Goal: Task Accomplishment & Management: Complete application form

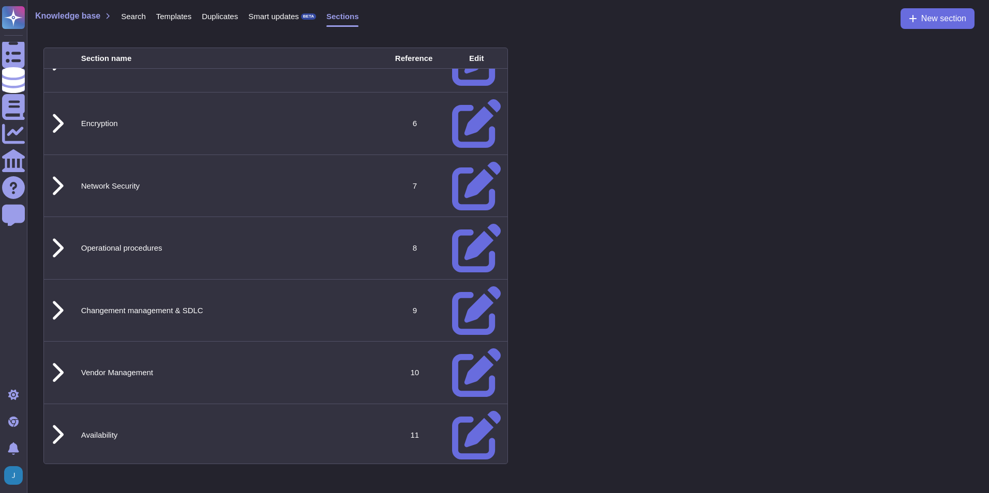
scroll to position [404, 0]
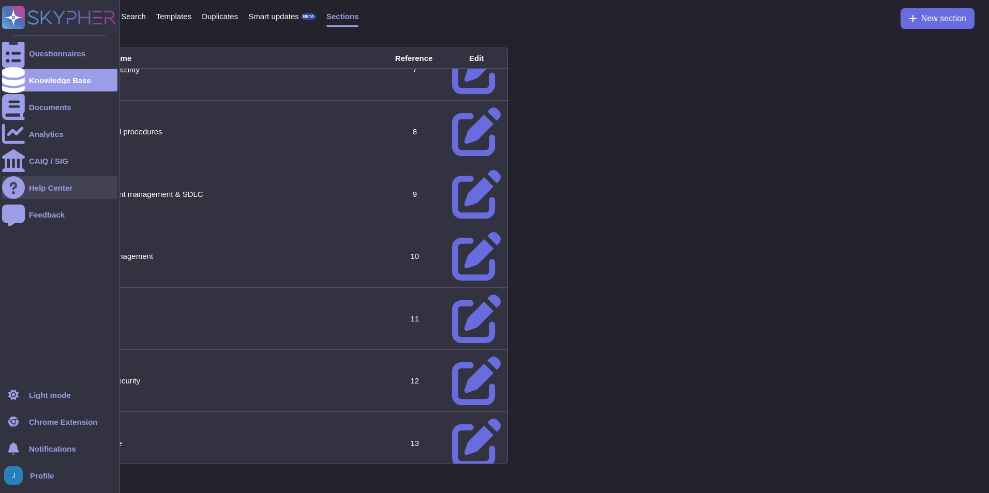
click at [31, 195] on div "Help Center" at bounding box center [59, 187] width 115 height 23
click at [27, 56] on div "Questionnaires" at bounding box center [59, 53] width 115 height 23
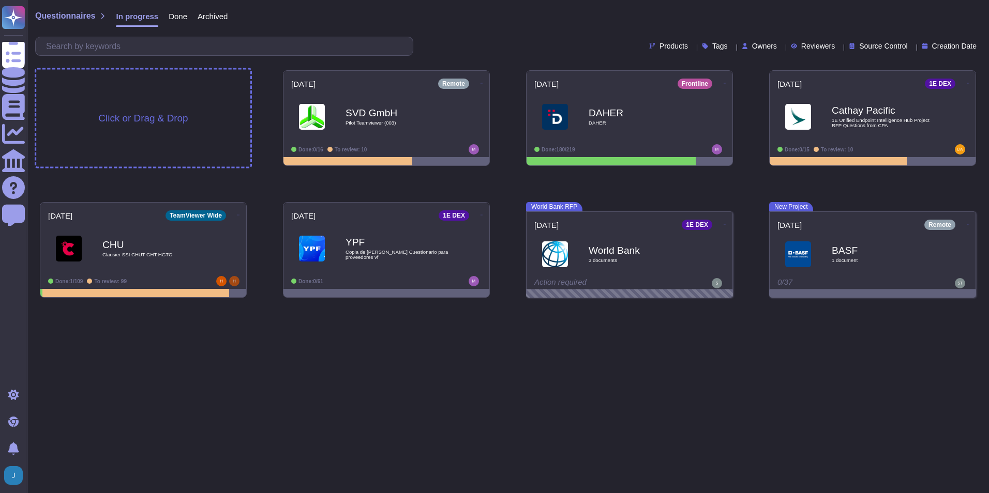
click at [172, 128] on div "Click or Drag & Drop" at bounding box center [143, 118] width 214 height 97
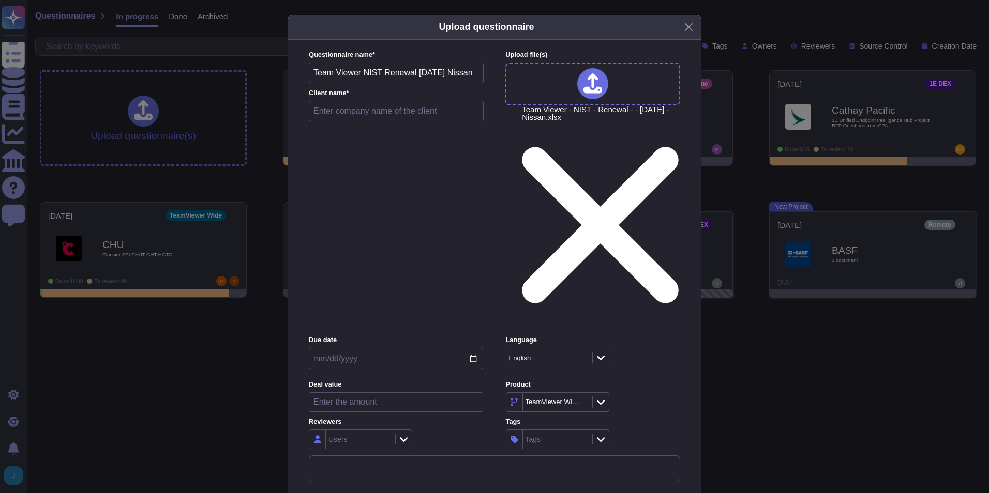
click at [415, 122] on input "text" at bounding box center [396, 111] width 175 height 21
type input "Nissan"
type input "20225-09-10"
type input "[DATE]"
click at [478, 348] on input "[DATE]" at bounding box center [396, 359] width 174 height 22
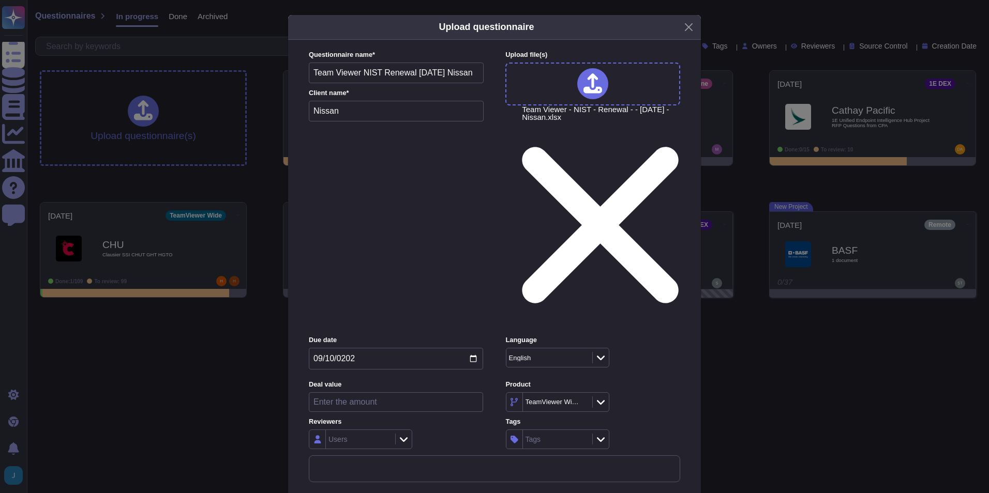
click at [473, 348] on input "[DATE]" at bounding box center [396, 359] width 174 height 22
click at [381, 392] on input "number" at bounding box center [396, 402] width 174 height 20
paste input "255173.02"
type input "255173.02"
click at [463, 430] on div "Users" at bounding box center [396, 440] width 174 height 20
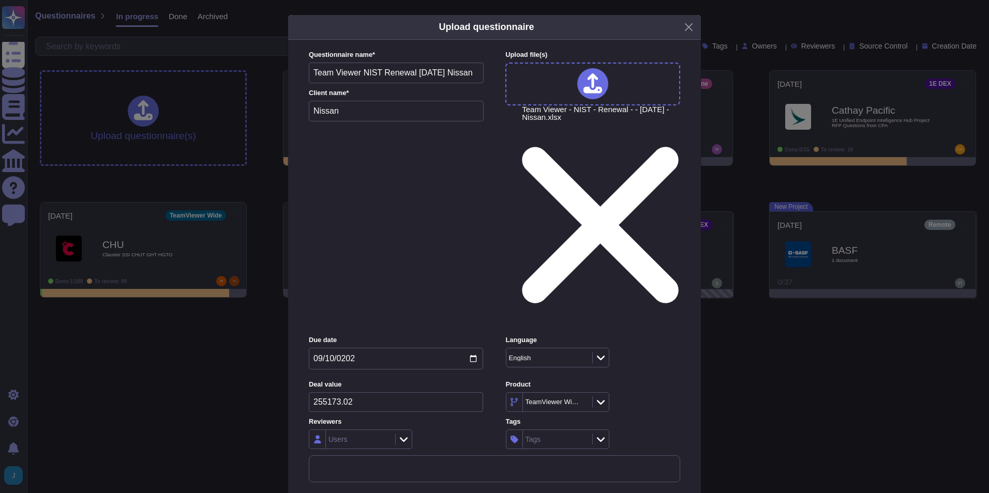
click at [406, 437] on icon at bounding box center [404, 439] width 8 height 5
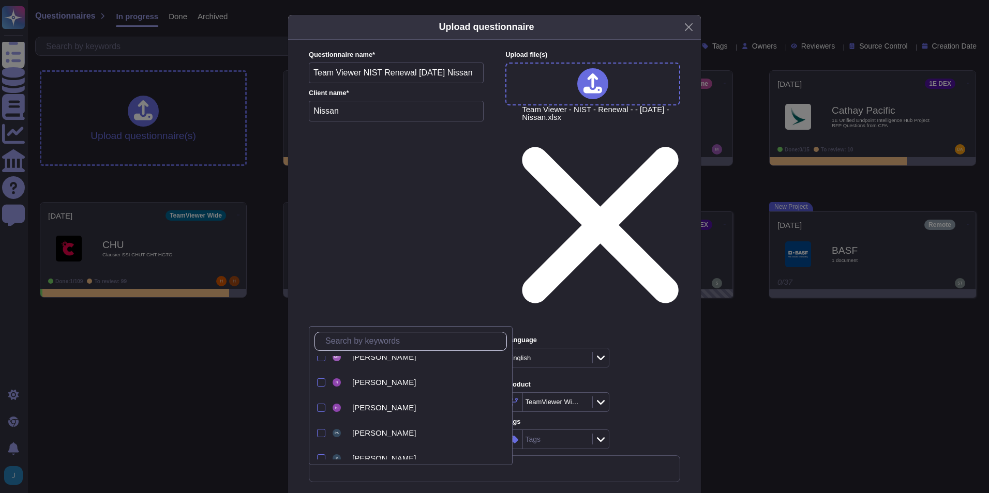
scroll to position [1588, 0]
click at [477, 430] on div "Users" at bounding box center [396, 440] width 174 height 20
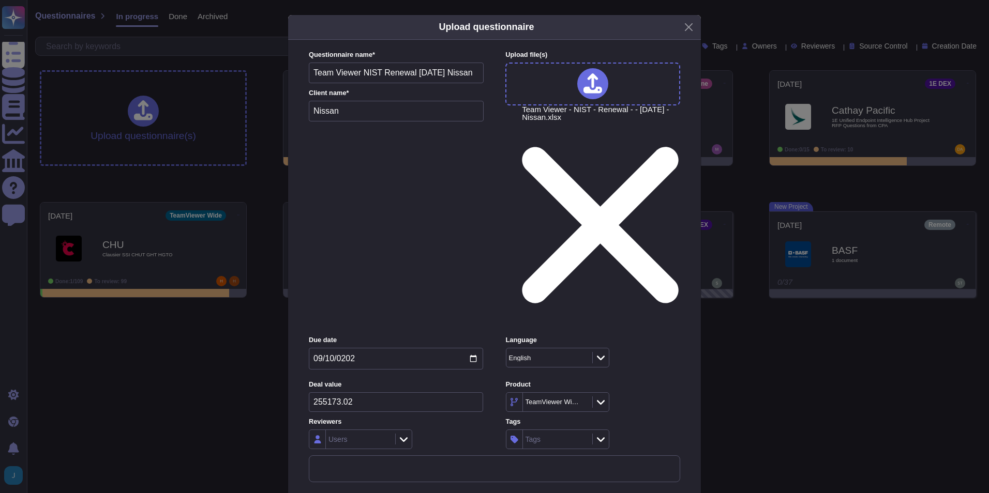
click at [406, 434] on icon at bounding box center [404, 439] width 8 height 10
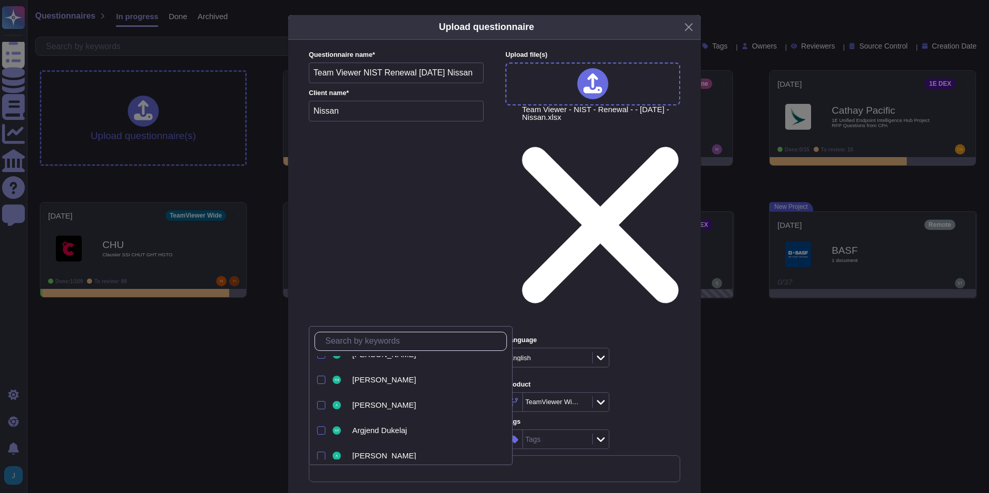
scroll to position [0, 0]
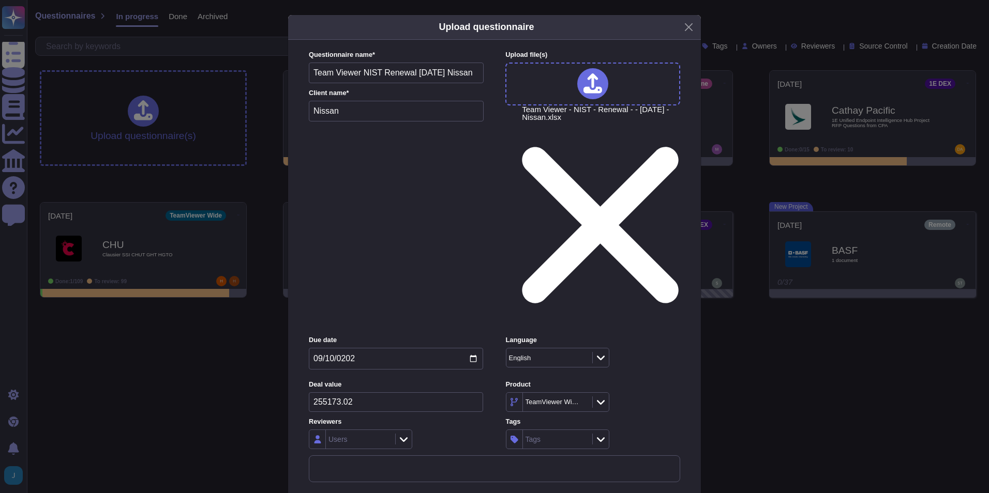
click at [600, 397] on icon at bounding box center [601, 402] width 8 height 10
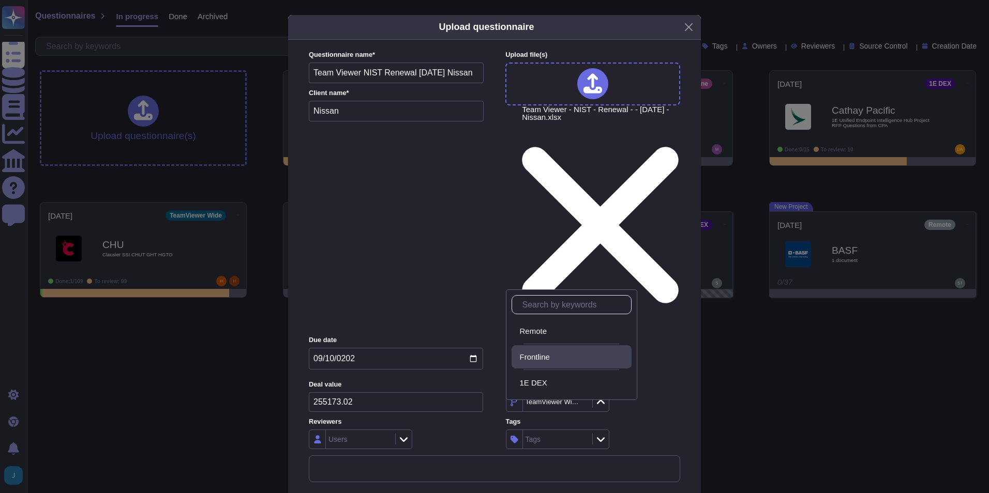
click at [549, 361] on span "Frontline" at bounding box center [535, 357] width 30 height 9
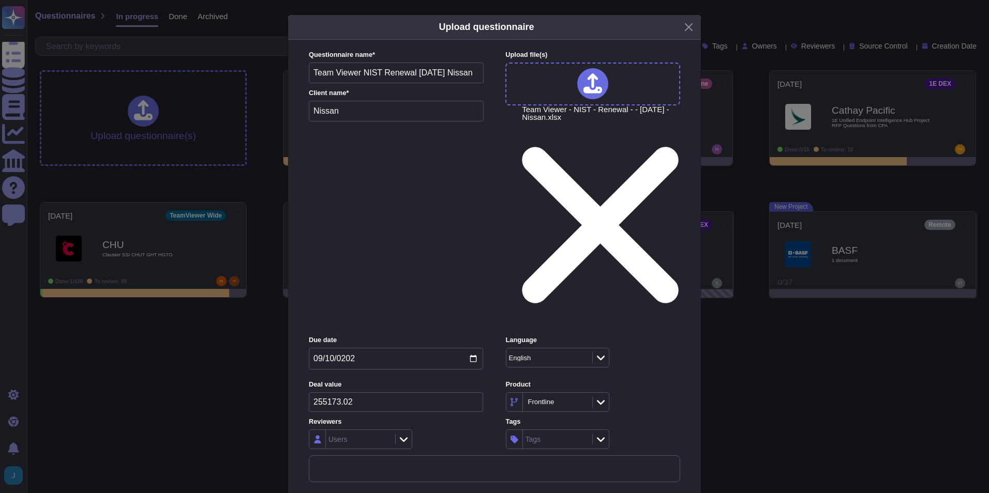
click at [604, 434] on div at bounding box center [600, 439] width 17 height 11
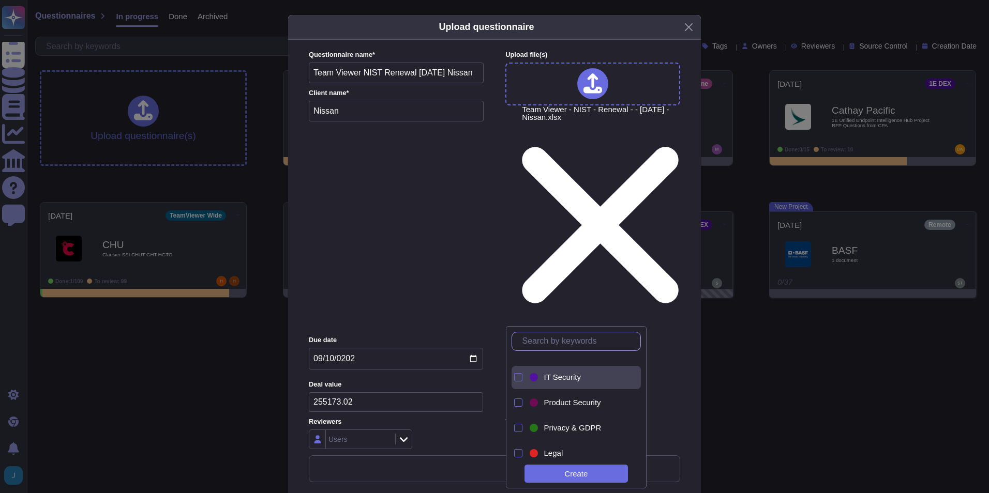
scroll to position [207, 0]
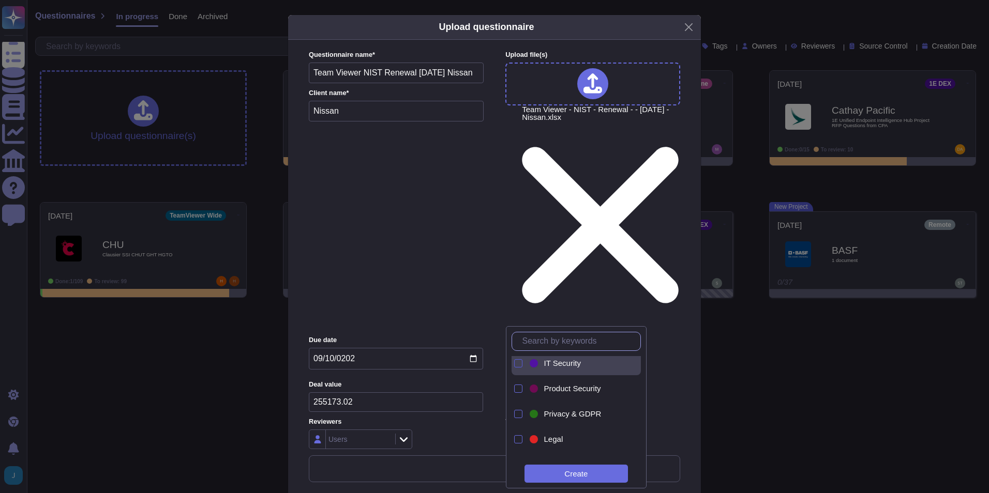
click at [517, 366] on div at bounding box center [518, 363] width 8 height 8
click at [518, 387] on div at bounding box center [518, 389] width 8 height 8
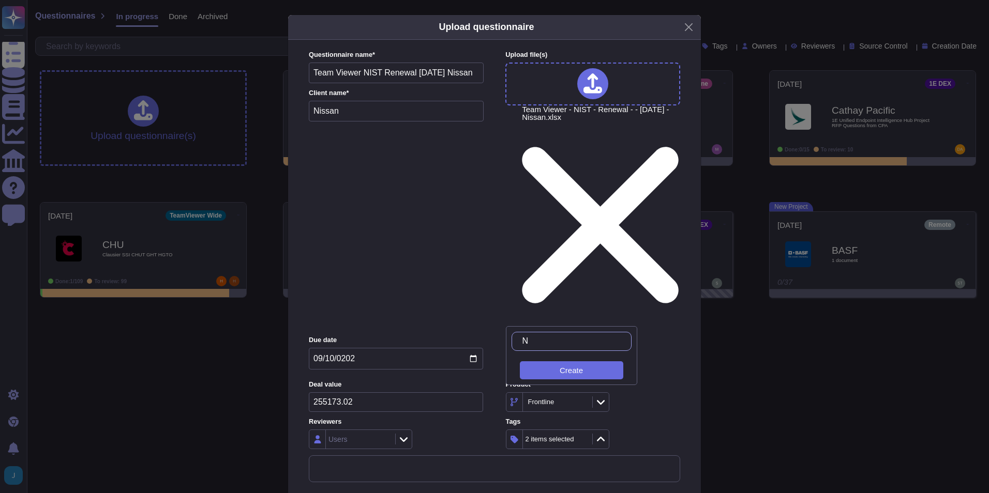
scroll to position [0, 0]
type input "NIST"
click at [555, 366] on div "Create" at bounding box center [571, 370] width 103 height 18
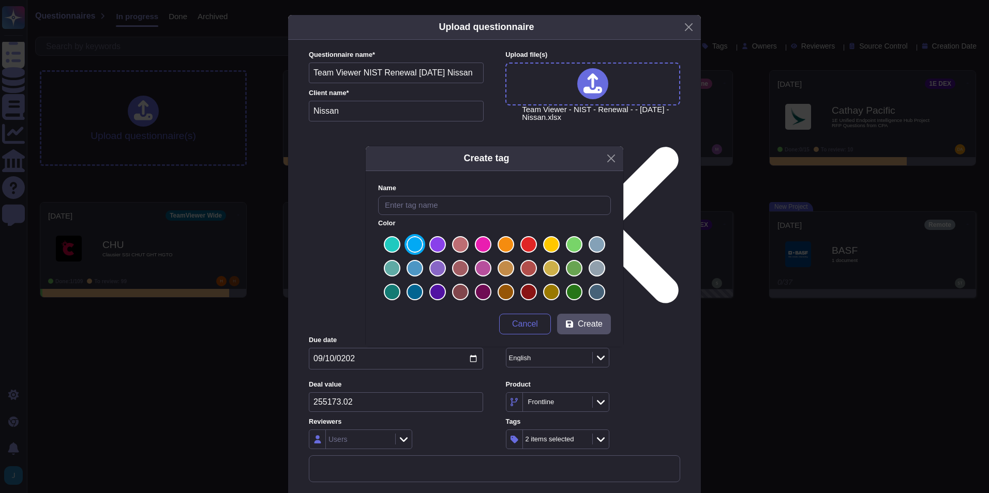
click at [418, 244] on label at bounding box center [414, 244] width 17 height 17
click at [0, 0] on input "radio" at bounding box center [0, 0] width 0 height 0
click at [476, 211] on input "text" at bounding box center [494, 205] width 233 height 19
type input "NIST"
click at [585, 325] on span "Create" at bounding box center [590, 324] width 25 height 8
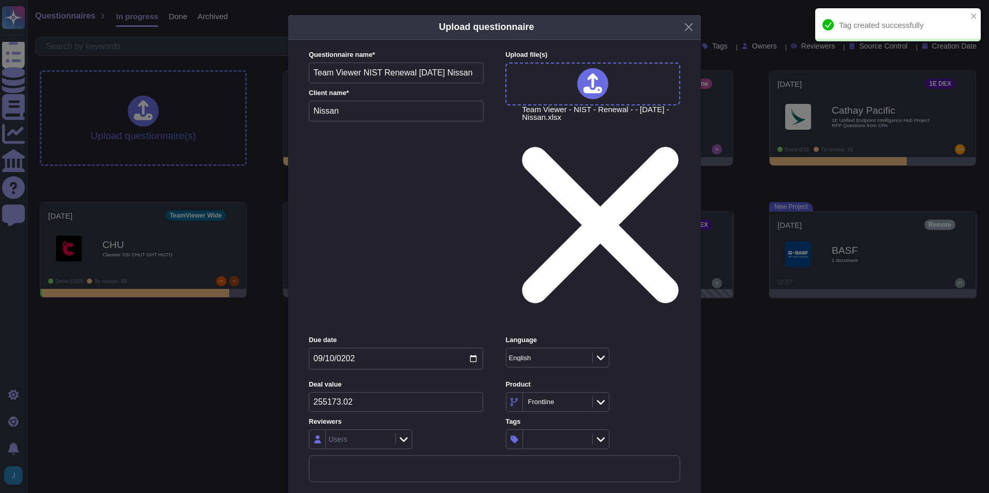
click at [591, 430] on div at bounding box center [557, 440] width 103 height 20
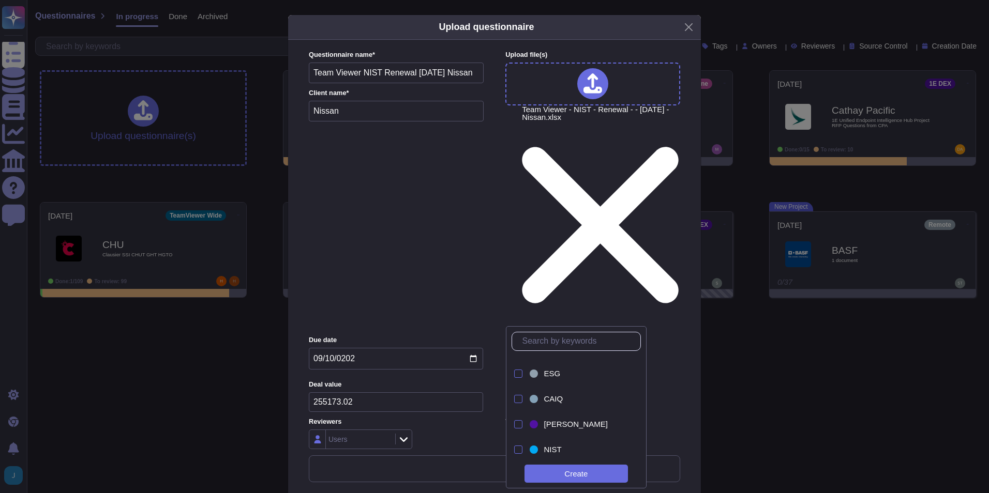
scroll to position [325, 0]
click at [519, 446] on div at bounding box center [518, 448] width 8 height 8
click at [580, 471] on div "Create" at bounding box center [575, 474] width 103 height 18
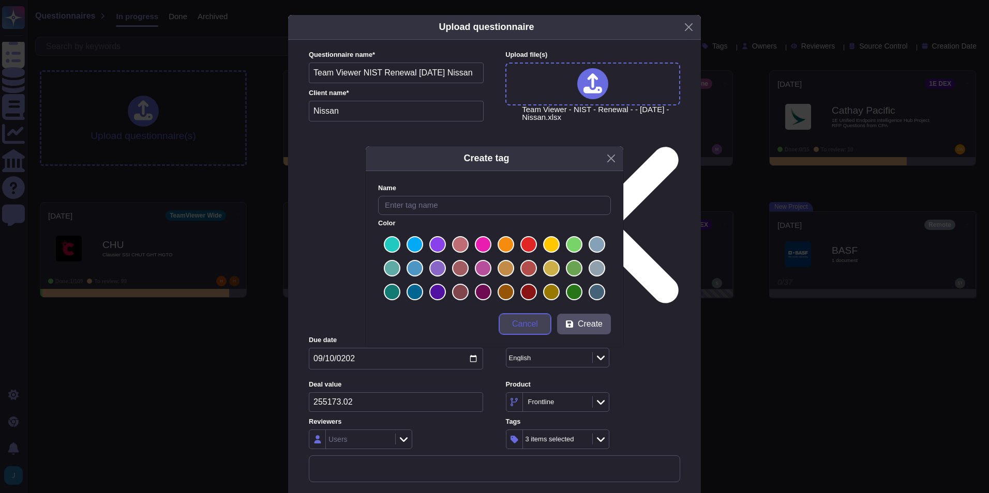
click at [532, 324] on span "Cancel" at bounding box center [525, 324] width 26 height 8
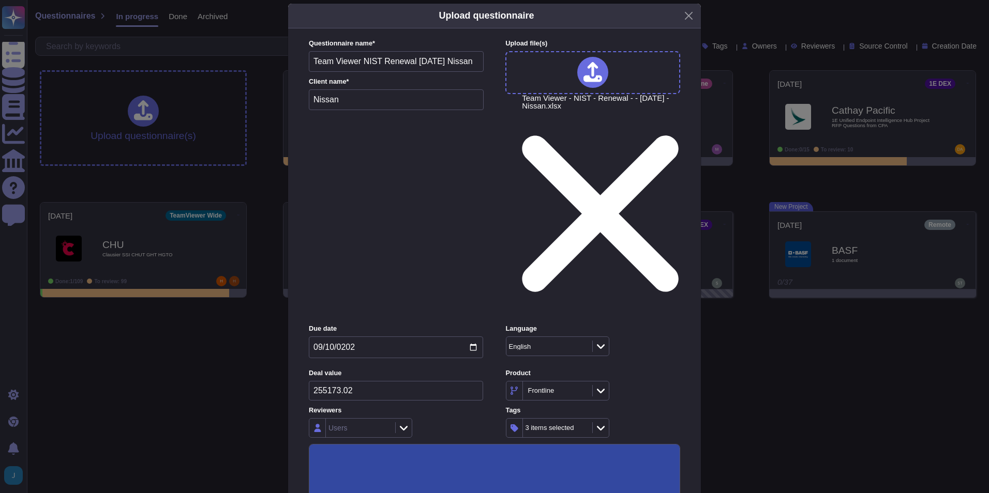
scroll to position [0, 0]
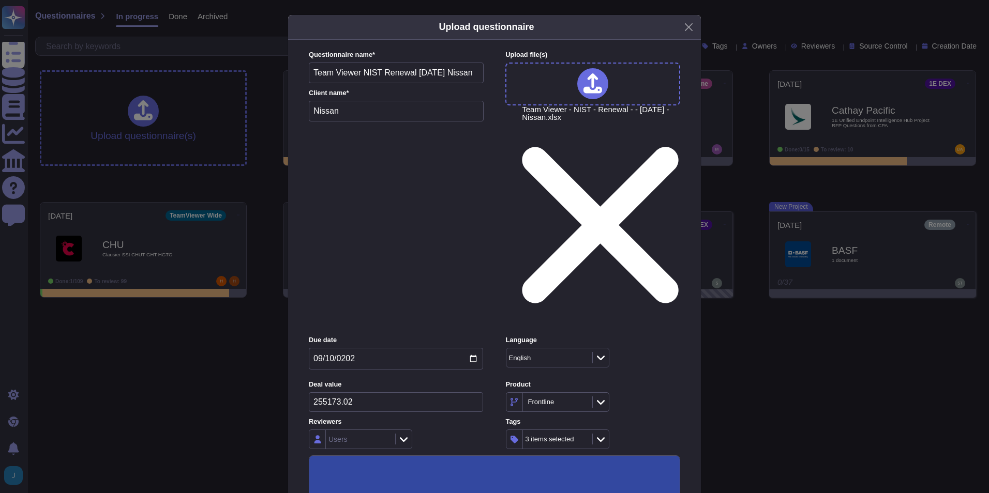
click at [0, 0] on input "Automatically format file when possible" at bounding box center [0, 0] width 0 height 0
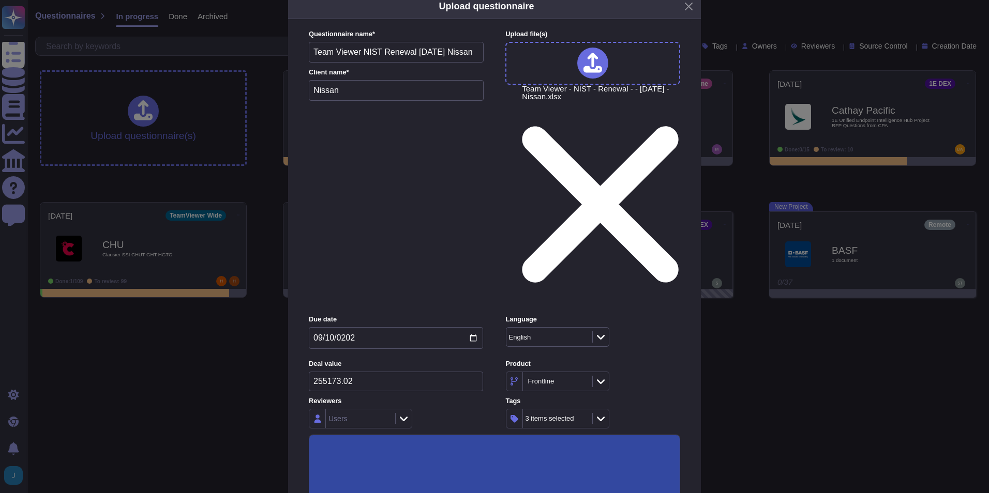
scroll to position [32, 0]
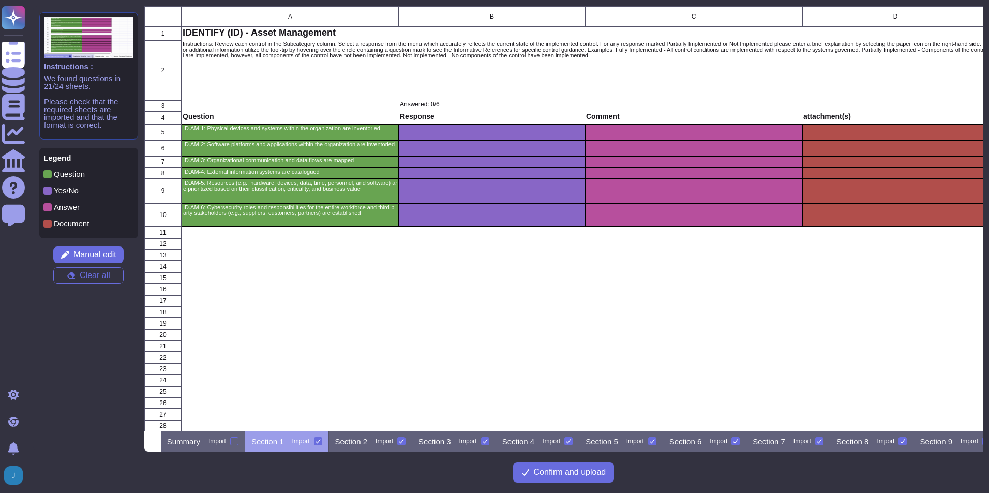
scroll to position [417, 831]
click at [200, 438] on p "Summary" at bounding box center [183, 442] width 33 height 8
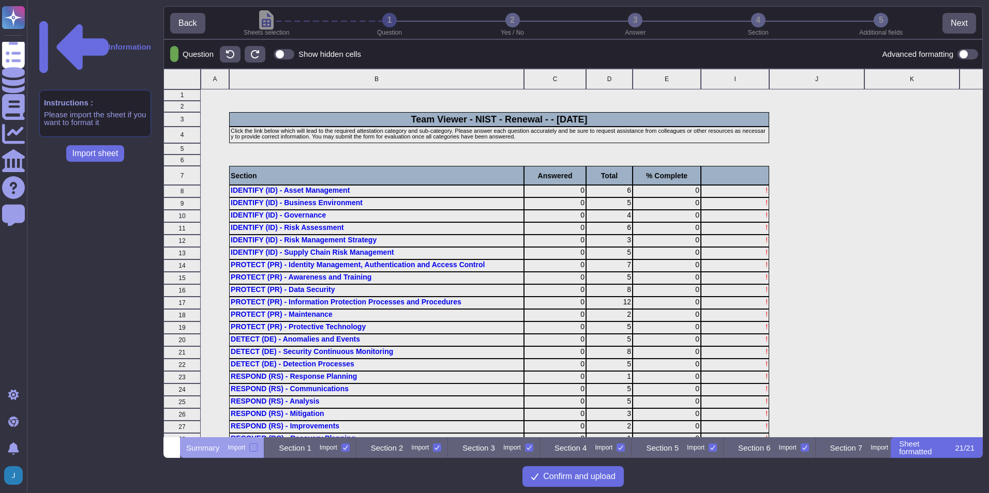
scroll to position [361, 811]
click at [311, 445] on p "Section 1" at bounding box center [295, 448] width 33 height 8
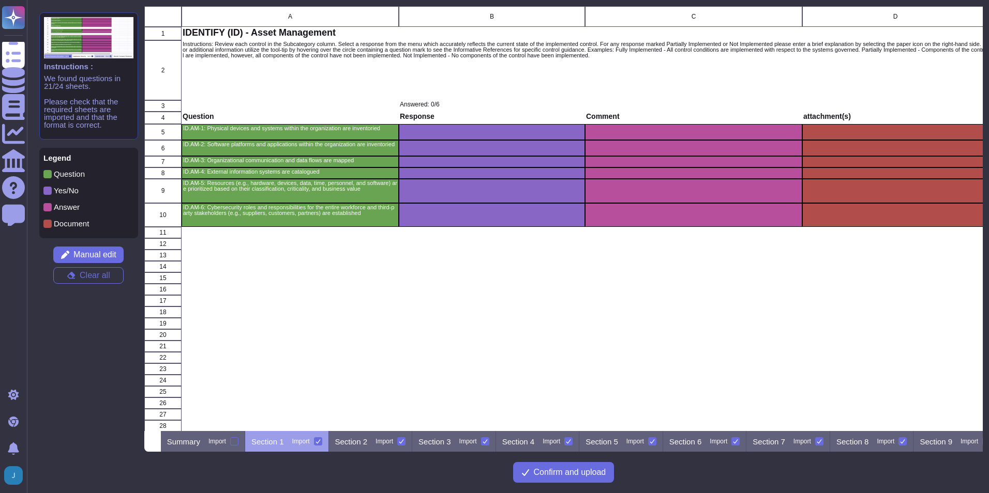
scroll to position [417, 831]
click at [368, 445] on p "Section 2" at bounding box center [351, 442] width 33 height 8
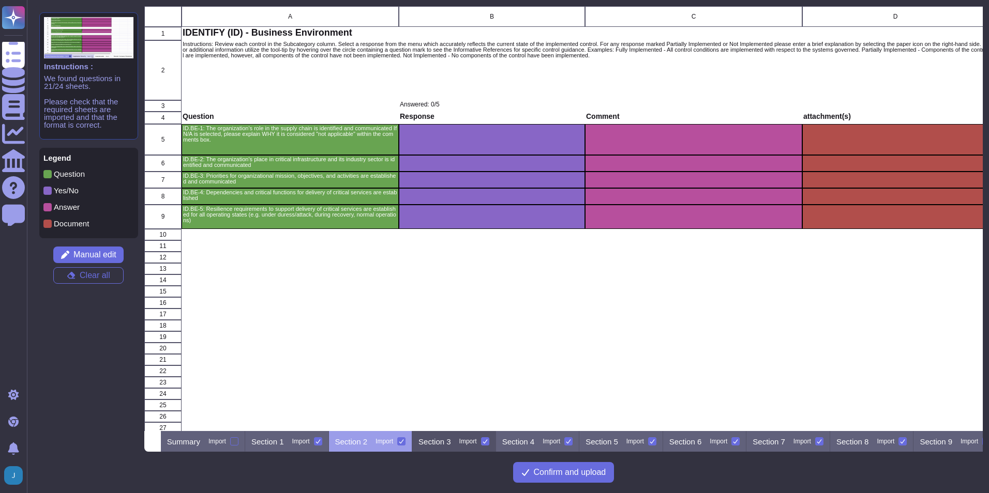
click at [464, 447] on div "Section 3 Import" at bounding box center [454, 441] width 84 height 21
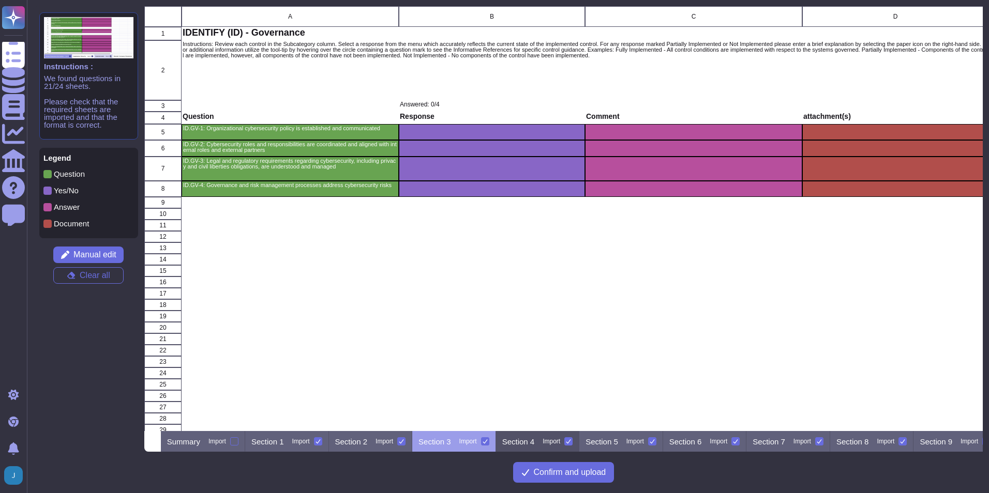
click at [534, 438] on p "Section 4" at bounding box center [518, 442] width 33 height 8
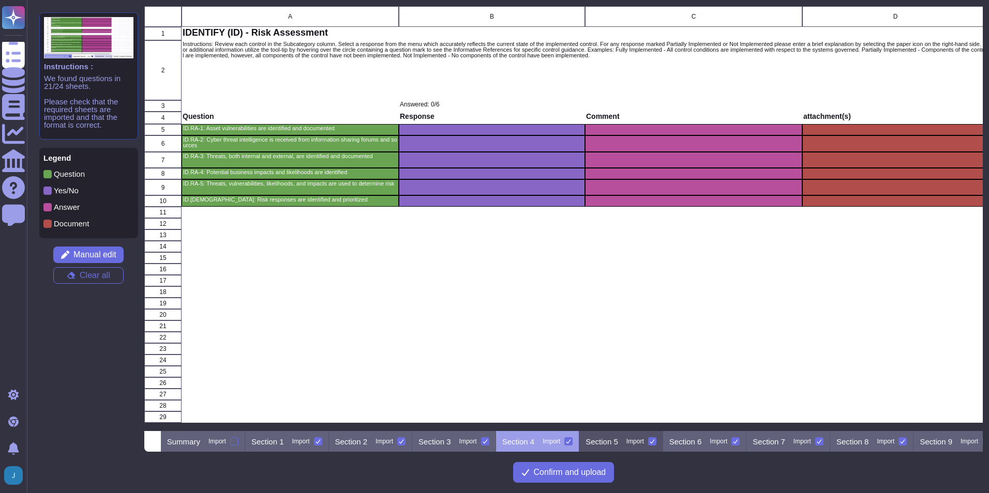
click at [618, 442] on p "Section 5" at bounding box center [601, 442] width 33 height 8
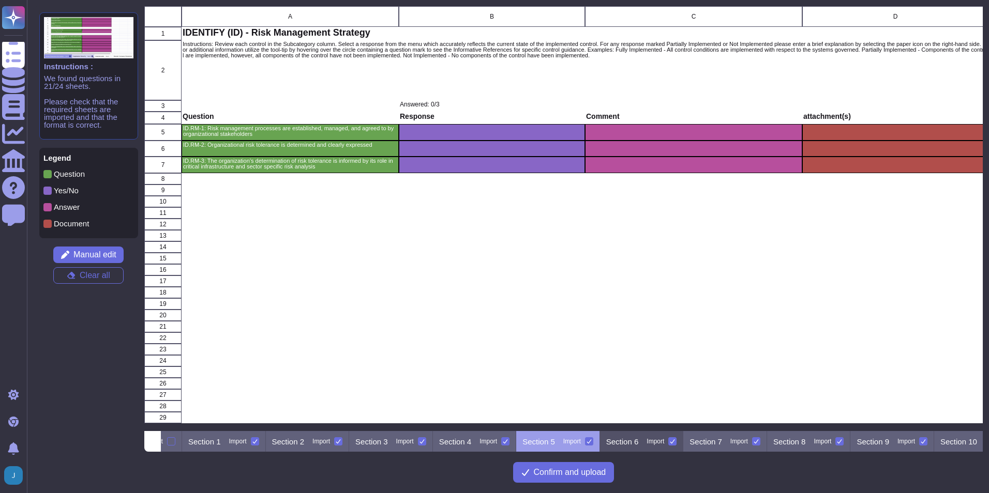
click at [639, 443] on p "Section 6" at bounding box center [622, 442] width 33 height 8
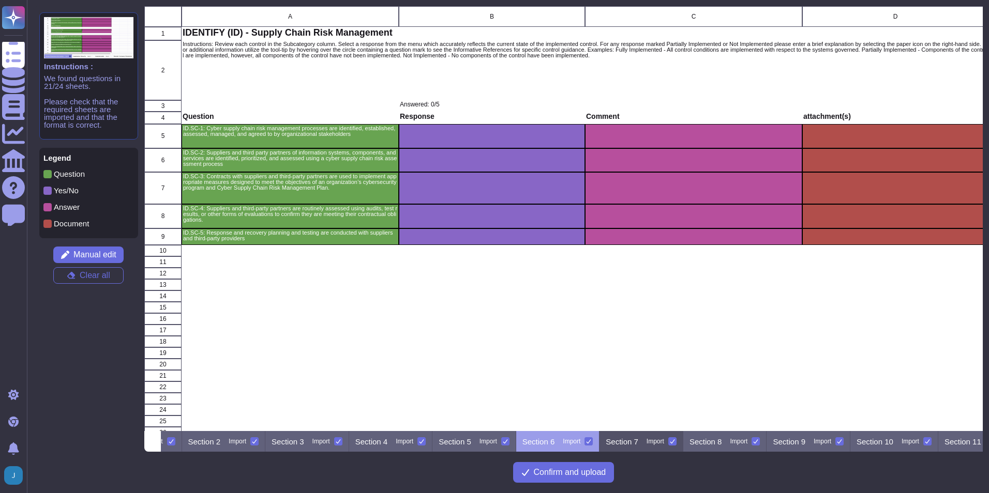
click at [638, 442] on p "Section 7" at bounding box center [622, 442] width 33 height 8
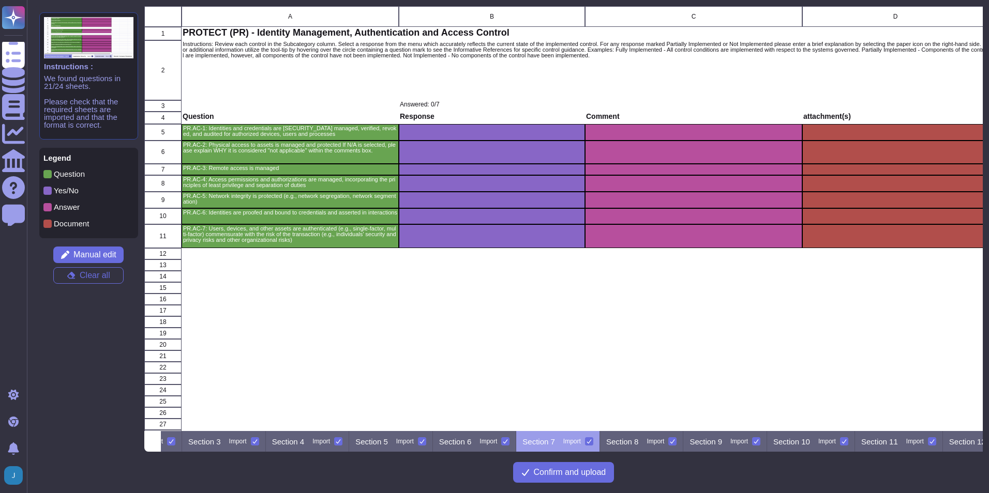
click at [639, 442] on p "Section 8" at bounding box center [622, 442] width 33 height 8
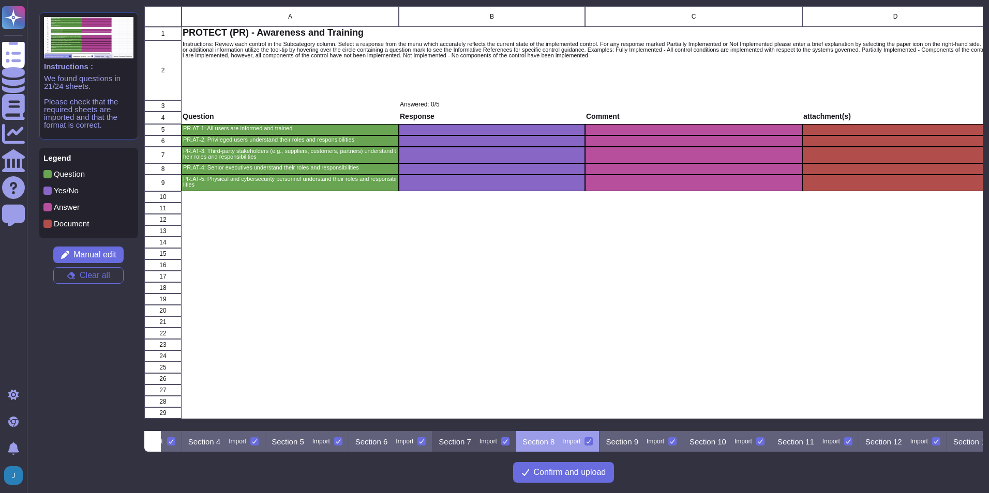
click at [638, 442] on p "Section 9" at bounding box center [622, 442] width 33 height 8
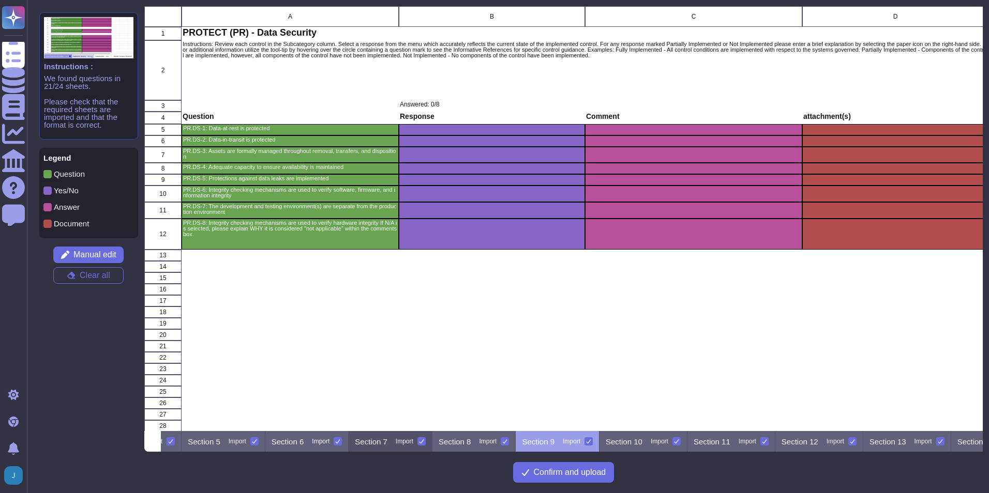
click at [642, 442] on p "Section 10" at bounding box center [624, 442] width 37 height 8
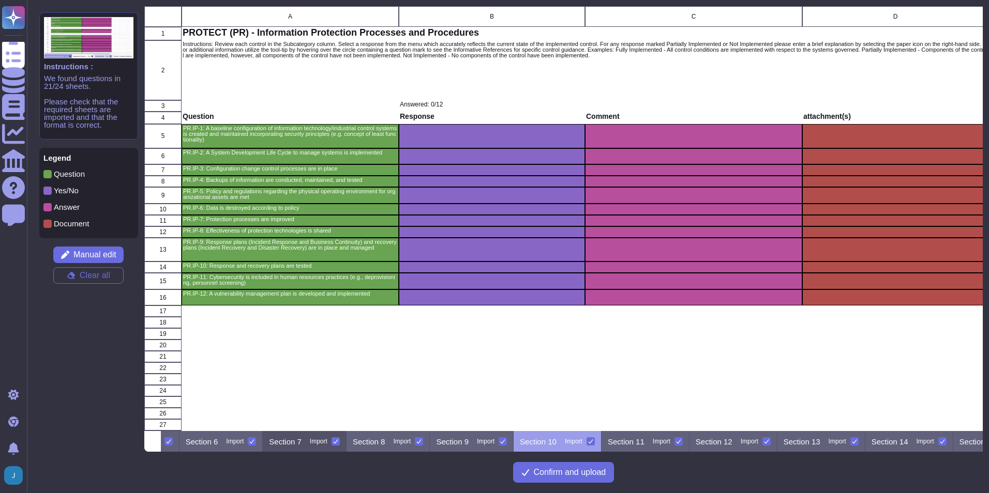
click at [644, 442] on p "Section 11" at bounding box center [626, 442] width 37 height 8
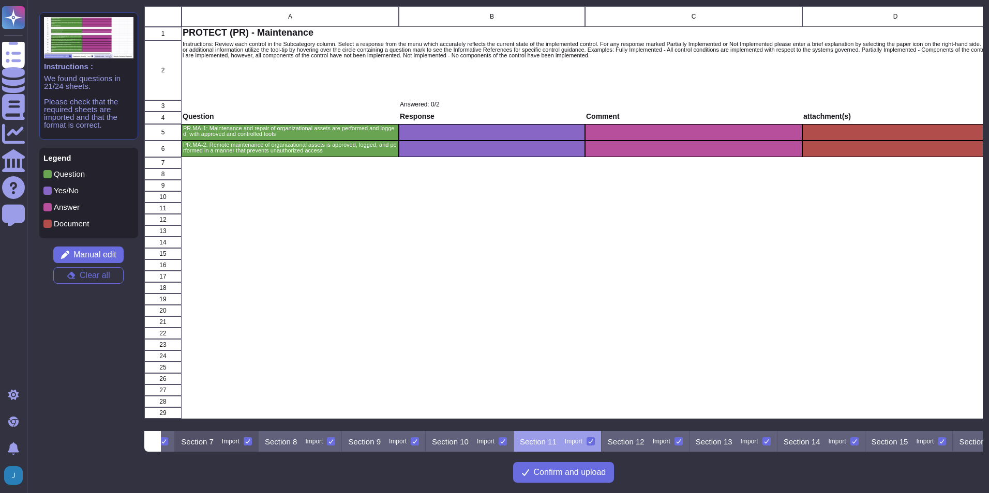
click at [644, 442] on p "Section 12" at bounding box center [626, 442] width 37 height 8
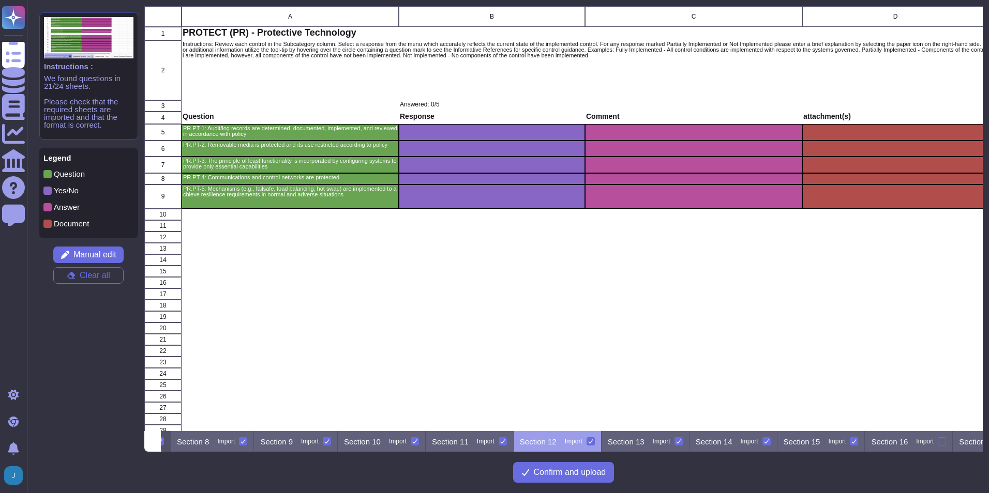
click at [644, 442] on p "Section 13" at bounding box center [626, 442] width 37 height 8
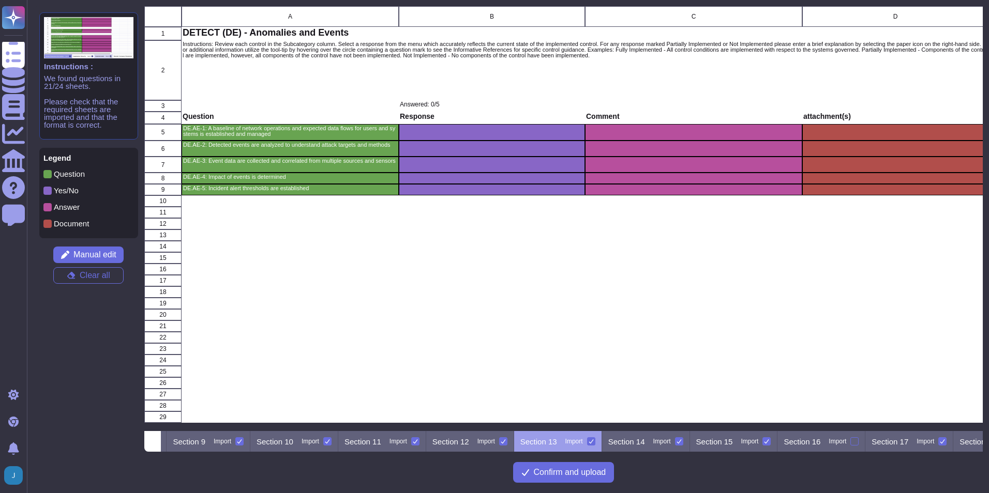
click at [645, 442] on p "Section 14" at bounding box center [626, 442] width 37 height 8
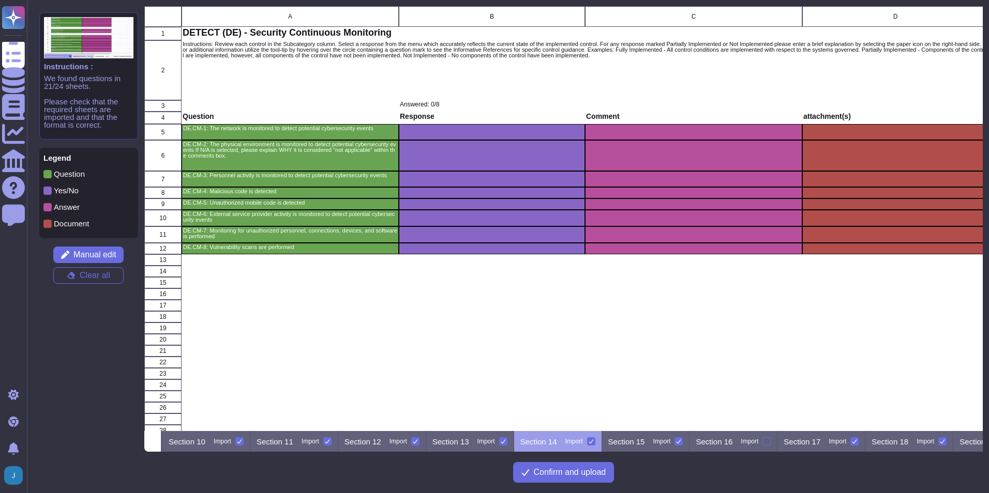
click at [645, 442] on p "Section 15" at bounding box center [626, 442] width 37 height 8
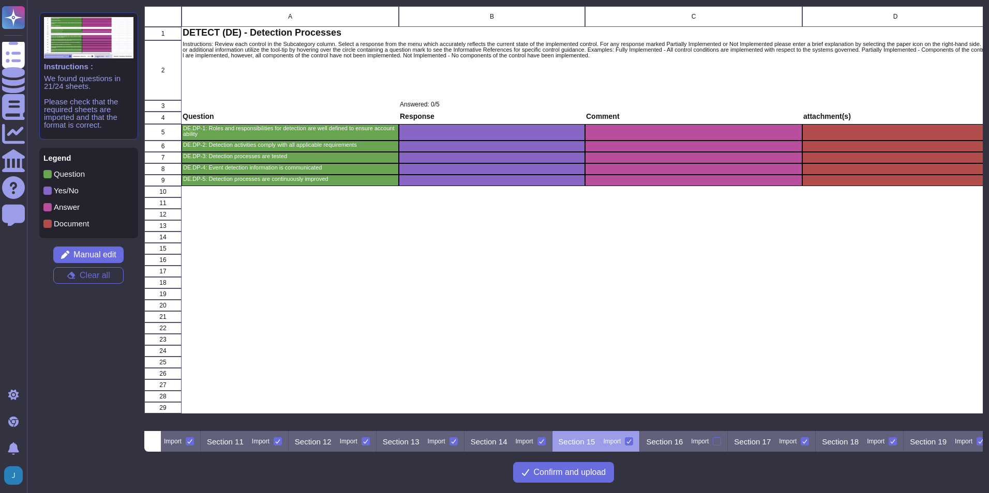
scroll to position [0, 922]
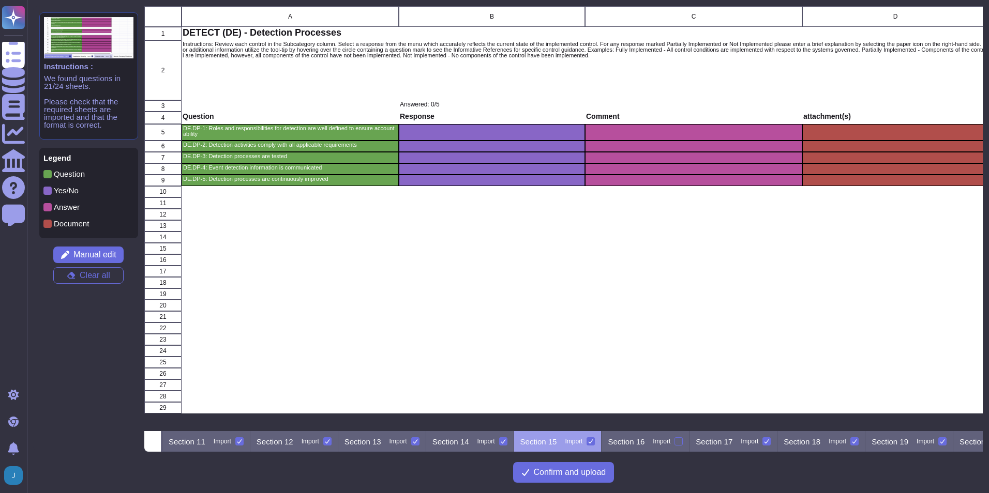
click at [644, 442] on p "Section 16" at bounding box center [626, 442] width 37 height 8
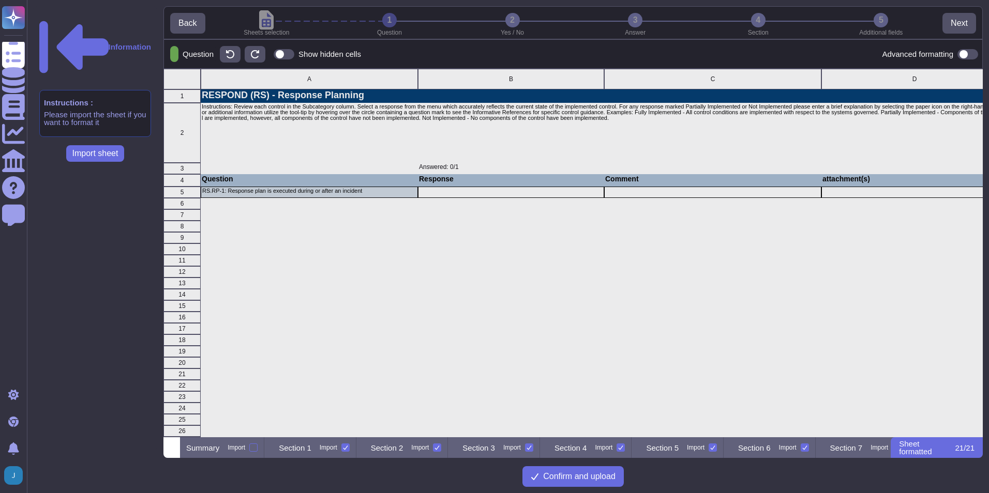
scroll to position [361, 811]
click at [648, 442] on div "Summary Import Section 1 Import Section 2 Import Section 3 Import Section 4 Imp…" at bounding box center [535, 447] width 710 height 21
click at [434, 448] on div at bounding box center [430, 448] width 8 height 8
click at [0, 0] on input "Import" at bounding box center [0, 0] width 0 height 0
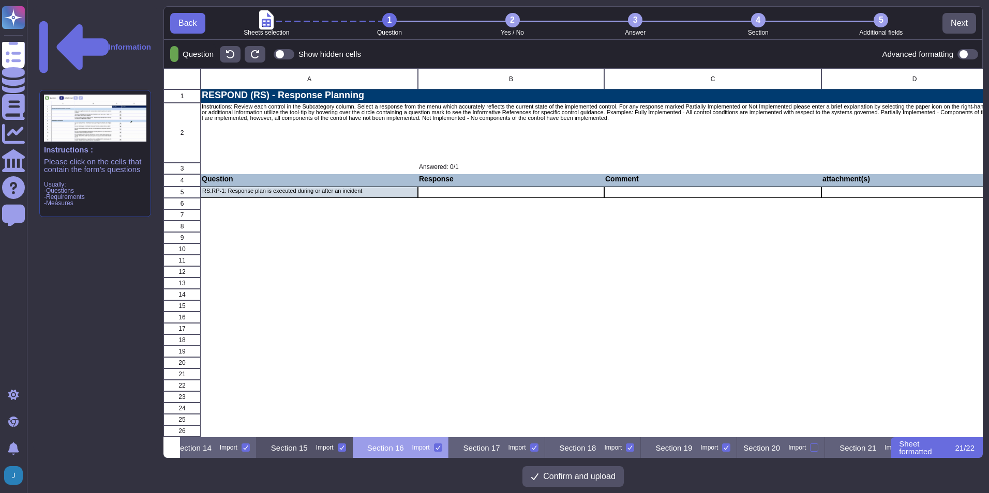
click at [308, 446] on p "Section 15" at bounding box center [289, 448] width 37 height 8
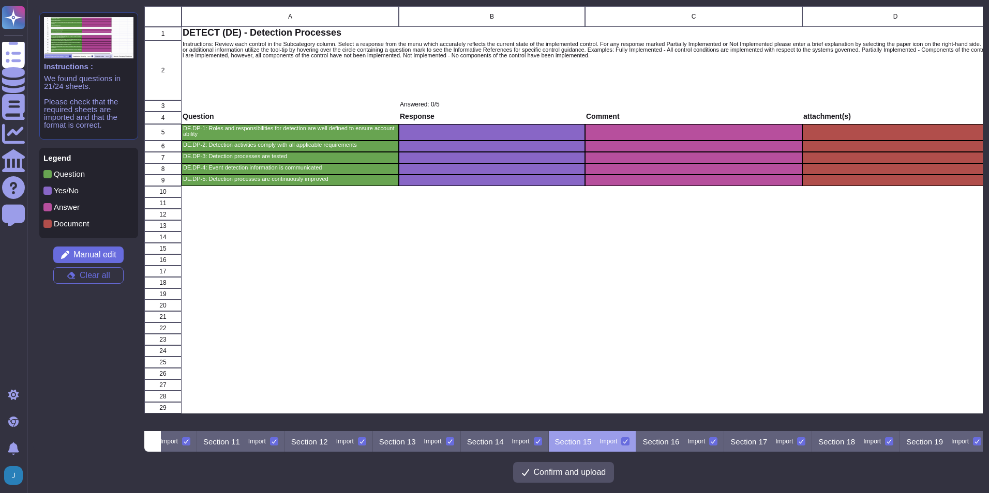
scroll to position [0, 901]
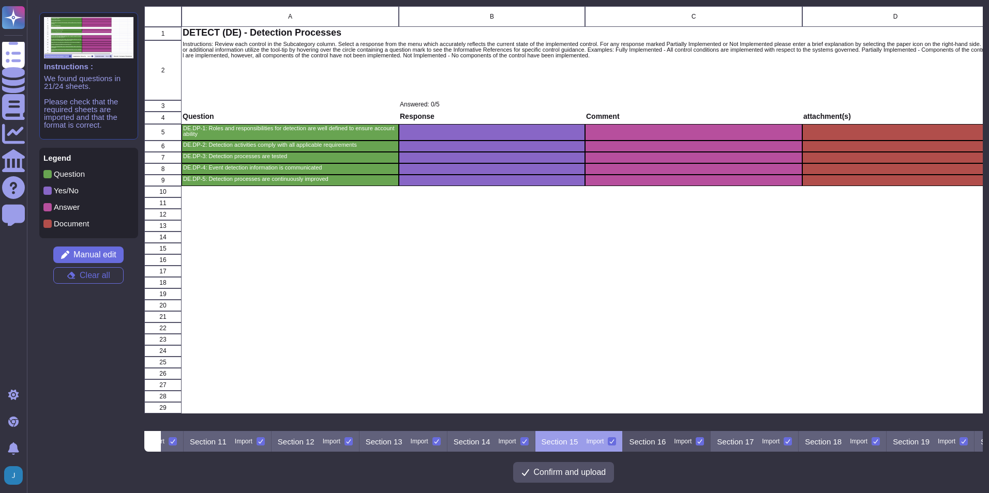
click at [665, 440] on p "Section 16" at bounding box center [647, 442] width 37 height 8
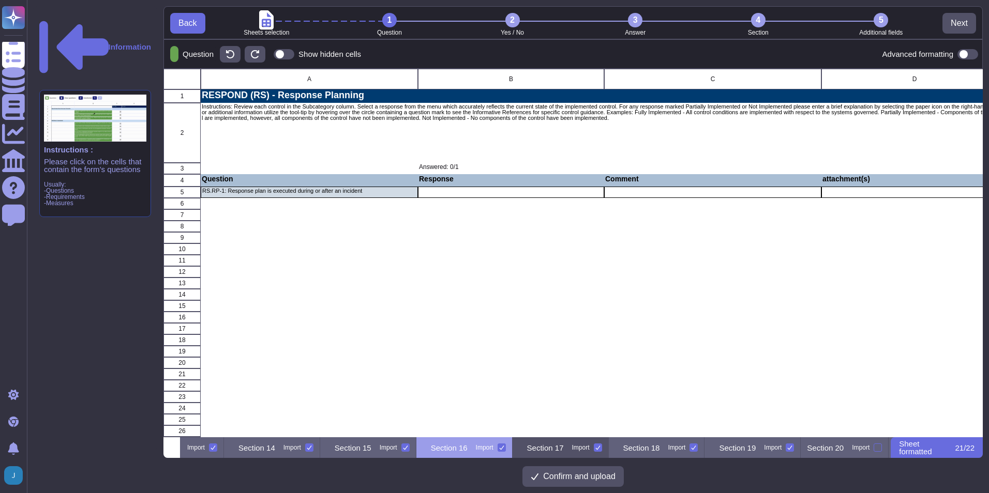
scroll to position [0, 1324]
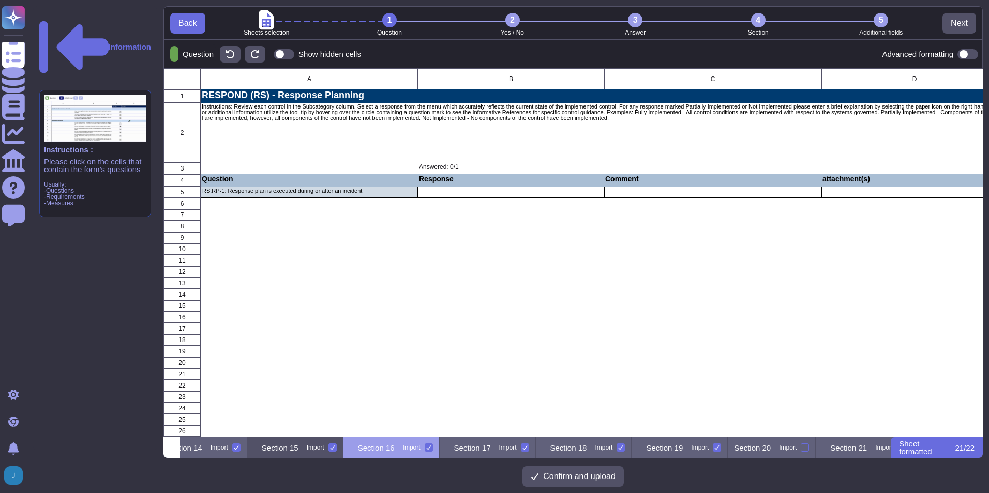
click at [343, 453] on div "Section 15 Import" at bounding box center [295, 447] width 96 height 21
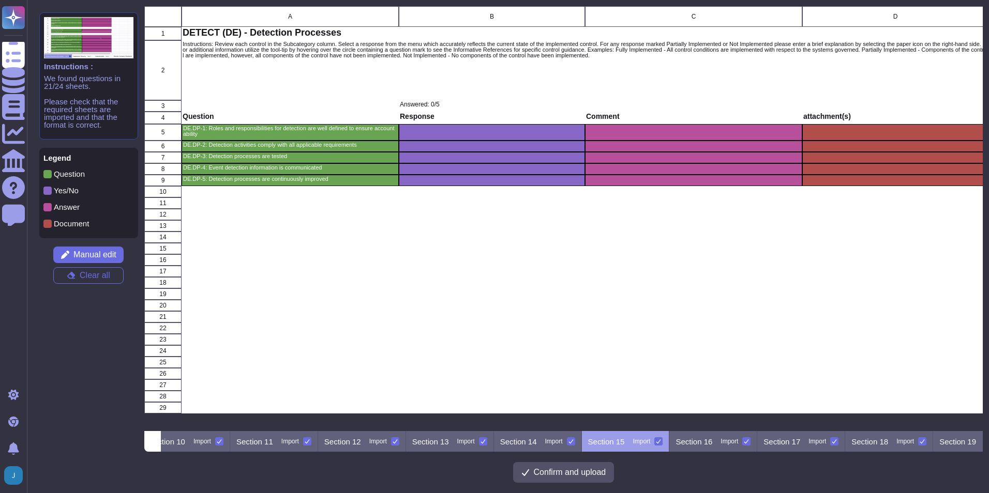
scroll to position [0, 901]
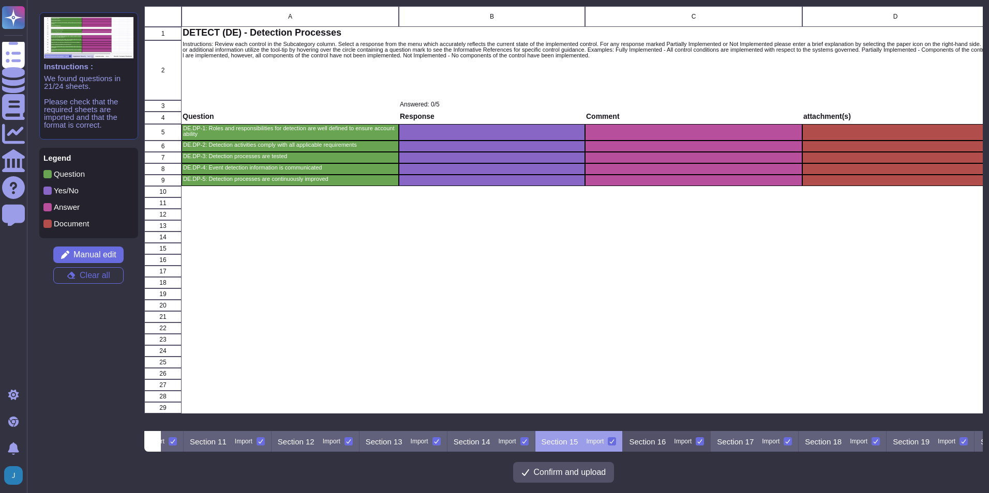
click at [665, 440] on p "Section 16" at bounding box center [647, 442] width 37 height 8
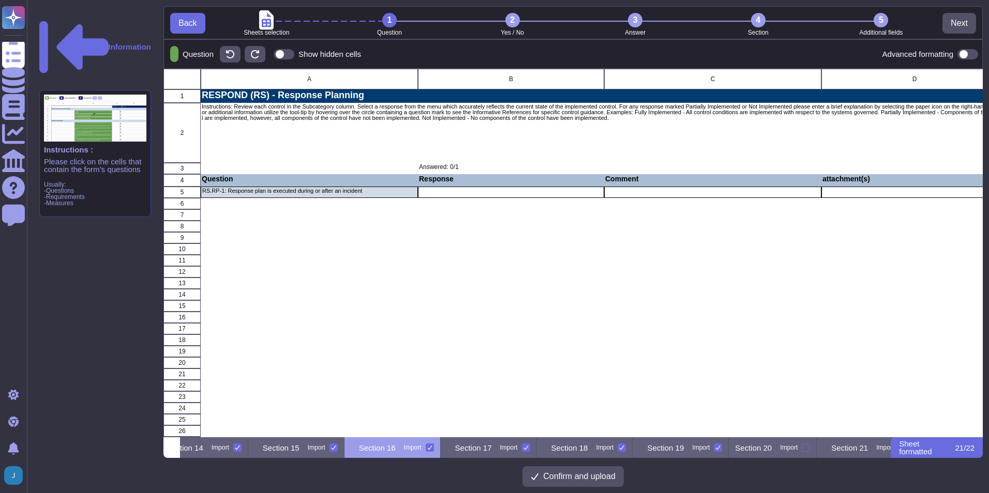
scroll to position [0, 1324]
click at [174, 55] on icon at bounding box center [174, 55] width 0 height 0
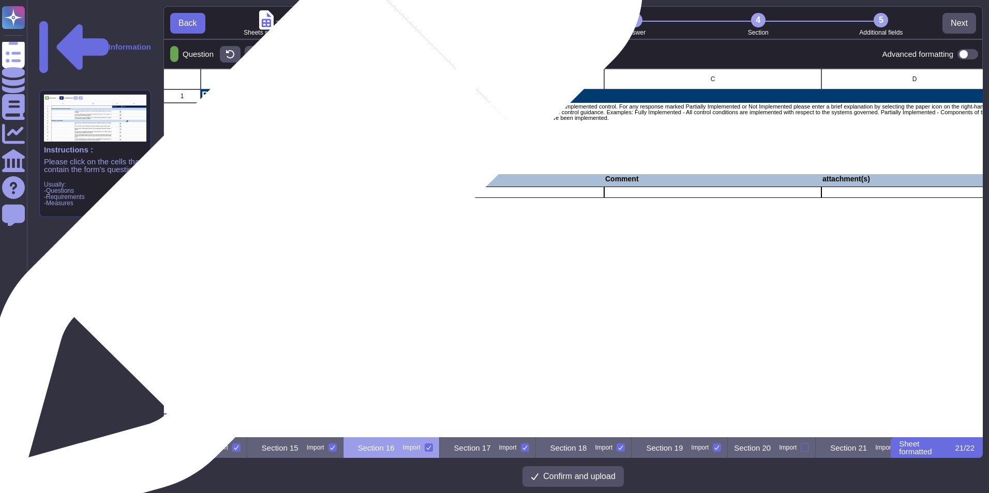
click at [292, 195] on div "RS.RP-1: Response plan is executed during or after an incident" at bounding box center [309, 192] width 217 height 11
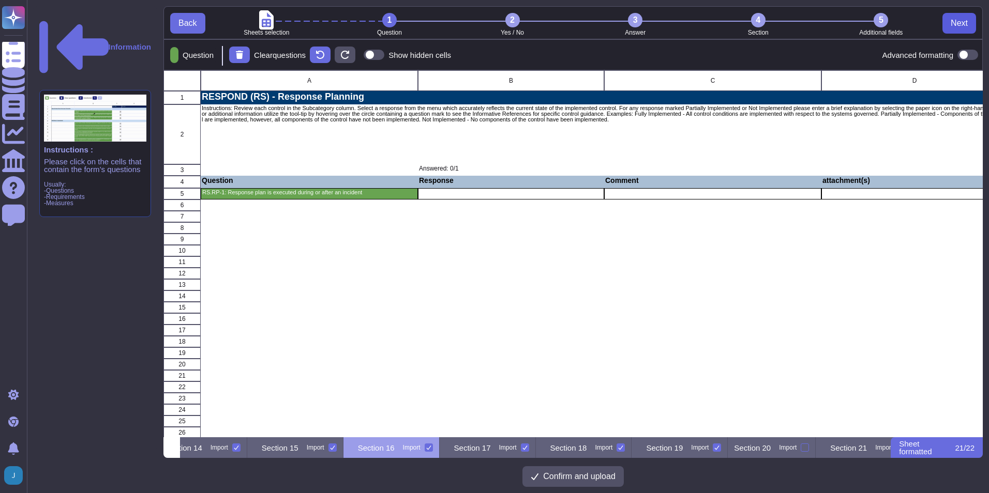
click at [952, 22] on span "Next" at bounding box center [958, 23] width 17 height 8
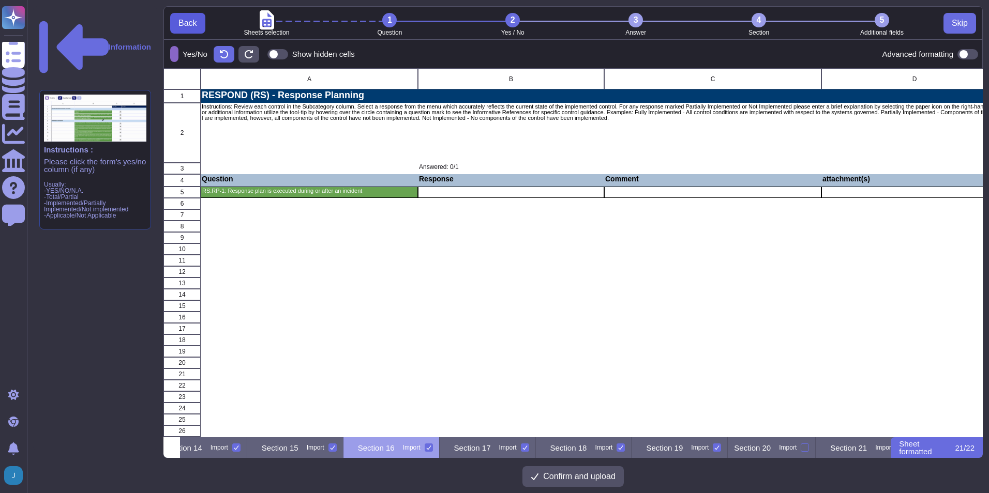
click at [189, 23] on span "Back" at bounding box center [187, 23] width 19 height 8
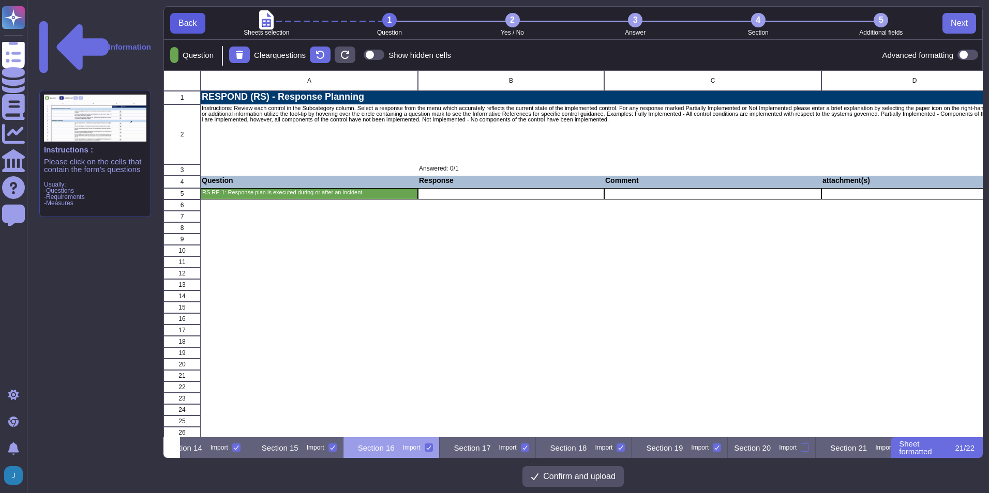
scroll to position [359, 811]
click at [511, 23] on div "2" at bounding box center [512, 20] width 14 height 14
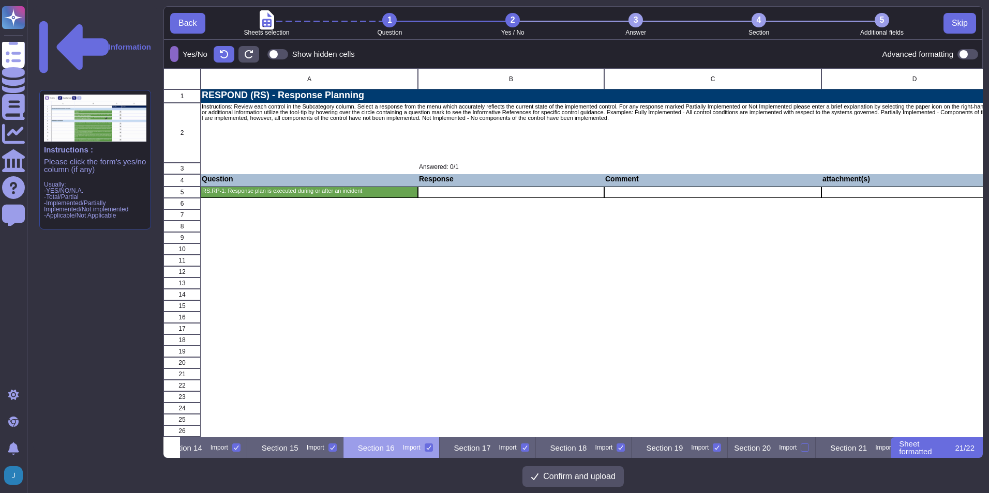
scroll to position [361, 811]
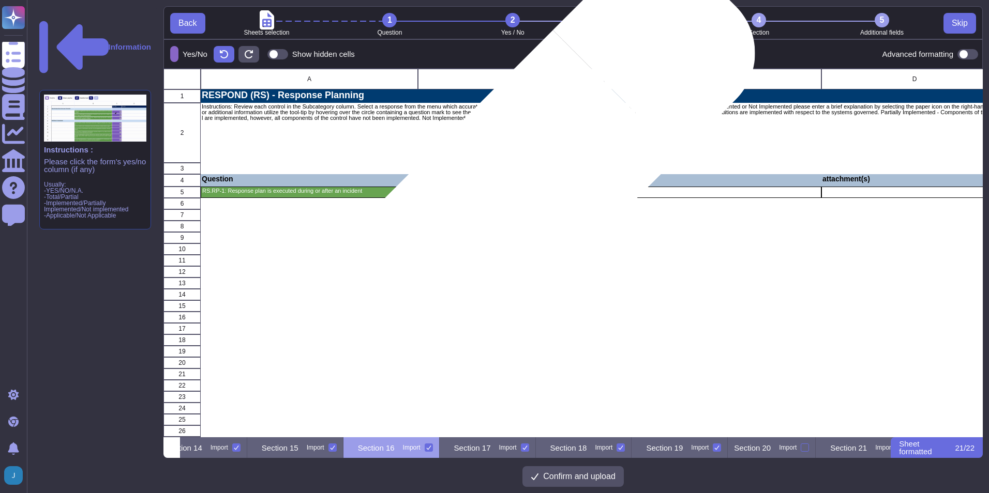
click at [517, 193] on div "grid" at bounding box center [511, 192] width 186 height 11
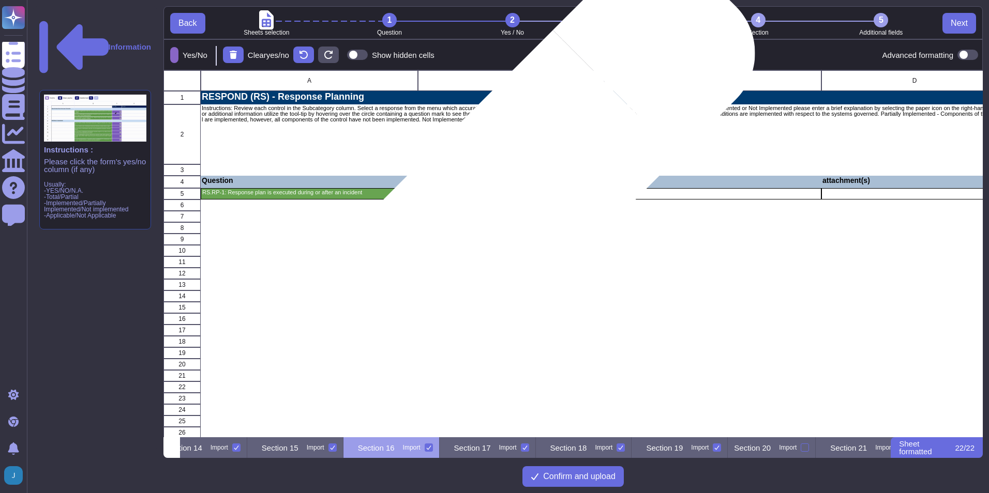
scroll to position [359, 811]
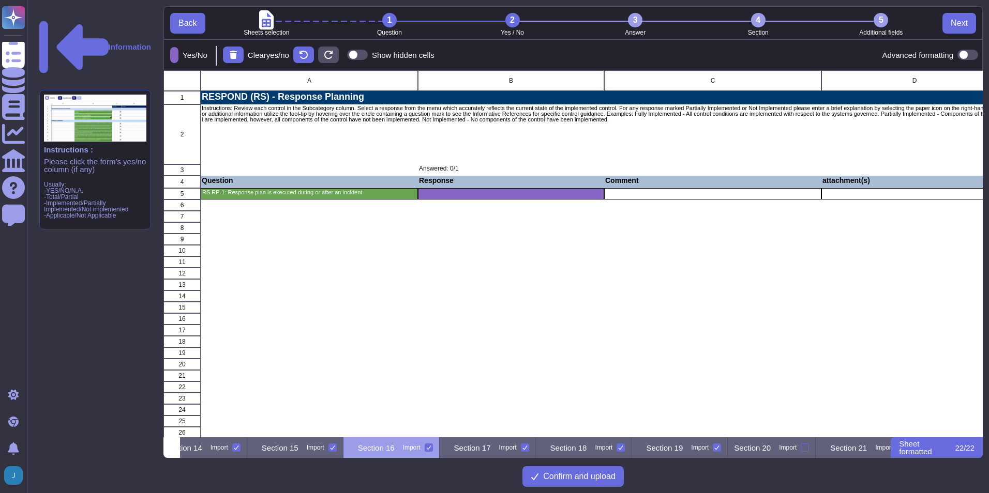
click at [639, 16] on div "3" at bounding box center [635, 20] width 14 height 14
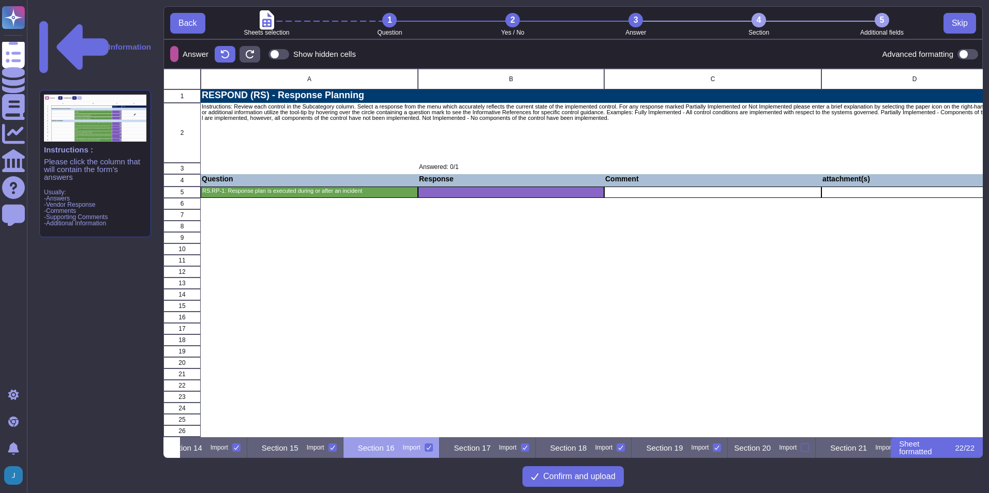
scroll to position [361, 811]
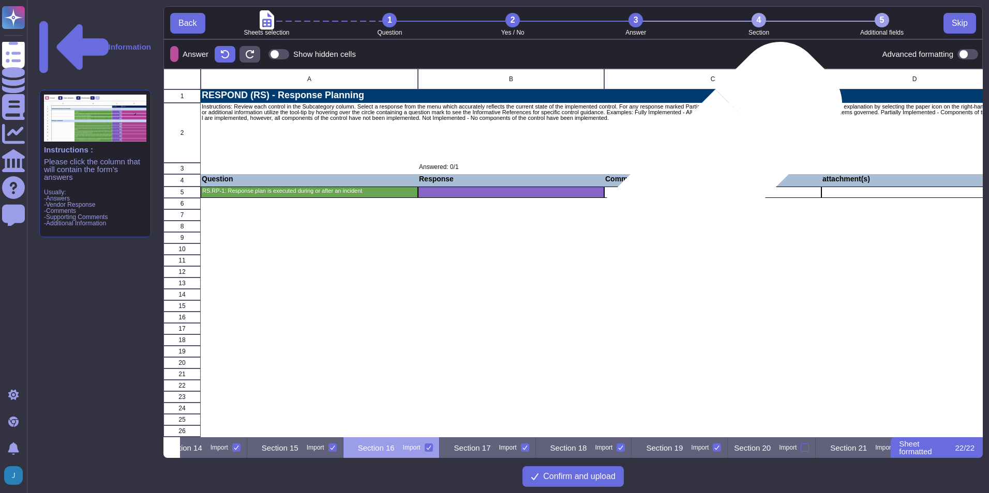
click at [691, 194] on div "grid" at bounding box center [712, 192] width 217 height 11
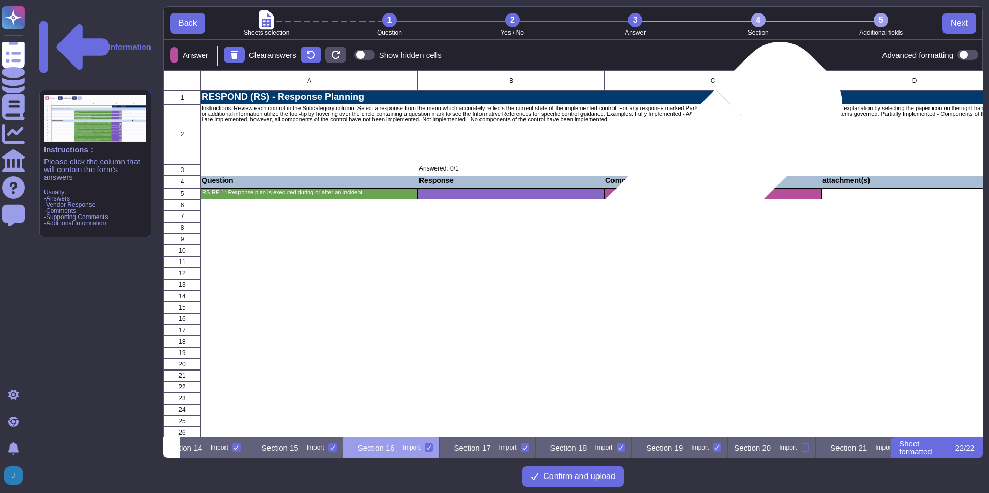
scroll to position [0, 0]
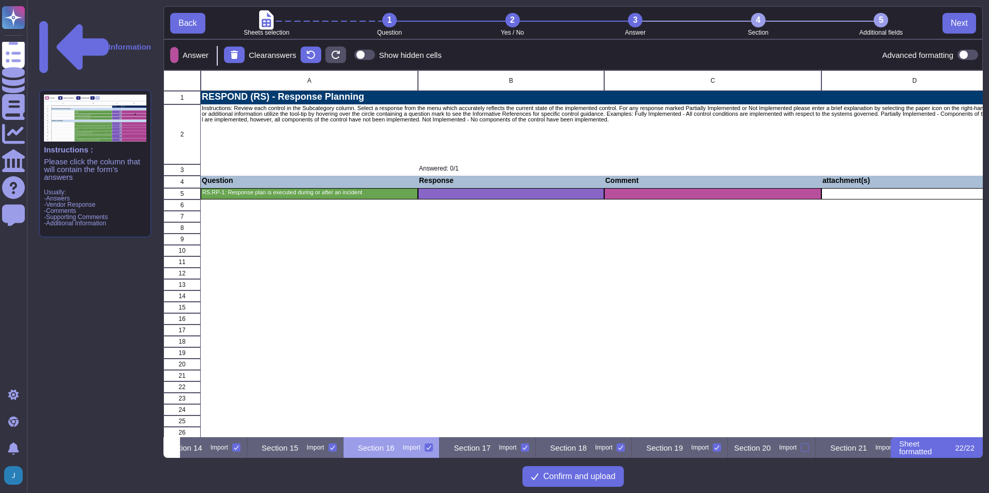
click at [761, 18] on div "4" at bounding box center [758, 20] width 14 height 14
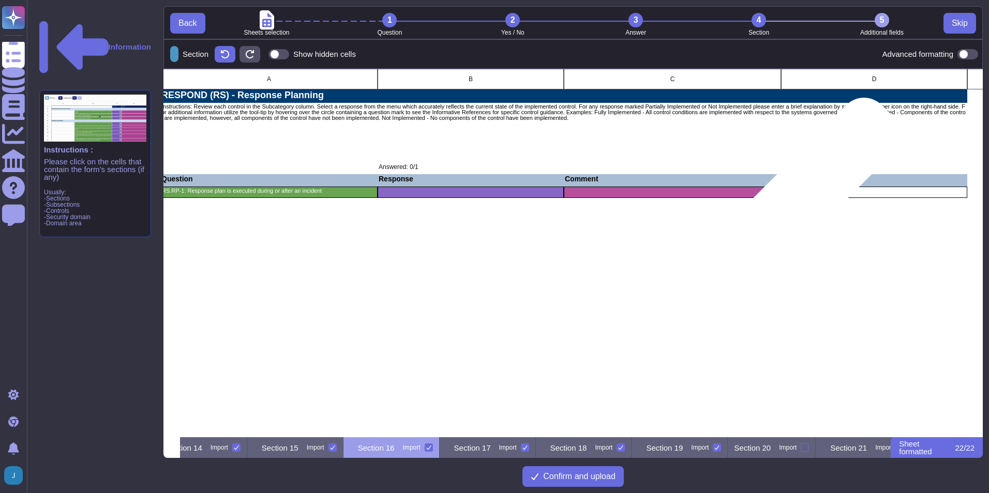
scroll to position [0, 52]
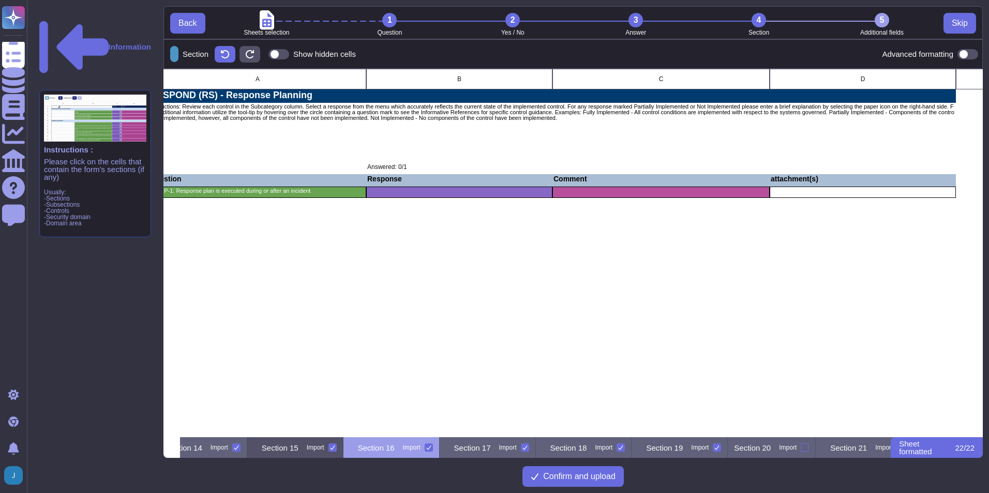
click at [298, 450] on p "Section 15" at bounding box center [280, 448] width 37 height 8
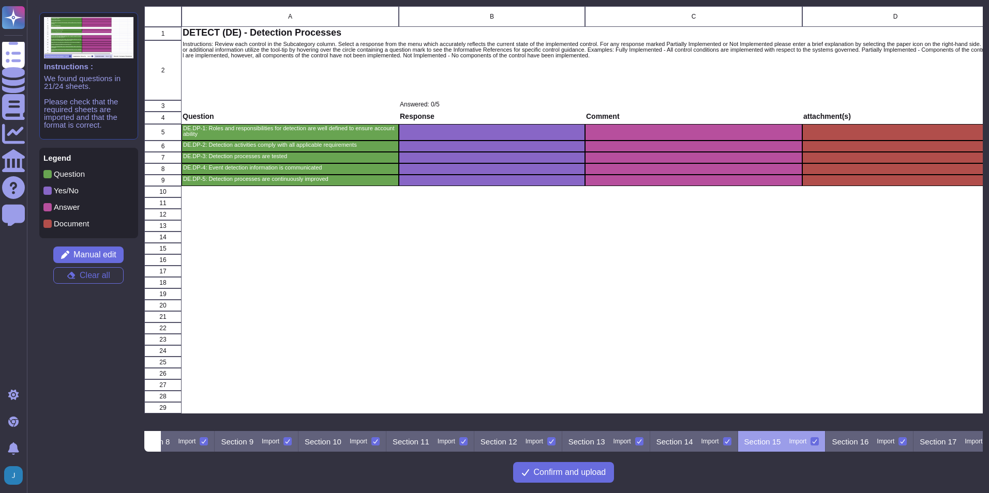
scroll to position [0, 901]
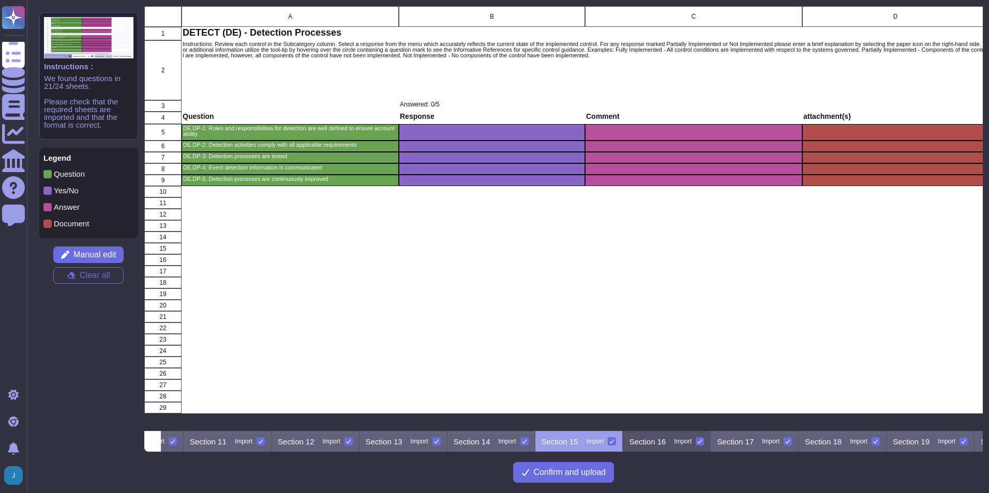
click at [665, 438] on p "Section 16" at bounding box center [647, 442] width 37 height 8
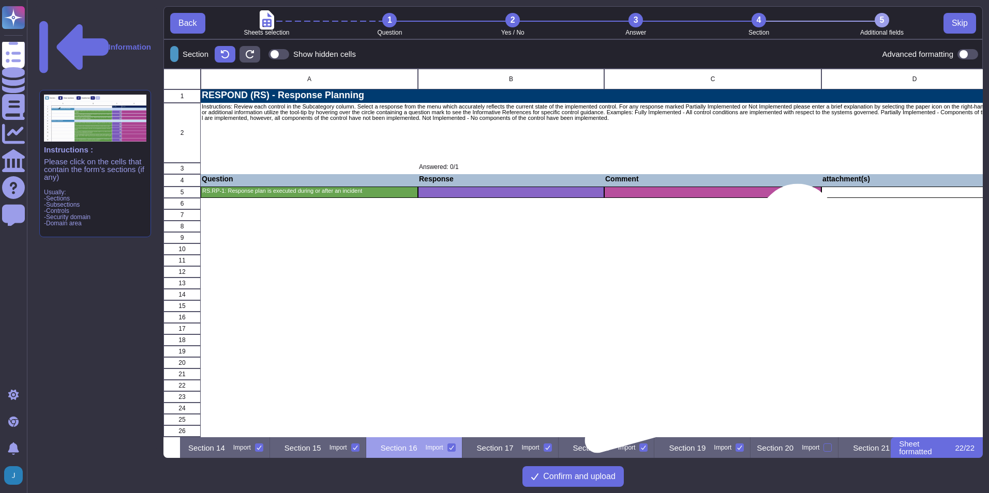
scroll to position [0, 1324]
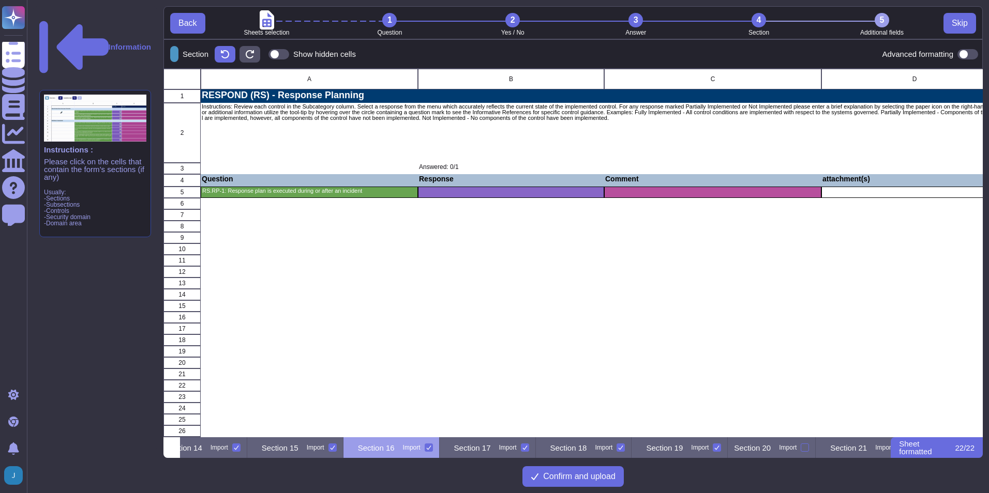
click at [878, 21] on div "5" at bounding box center [881, 20] width 14 height 14
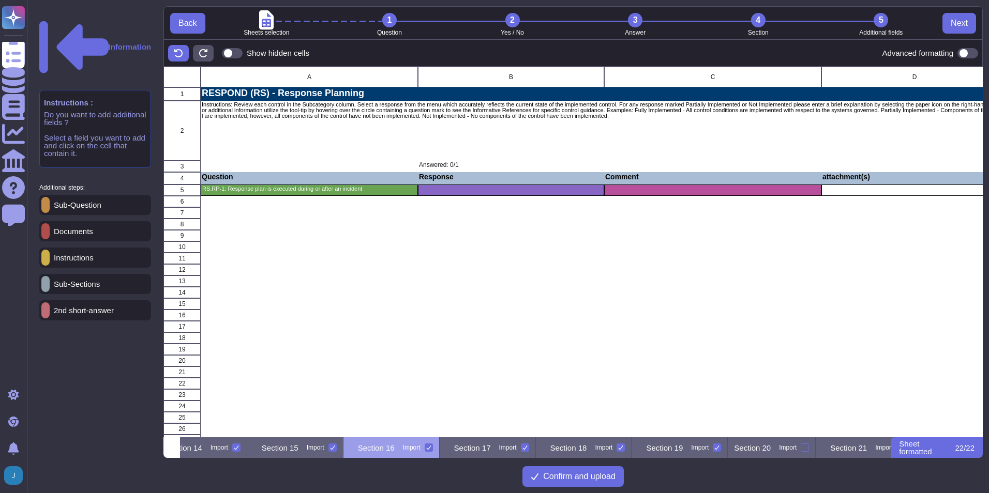
click at [63, 228] on p "Documents" at bounding box center [71, 232] width 43 height 8
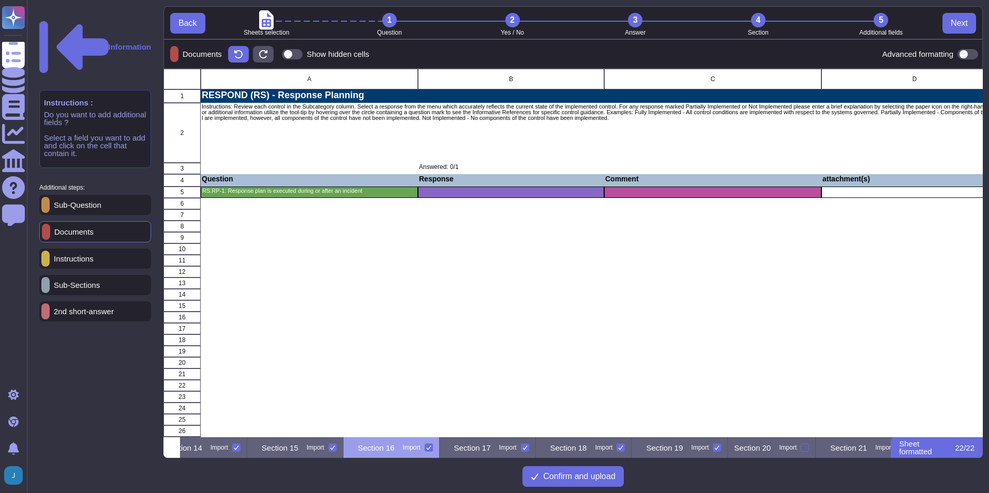
scroll to position [361, 811]
click at [855, 193] on div "grid" at bounding box center [914, 192] width 186 height 11
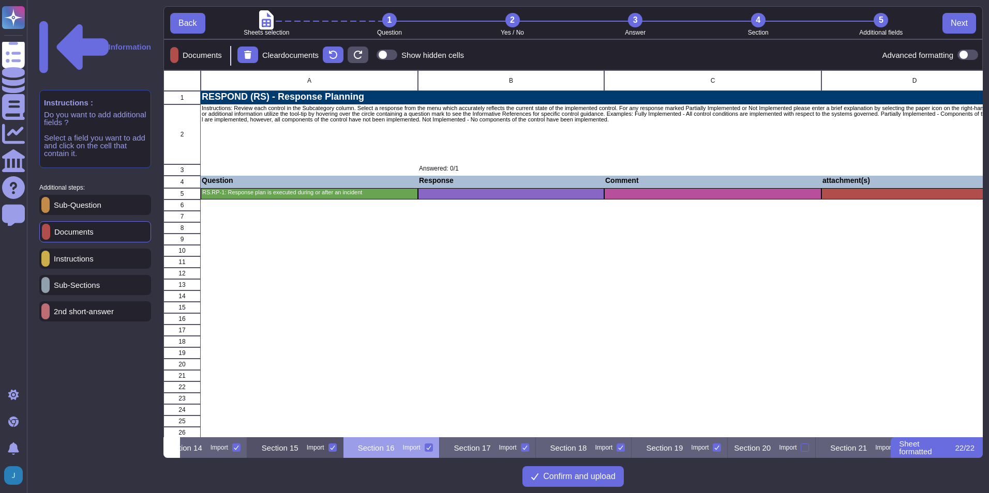
click at [298, 450] on p "Section 15" at bounding box center [280, 448] width 37 height 8
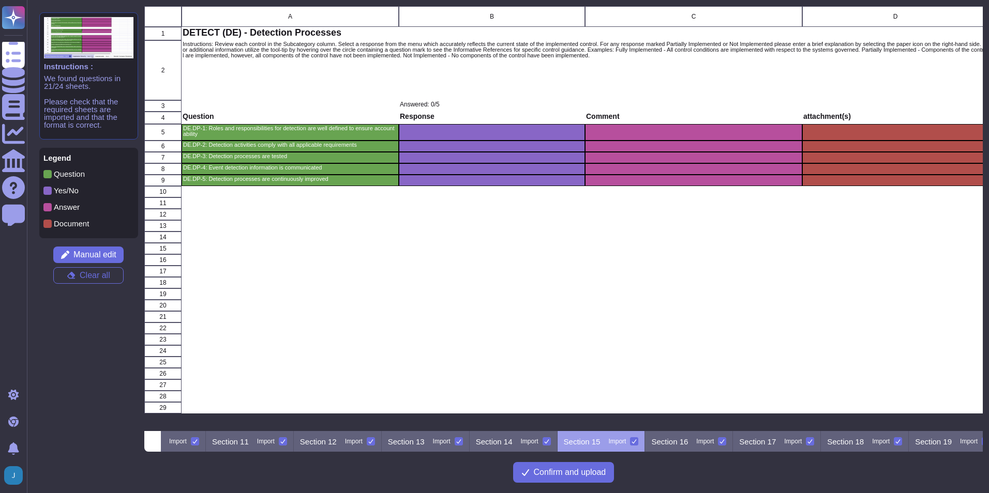
scroll to position [0, 901]
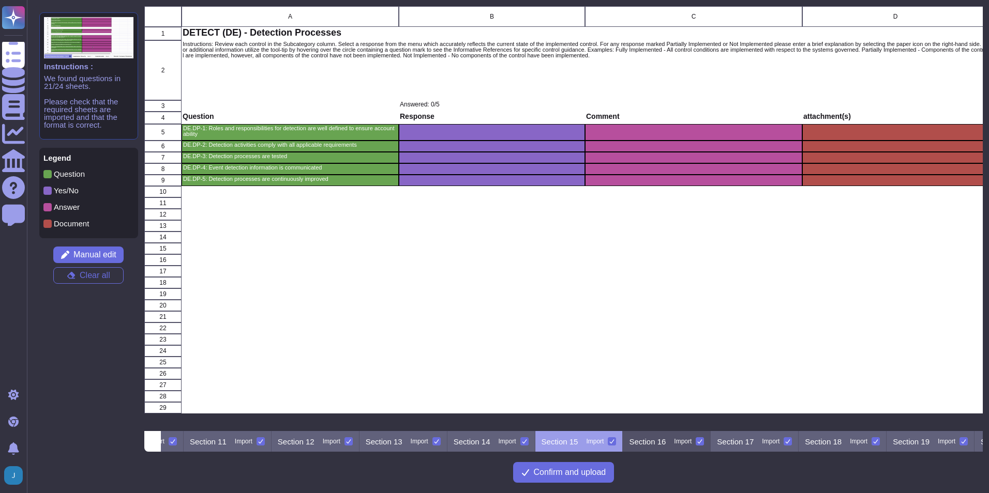
click at [665, 440] on p "Section 16" at bounding box center [647, 442] width 37 height 8
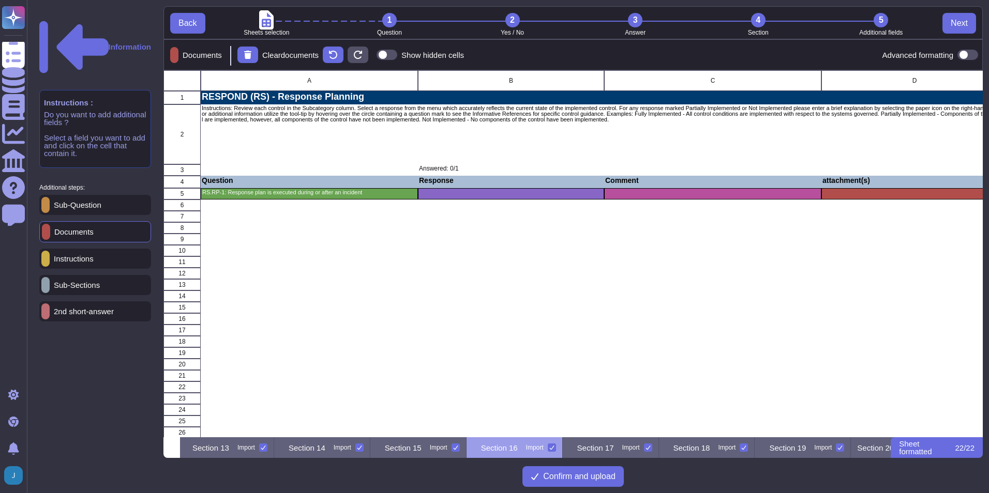
scroll to position [0, 1324]
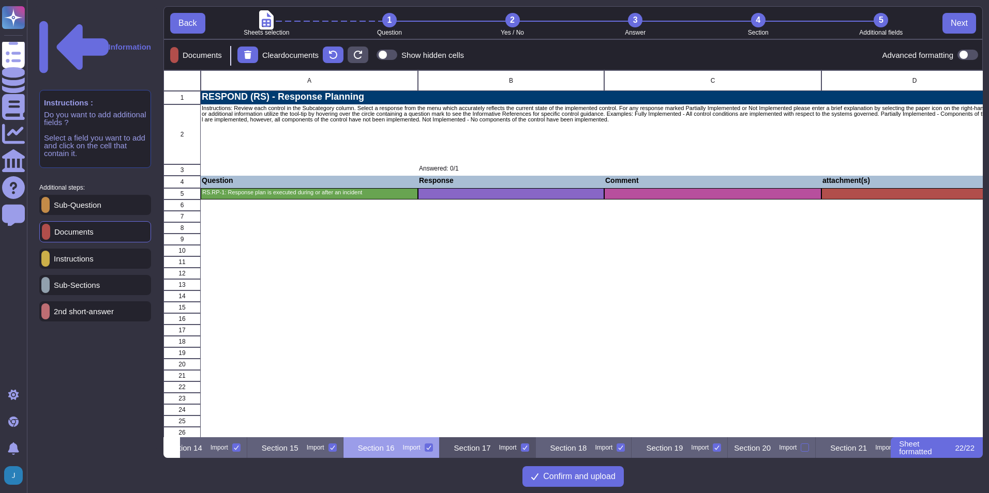
click at [491, 448] on p "Section 17" at bounding box center [472, 448] width 37 height 8
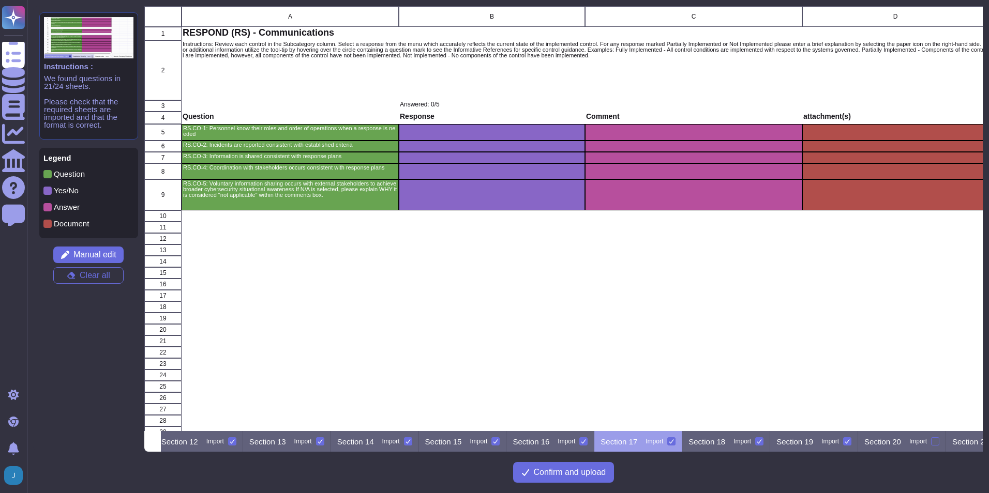
scroll to position [0, 1077]
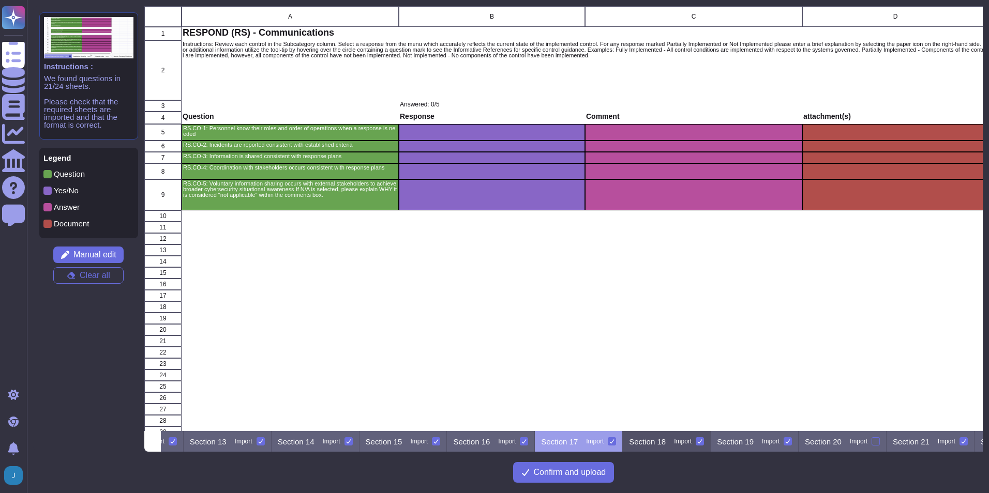
click at [664, 441] on p "Section 18" at bounding box center [647, 442] width 37 height 8
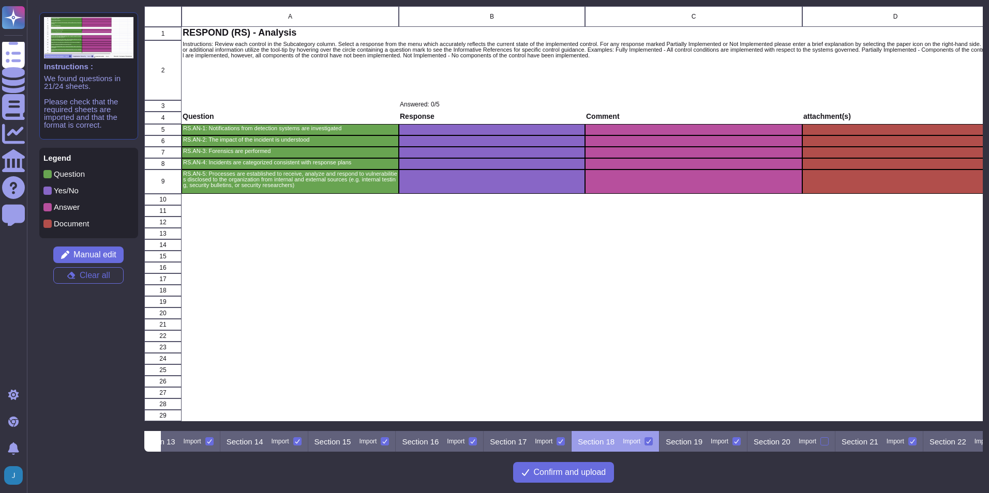
scroll to position [0, 1186]
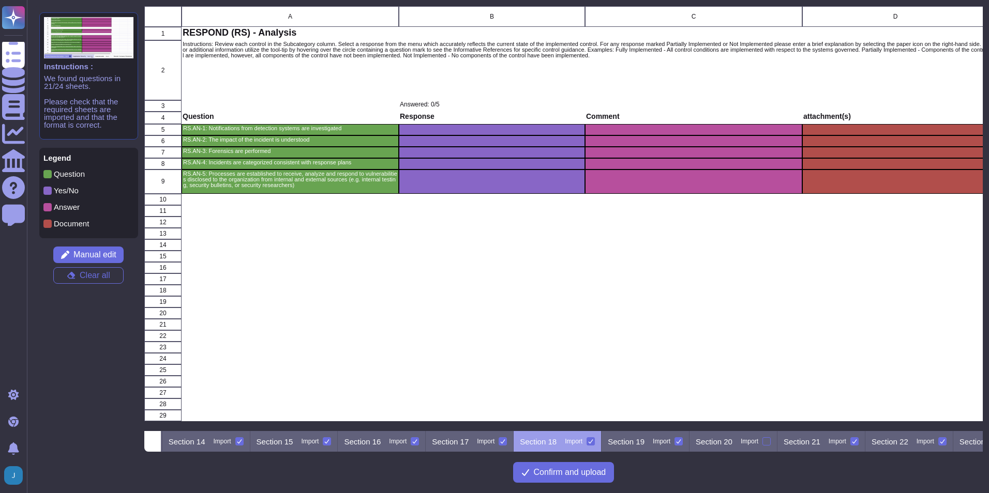
click at [644, 441] on p "Section 19" at bounding box center [626, 442] width 37 height 8
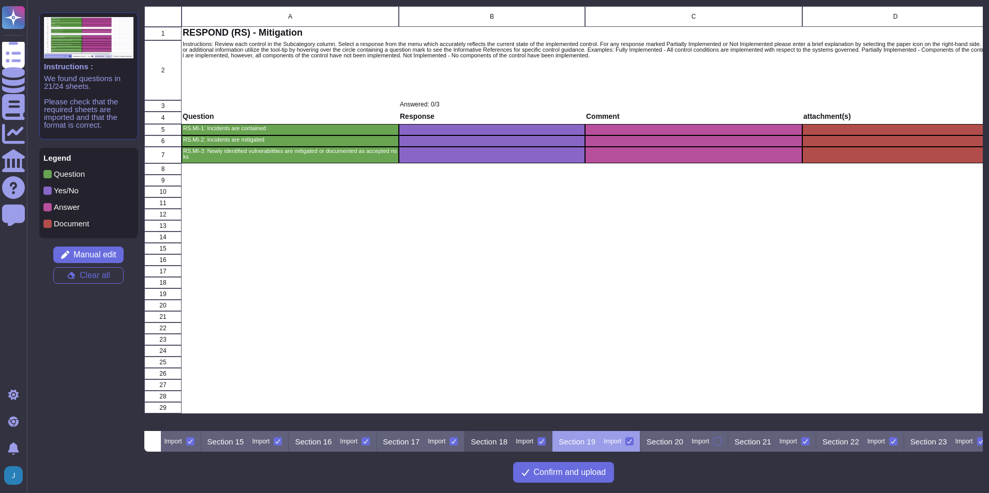
scroll to position [0, 1272]
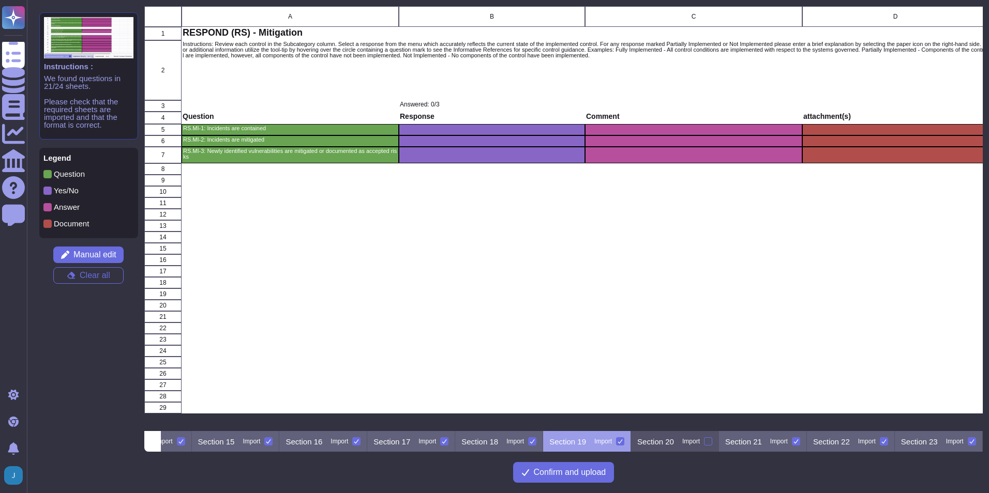
click at [657, 444] on p "Section 20" at bounding box center [655, 442] width 37 height 8
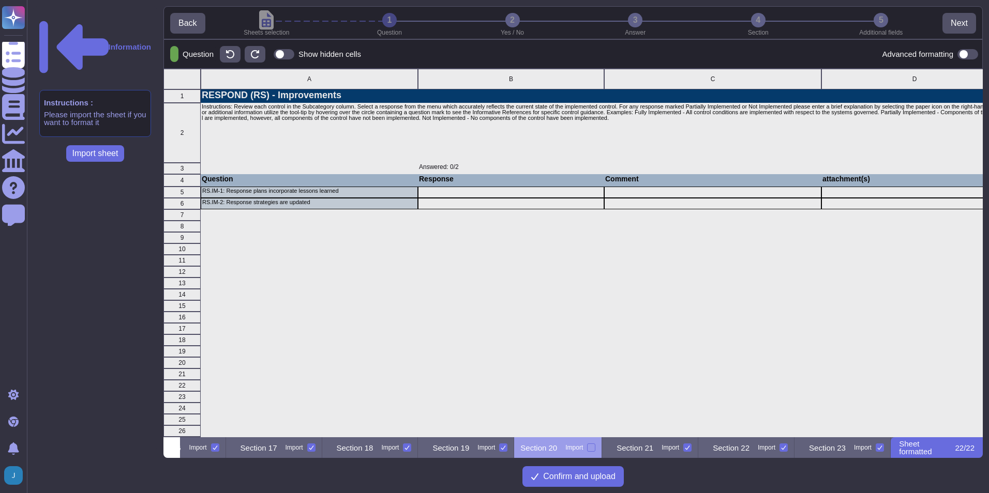
scroll to position [0, 1737]
click at [595, 447] on div at bounding box center [591, 448] width 8 height 8
click at [0, 0] on input "Import" at bounding box center [0, 0] width 0 height 0
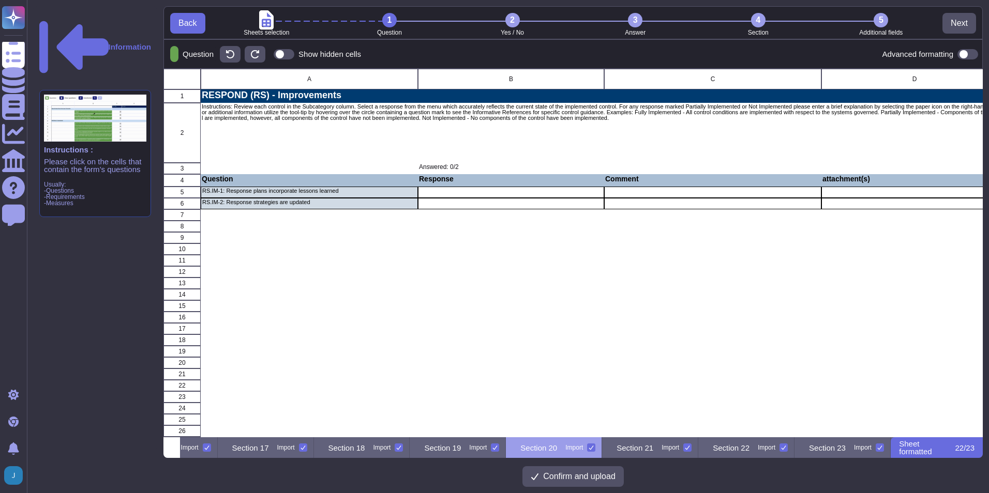
click at [174, 55] on icon at bounding box center [174, 55] width 0 height 0
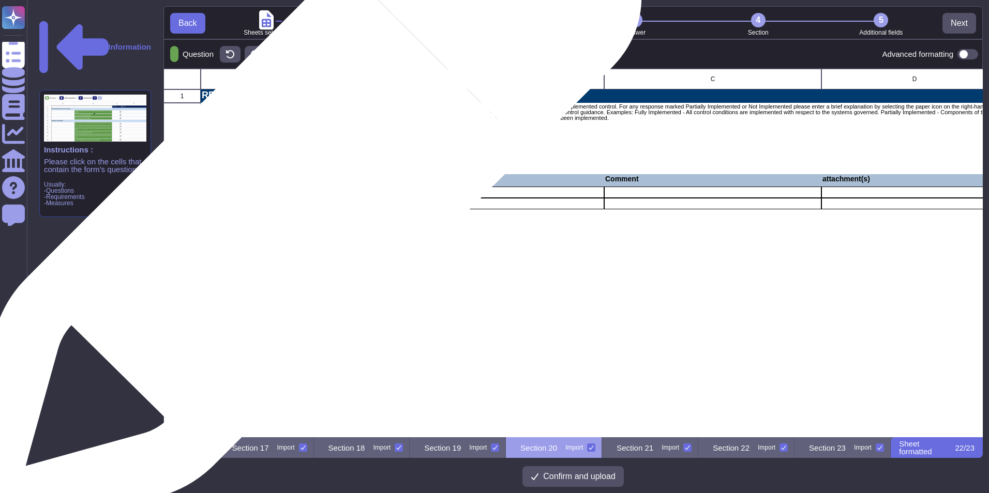
drag, startPoint x: 289, startPoint y: 196, endPoint x: 290, endPoint y: 203, distance: 7.3
drag, startPoint x: 290, startPoint y: 203, endPoint x: 285, endPoint y: 180, distance: 23.6
click at [285, 180] on p "Question" at bounding box center [309, 178] width 215 height 7
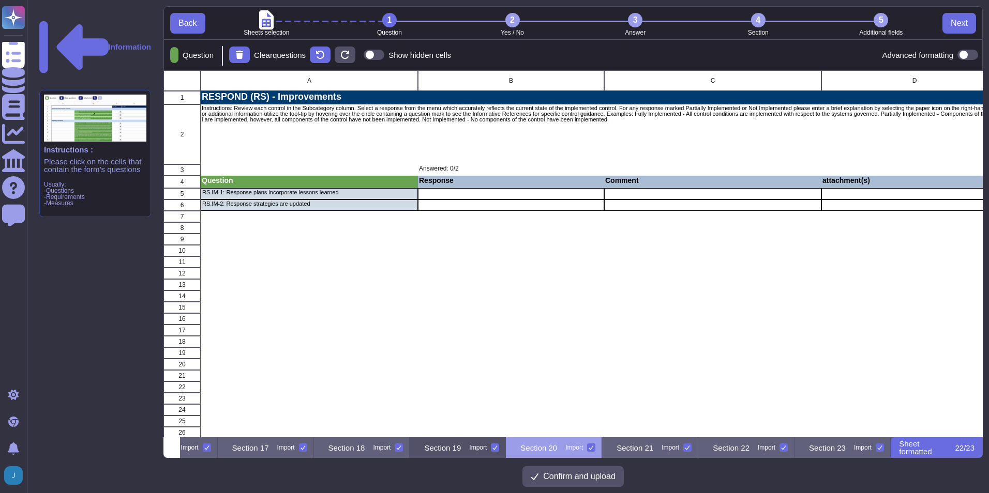
click at [461, 450] on p "Section 19" at bounding box center [442, 448] width 37 height 8
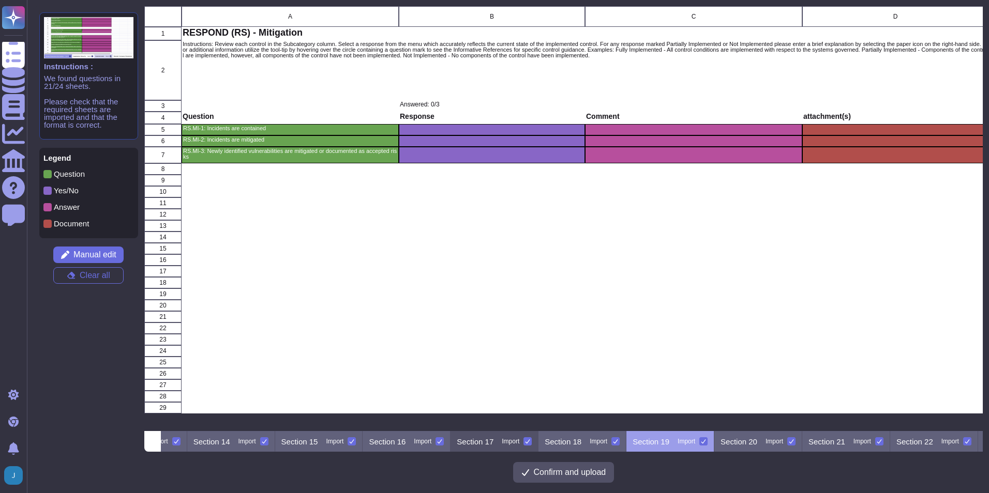
scroll to position [0, 1229]
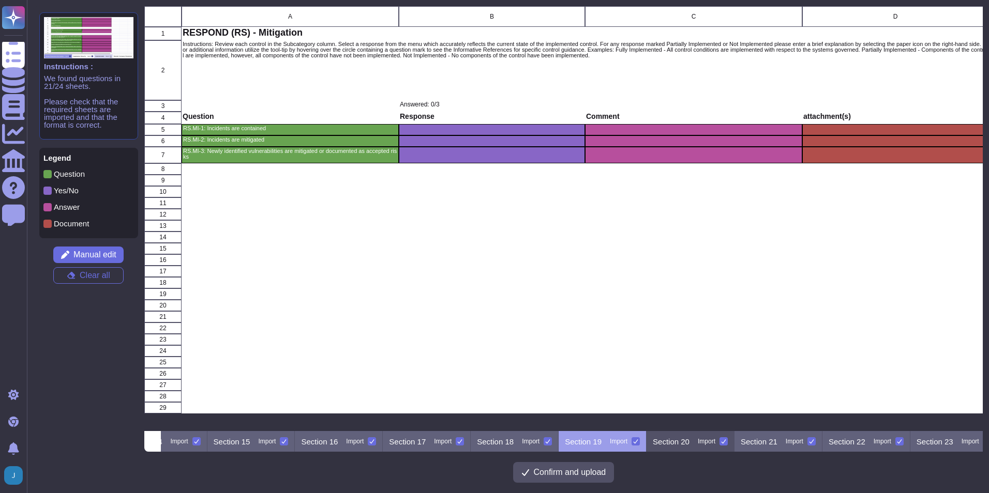
click at [689, 441] on p "Section 20" at bounding box center [671, 442] width 37 height 8
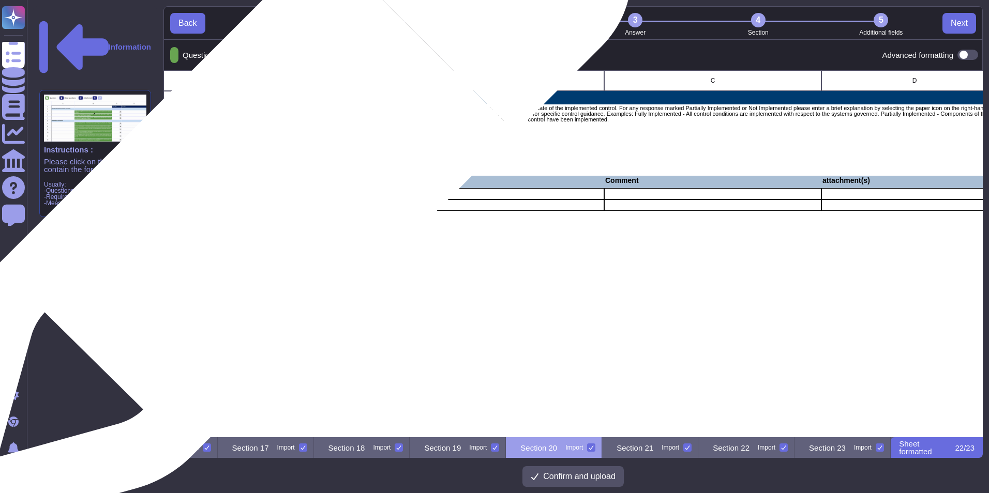
scroll to position [0, 1747]
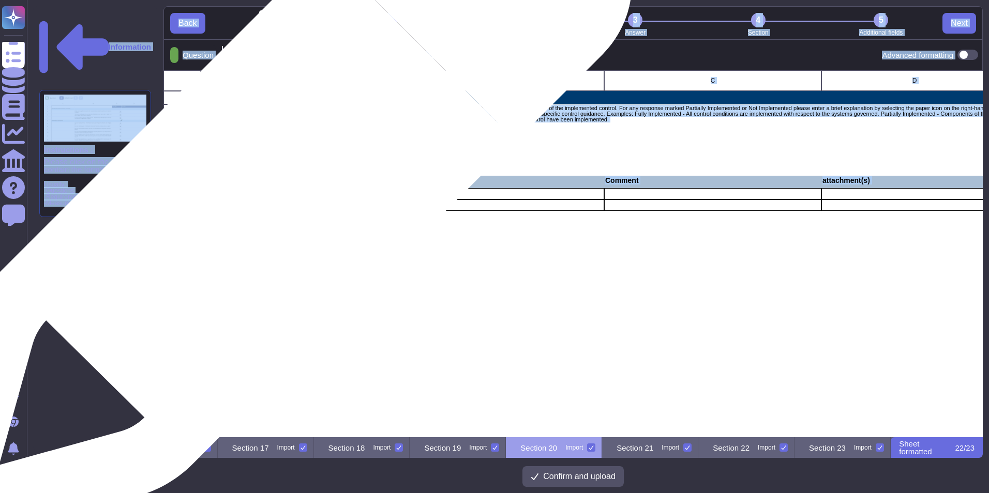
click at [270, 195] on p "RS.IM-1: Response plans incorporate lessons learned" at bounding box center [309, 193] width 214 height 6
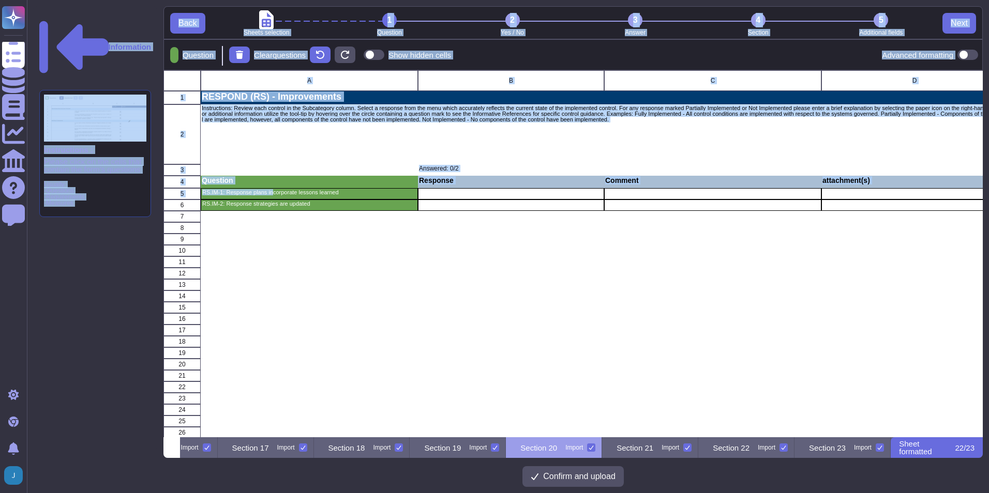
click at [631, 63] on div "Question Clear questions Show hidden cells Advanced formatting" at bounding box center [572, 54] width 819 height 31
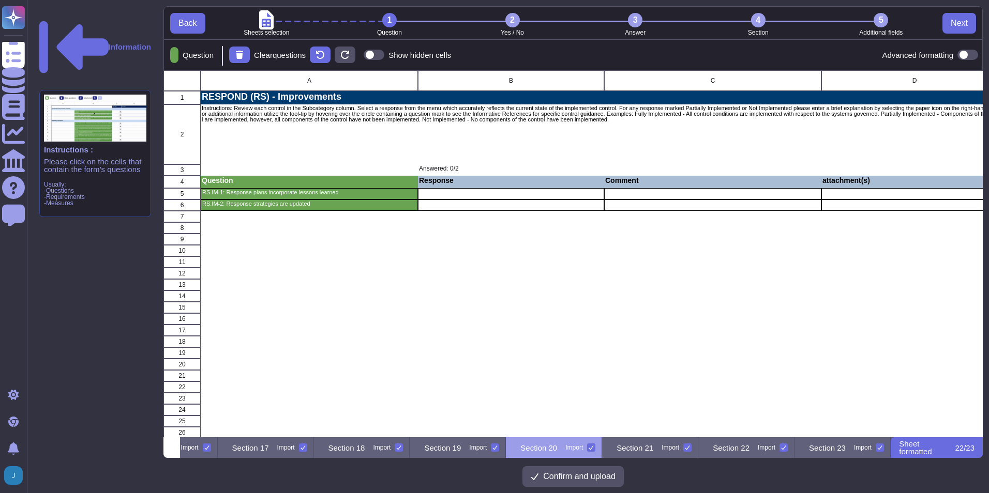
click at [511, 21] on div "2" at bounding box center [512, 20] width 14 height 14
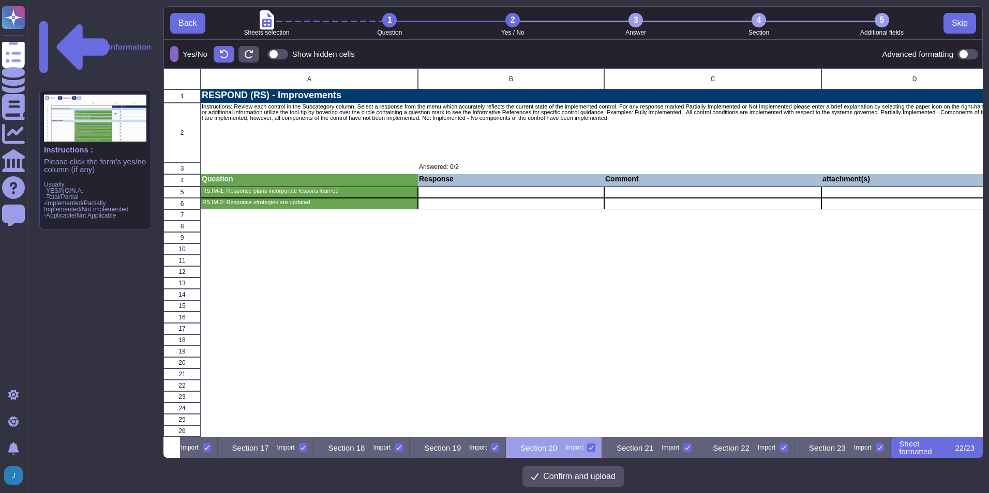
scroll to position [361, 811]
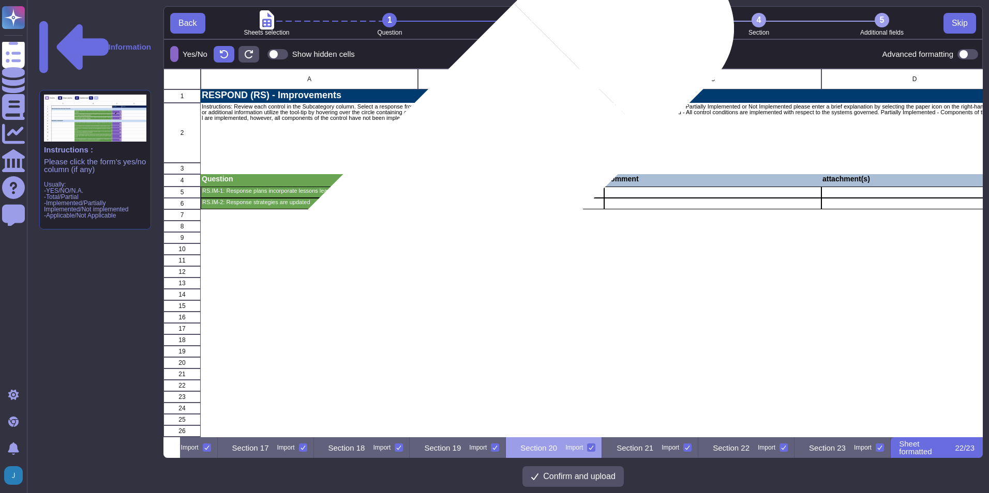
click at [475, 181] on p "Response" at bounding box center [511, 178] width 184 height 7
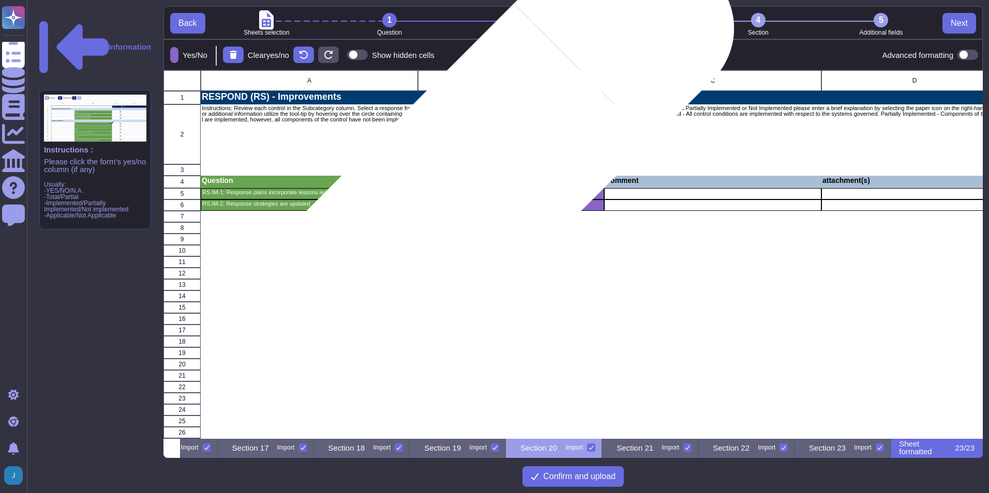
scroll to position [359, 811]
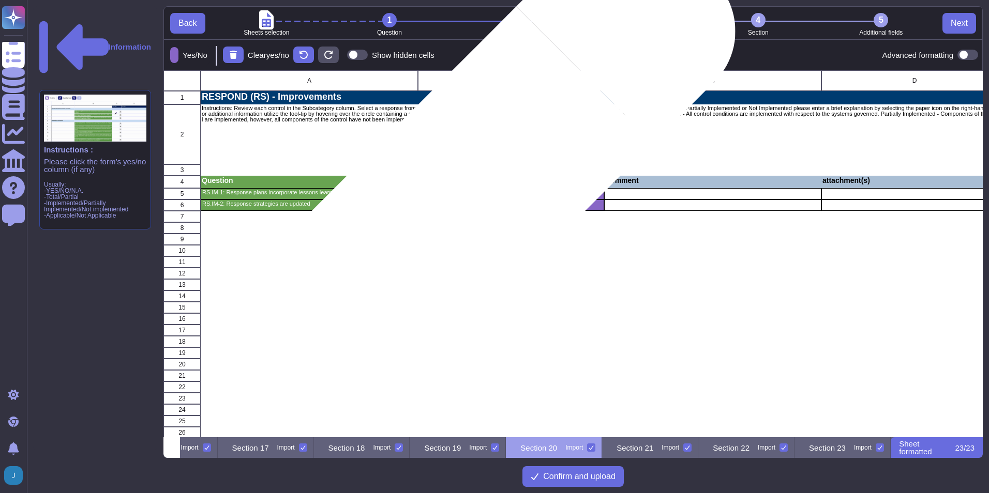
click at [477, 183] on p "Response" at bounding box center [511, 180] width 184 height 7
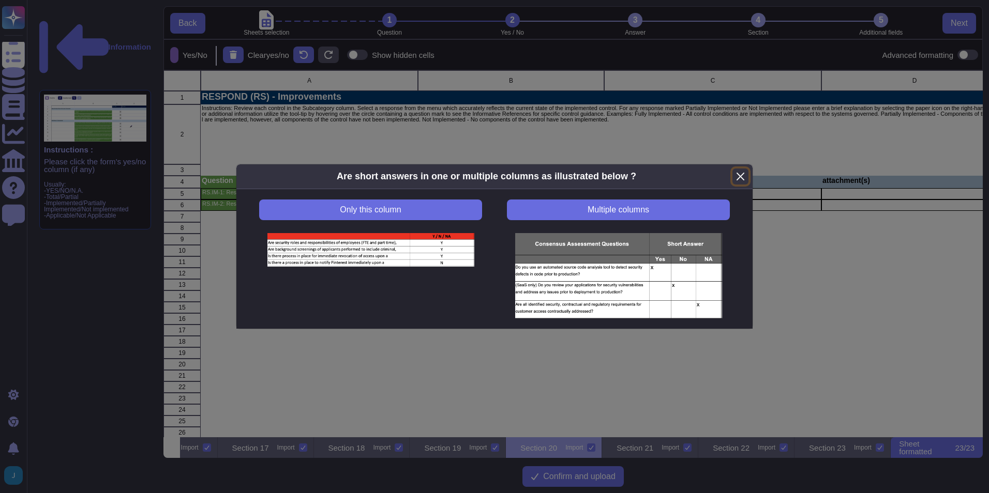
click at [743, 176] on button "Close" at bounding box center [740, 177] width 16 height 16
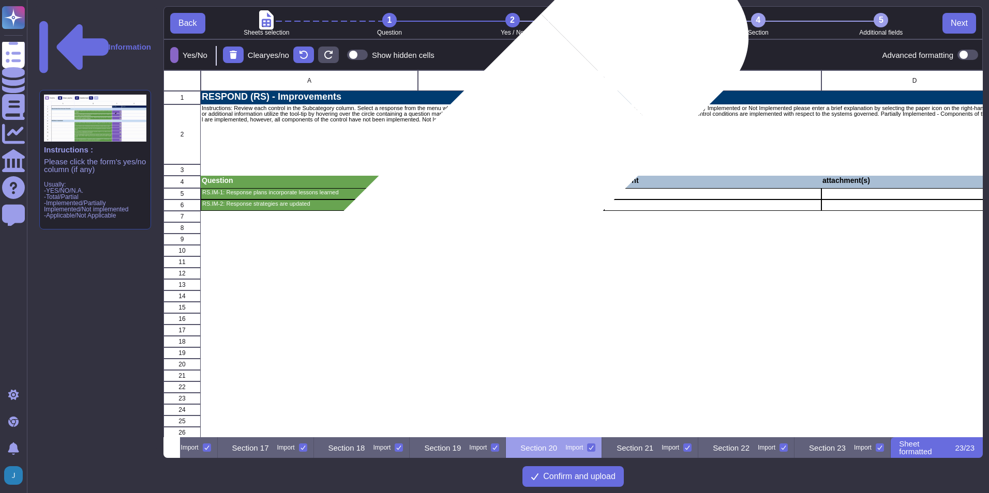
click at [504, 181] on p "Response" at bounding box center [511, 180] width 184 height 7
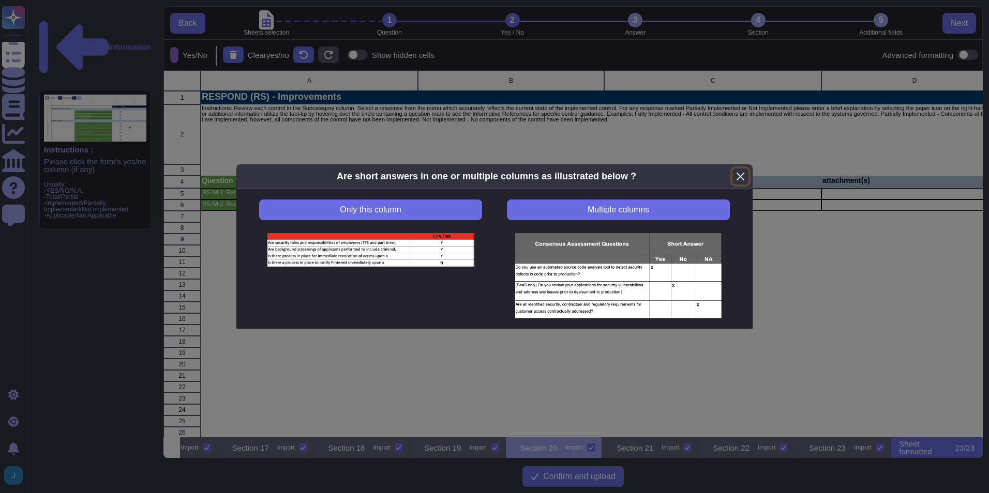
click at [738, 176] on button "Close" at bounding box center [740, 177] width 16 height 16
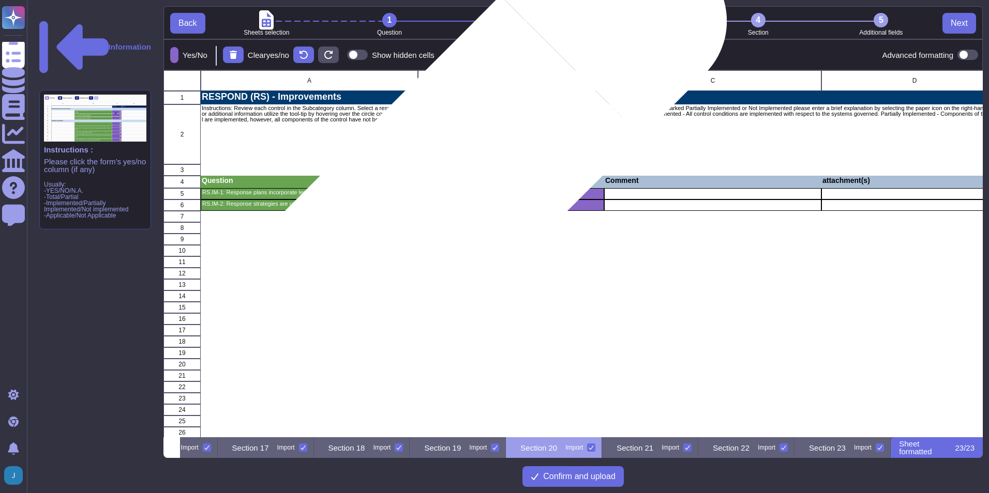
click at [460, 178] on p "Response" at bounding box center [511, 180] width 184 height 7
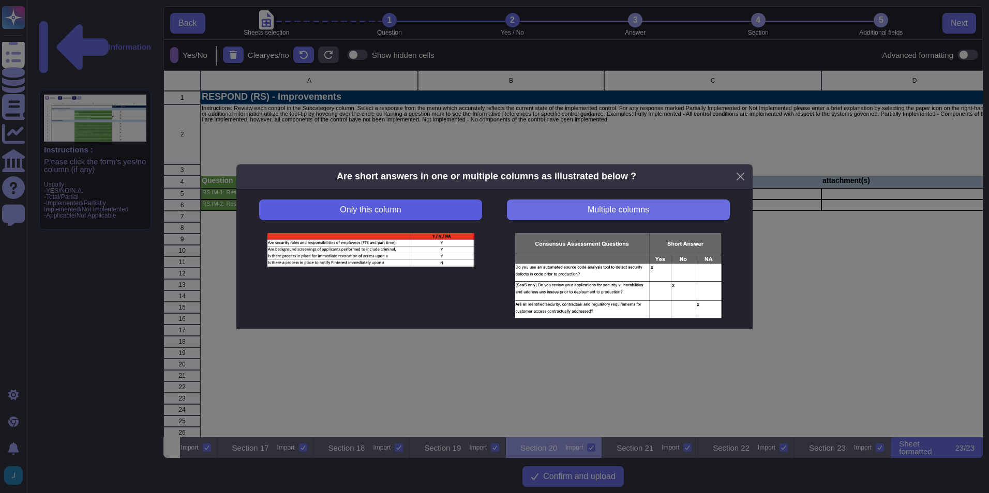
click at [416, 206] on button "Only this column" at bounding box center [370, 210] width 223 height 21
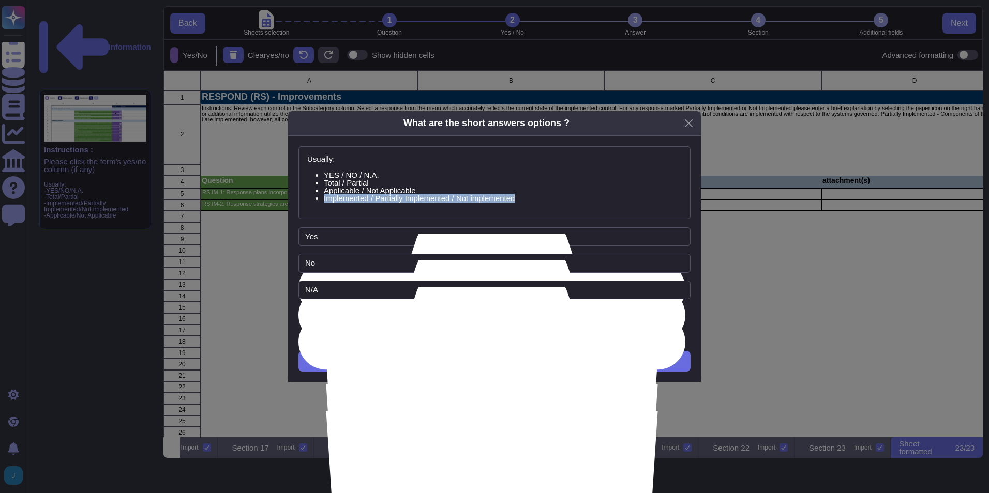
drag, startPoint x: 322, startPoint y: 199, endPoint x: 537, endPoint y: 202, distance: 215.1
click at [537, 202] on div "Usually: YES / NO / N.A. Total / Partial Applicable / Not Applicable Implemente…" at bounding box center [494, 182] width 392 height 73
click at [510, 365] on button "Next" at bounding box center [494, 361] width 392 height 21
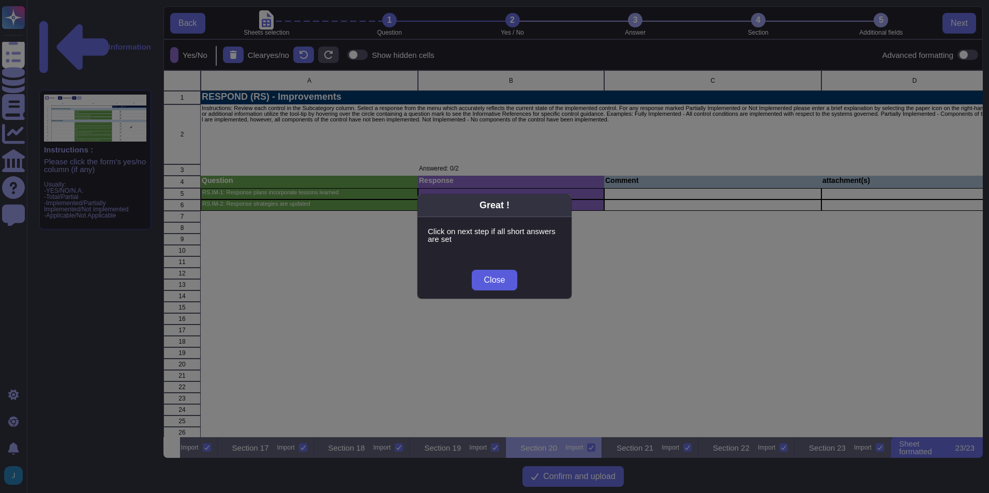
click at [506, 281] on button "Close" at bounding box center [495, 280] width 46 height 21
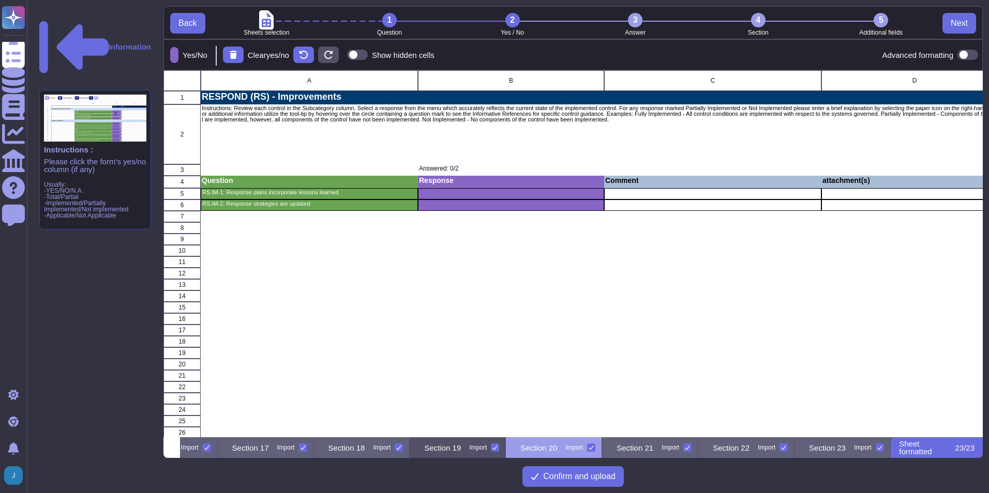
click at [449, 449] on p "Section 19" at bounding box center [442, 448] width 37 height 8
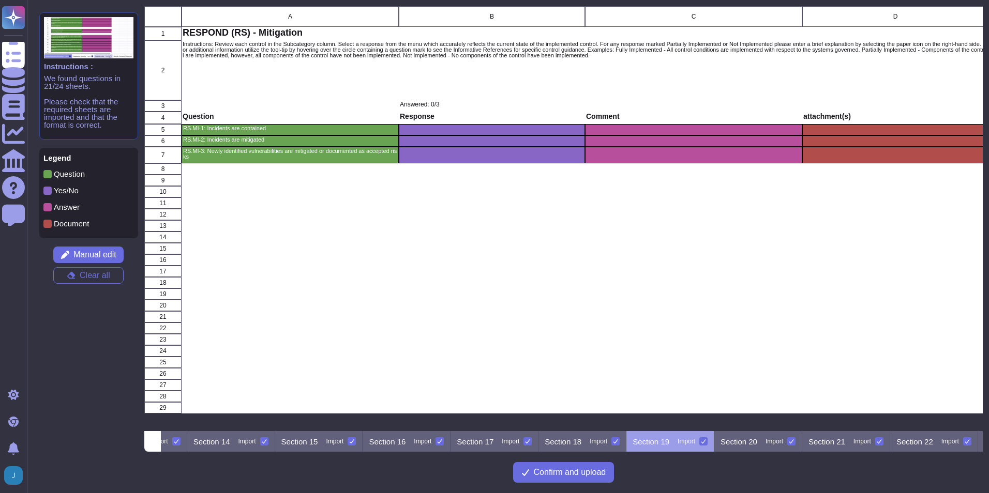
scroll to position [0, 1229]
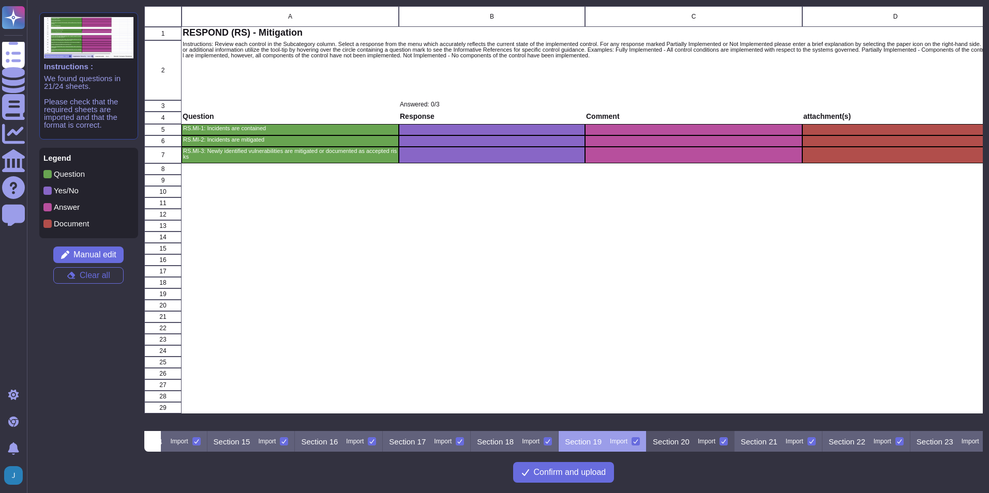
click at [689, 442] on p "Section 20" at bounding box center [671, 442] width 37 height 8
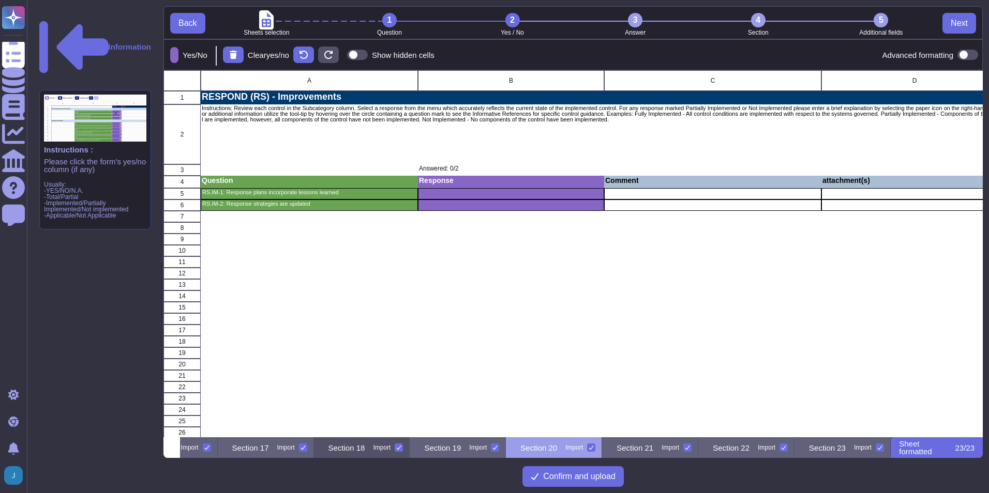
scroll to position [0, 1747]
click at [448, 448] on p "Section 19" at bounding box center [442, 448] width 37 height 8
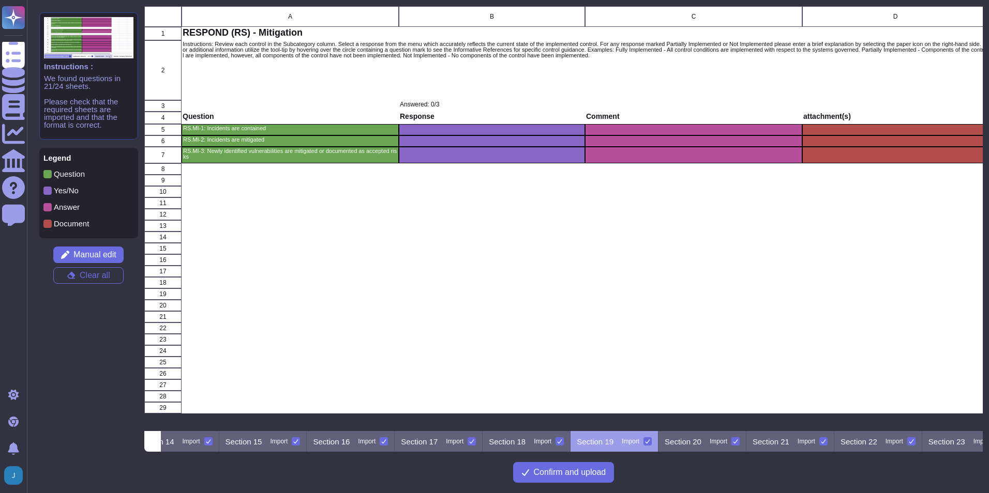
scroll to position [0, 1229]
click at [689, 442] on p "Section 20" at bounding box center [671, 442] width 37 height 8
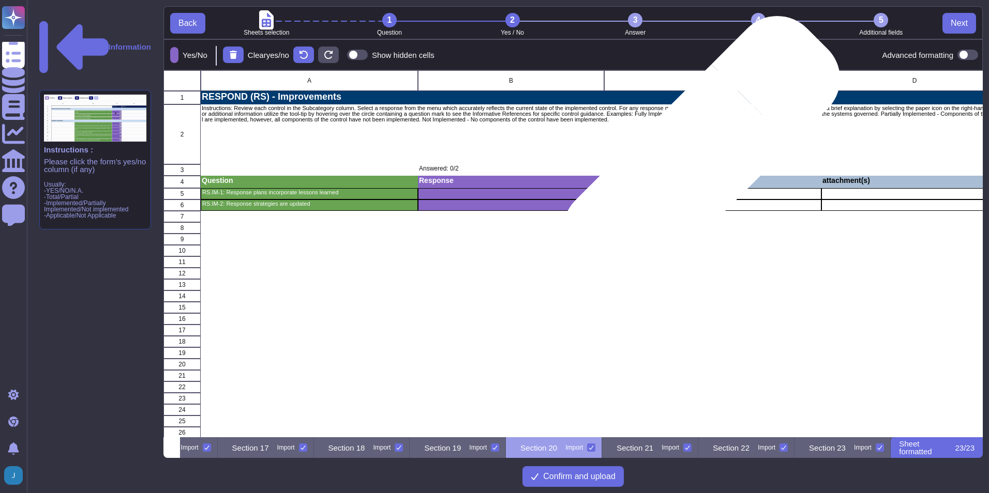
scroll to position [0, 1747]
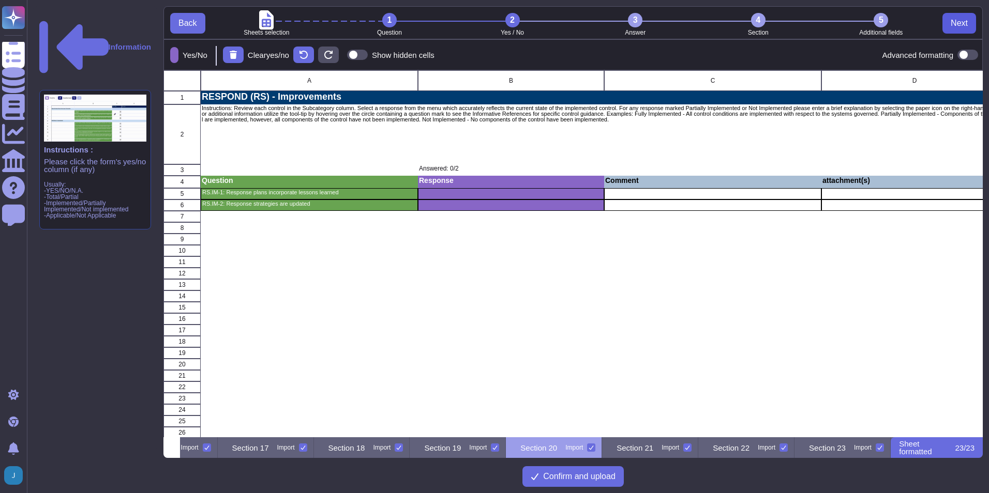
click at [956, 24] on span "Next" at bounding box center [958, 23] width 17 height 8
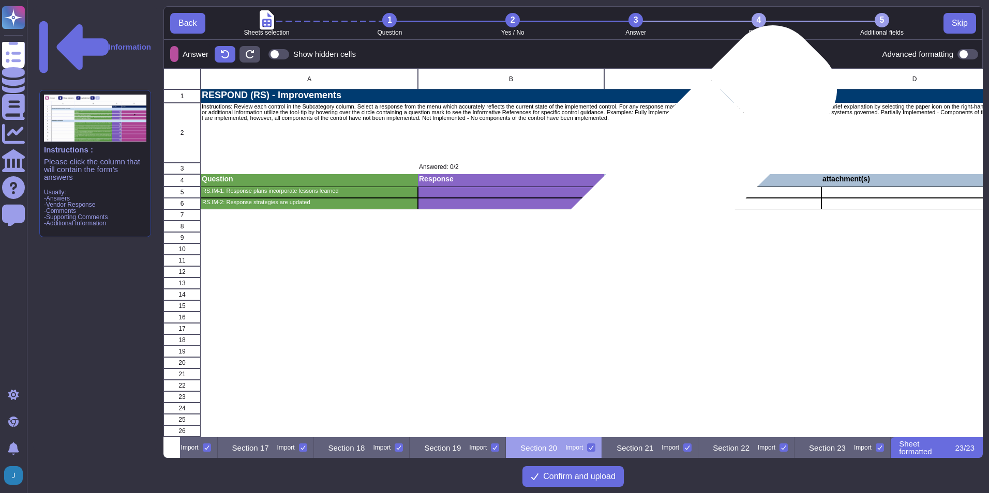
click at [680, 183] on div "Comment" at bounding box center [712, 180] width 217 height 12
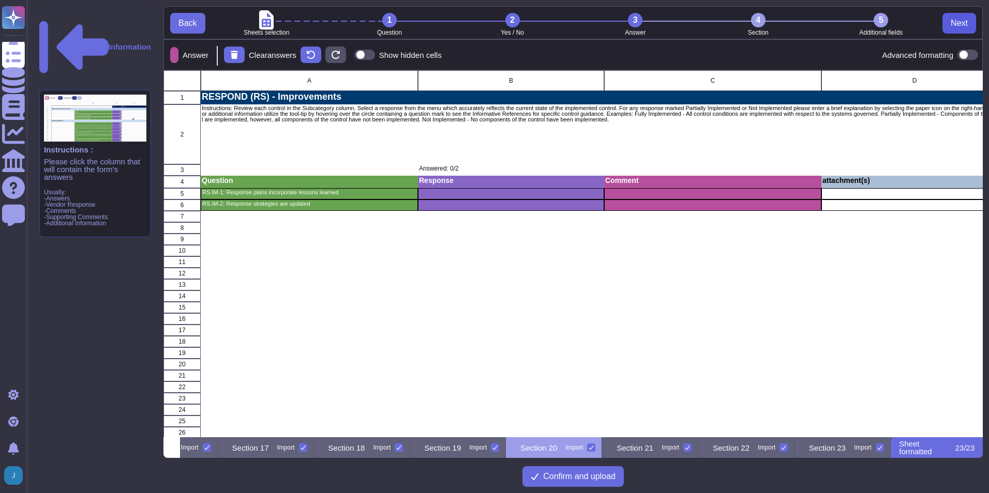
click at [957, 29] on button "Next" at bounding box center [959, 23] width 34 height 21
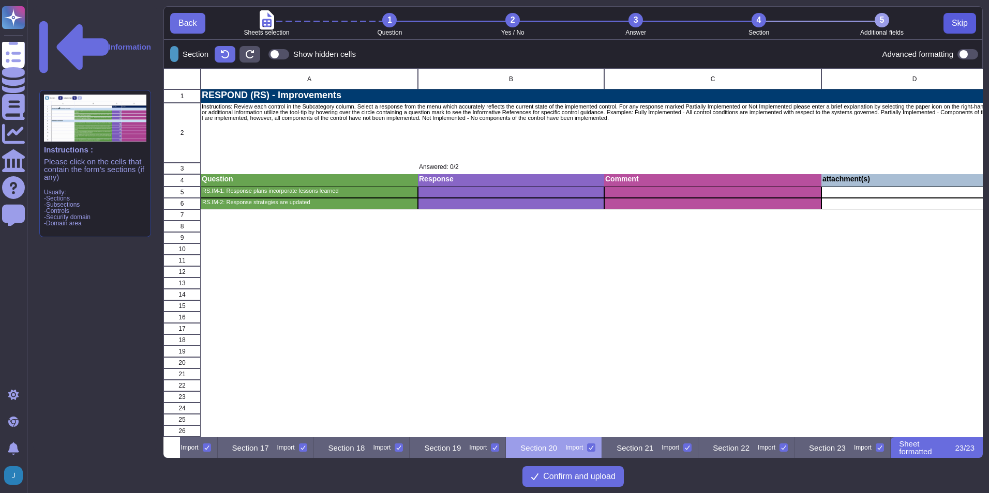
scroll to position [361, 811]
click at [883, 21] on div "5" at bounding box center [881, 20] width 14 height 14
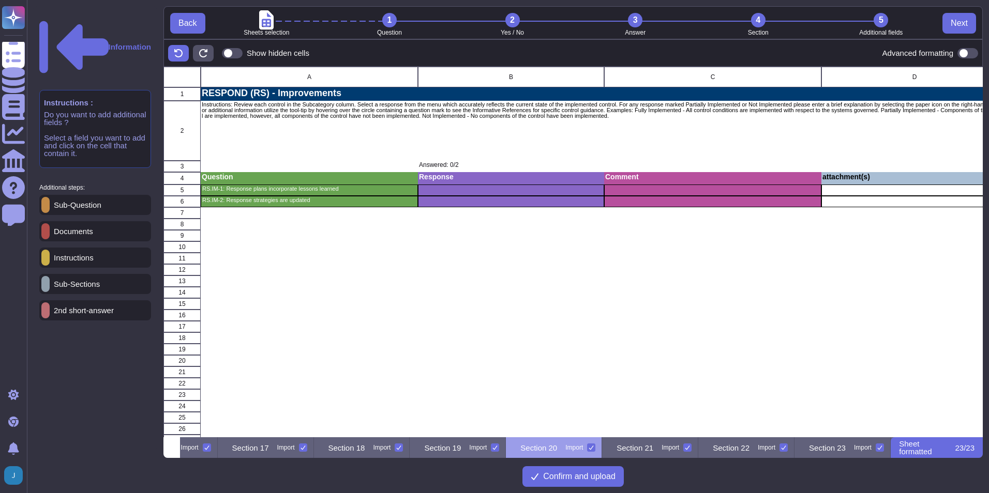
click at [82, 228] on p "Documents" at bounding box center [71, 232] width 43 height 8
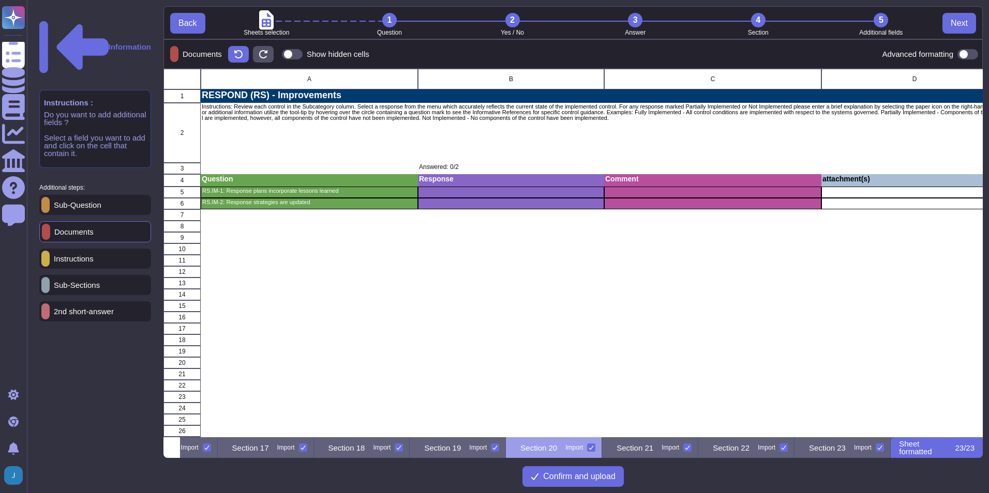
scroll to position [361, 811]
click at [889, 177] on p "attachment(s)" at bounding box center [914, 178] width 184 height 7
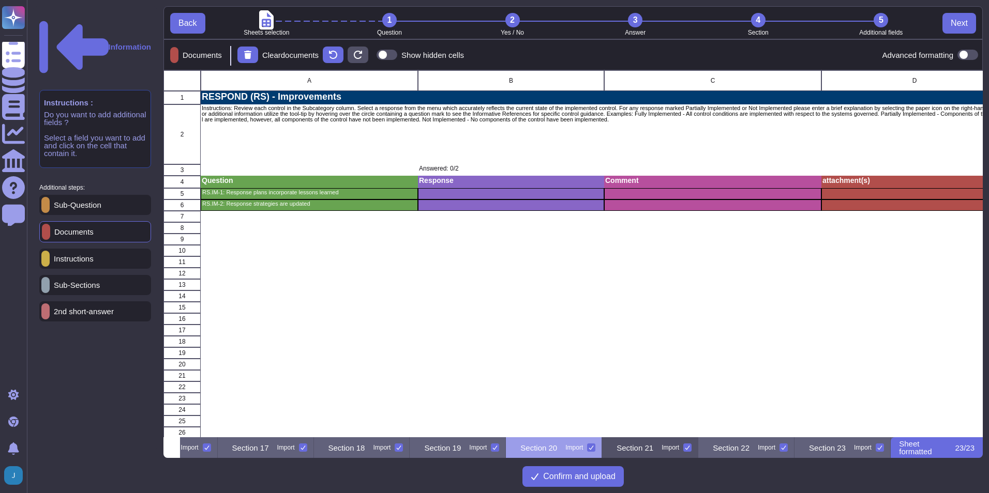
click at [645, 448] on div "Section 21 Import" at bounding box center [650, 447] width 96 height 21
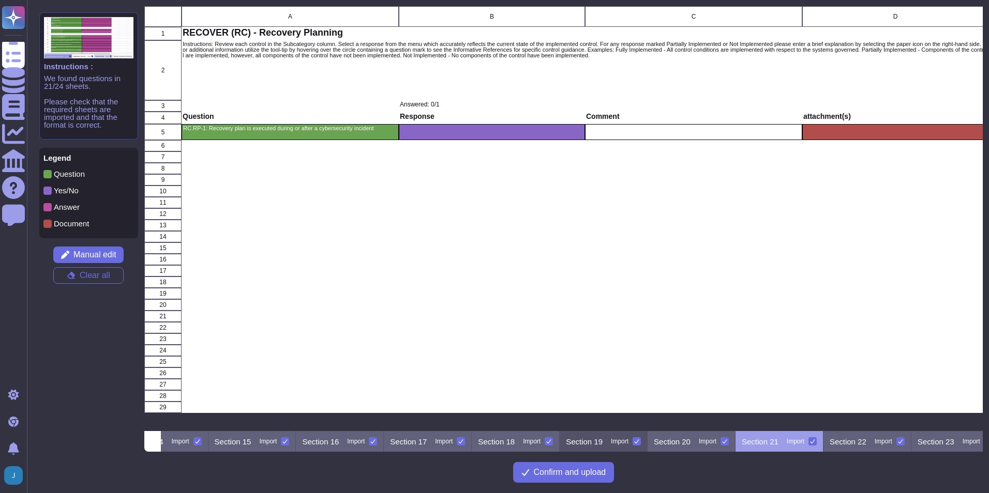
scroll to position [0, 1229]
click at [865, 444] on p "Section 22" at bounding box center [846, 442] width 37 height 8
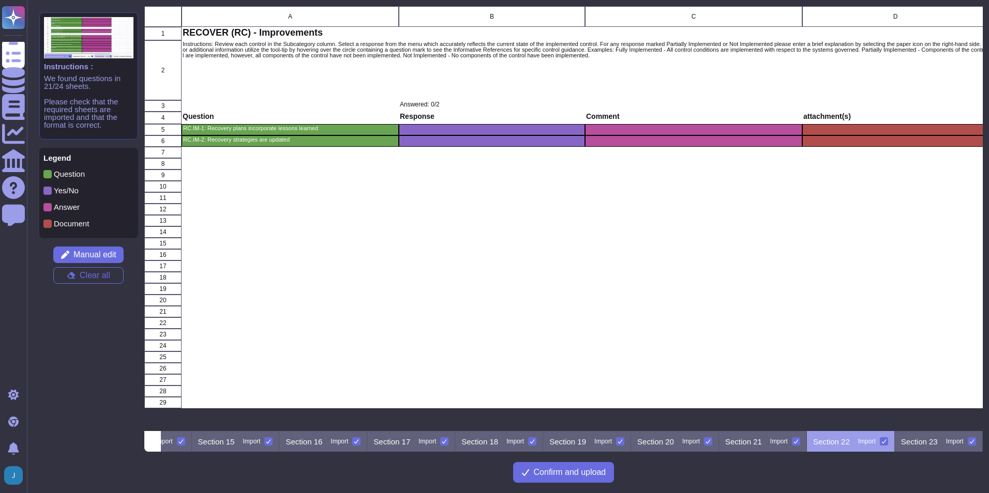
scroll to position [0, 1272]
click at [745, 438] on p "Section 21" at bounding box center [743, 442] width 37 height 8
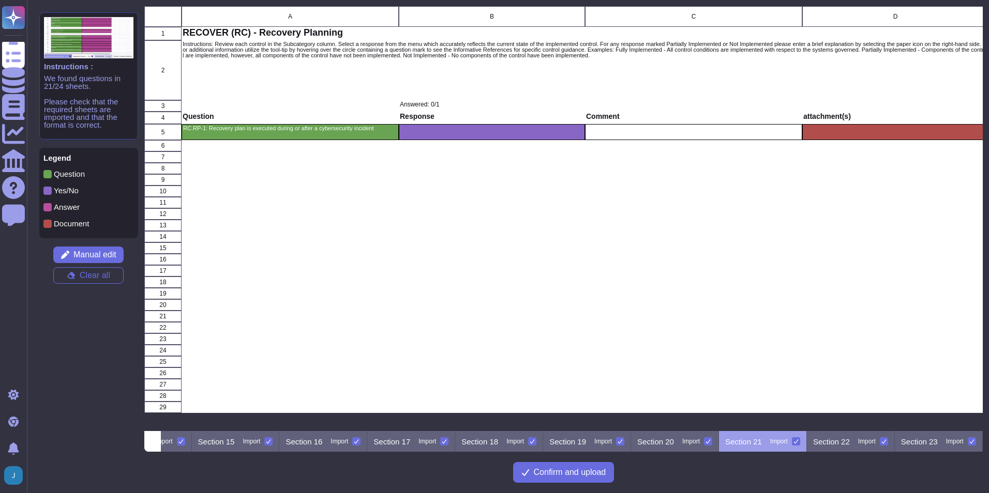
click at [795, 441] on icon at bounding box center [795, 441] width 5 height 5
click at [0, 0] on input "Import" at bounding box center [0, 0] width 0 height 0
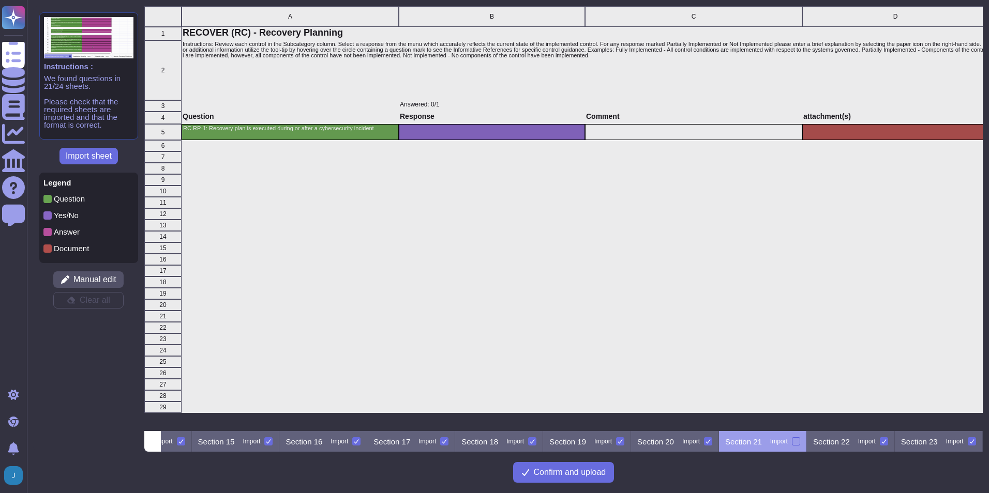
click at [795, 441] on div at bounding box center [796, 441] width 8 height 8
click at [0, 0] on input "Import" at bounding box center [0, 0] width 0 height 0
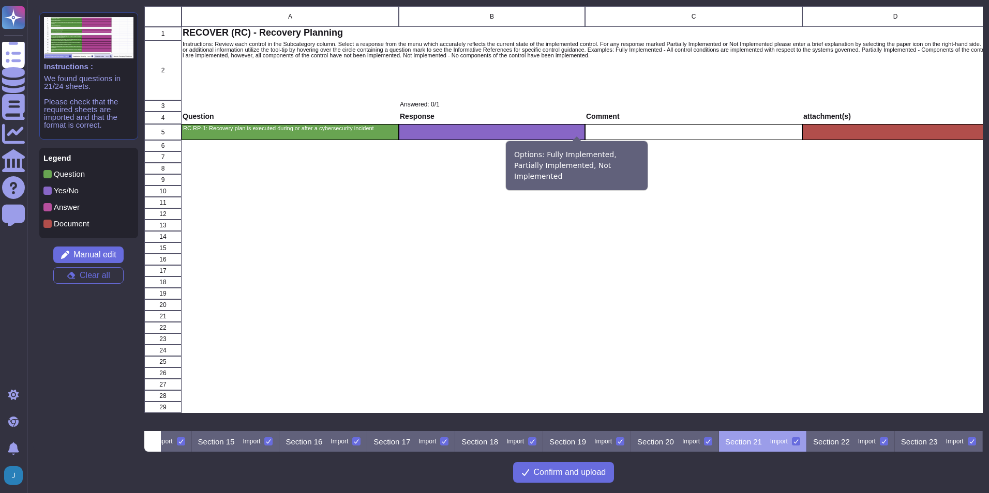
click at [582, 149] on g "grid" at bounding box center [698, 265] width 232 height 232
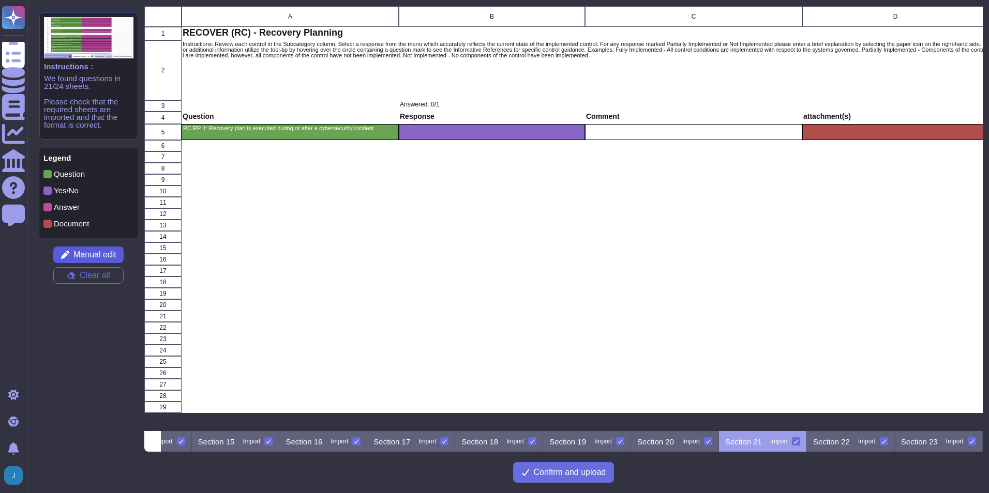
click at [86, 254] on span "Manual edit" at bounding box center [94, 255] width 43 height 8
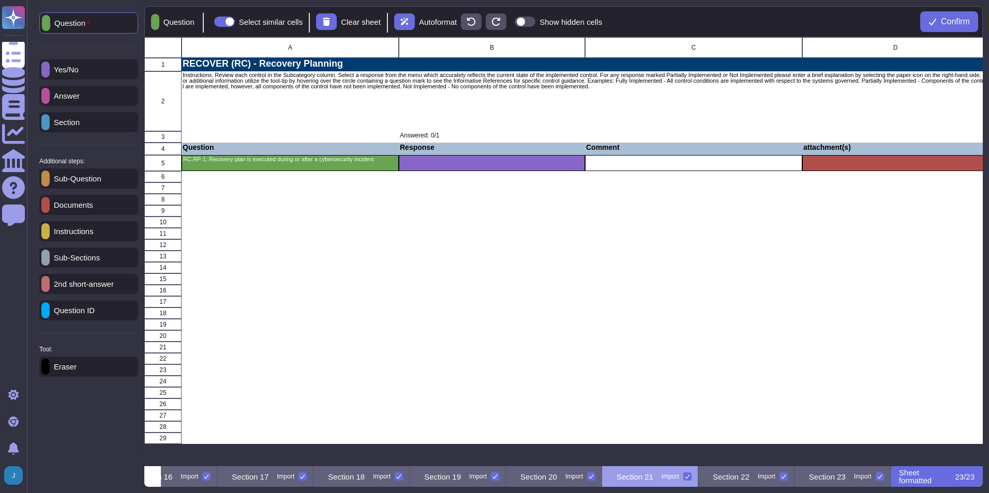
click at [92, 96] on div "Answer" at bounding box center [88, 96] width 99 height 20
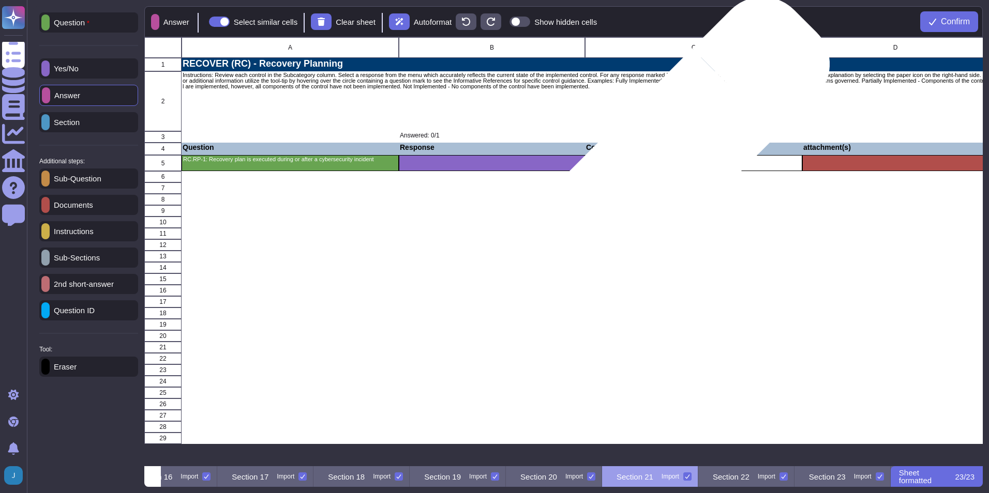
click at [666, 161] on div "grid" at bounding box center [693, 163] width 217 height 16
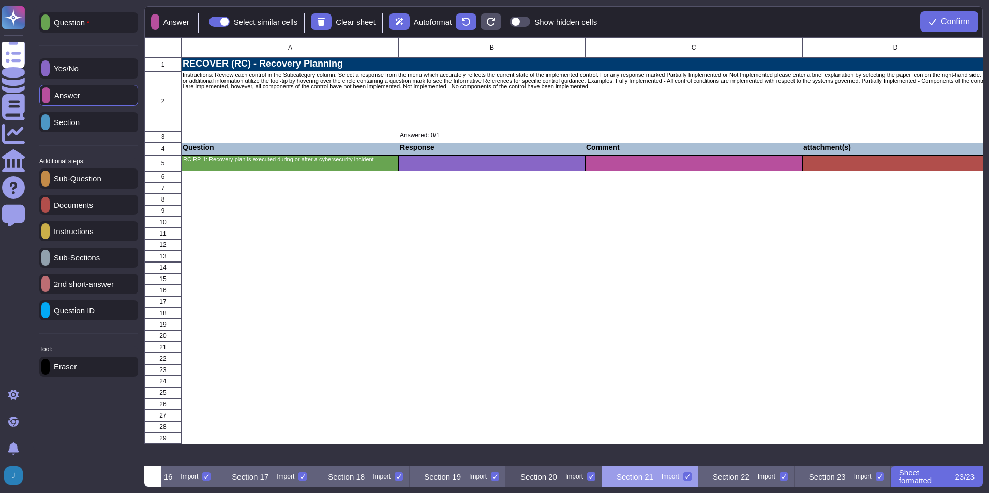
click at [572, 479] on div "Section 20 Import" at bounding box center [554, 476] width 96 height 21
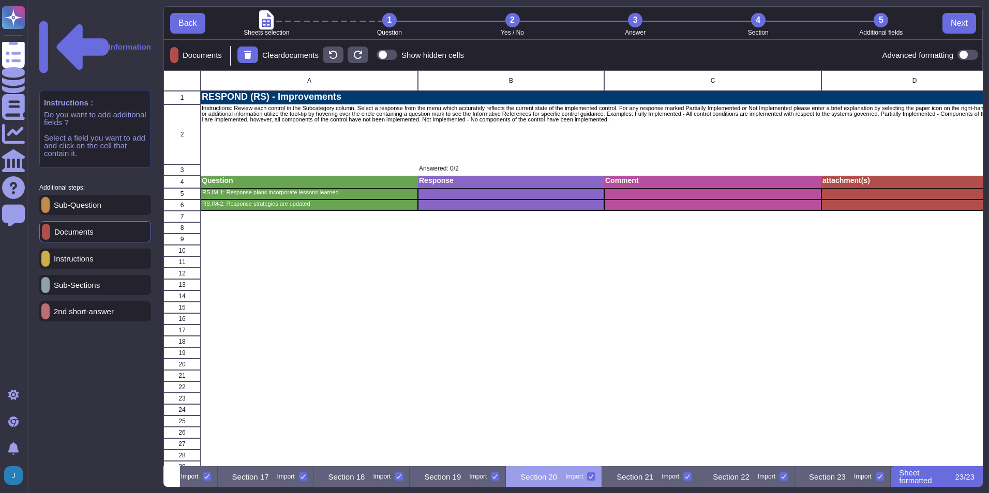
scroll to position [0, 1747]
click at [443, 473] on p "Section 19" at bounding box center [442, 477] width 37 height 8
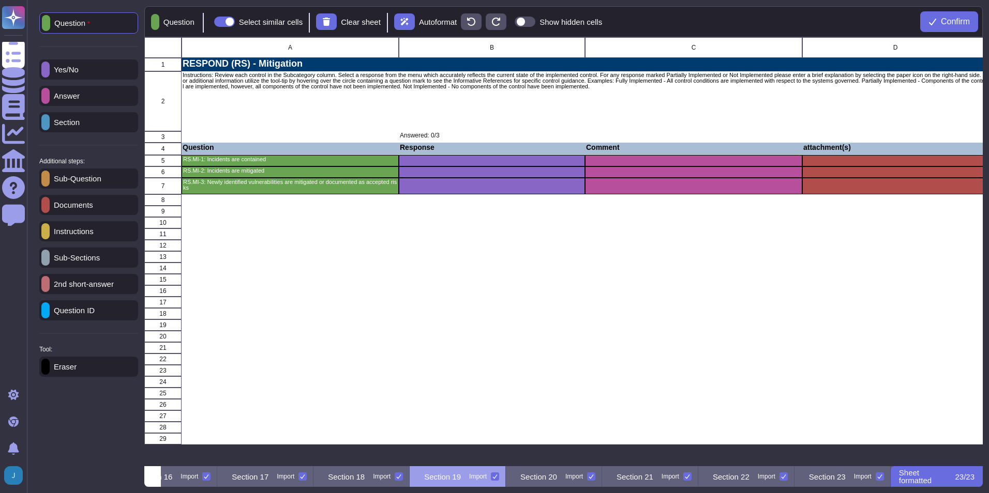
scroll to position [0, 1632]
click at [557, 474] on p "Section 20" at bounding box center [538, 477] width 37 height 8
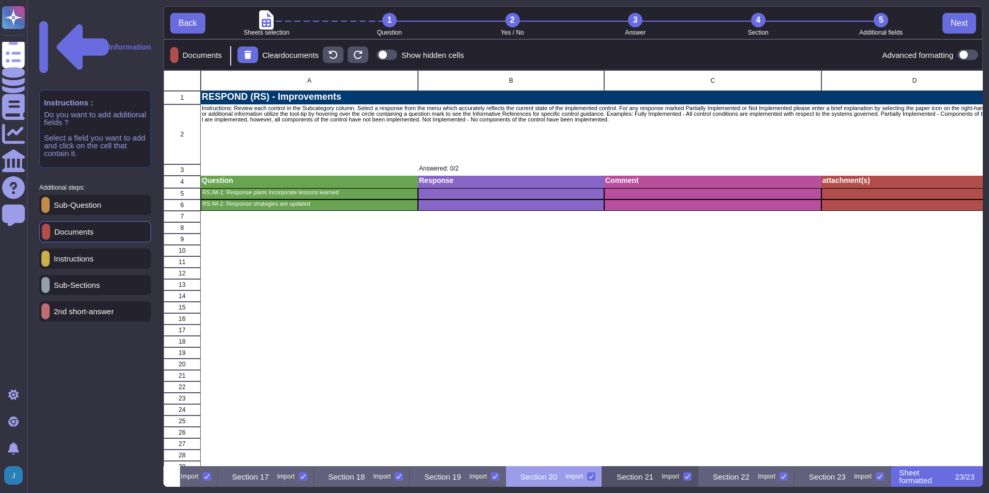
click at [653, 478] on p "Section 21" at bounding box center [634, 477] width 37 height 8
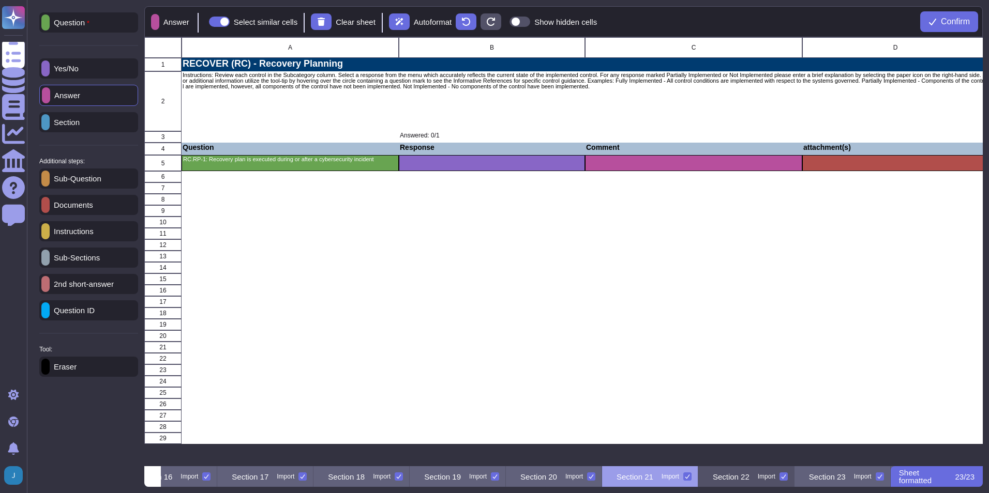
click at [744, 475] on p "Section 22" at bounding box center [731, 477] width 37 height 8
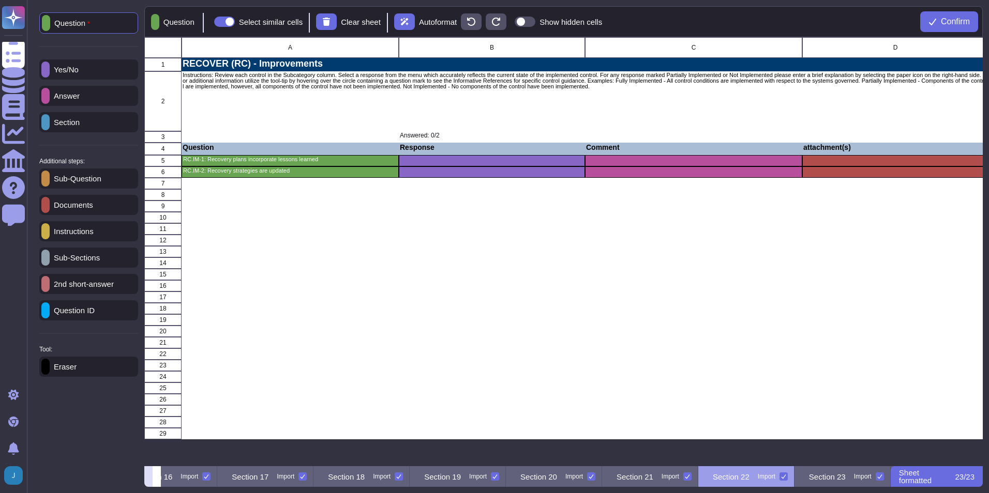
click at [148, 478] on icon at bounding box center [148, 478] width 0 height 0
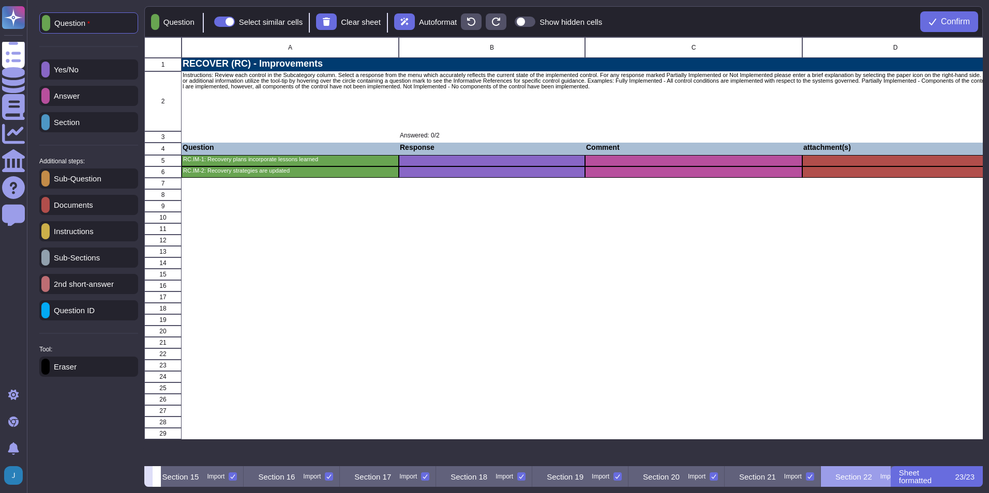
click at [148, 478] on icon at bounding box center [148, 478] width 0 height 0
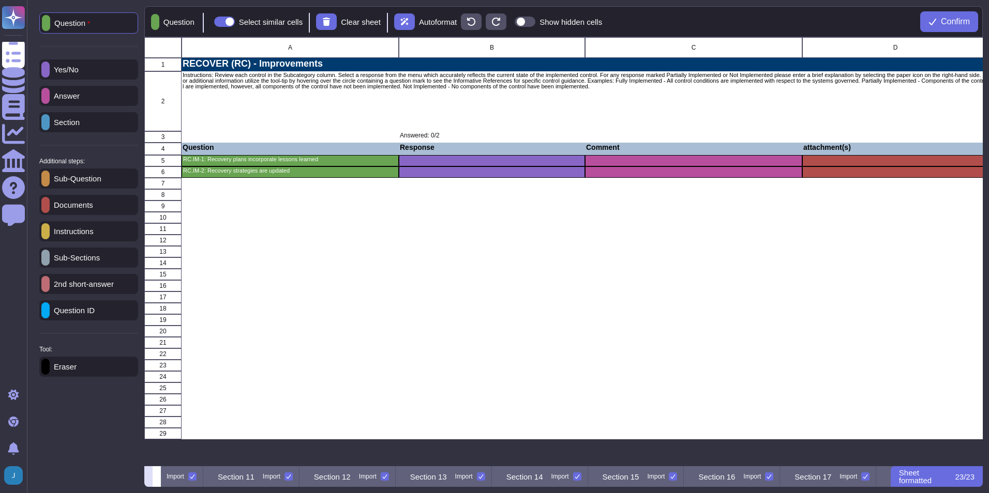
click at [148, 478] on icon at bounding box center [148, 478] width 0 height 0
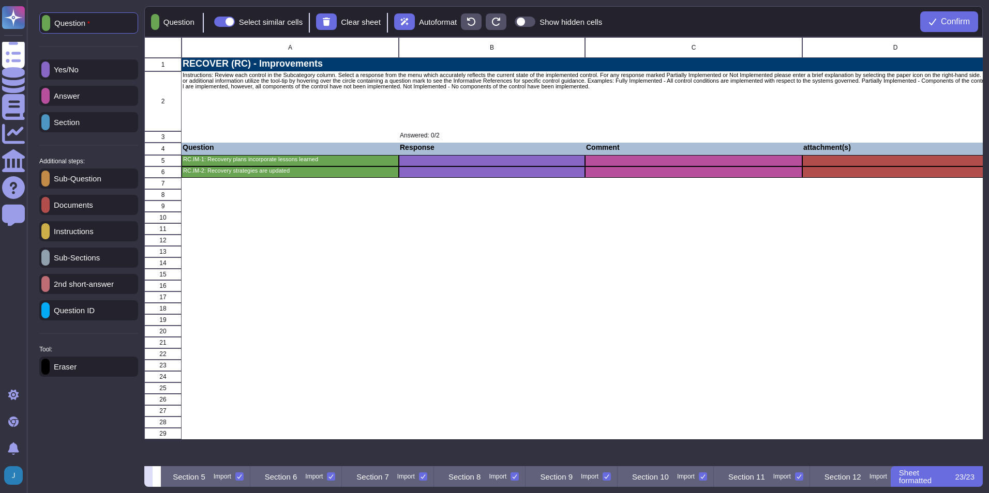
click at [148, 478] on icon at bounding box center [148, 478] width 0 height 0
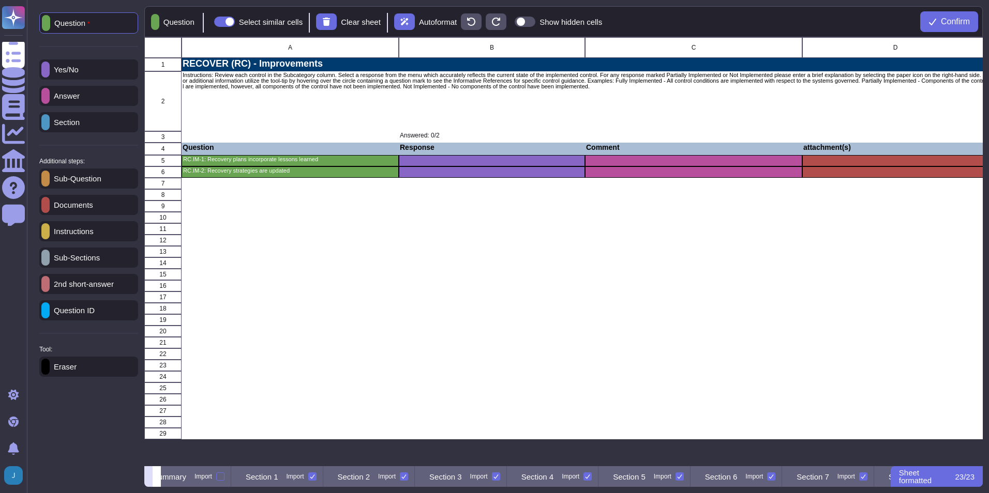
scroll to position [0, 0]
click at [292, 478] on p "Section 1" at bounding box center [276, 477] width 33 height 8
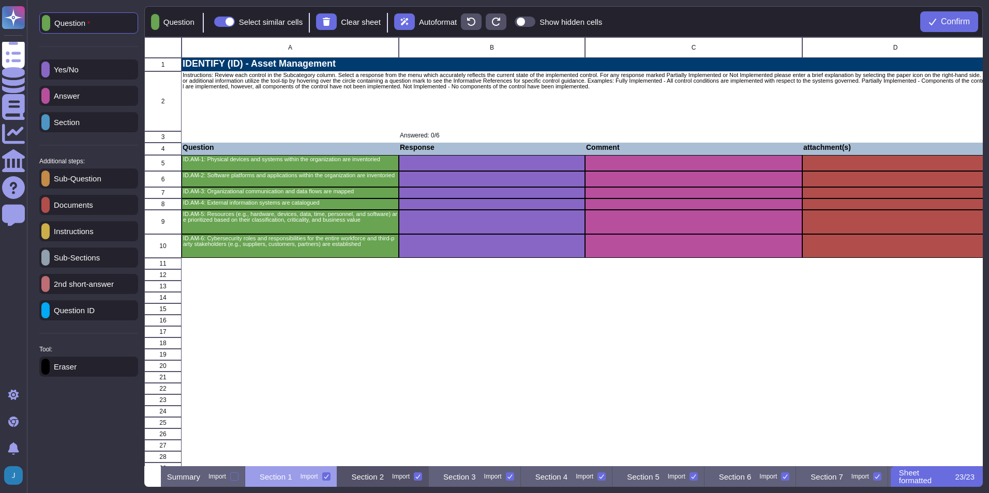
click at [384, 473] on p "Section 2" at bounding box center [368, 477] width 33 height 8
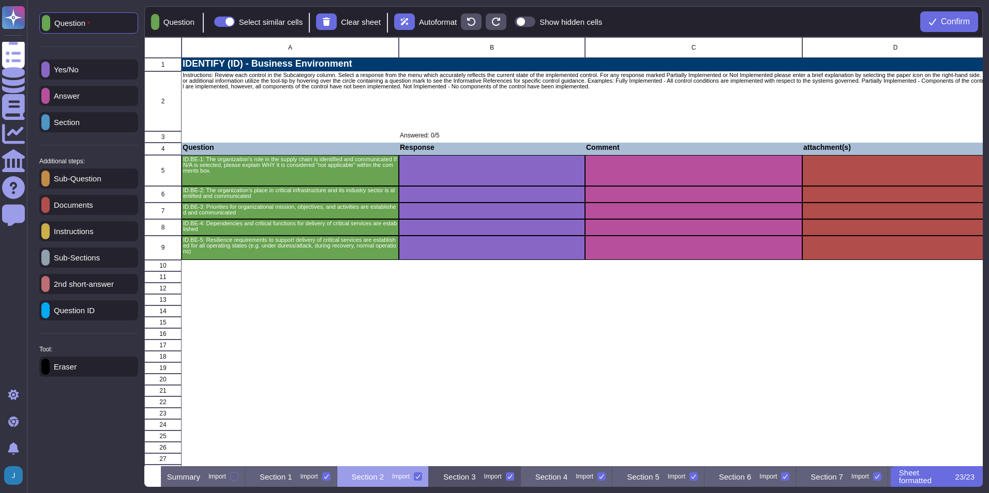
click at [476, 481] on p "Section 3" at bounding box center [459, 477] width 33 height 8
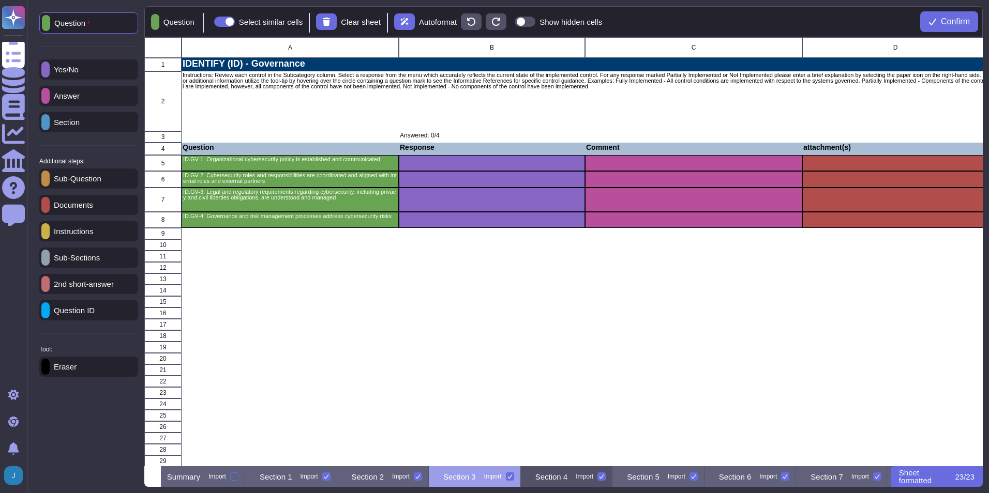
click at [568, 478] on p "Section 4" at bounding box center [551, 477] width 33 height 8
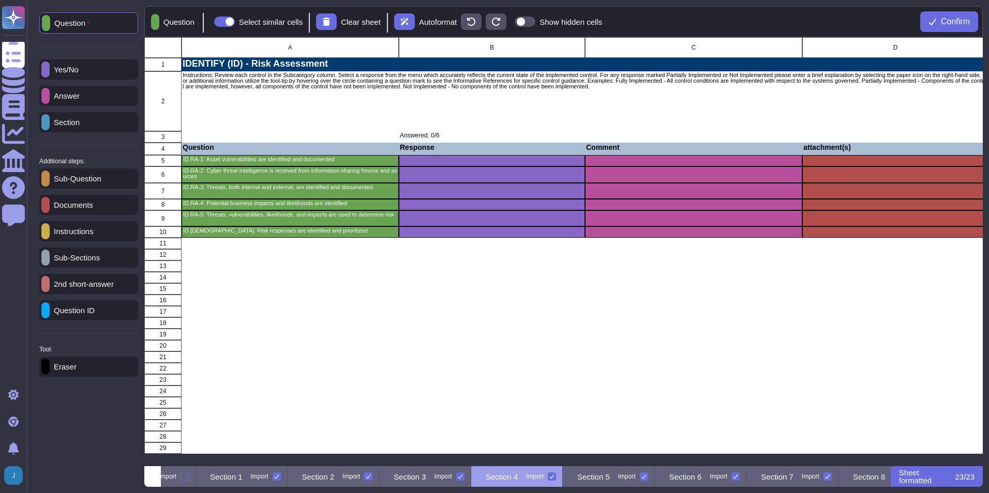
scroll to position [0, 87]
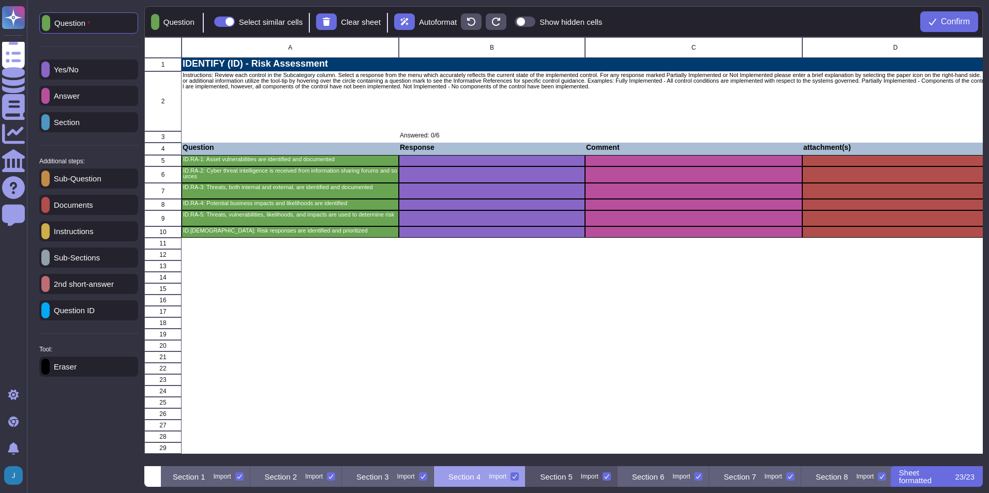
click at [572, 477] on p "Section 5" at bounding box center [556, 477] width 33 height 8
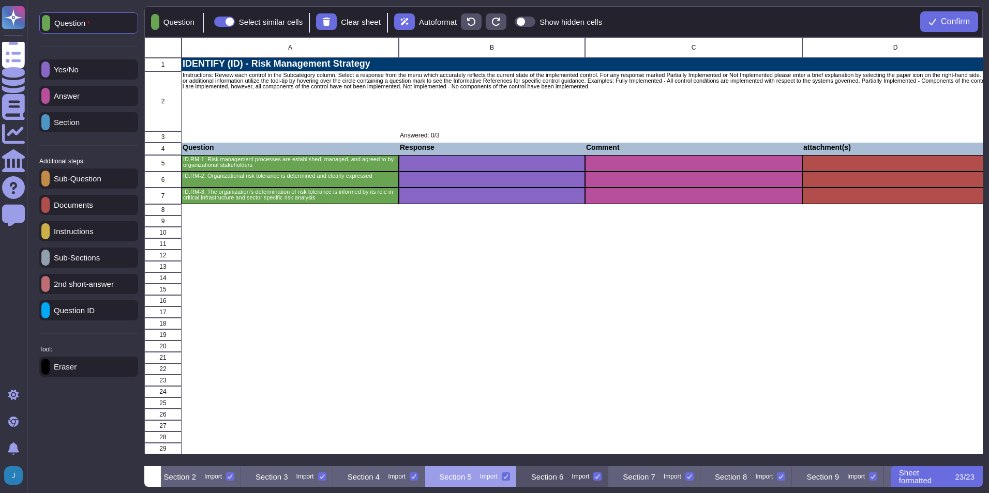
scroll to position [0, 189]
click at [608, 478] on div "Section 6 Import" at bounding box center [562, 476] width 92 height 21
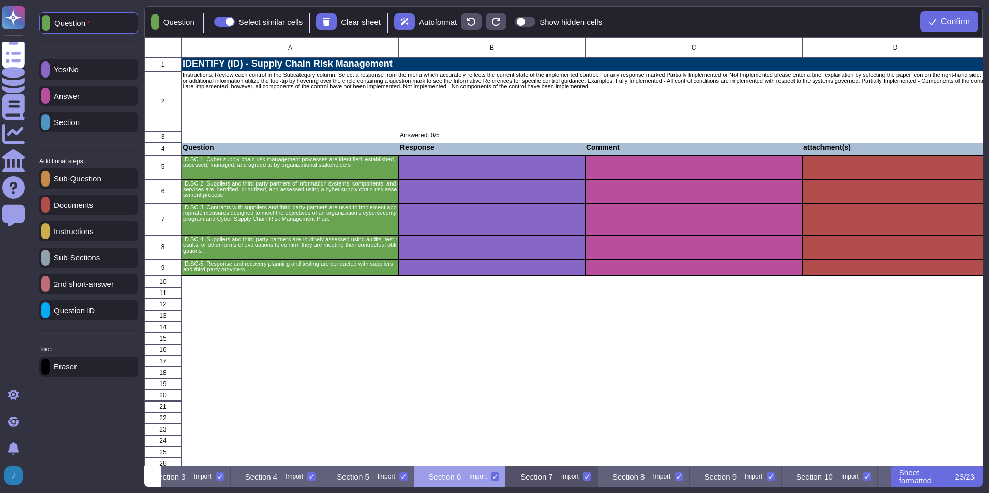
click at [598, 478] on div "Section 7 Import" at bounding box center [552, 476] width 92 height 21
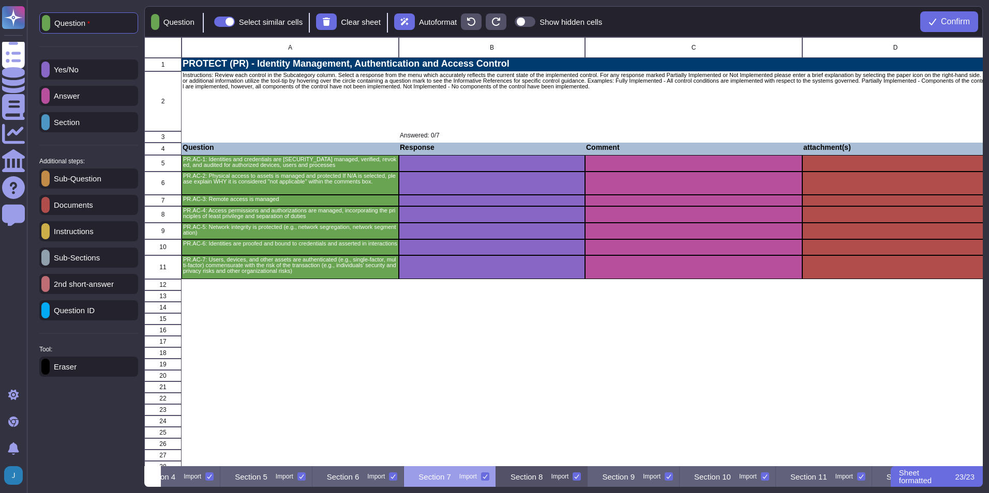
click at [543, 476] on p "Section 8" at bounding box center [526, 477] width 33 height 8
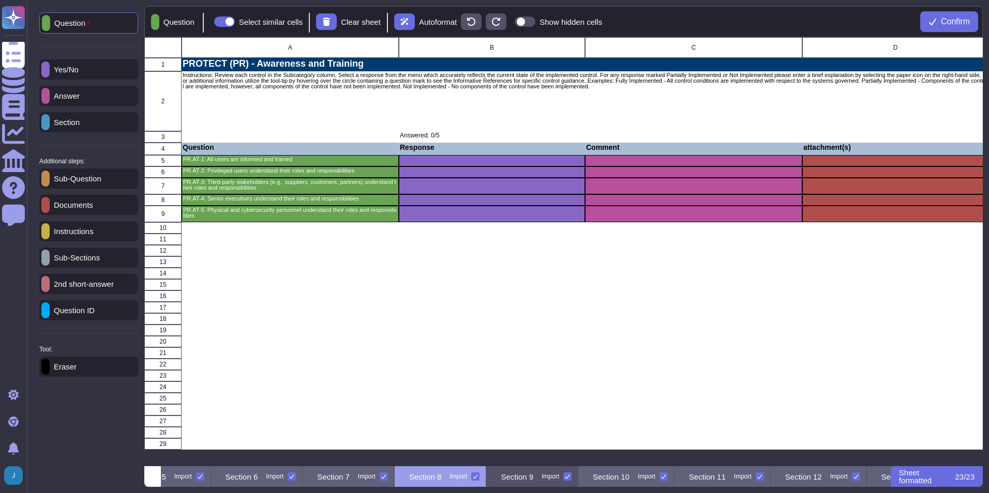
click at [578, 476] on div "Section 9 Import" at bounding box center [532, 476] width 92 height 21
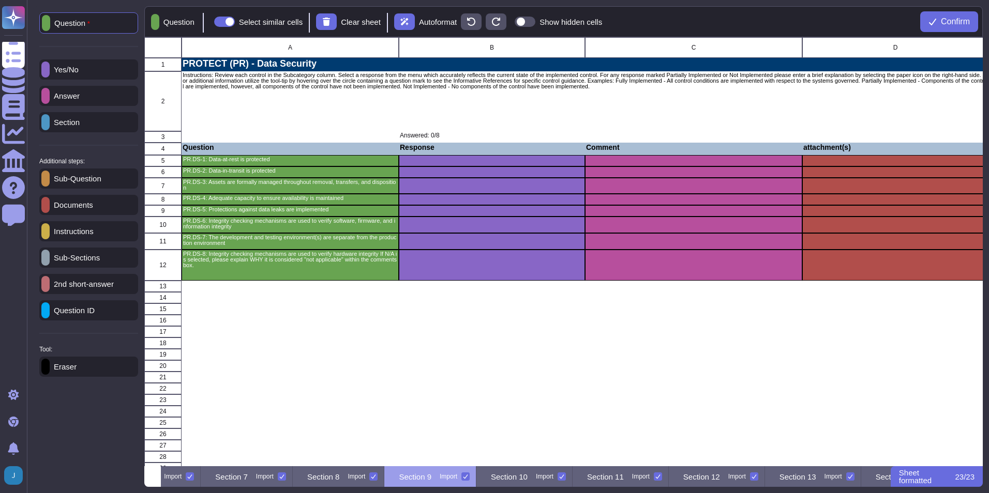
click at [572, 476] on div "Section 10 Import" at bounding box center [524, 476] width 96 height 21
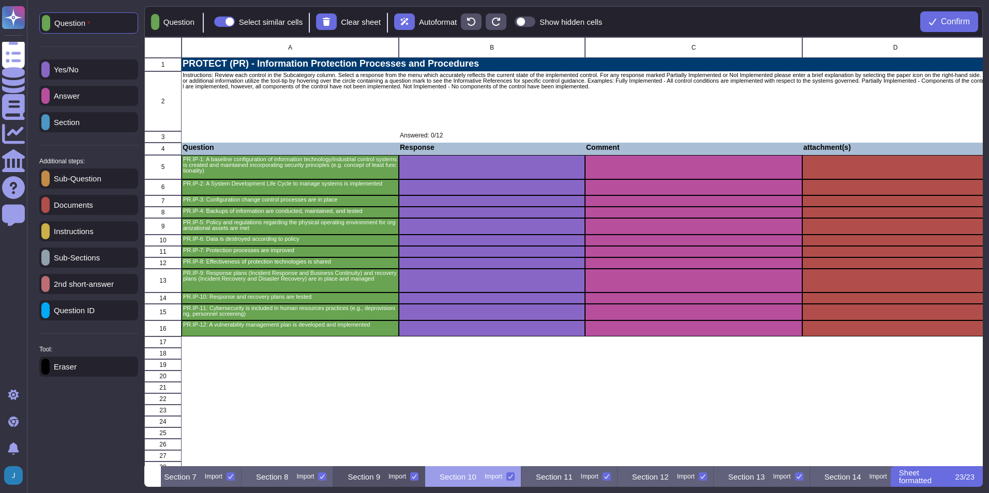
scroll to position [0, 699]
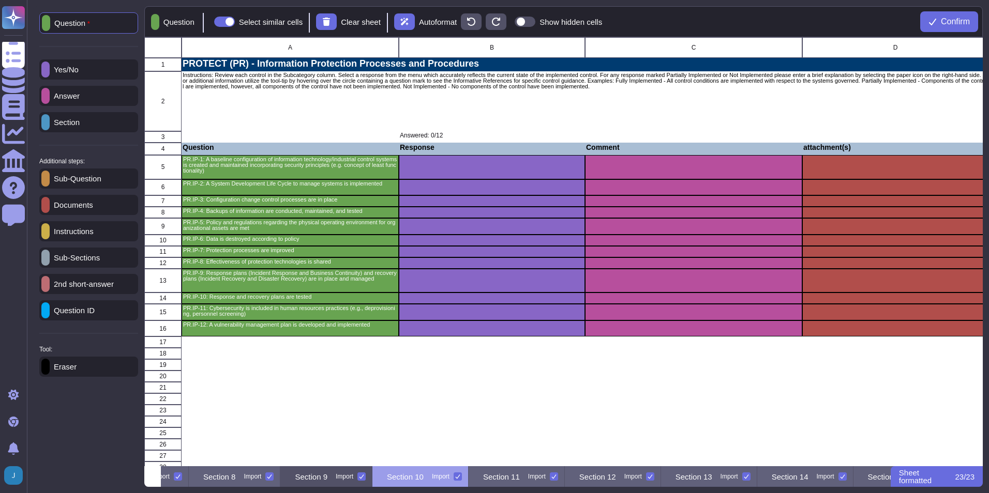
click at [565, 476] on div "Section 11 Import" at bounding box center [516, 476] width 96 height 21
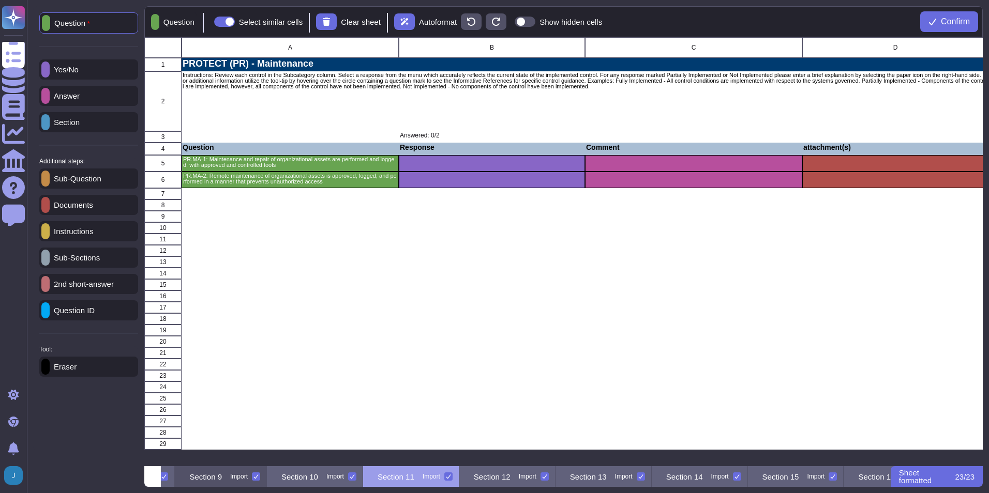
click at [555, 476] on div "Section 12 Import" at bounding box center [507, 476] width 96 height 21
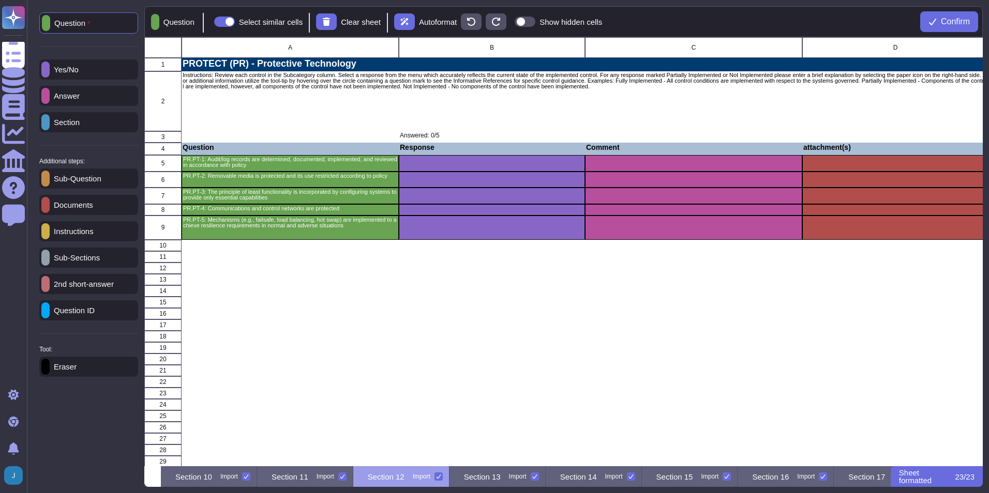
click at [546, 476] on div "Section 13 Import" at bounding box center [497, 476] width 96 height 21
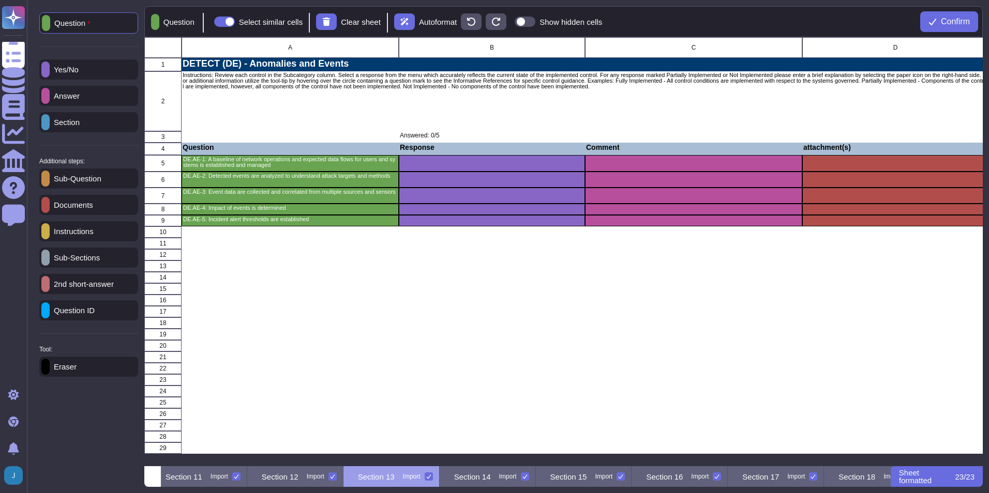
click at [536, 477] on div "Section 14 Import" at bounding box center [488, 476] width 96 height 21
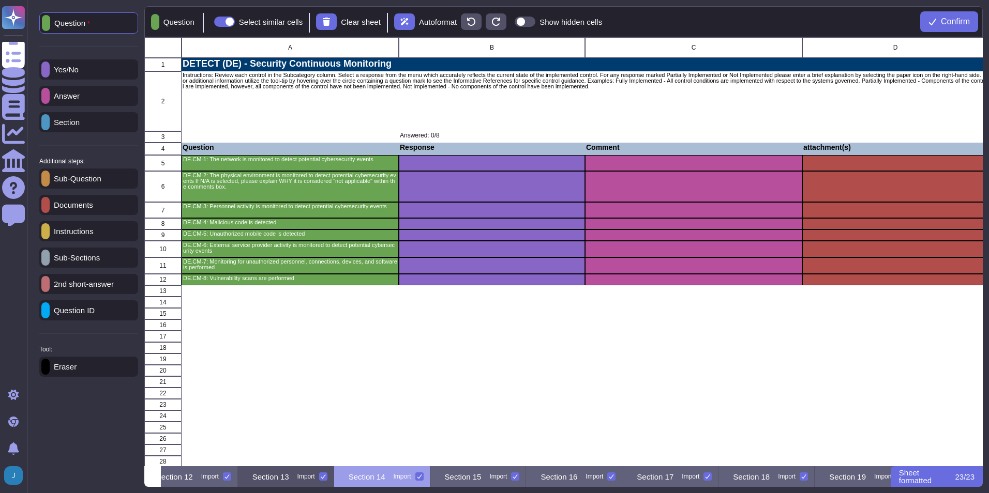
click at [526, 477] on div "Section 15 Import" at bounding box center [478, 476] width 96 height 21
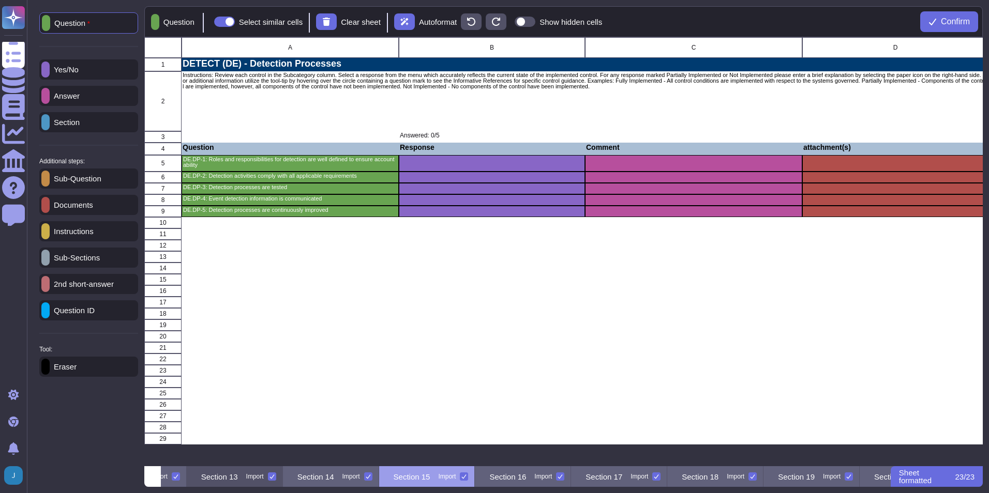
scroll to position [0, 1228]
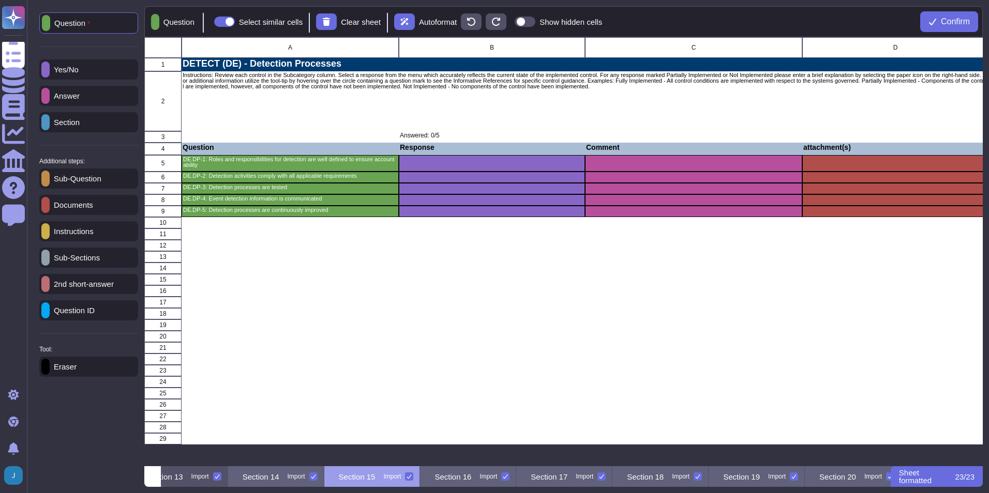
click at [516, 477] on div "Section 16 Import" at bounding box center [468, 476] width 96 height 21
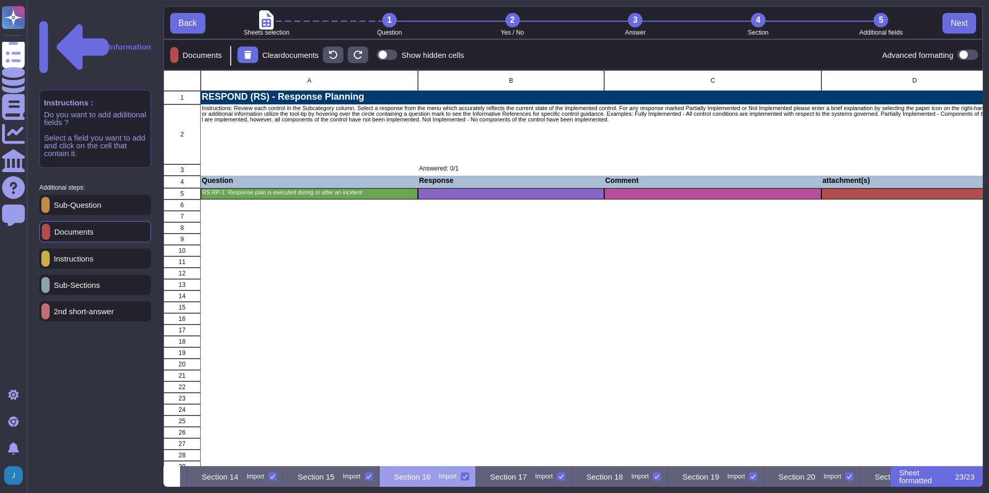
scroll to position [0, 1324]
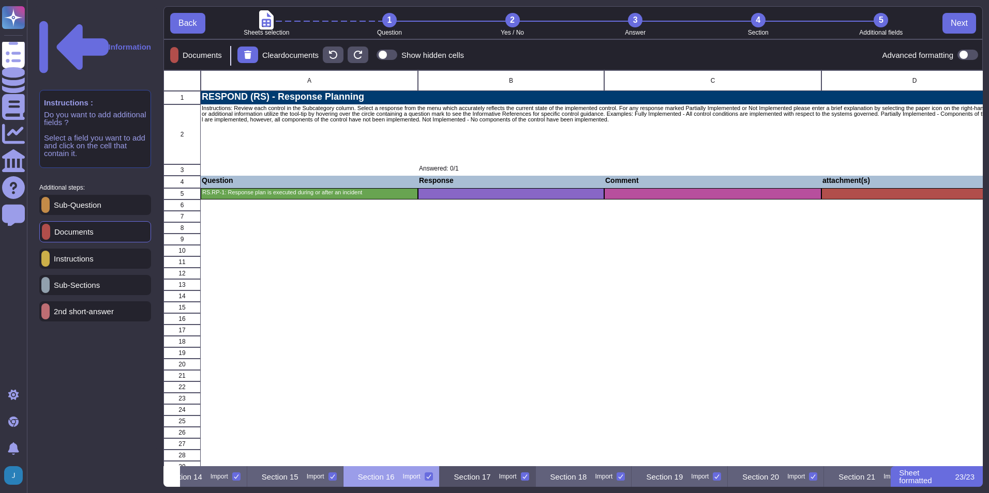
click at [491, 478] on p "Section 17" at bounding box center [472, 477] width 37 height 8
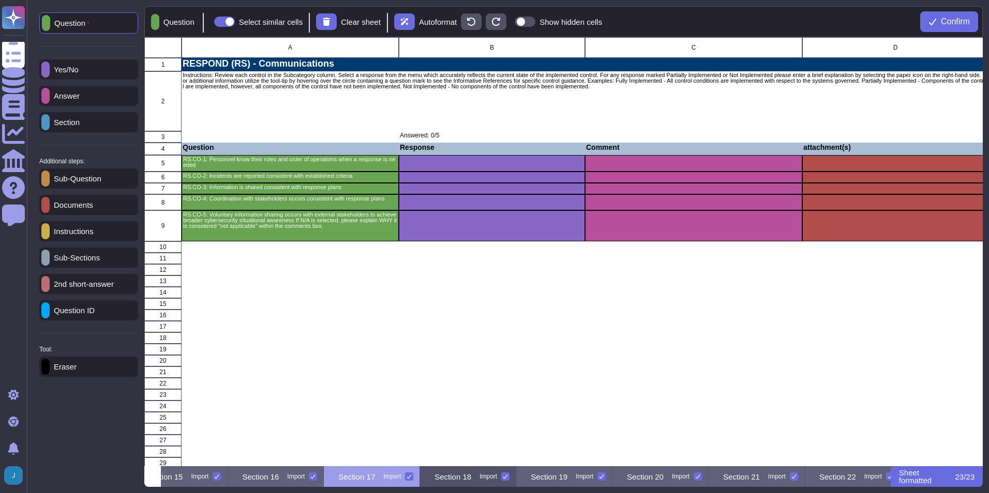
click at [471, 478] on p "Section 18" at bounding box center [452, 477] width 37 height 8
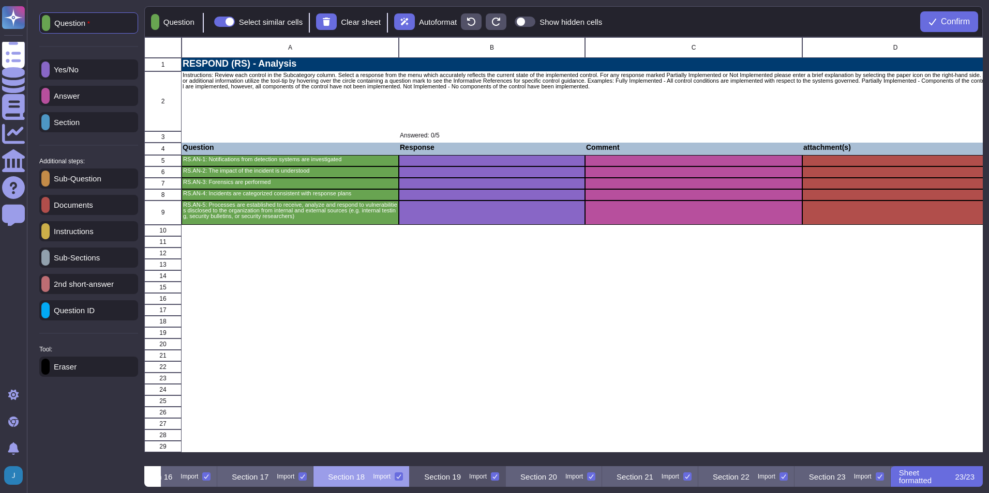
click at [461, 478] on p "Section 19" at bounding box center [442, 477] width 37 height 8
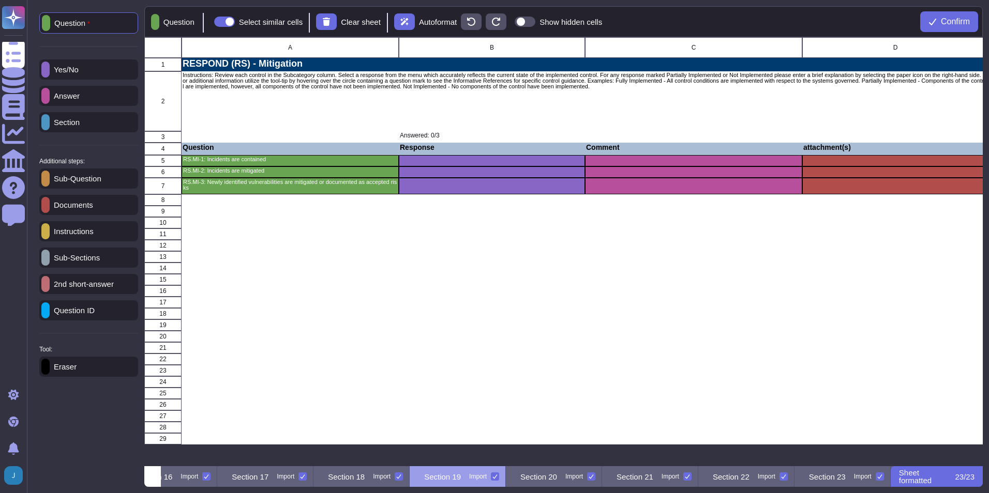
scroll to position [0, 1651]
click at [557, 478] on p "Section 20" at bounding box center [538, 477] width 37 height 8
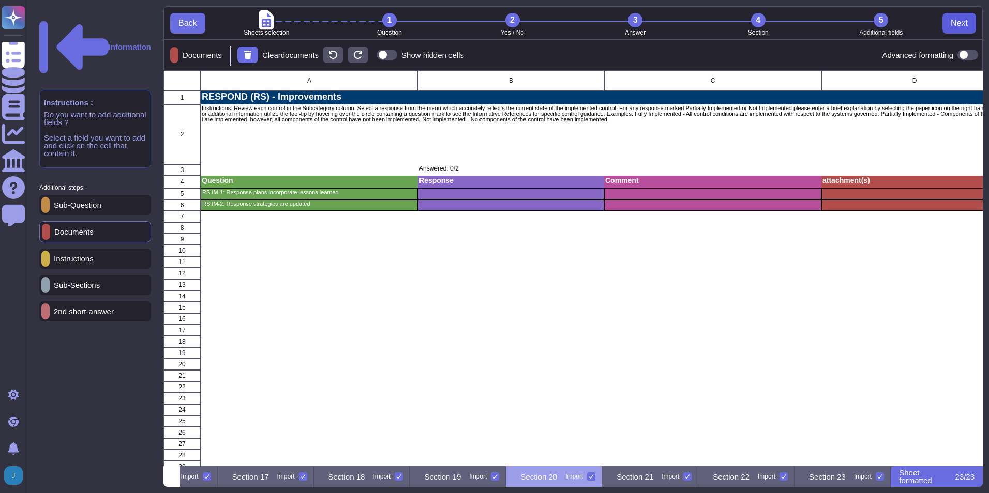
click at [960, 28] on button "Next" at bounding box center [959, 23] width 34 height 21
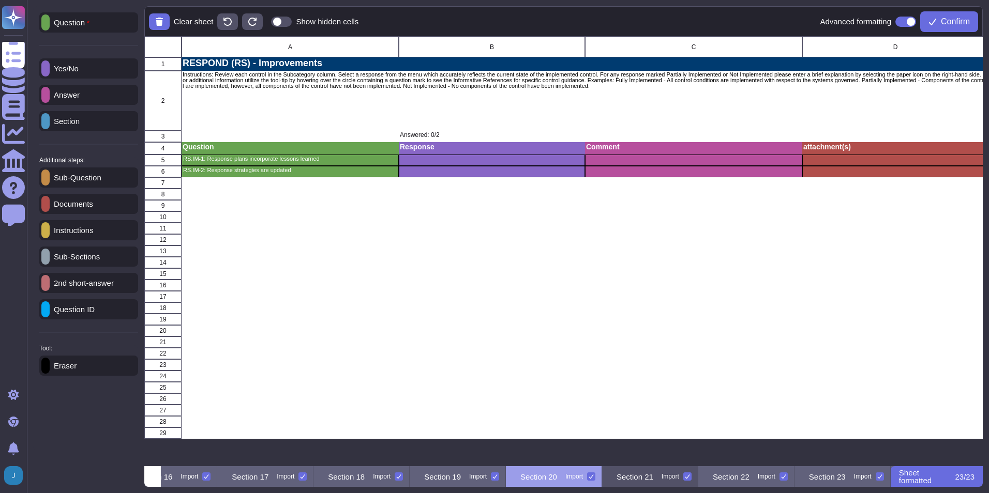
click at [642, 481] on p "Section 21" at bounding box center [634, 477] width 37 height 8
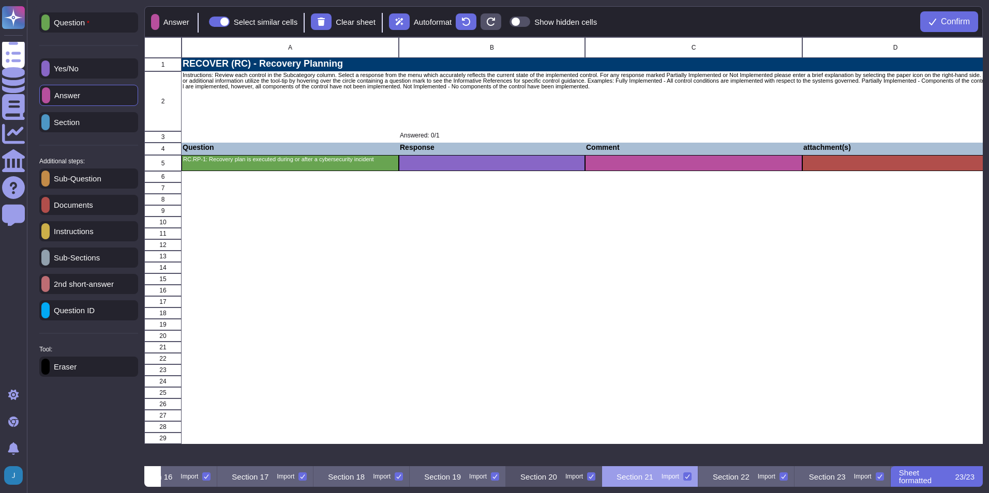
click at [528, 478] on p "Section 20" at bounding box center [538, 477] width 37 height 8
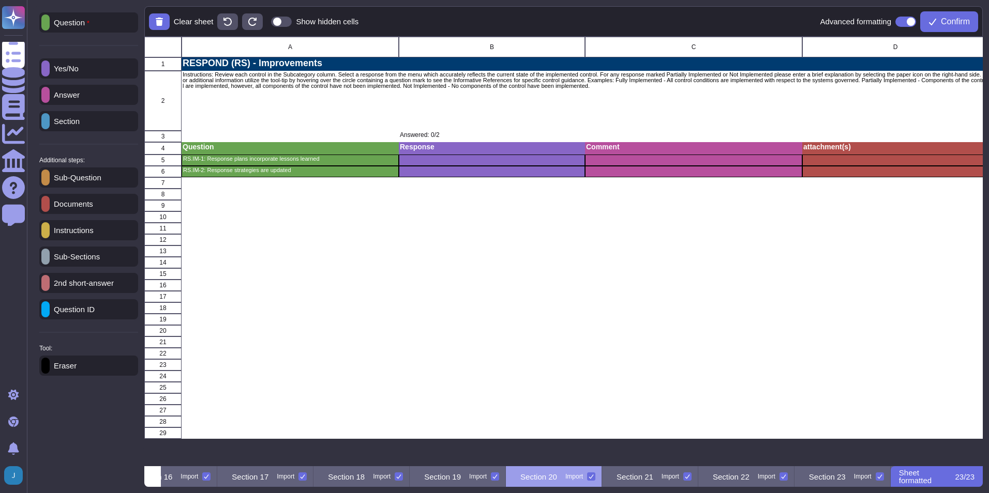
click at [70, 26] on p "Question" at bounding box center [70, 23] width 40 height 8
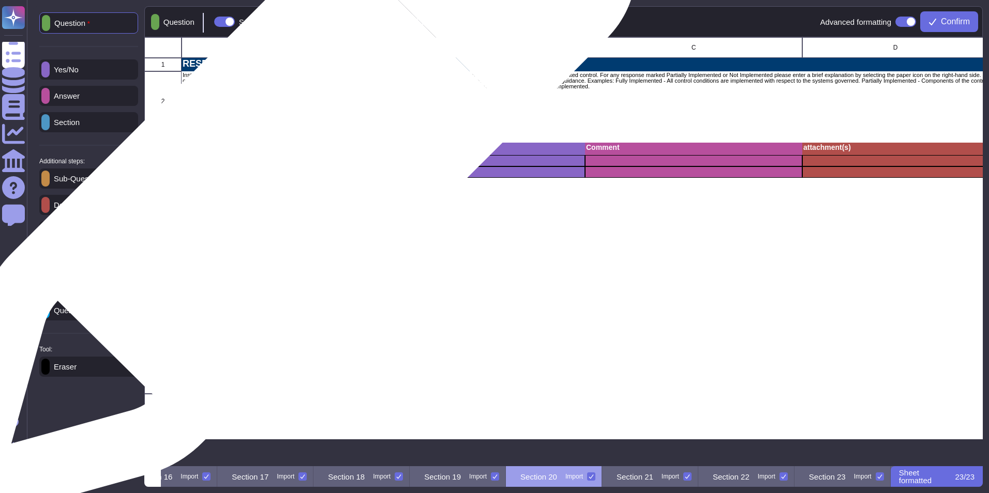
drag, startPoint x: 279, startPoint y: 162, endPoint x: 279, endPoint y: 177, distance: 14.5
drag, startPoint x: 279, startPoint y: 177, endPoint x: 298, endPoint y: 175, distance: 18.7
click at [298, 175] on div "RS.IM-2: Response strategies are updated" at bounding box center [289, 172] width 217 height 11
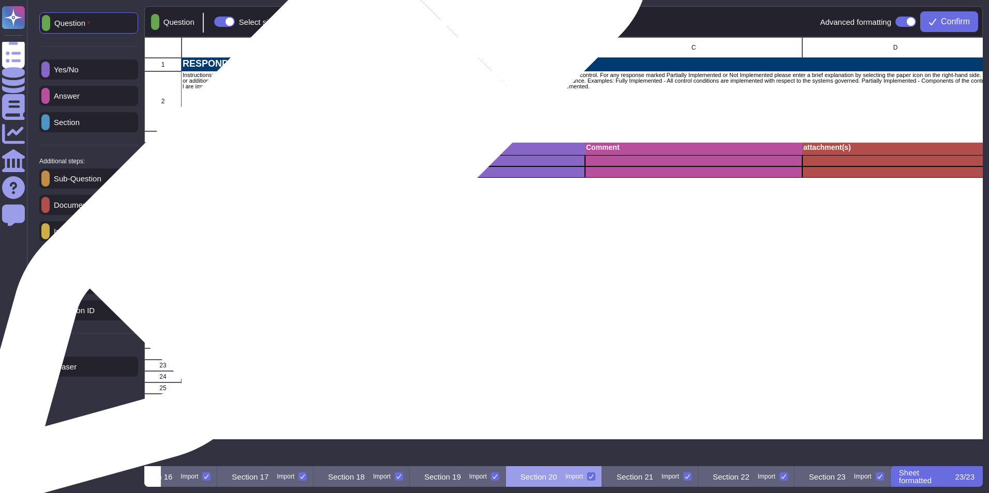
click at [304, 164] on div "RS.IM-1: Response plans incorporate lessons learned" at bounding box center [289, 160] width 217 height 11
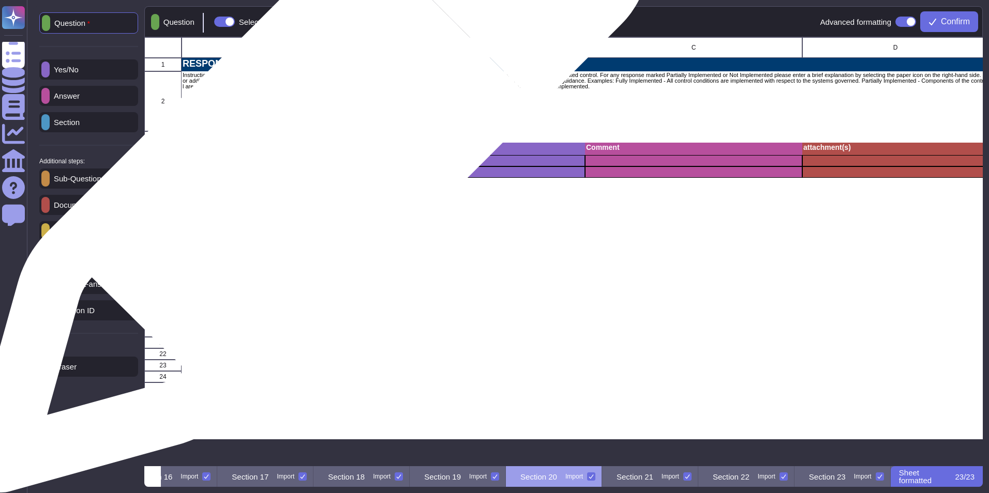
click at [306, 146] on p "Question" at bounding box center [290, 147] width 215 height 7
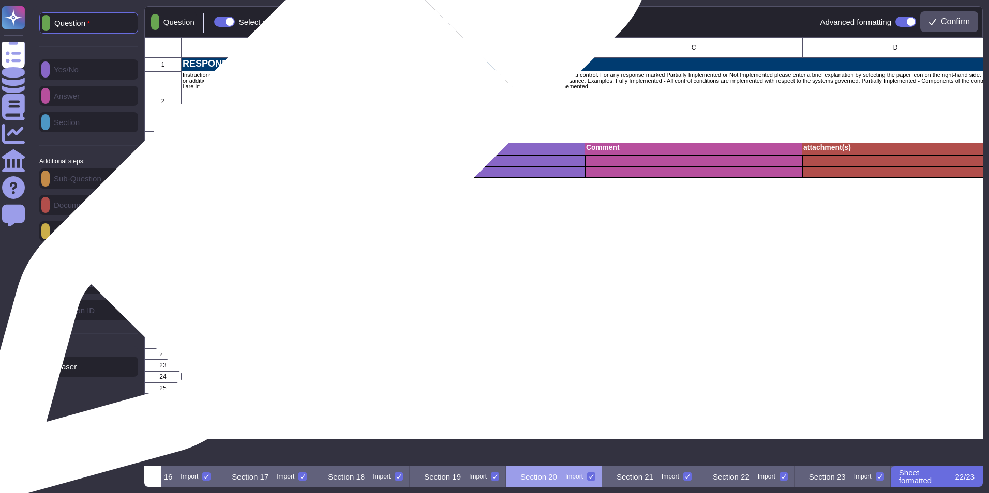
click at [305, 165] on div "RS.IM-1: Response plans incorporate lessons learned" at bounding box center [289, 160] width 217 height 11
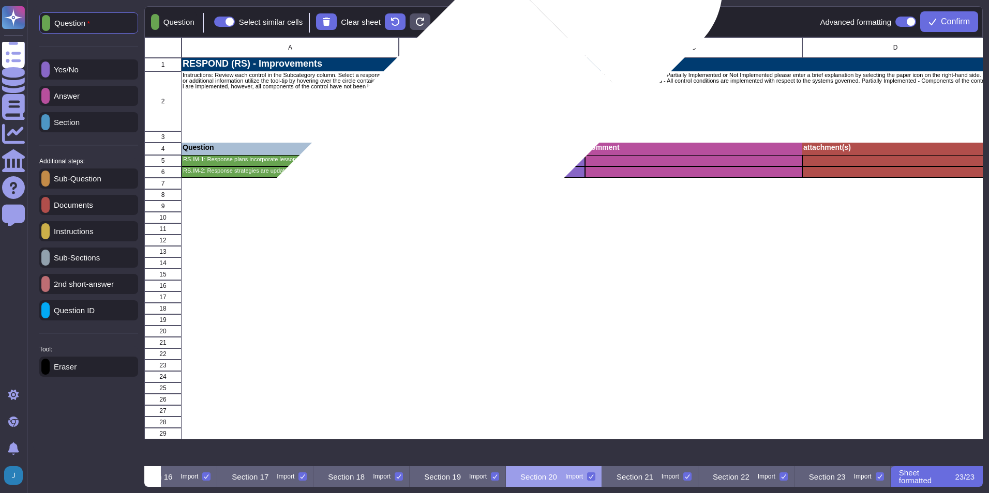
click at [451, 148] on p "Response" at bounding box center [492, 147] width 184 height 7
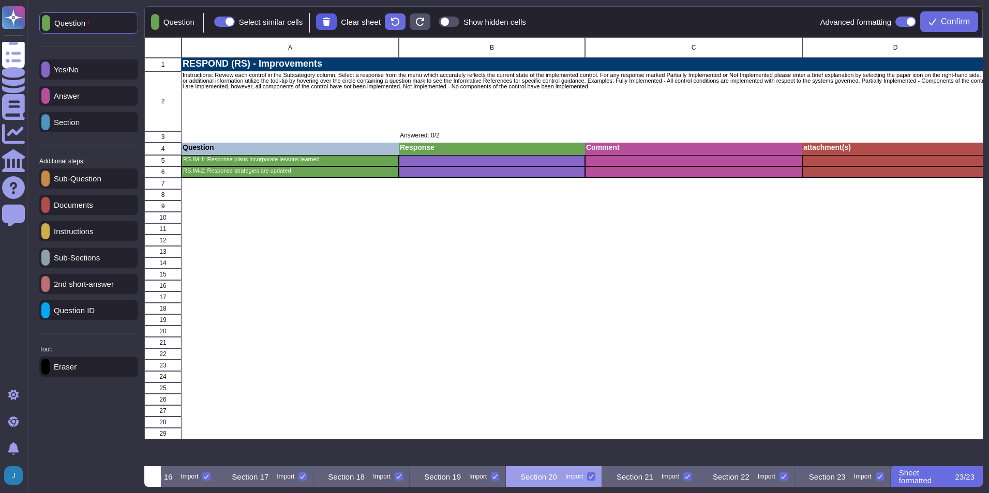
click at [337, 19] on button at bounding box center [326, 21] width 21 height 17
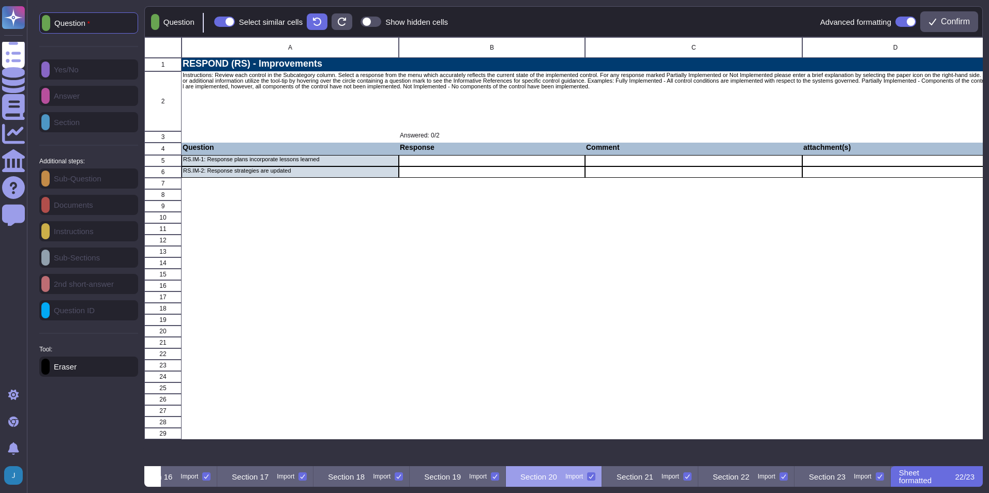
click at [64, 23] on p "Question" at bounding box center [70, 23] width 40 height 8
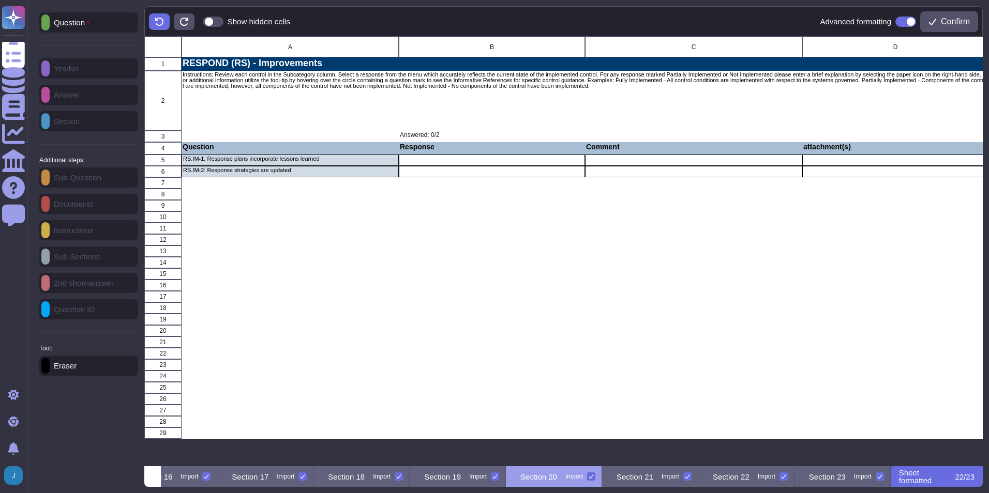
click at [70, 23] on p "Question" at bounding box center [70, 23] width 40 height 8
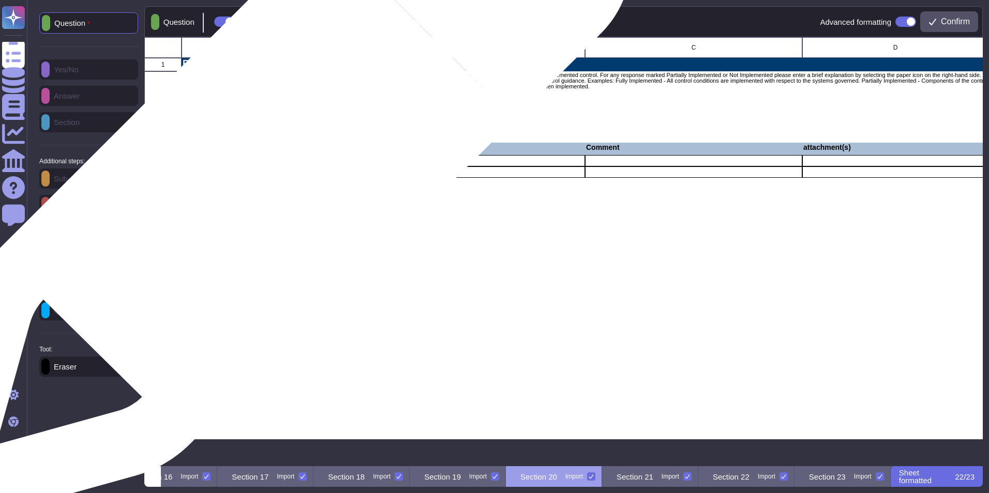
drag, startPoint x: 268, startPoint y: 164, endPoint x: 268, endPoint y: 174, distance: 9.8
drag, startPoint x: 268, startPoint y: 174, endPoint x: 321, endPoint y: 161, distance: 53.7
click at [321, 161] on p "RS.IM-1: Response plans incorporate lessons learned" at bounding box center [290, 160] width 214 height 6
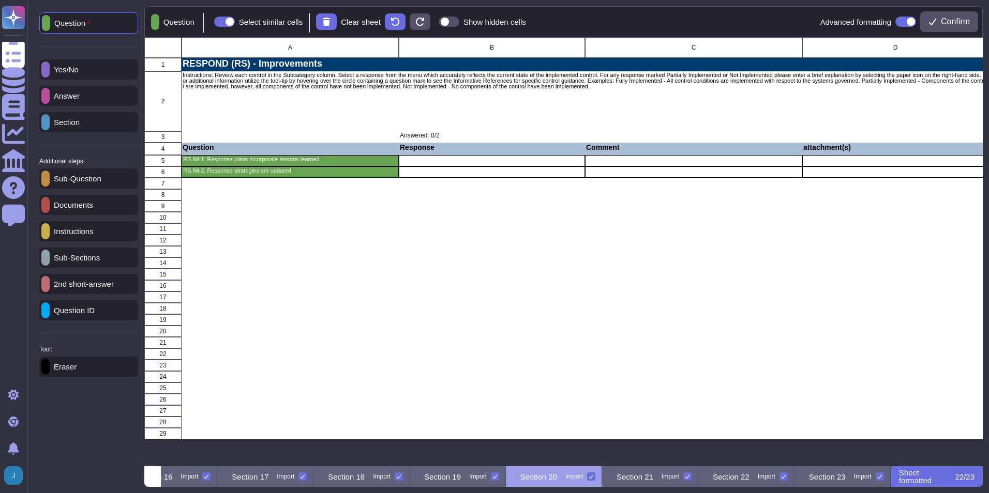
click at [100, 68] on div "Yes/No" at bounding box center [88, 69] width 99 height 20
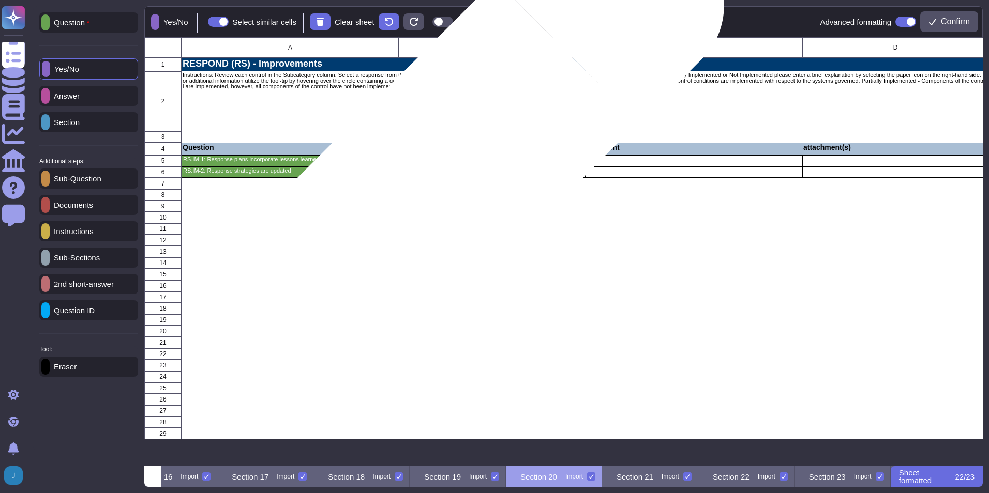
click at [455, 164] on div "grid" at bounding box center [492, 160] width 186 height 11
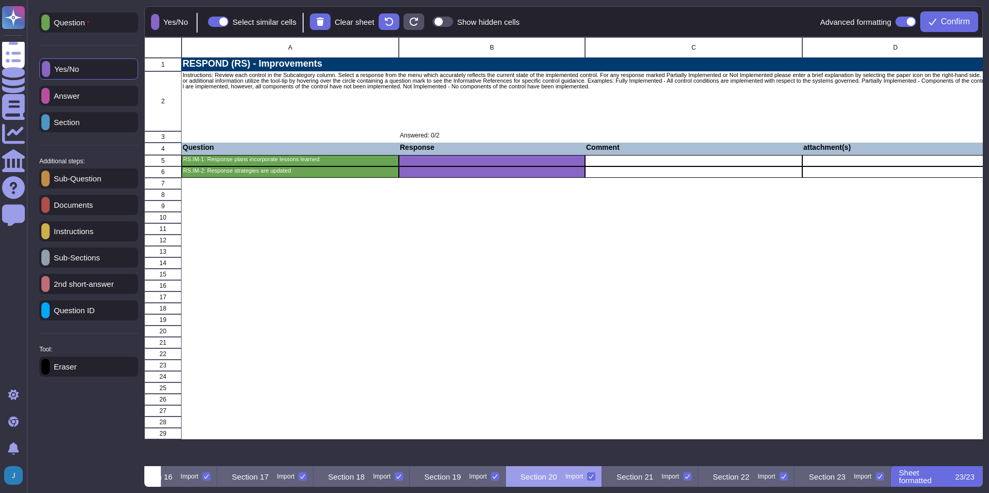
click at [80, 95] on p "Answer" at bounding box center [65, 96] width 30 height 8
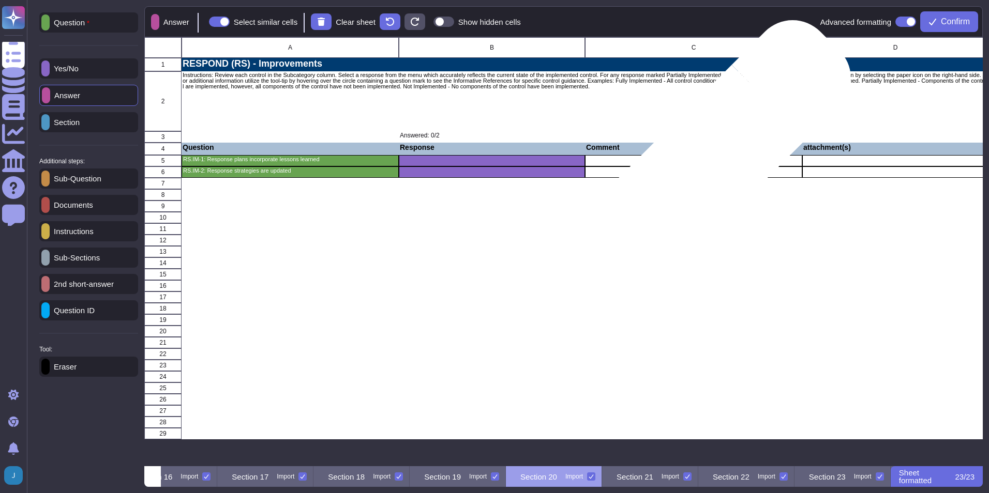
click at [708, 163] on div "grid" at bounding box center [693, 160] width 217 height 11
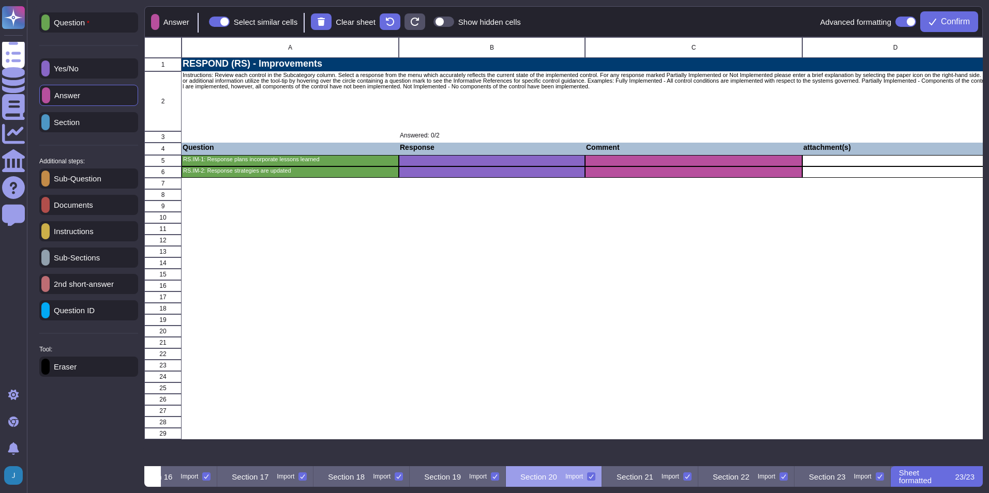
click at [86, 207] on p "Documents" at bounding box center [71, 205] width 43 height 8
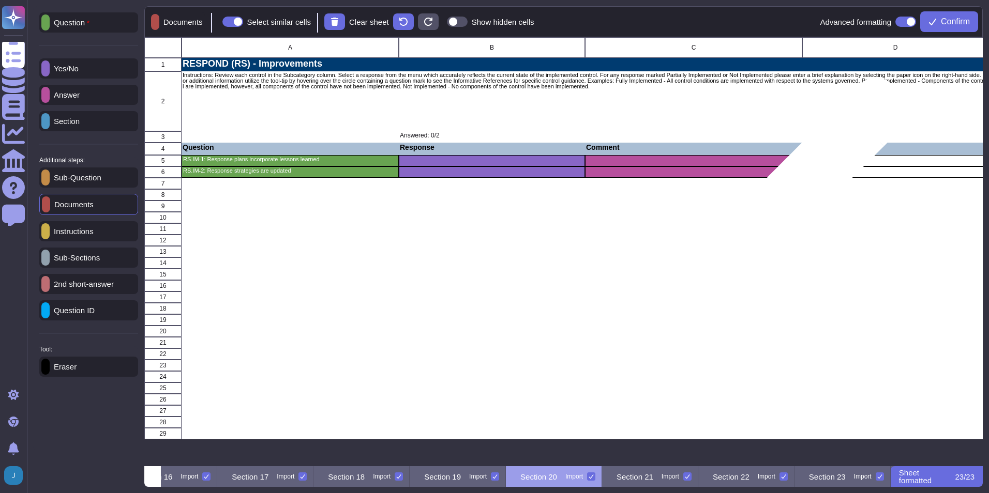
click at [826, 162] on div "grid" at bounding box center [895, 160] width 186 height 11
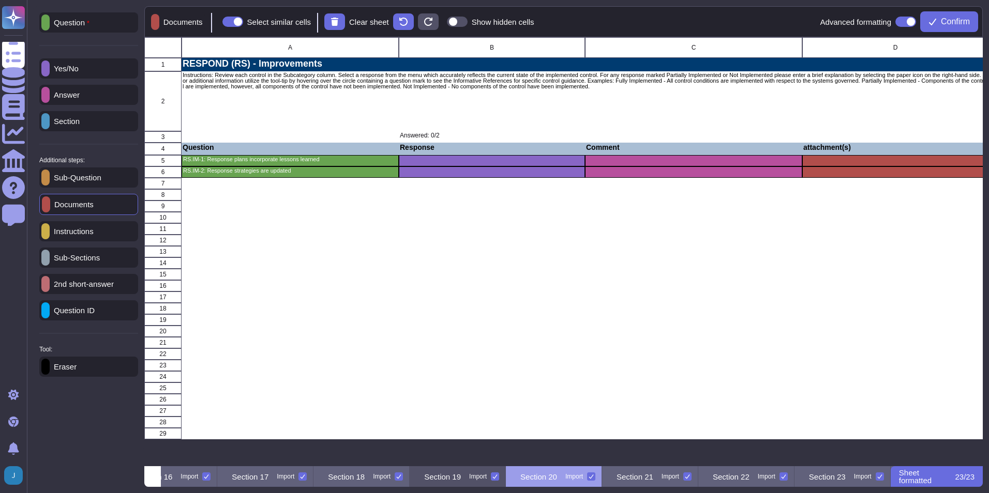
click at [424, 478] on p "Section 19" at bounding box center [442, 477] width 37 height 8
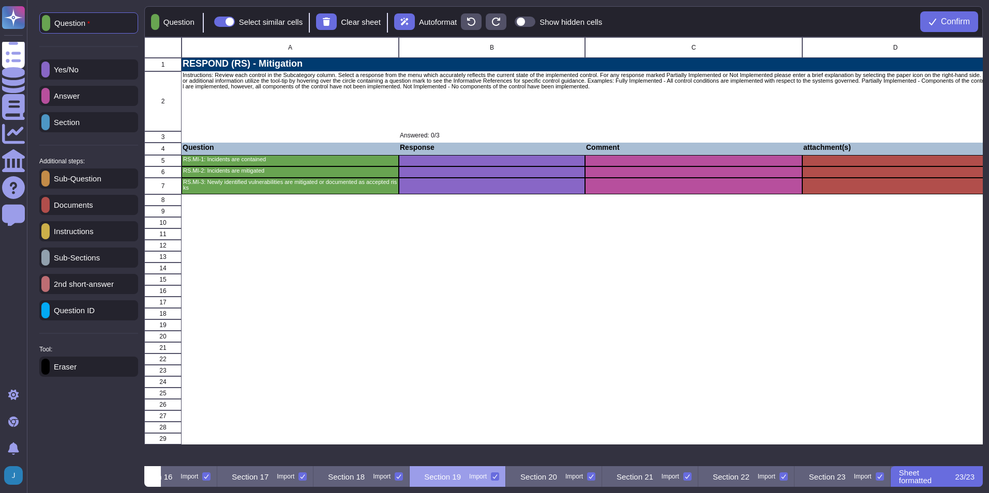
scroll to position [0, 1651]
click at [602, 482] on div "Section 20 Import" at bounding box center [554, 476] width 96 height 21
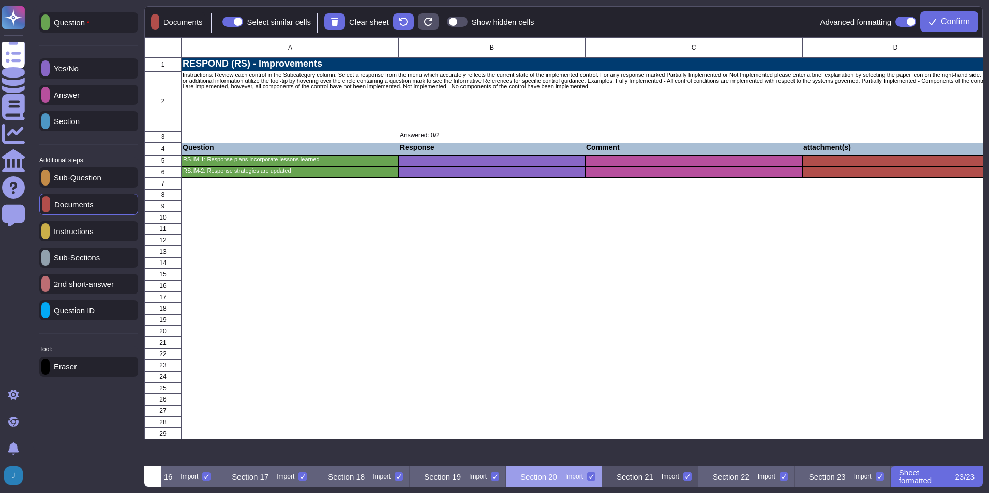
click at [637, 479] on p "Section 21" at bounding box center [634, 477] width 37 height 8
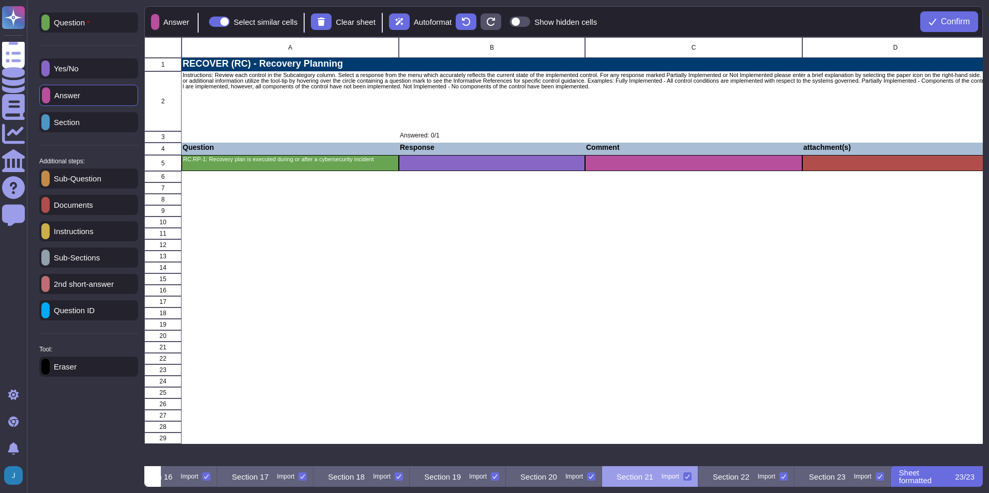
scroll to position [0, 1774]
click at [713, 475] on p "Section 22" at bounding box center [731, 477] width 37 height 8
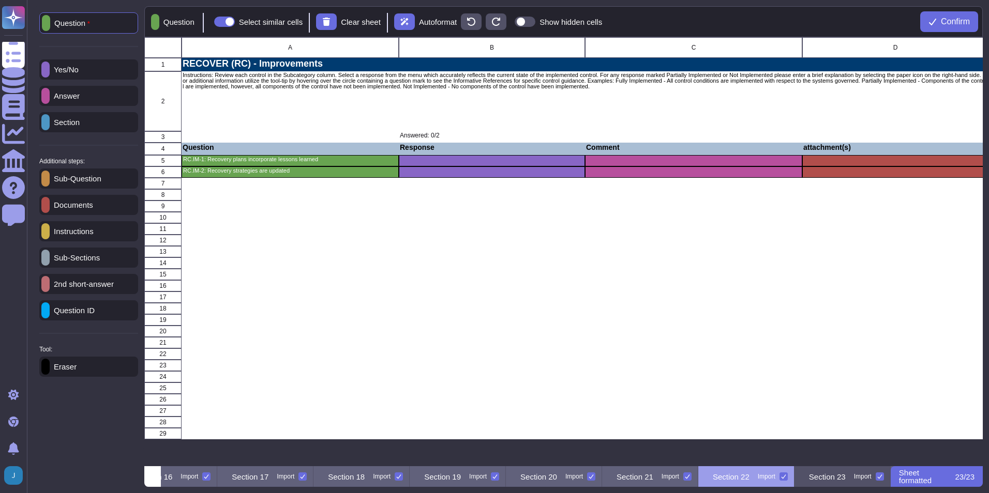
click at [808, 476] on div "Section 23 Import" at bounding box center [842, 476] width 96 height 21
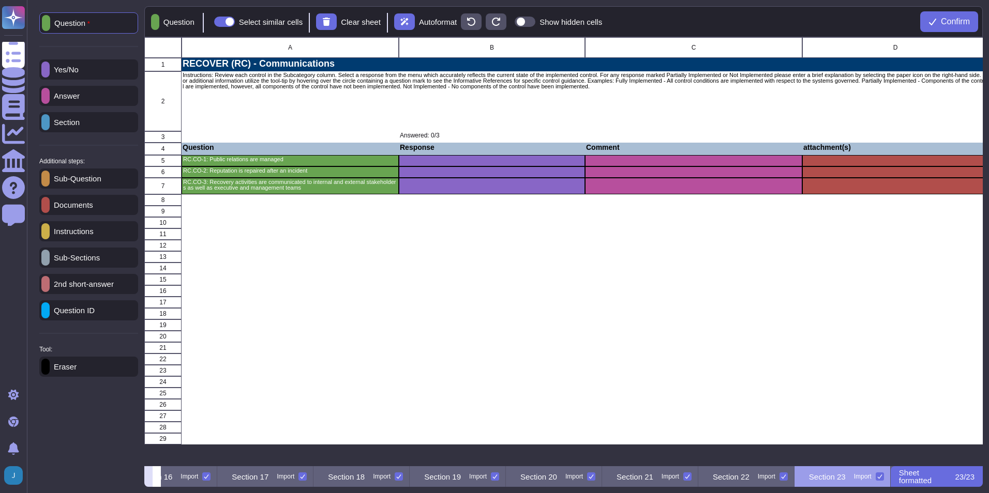
click at [153, 478] on button at bounding box center [148, 476] width 8 height 21
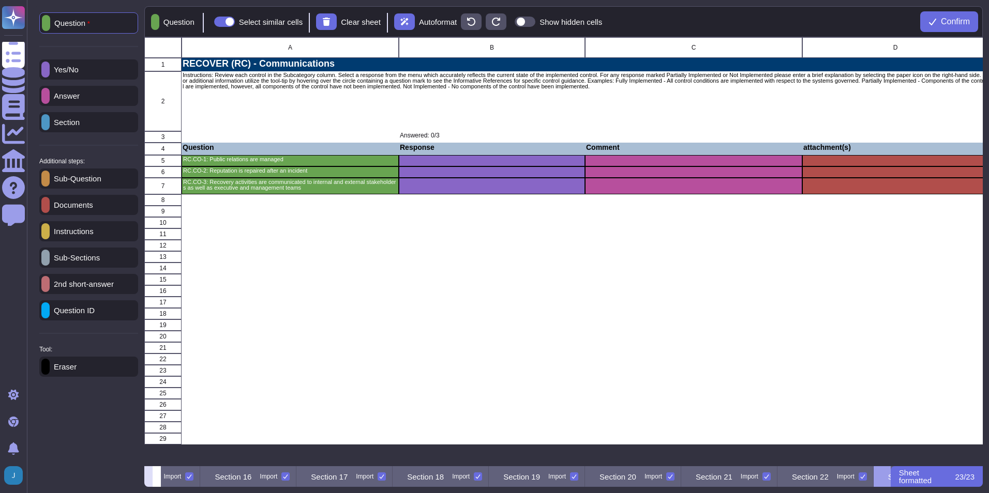
click at [153, 478] on button at bounding box center [148, 476] width 8 height 21
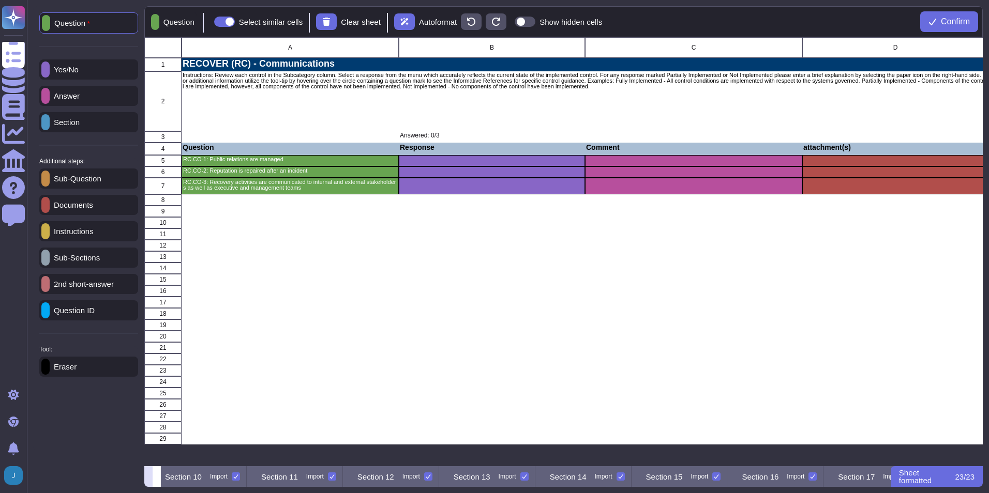
click at [153, 478] on button at bounding box center [148, 476] width 8 height 21
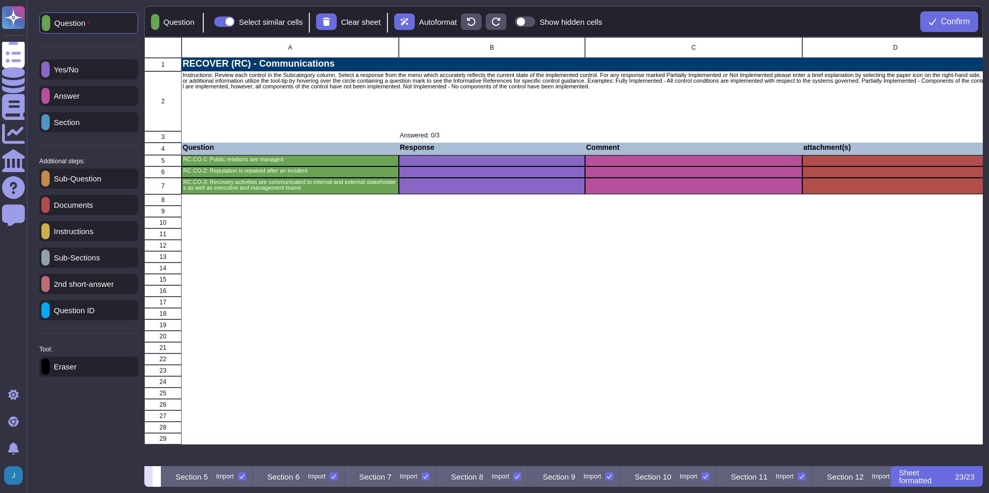
click at [153, 478] on button at bounding box center [148, 476] width 8 height 21
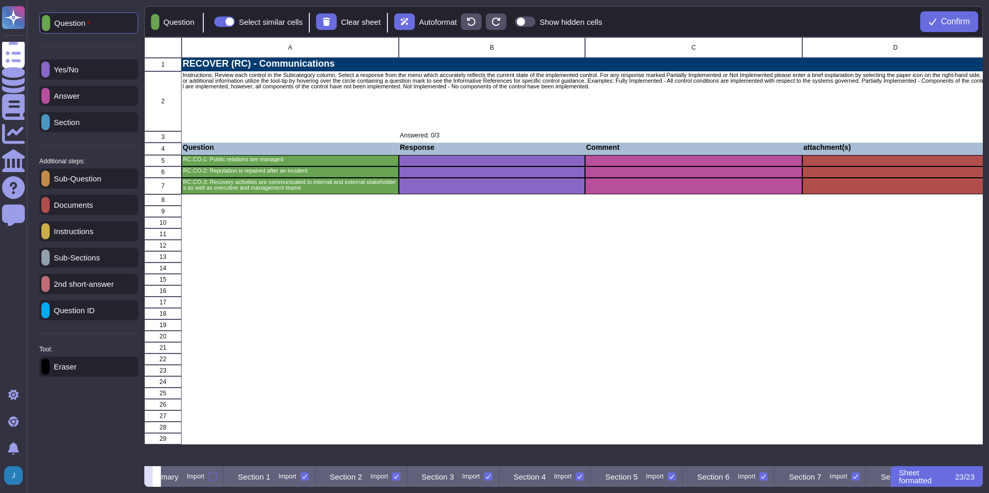
click at [153, 478] on button at bounding box center [148, 476] width 8 height 21
click at [157, 478] on icon at bounding box center [157, 478] width 0 height 0
click at [189, 474] on p "Section 1" at bounding box center [172, 477] width 33 height 8
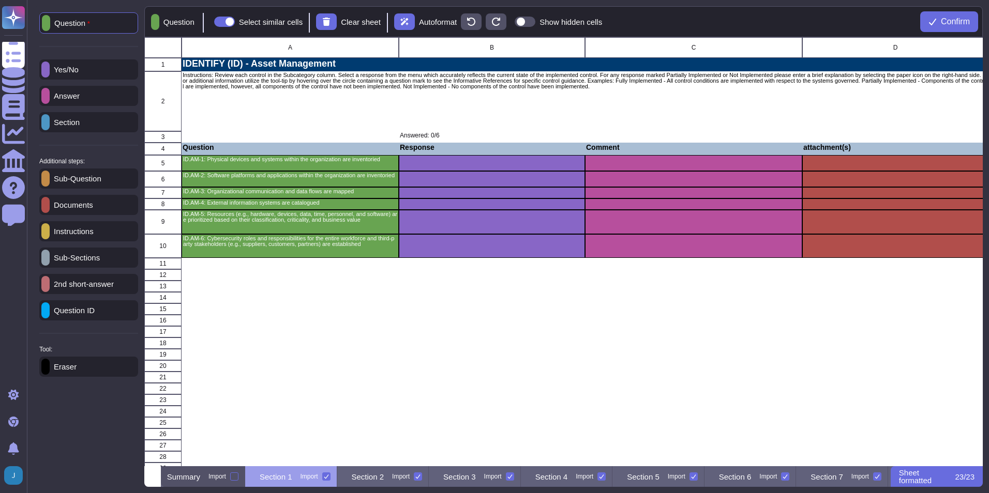
click at [200, 475] on p "Summary" at bounding box center [183, 477] width 33 height 8
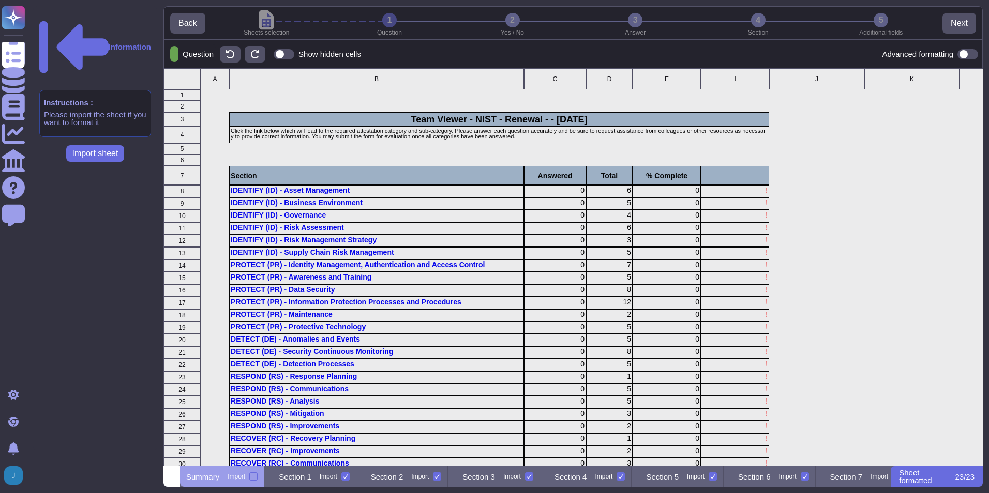
scroll to position [390, 811]
click at [176, 478] on icon at bounding box center [176, 478] width 0 height 0
click at [208, 478] on p "Section 1" at bounding box center [191, 477] width 33 height 8
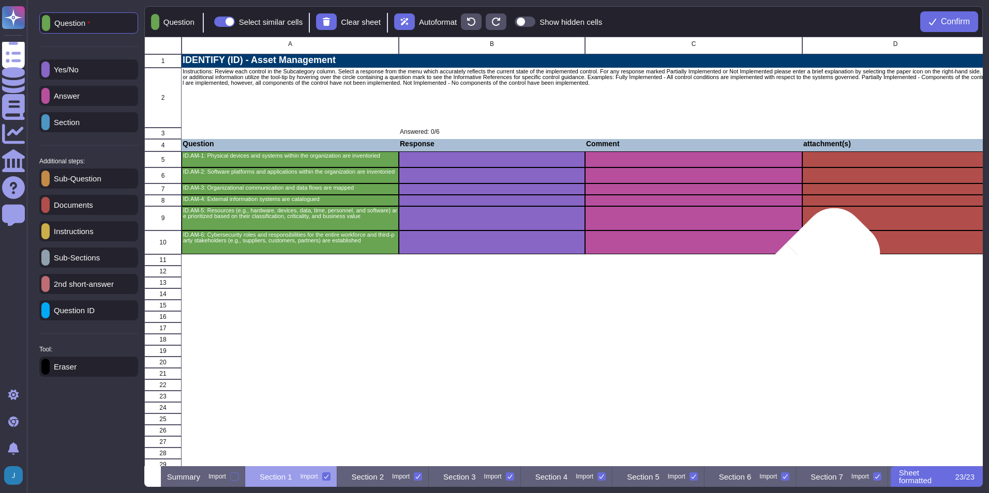
scroll to position [0, 0]
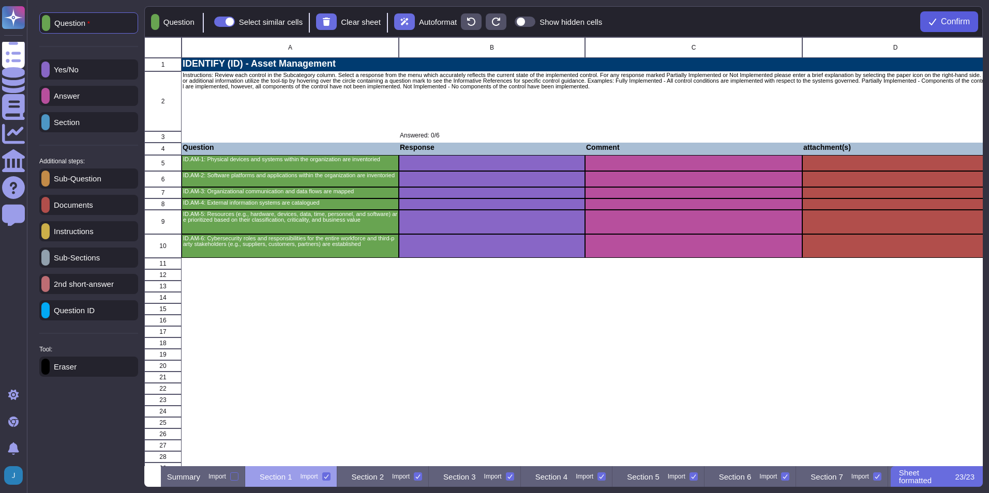
click at [934, 19] on icon at bounding box center [932, 22] width 8 height 8
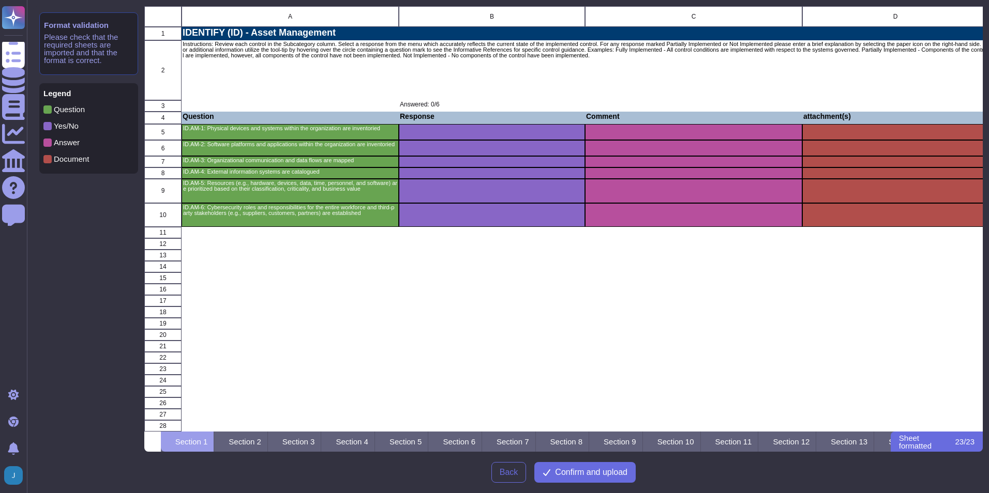
scroll to position [418, 831]
click at [598, 472] on span "Confirm and upload" at bounding box center [591, 472] width 72 height 8
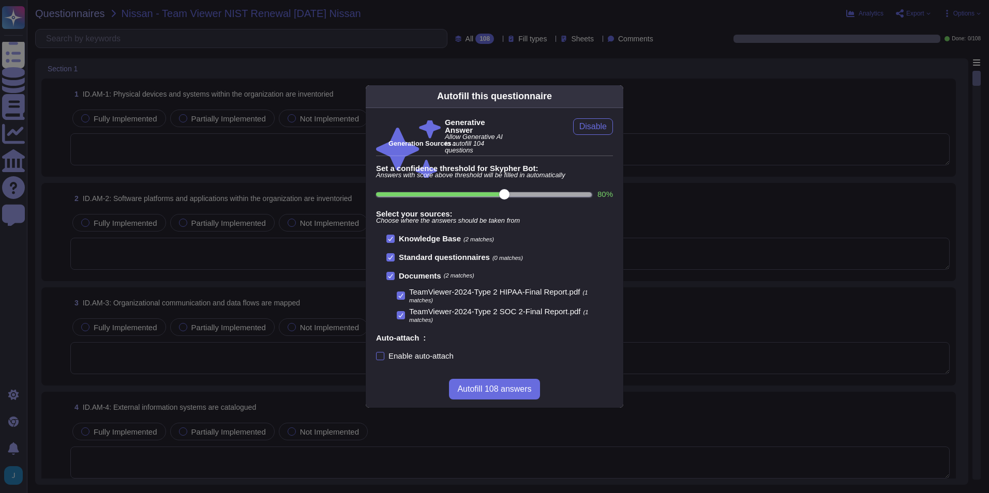
scroll to position [1, 0]
click at [387, 356] on label "Enable auto-attach" at bounding box center [415, 356] width 78 height 8
click at [0, 0] on input "Enable auto-attach" at bounding box center [0, 0] width 0 height 0
click at [509, 392] on span "Autofill 108 answers" at bounding box center [494, 389] width 74 height 8
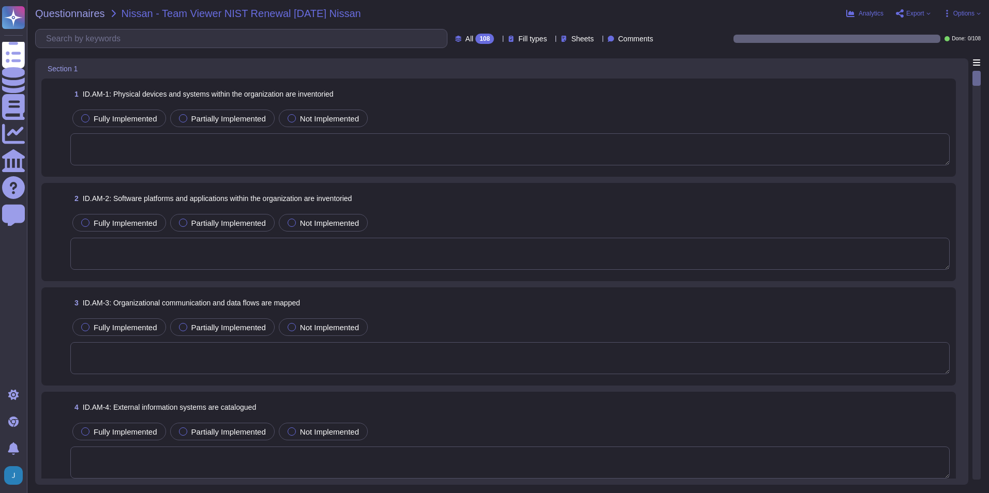
type textarea "Yes, TeamViewer has an asset inventory system that is used to manage all resour…"
type textarea "Yes, an inventory of system assets and components is maintained to classify and…"
type textarea "Yes, organizational communication and data flows are mapped through data flow d…"
type textarea "The entity maintains an asset inventory that categorizes and prioritizes system…"
type textarea "Yes, TeamViewer prioritizes resources based on their classification, criticalit…"
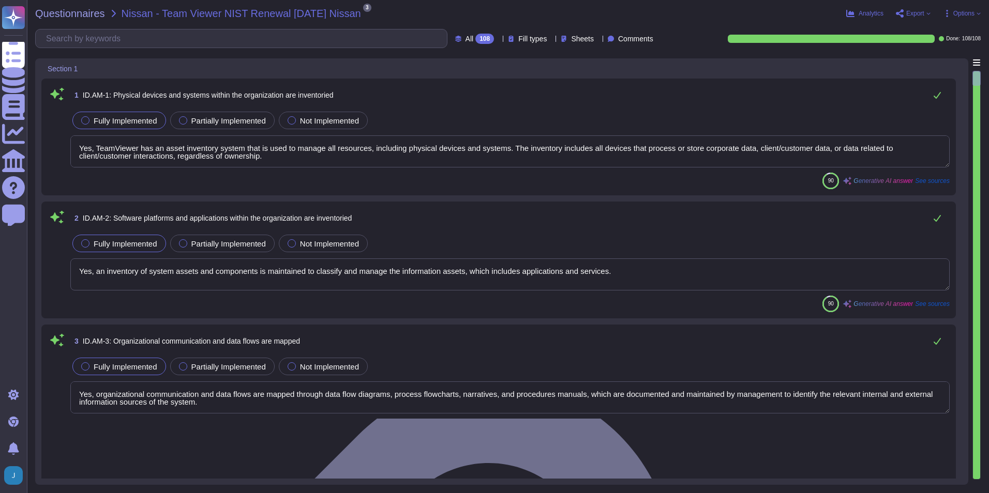
type textarea "Yes, TeamViewer has established cybersecurity roles and responsibilities for th…"
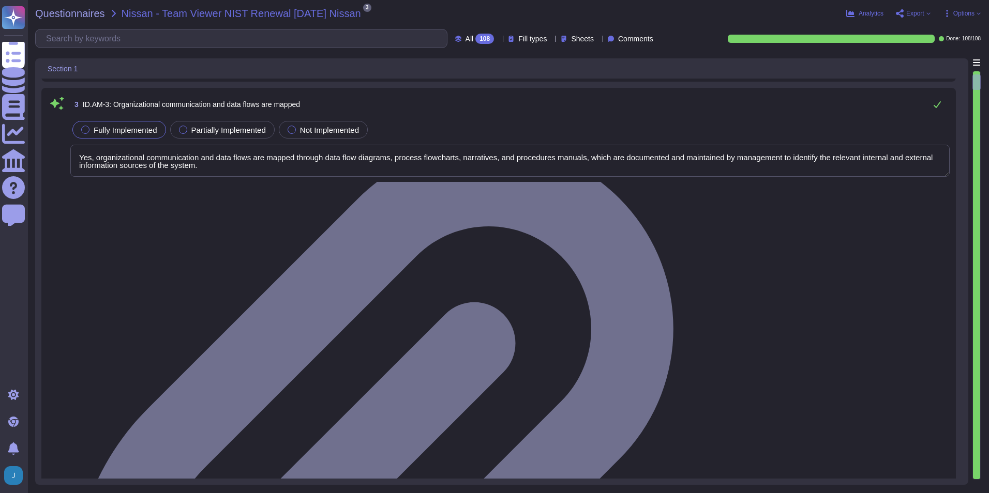
type textarea "The organization's role in the supply chain is identified and communicated. Tea…"
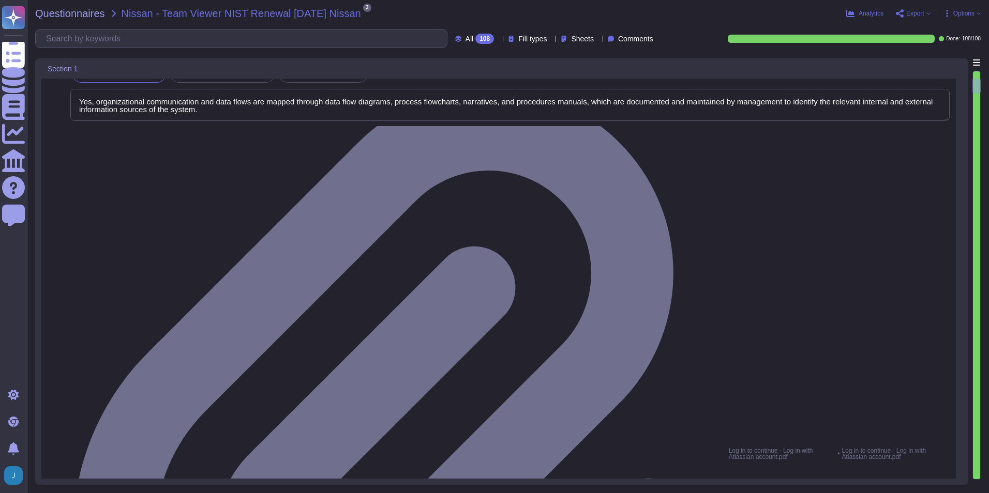
scroll to position [310, 0]
type textarea "TeamViewer has identified product, data, and IT security as material to its str…"
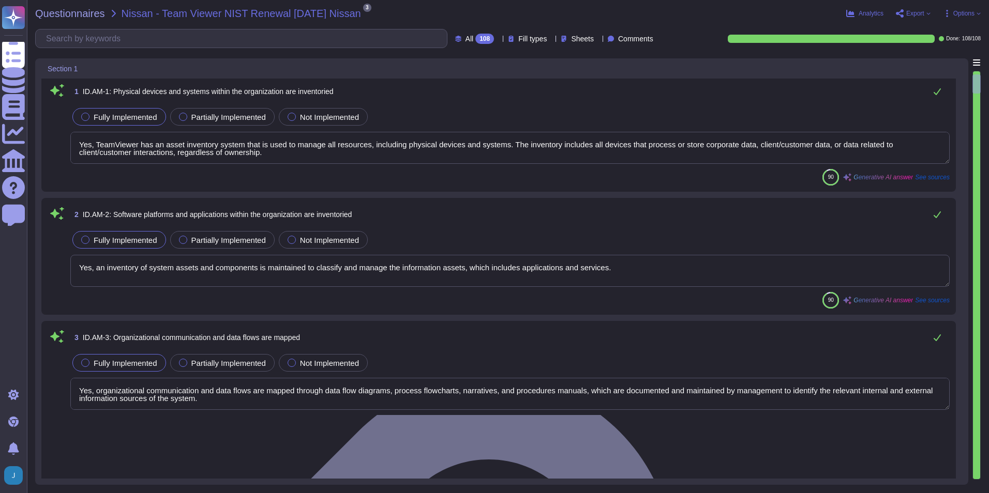
scroll to position [0, 0]
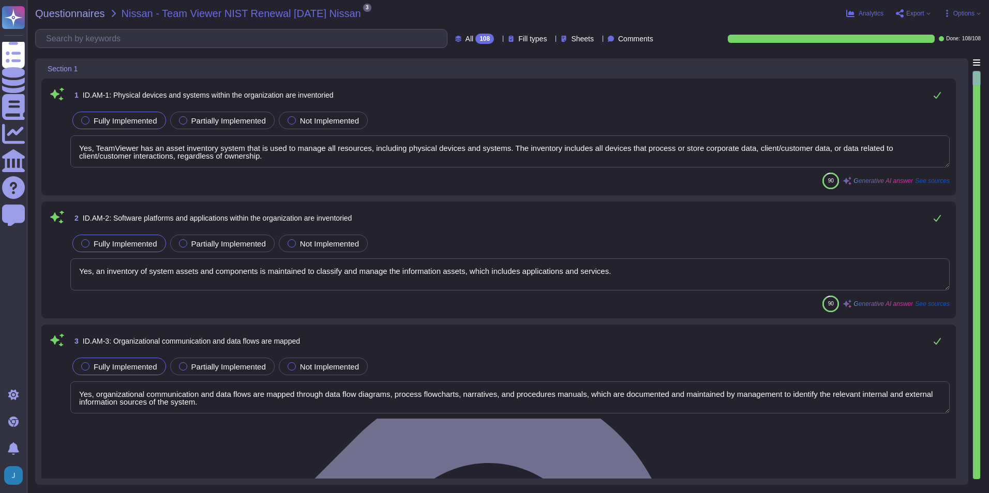
type textarea "Yes, TeamViewer has established cybersecurity roles and responsibilities for th…"
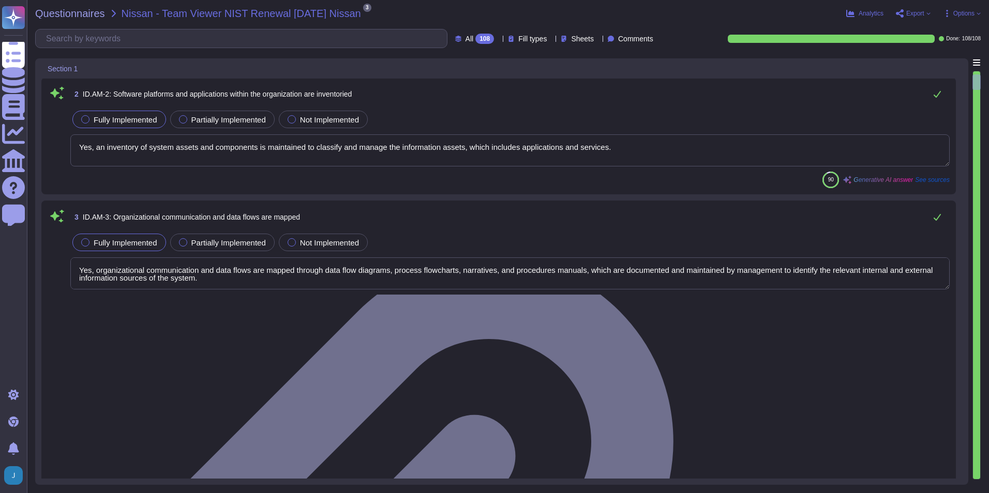
type textarea "The organization's role in the supply chain is identified and communicated. Tea…"
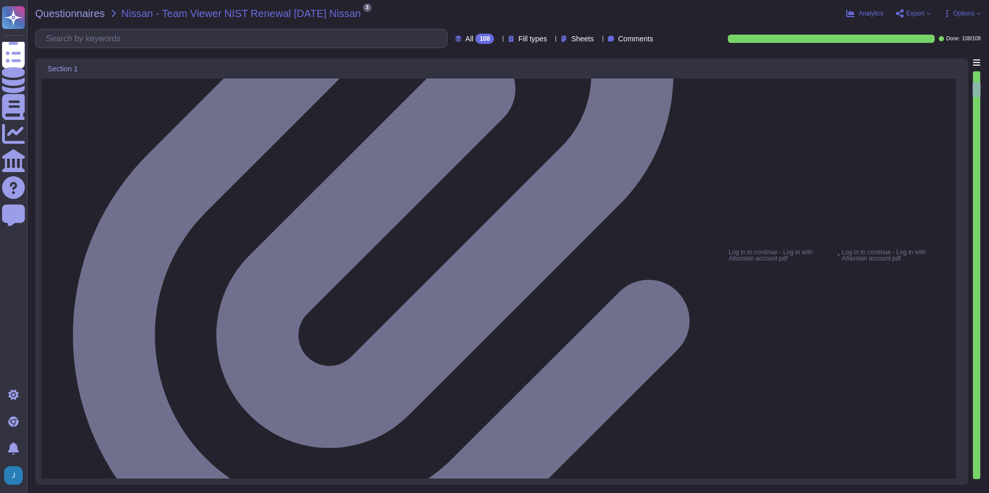
scroll to position [517, 0]
type textarea "TeamViewer has identified product, data, and IT security as material to its str…"
type textarea "Yes, priorities for organizational mission, objectives, and activities are esta…"
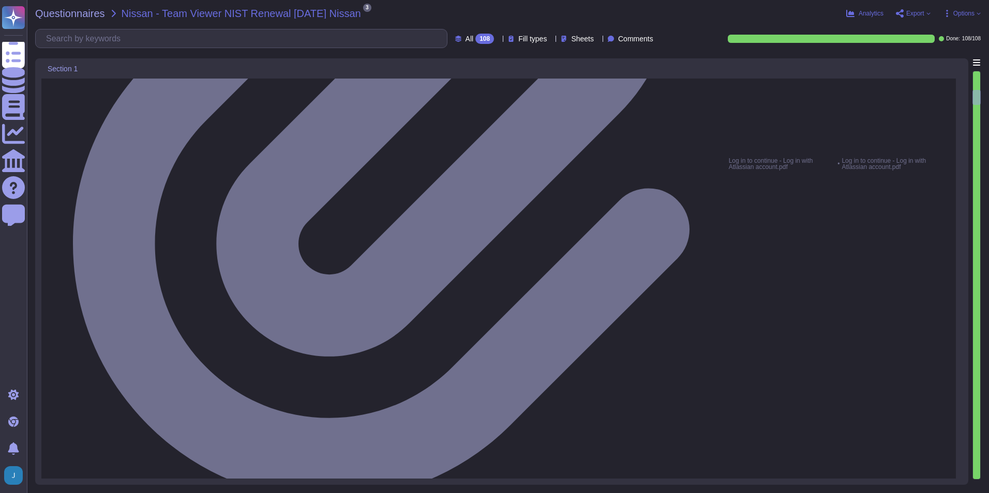
type textarea "Yes, TeamViewer has established dependencies and critical functions for the del…"
type textarea "Yes, TeamViewer has established resilience requirements to support the delivery…"
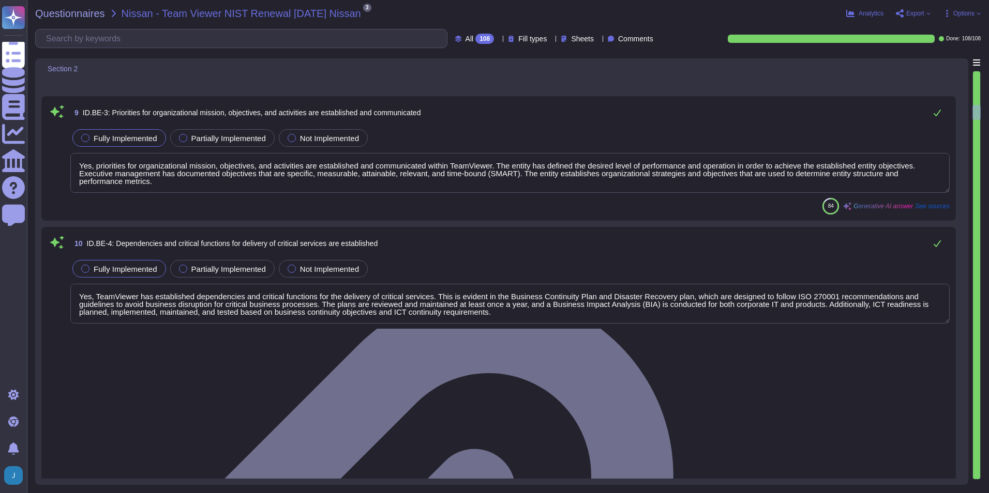
type textarea "Yes, TeamViewer has established and communicated an organizational cybersecurit…"
type textarea "Yes, information security roles and responsibilities are clearly defined and al…"
type textarea "TeamViewer understands and manages legal and regulatory requirements regarding …"
type textarea "Yes, TeamViewer has a Risk Management process in place, which follows guideline…"
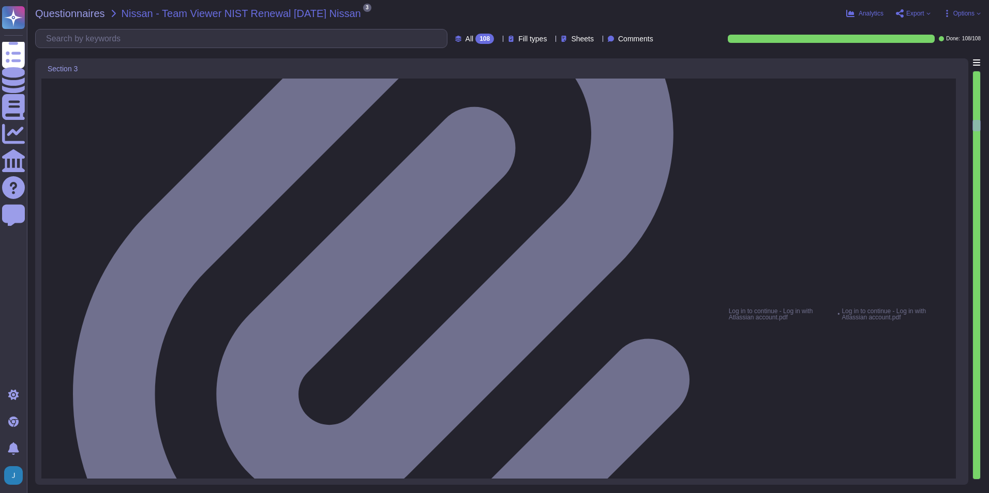
type textarea "Yes, TeamViewer has implemented robust vulnerability management processes. Vuln…"
type textarea "Yes, TeamViewer receives cyber threat intelligence from various sources, includ…"
type textarea "Yes, TeamViewer identifies and documents both internal and external threats. Th…"
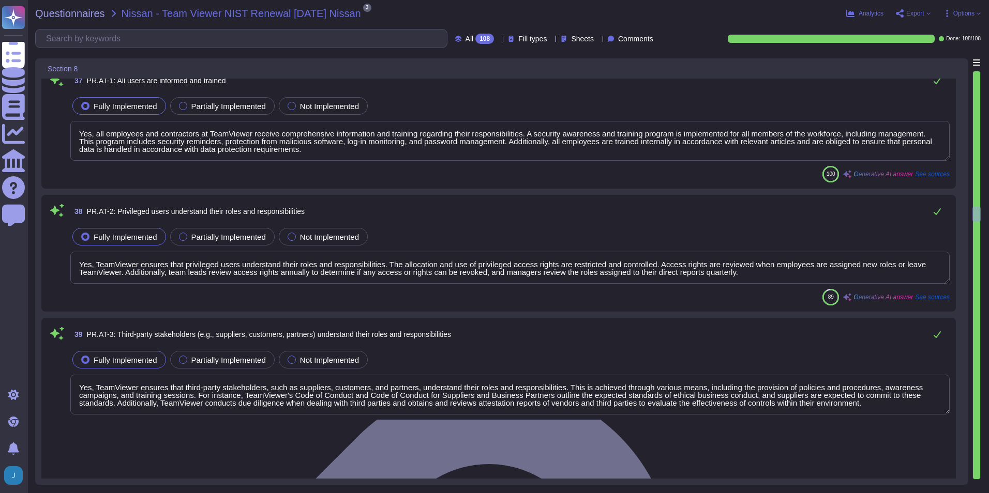
type textarea "Yes, all employees and contractors at TeamViewer receive comprehensive informat…"
type textarea "Yes, TeamViewer ensures that privileged users understand their roles and respon…"
type textarea "Yes, TeamViewer ensures that third-party stakeholders, such as suppliers, custo…"
type textarea "Yes, senior executives lead the meetings with information gathered from formal …"
type textarea "Yes, at TeamViewer, physical and cybersecurity personnel understand their roles…"
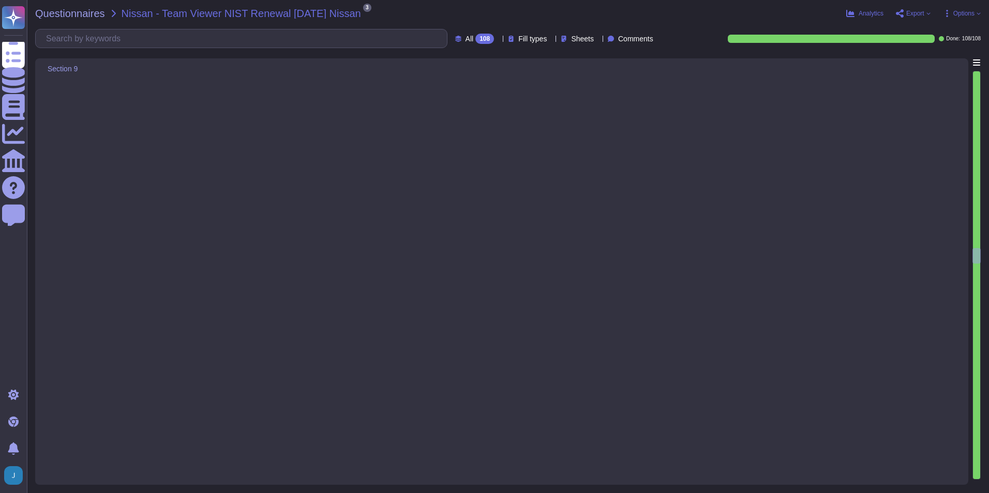
type textarea "Yes, TeamViewer has implemented data loss prevention capabilities to protect cu…"
type textarea "Yes, TeamViewer has implemented integrity checking mechanisms to verify softwar…"
type textarea "Yes, development, test, and staging environments are separate from the producti…"
type textarea "TeamViewer has implemented a patch management process to ensure contracted cust…"
type textarea "Yes, TeamViewer has a common baseline hardening and a "System Hardening Policy"…"
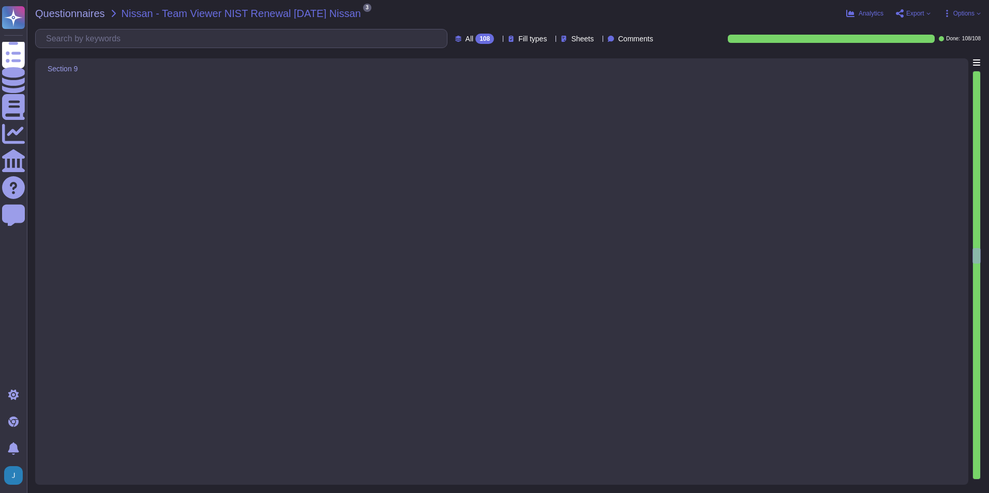
type textarea "Yes, TeamViewer maintains documented Systems Development Life Cycle (SDLC) poli…"
type textarea "Yes, configuration change control processes are in place at TeamViewer. The com…"
type textarea "Yes, backups of information are conducted, maintained, and tested. Backups are …"
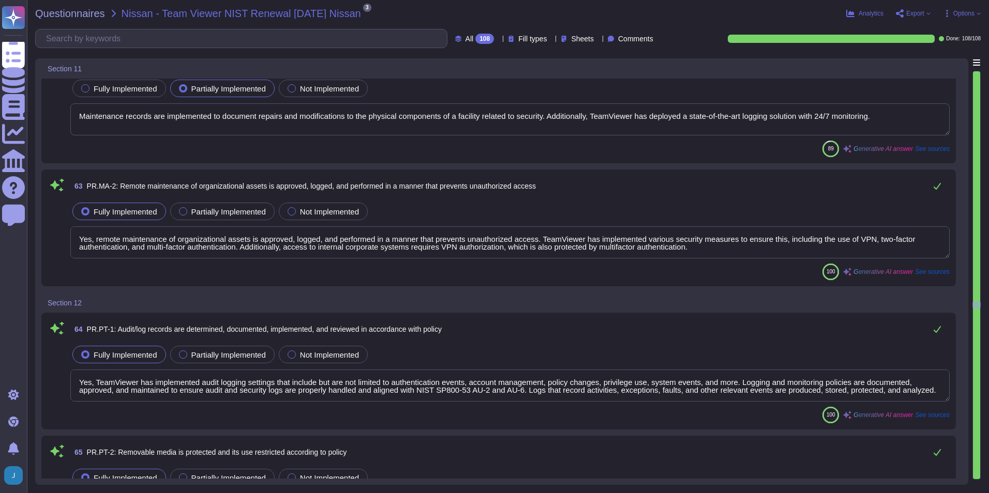
type textarea "Maintenance records are implemented to document repairs and modifications to th…"
type textarea "Yes, remote maintenance of organizational assets is approved, logged, and perfo…"
type textarea "Yes, TeamViewer has implemented audit logging settings that include but are not…"
type textarea "Yes, TeamViewer has a Removable Media Policy that regulates the best practices …"
type textarea "The principle of least functionality is incorporated through the System Hardeni…"
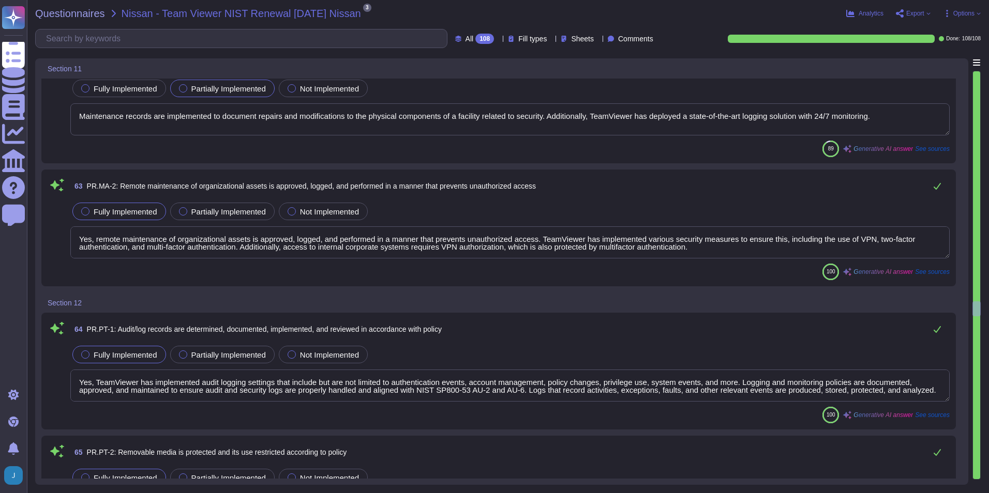
type textarea "Yes, TeamViewer's communications and control networks are protected. The compan…"
type textarea "Yes, mechanisms are implemented to achieve resilience requirements in normal an…"
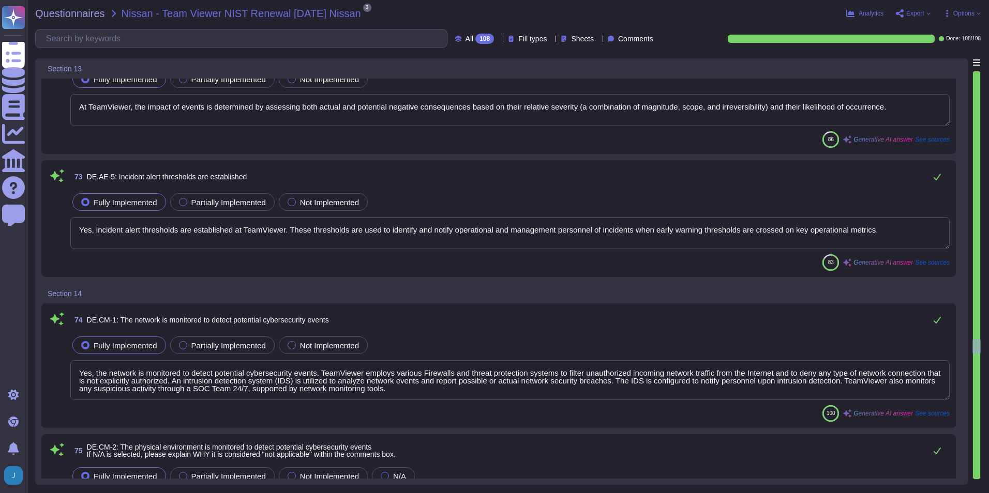
type textarea "Yes, the network is monitored to detect potential cybersecurity events. TeamVie…"
type textarea "Yes, the physical environment is monitored to detect potential cybersecurity ev…"
type textarea "Yes, TeamViewer monitors personnel activity to detect potential cybersecurity e…"
type textarea "Malicious code is detected using the latest anti-virus/malware detection softwa…"
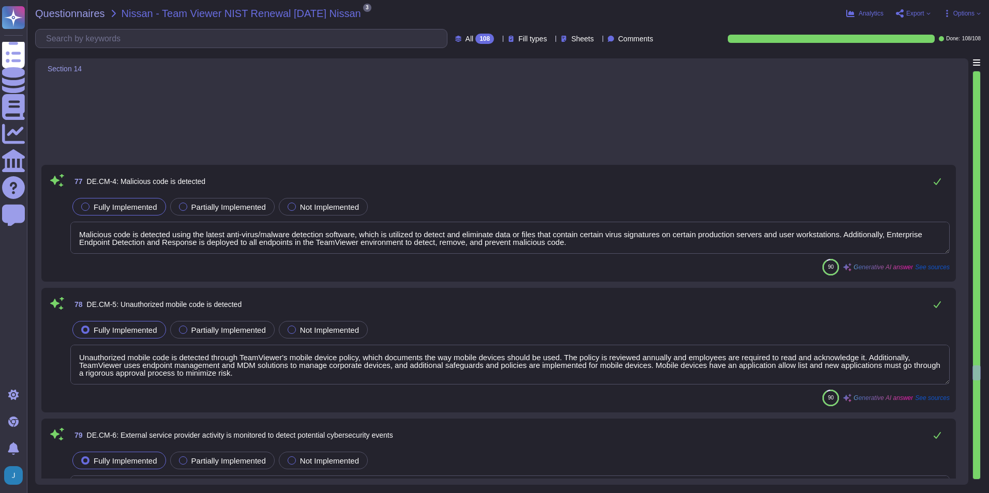
scroll to position [10342, 0]
type textarea "Unauthorized mobile code is detected through TeamViewer's mobile device policy,…"
type textarea "Yes, TeamViewer monitors external service provider activity to detect potential…"
type textarea "Yes, monitoring for unauthorized personnel, connections, devices, and software …"
type textarea "Vulnerability scans are performed daily by TeamViewer and TeamViewer in accorda…"
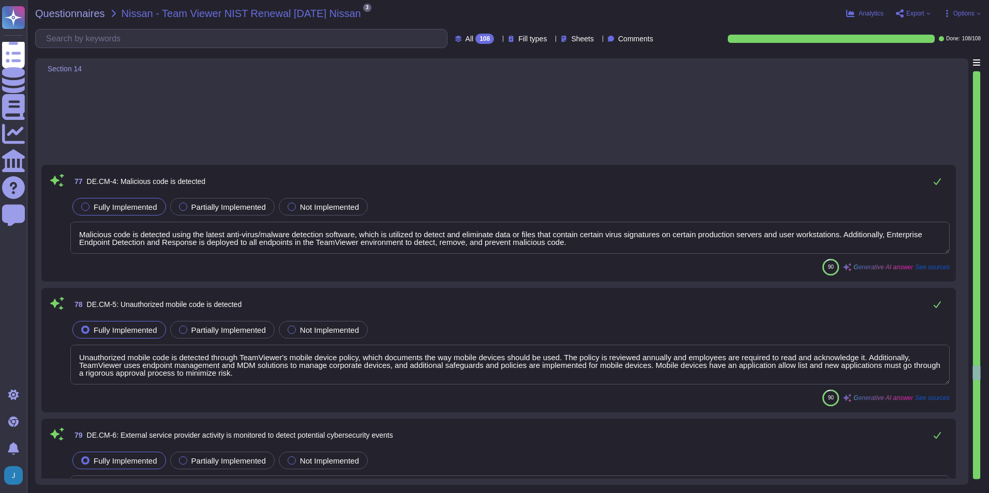
type textarea "Yes, at TeamViewer, roles and responsibilities for detection are well defined t…"
type textarea "TeamViewer's detection activities comply with all applicable requirements. The …"
type textarea "Yes, detection processes are tested. TeamViewer conducts attack simulation trai…"
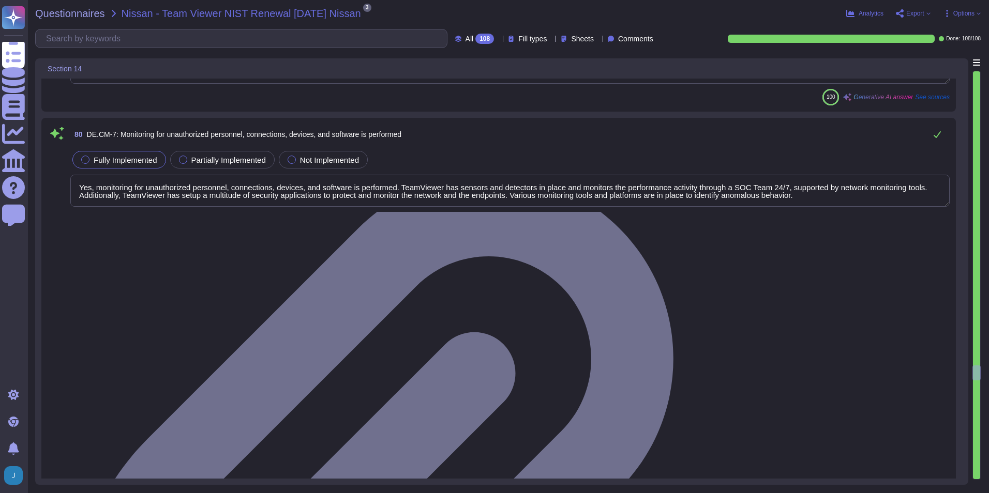
scroll to position [10187, 0]
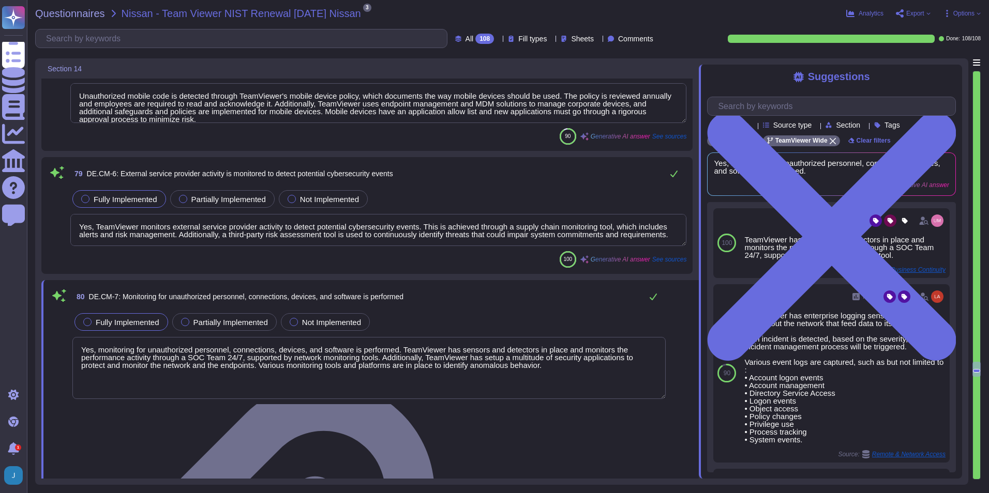
type textarea "Yes, TeamViewer monitors personnel activity to detect potential cybersecurity e…"
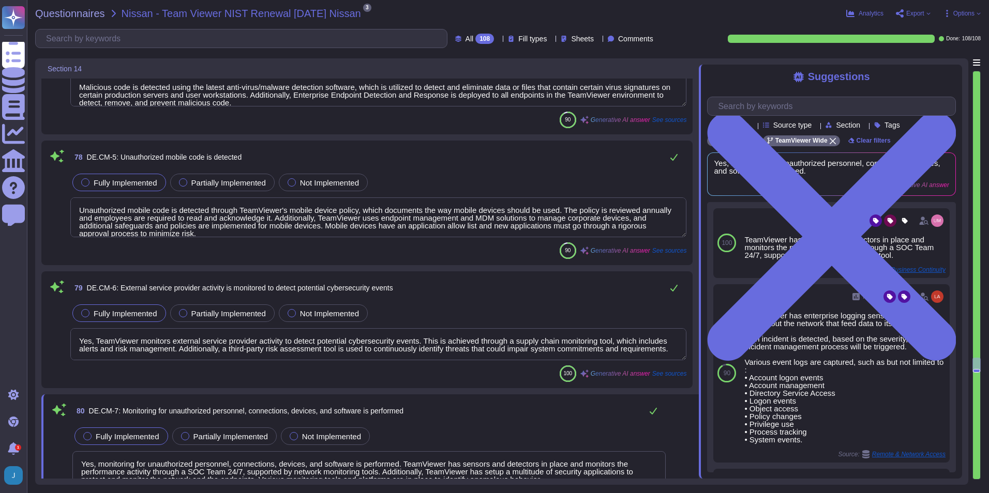
scroll to position [9951, 0]
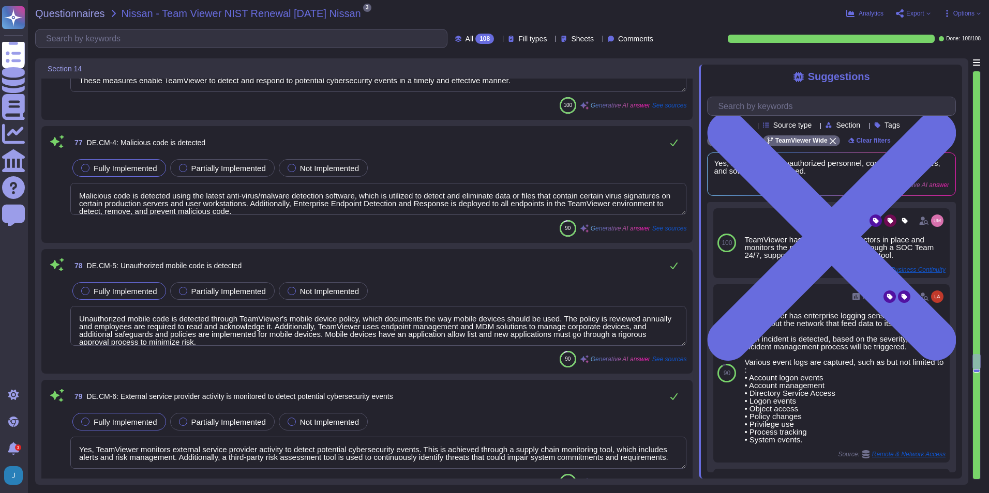
type textarea "Yes, the physical environment is monitored to detect potential cybersecurity ev…"
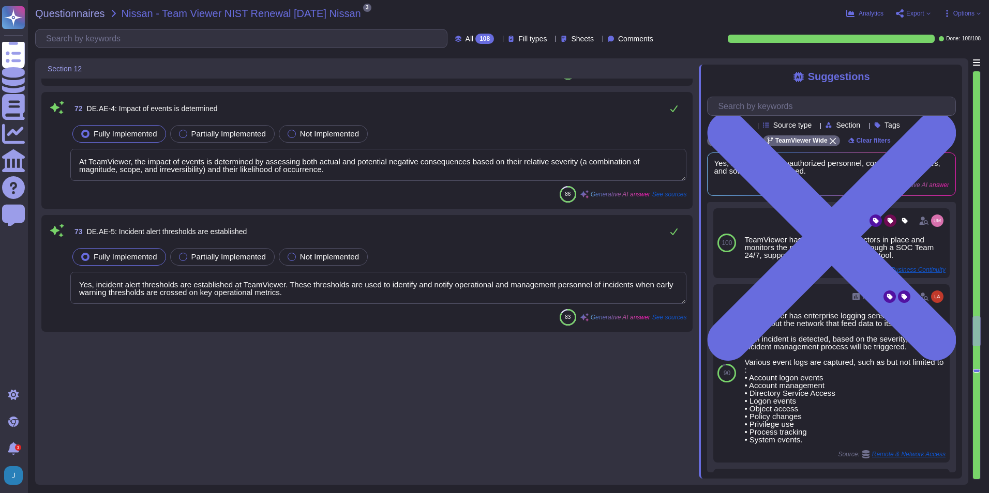
type textarea "The principle of least functionality is incorporated through the System Hardeni…"
type textarea "Yes, TeamViewer's communications and control networks are protected. The compan…"
type textarea "Yes, mechanisms are implemented to achieve resilience requirements in normal an…"
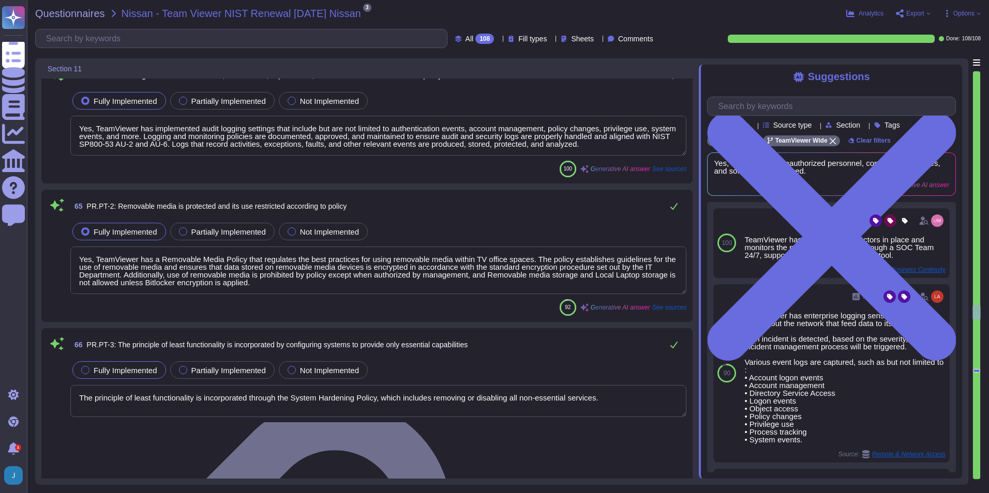
type textarea "Maintenance records are implemented to document repairs and modifications to th…"
type textarea "Yes, remote maintenance of organizational assets is approved, logged, and perfo…"
type textarea "Yes, TeamViewer has implemented audit logging settings that include but are not…"
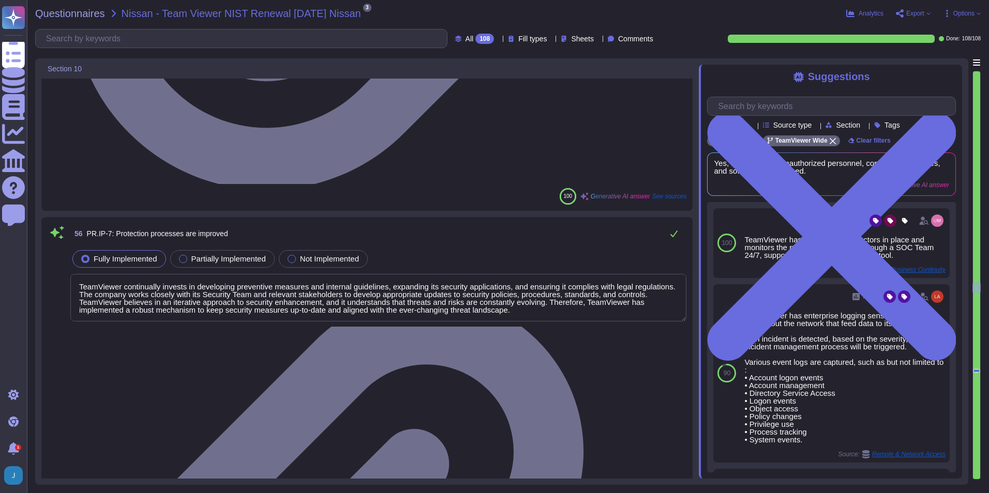
type textarea "Yes, TeamViewer has policies and regulations in place to ensure the physical op…"
type textarea "Yes, TeamViewer has data destruction procedures in place to guide the secure di…"
type textarea "TeamViewer continually invests in developing preventive measures and internal g…"
type textarea "TeamViewer shares the effectiveness of its protection technologies through vari…"
type textarea "Yes, TeamViewer has comprehensive incident response and business continuity pla…"
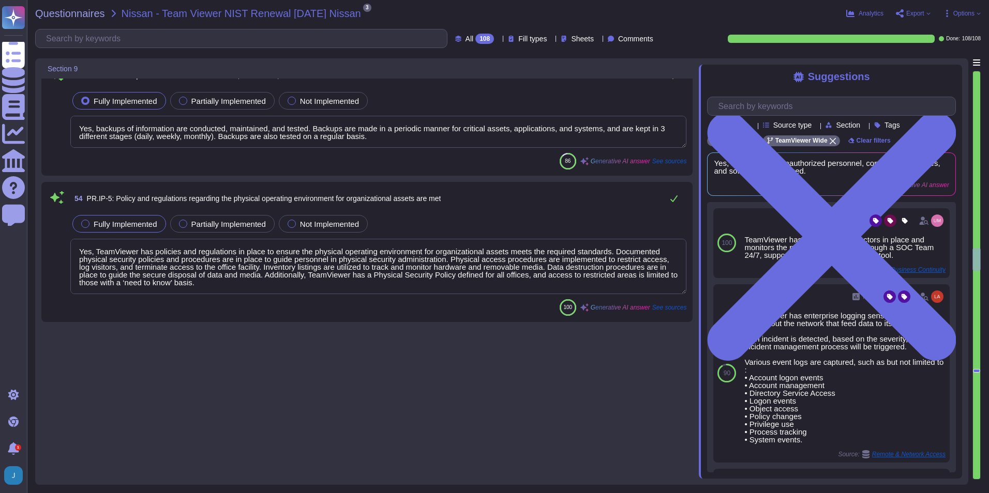
type textarea "Yes, TeamViewer has implemented integrity checking mechanisms to verify softwar…"
type textarea "Yes, development, test, and staging environments are separate from the producti…"
type textarea "TeamViewer has implemented a patch management process to ensure contracted cust…"
type textarea "Yes, TeamViewer has a common baseline hardening and a "System Hardening Policy"…"
type textarea "Yes, TeamViewer maintains documented Systems Development Life Cycle (SDLC) poli…"
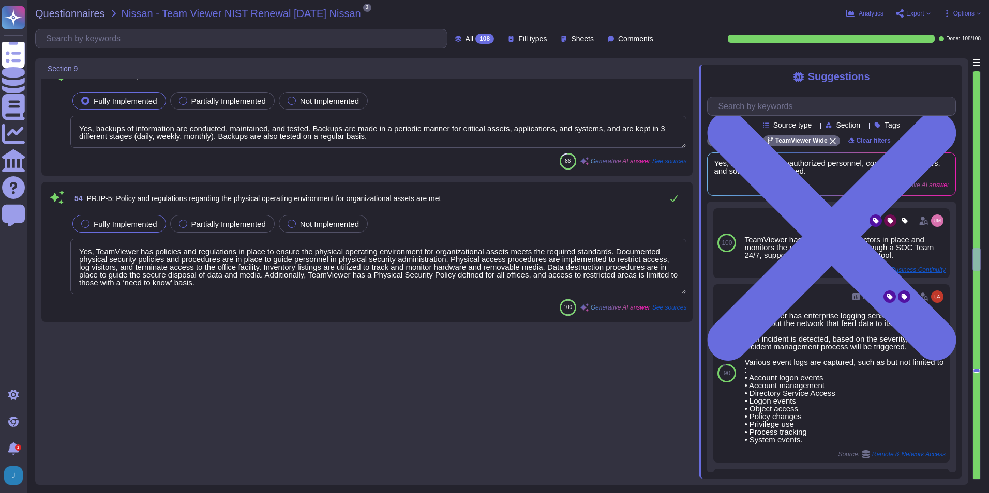
type textarea "Yes, configuration change control processes are in place at TeamViewer. The com…"
type textarea "Yes, backups of information are conducted, maintained, and tested. Backups are …"
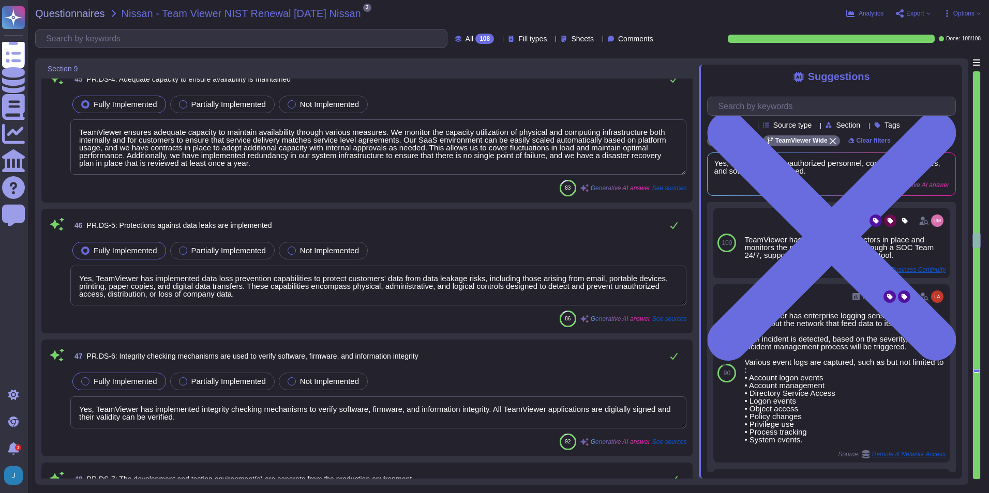
type textarea "Yes, data-at-rest is protected. TeamViewer uses AES256 encryption for data at r…"
type textarea "Yes, data-in-transit is protected. TeamViewer uses SSL/TLS encryption for data …"
type textarea "Yes, TeamViewer formally manages assets throughout removal, transfers, and disp…"
type textarea "TeamViewer ensures adequate capacity to maintain availability through various m…"
type textarea "Yes, TeamViewer has implemented data loss prevention capabilities to protect cu…"
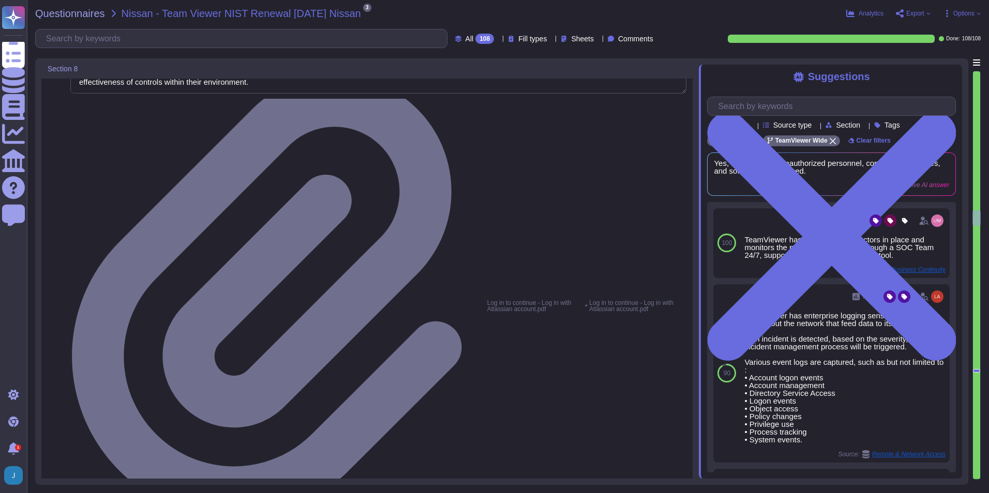
type textarea "Yes, all employees and contractors at TeamViewer receive comprehensive informat…"
type textarea "Yes, TeamViewer ensures that privileged users understand their roles and respon…"
type textarea "Yes, TeamViewer ensures that third-party stakeholders, such as suppliers, custo…"
type textarea "Yes, senior executives lead the meetings with information gathered from formal …"
type textarea "Yes, at TeamViewer, physical and cybersecurity personnel understand their roles…"
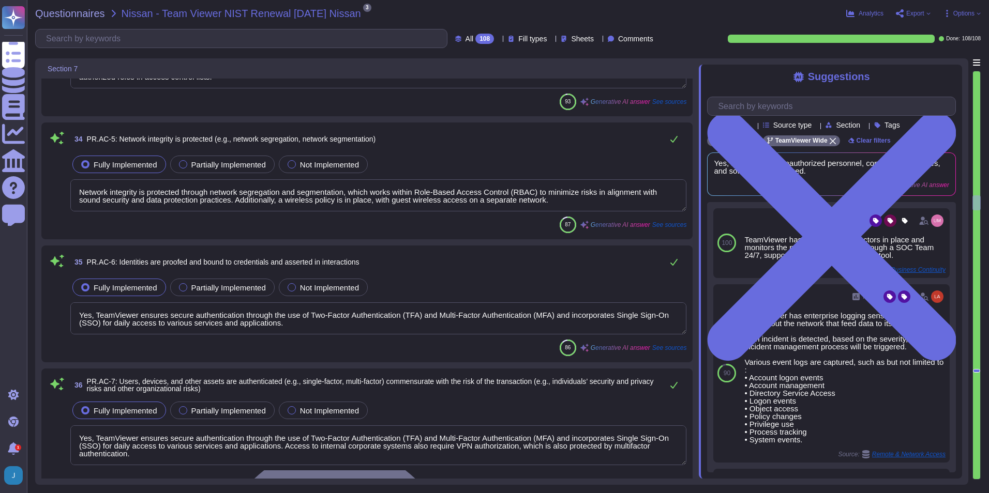
type textarea "Remote access is managed through the use of a Virtual Private Network (VPN) tun…"
type textarea "TeamViewer's access control policies adhere to industry best practices, includi…"
type textarea "Network integrity is protected through network segregation and segmentation, wh…"
type textarea "Yes, TeamViewer ensures secure authentication through the use of Two-Factor Aut…"
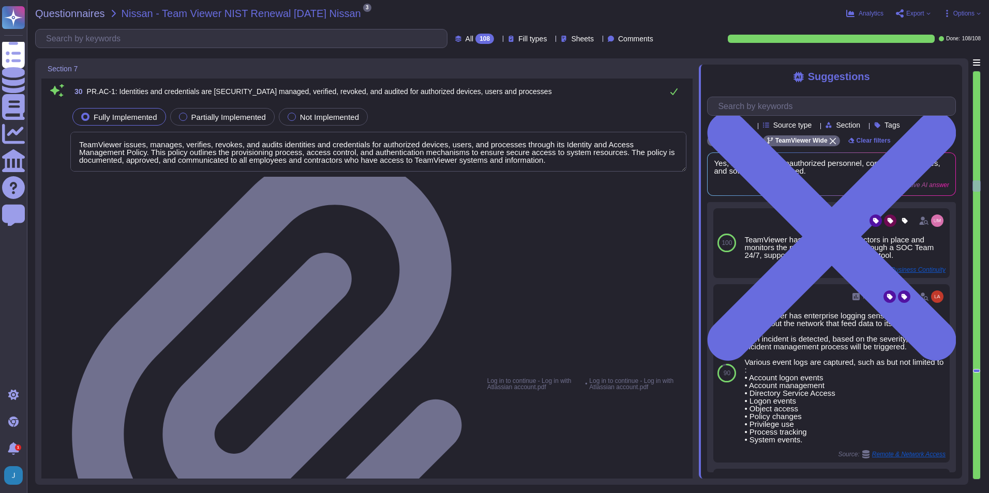
type textarea "TeamViewer issues, manages, verifies, revokes, and audits identities and creden…"
type textarea "Physical access to assets is managed and protected. TeamViewer has implemented …"
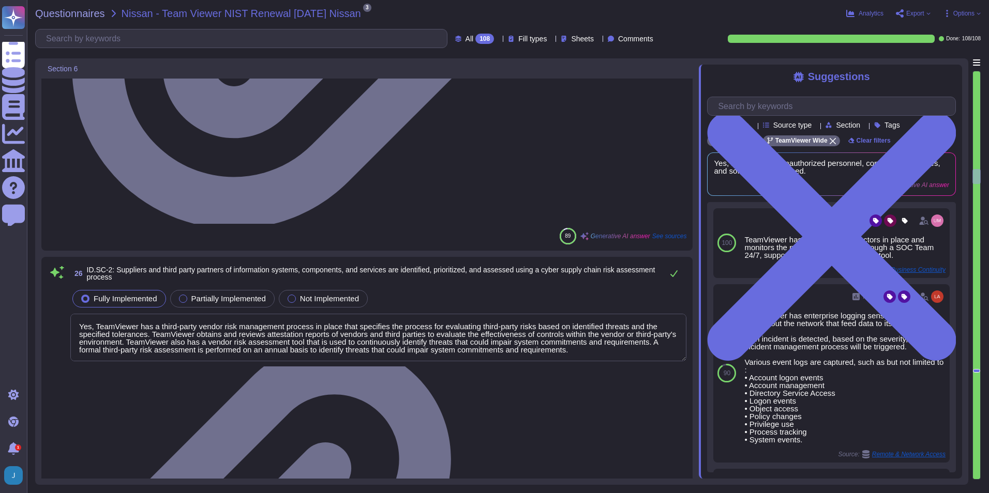
type textarea "Yes, TeamViewer has identified, established, assessed, managed, and agreed to c…"
type textarea "Yes, TeamViewer has a third-party vendor risk management process in place that …"
type textarea "Yes, TeamViewer uses contracts with suppliers and third-party partners to imple…"
type textarea "Yes, TeamViewer conducts routine assessments of its suppliers and third-party p…"
type textarea "Yes, TeamViewer conducts response and recovery planning and testing with suppli…"
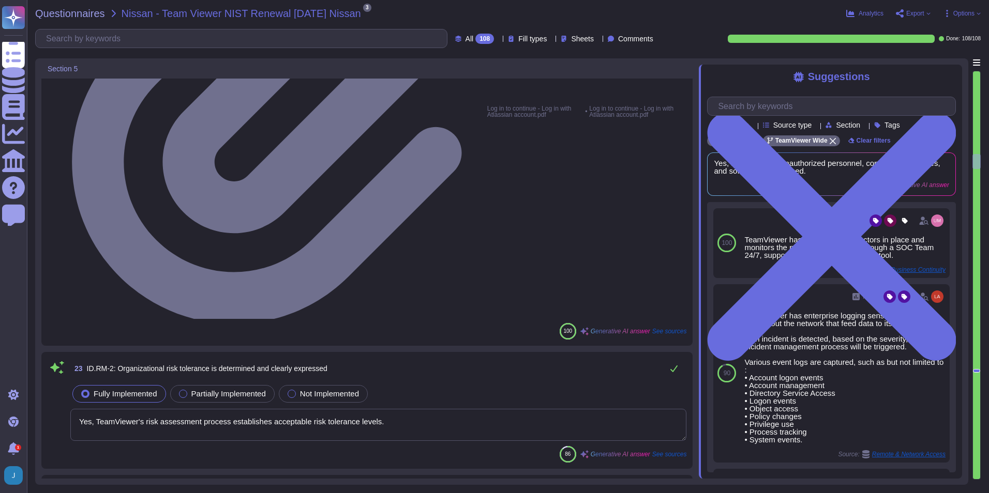
type textarea "Yes, TeamViewer has a Risk Management process in place, which follows guideline…"
type textarea "Yes, TeamViewer's risk assessment process establishes acceptable risk tolerance…"
type textarea "TeamViewer identifies the underlying sources of risk, measures the impact to or…"
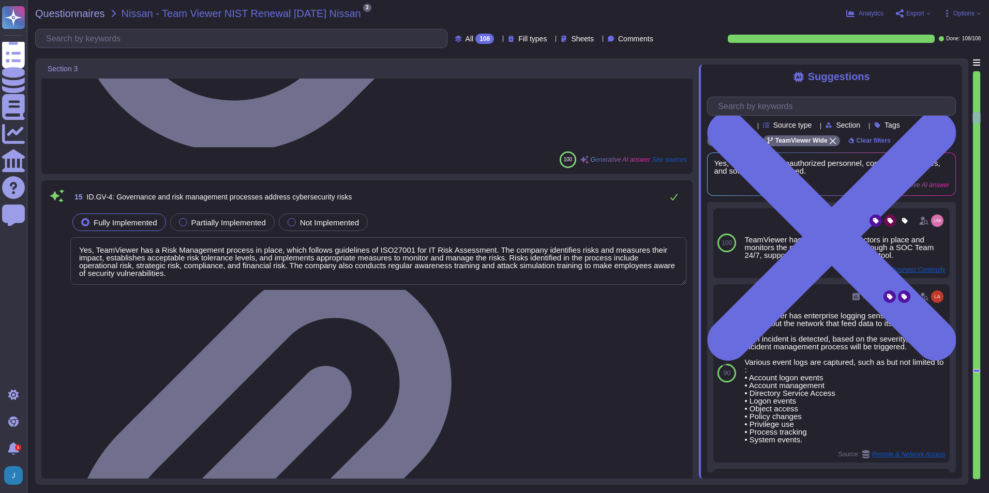
scroll to position [1004, 0]
type textarea "Yes, TeamViewer has established and communicated an organizational cybersecurit…"
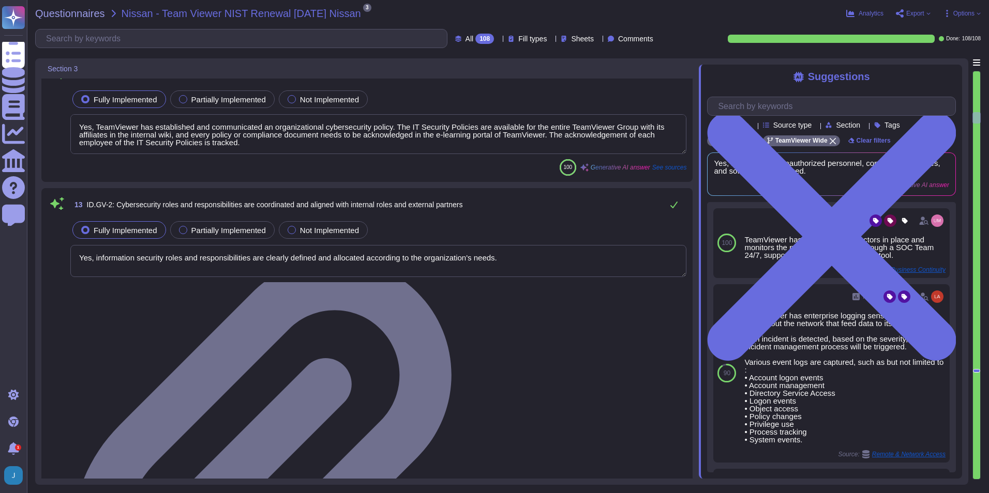
type textarea "Yes, information security roles and responsibilities are clearly defined and al…"
type textarea "TeamViewer understands and manages legal and regulatory requirements regarding …"
type textarea "Yes, TeamViewer has a Risk Management process in place, which follows guideline…"
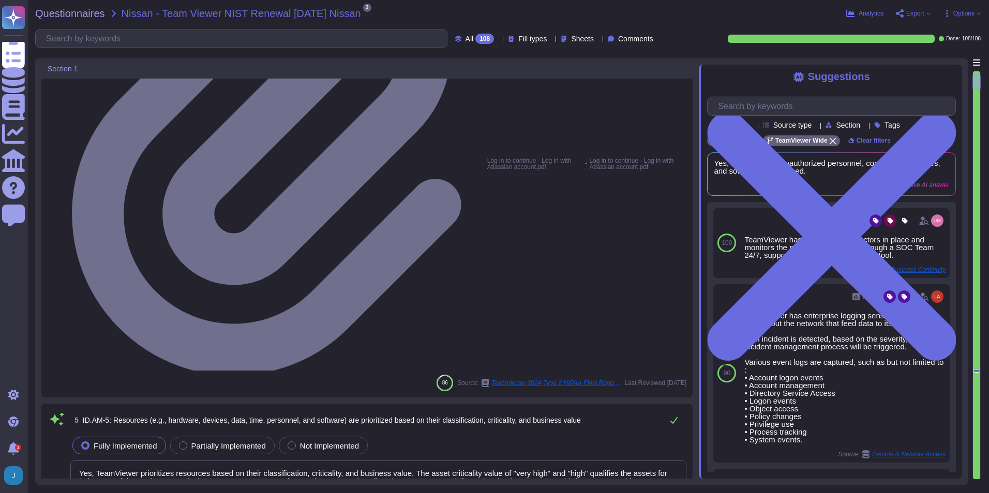
scroll to position [0, 0]
type textarea "Yes, TeamViewer has an asset inventory system that is used to manage all resour…"
type textarea "Yes, an inventory of system assets and components is maintained to classify and…"
type textarea "Yes, organizational communication and data flows are mapped through data flow d…"
type textarea "The entity maintains an asset inventory that categorizes and prioritizes system…"
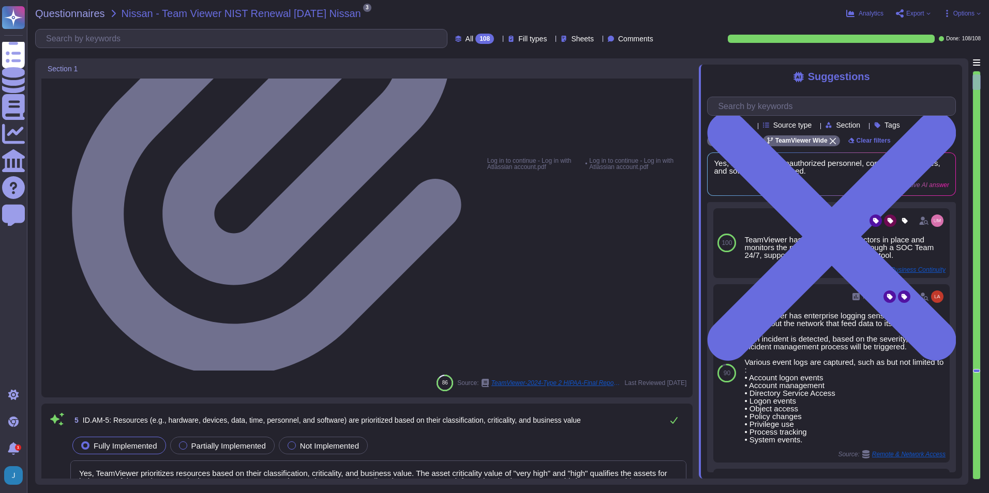
type textarea "Yes, TeamViewer prioritizes resources based on their classification, criticalit…"
type textarea "Yes, TeamViewer has established cybersecurity roles and responsibilities for th…"
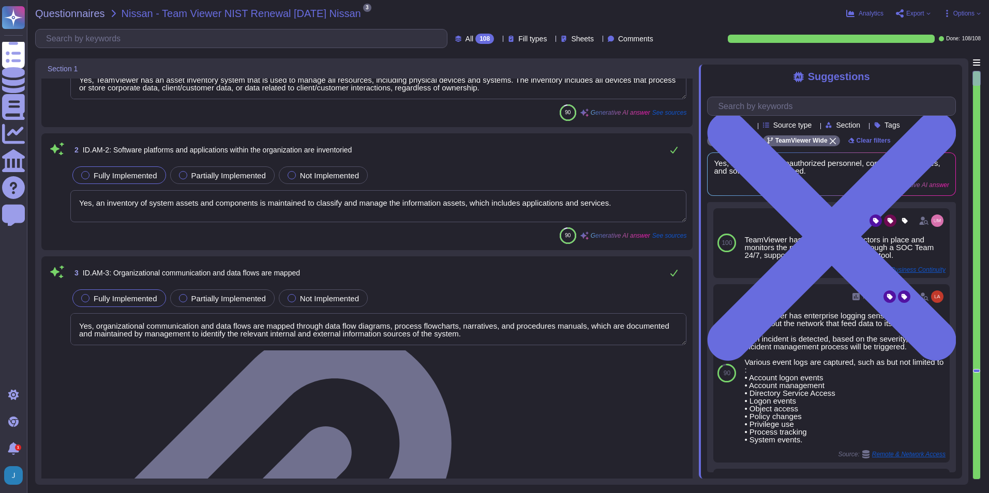
type textarea "Yes, TeamViewer has established cybersecurity roles and responsibilities for th…"
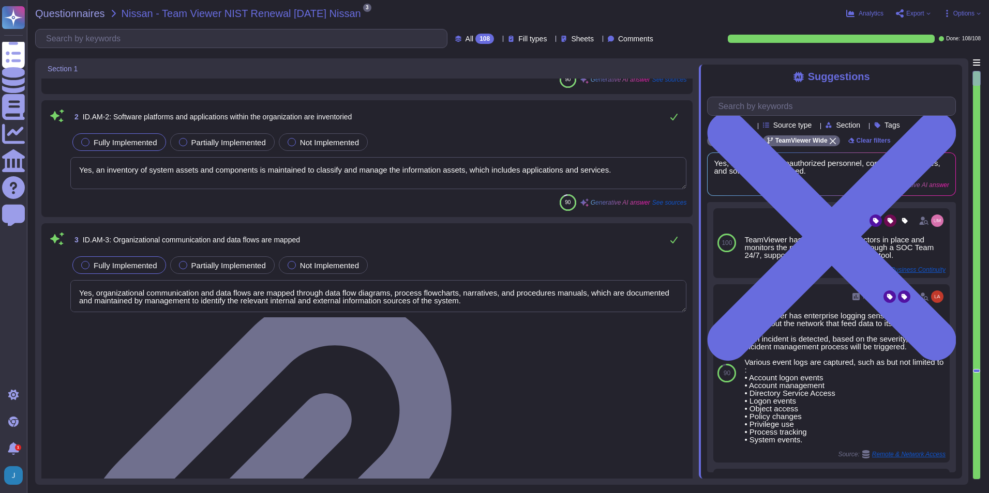
scroll to position [103, 0]
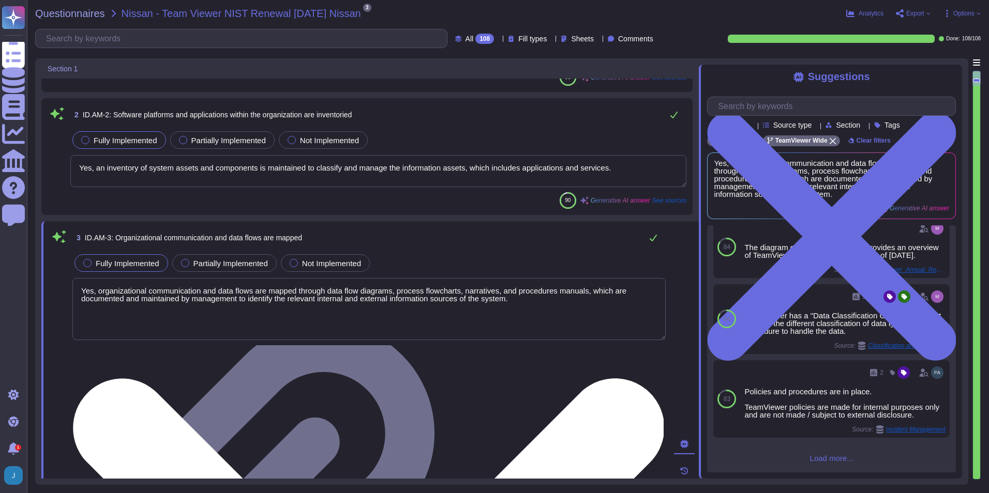
scroll to position [177, 0]
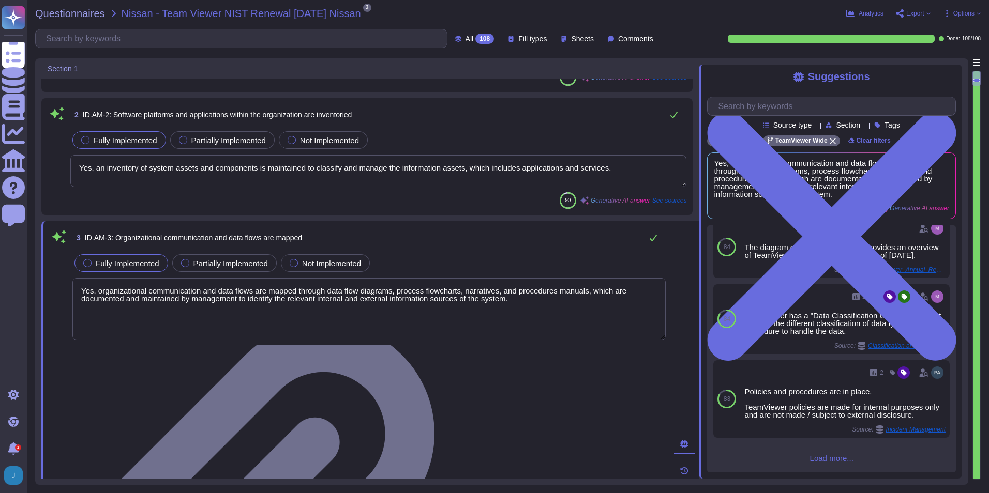
drag, startPoint x: 127, startPoint y: 351, endPoint x: 79, endPoint y: 348, distance: 48.7
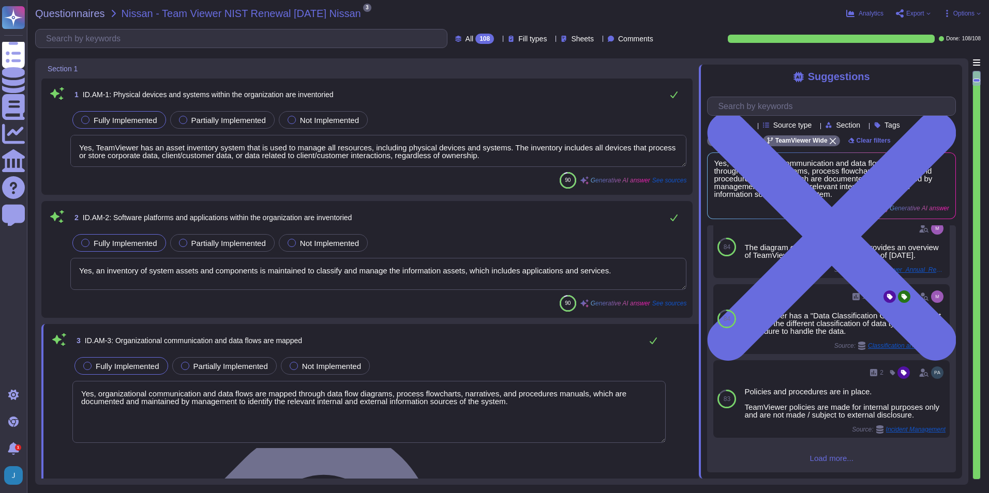
scroll to position [0, 0]
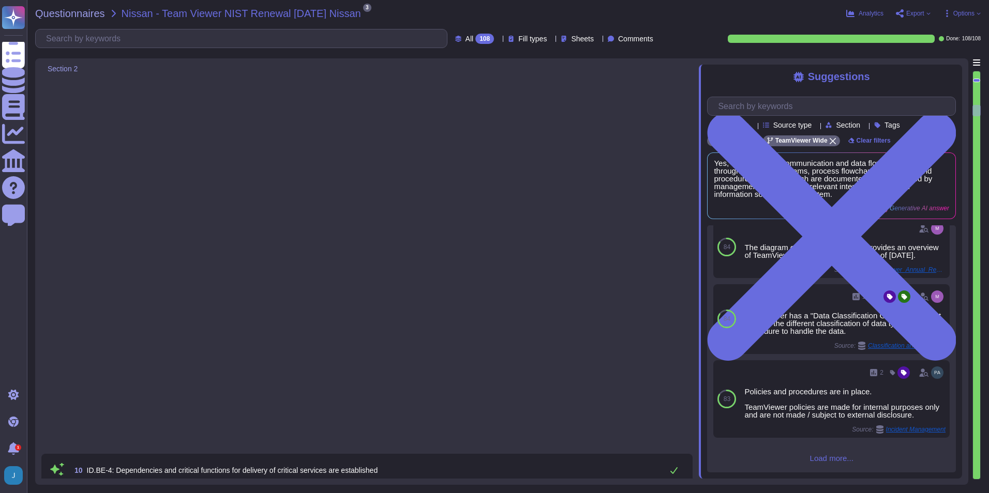
type textarea "TeamViewer understands and manages legal and regulatory requirements regarding …"
type textarea "Yes, TeamViewer has a Risk Management process in place, which follows guideline…"
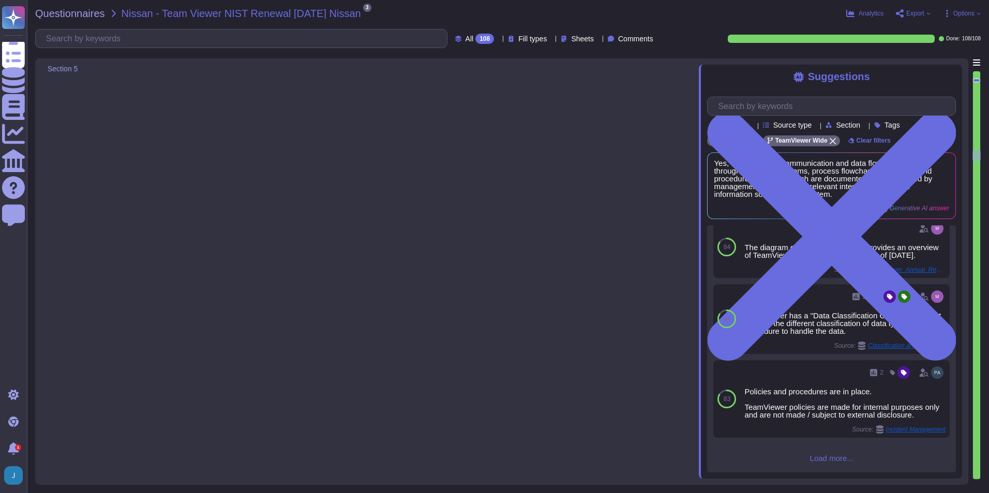
type textarea "Yes, TeamViewer has identified, established, assessed, managed, and agreed to c…"
type textarea "Yes, TeamViewer has a third-party vendor risk management process in place that …"
type textarea "Yes, TeamViewer uses contracts with suppliers and third-party partners to imple…"
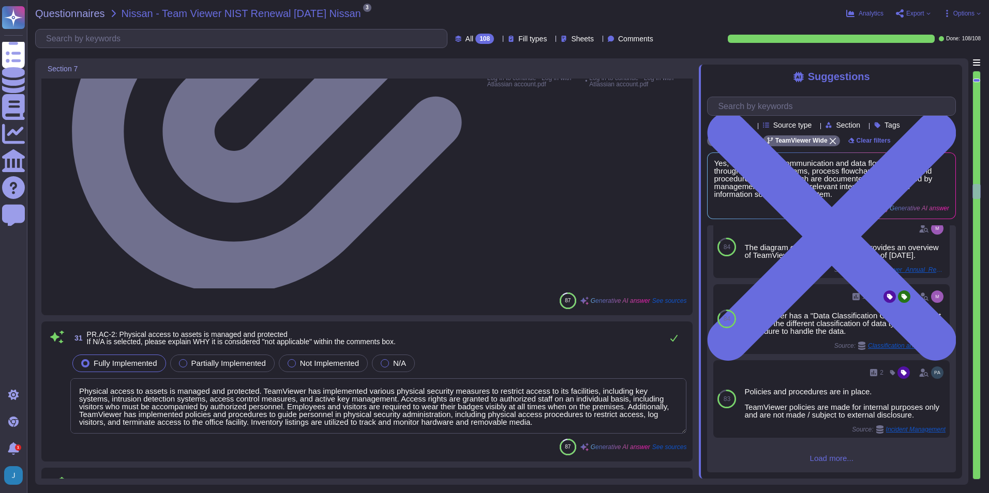
type textarea "TeamViewer issues, manages, verifies, revokes, and audits identities and creden…"
type textarea "Physical access to assets is managed and protected. TeamViewer has implemented …"
type textarea "Remote access is managed through the use of a Virtual Private Network (VPN) tun…"
type textarea "TeamViewer's access control policies adhere to industry best practices, includi…"
type textarea "Network integrity is protected through network segregation and segmentation, wh…"
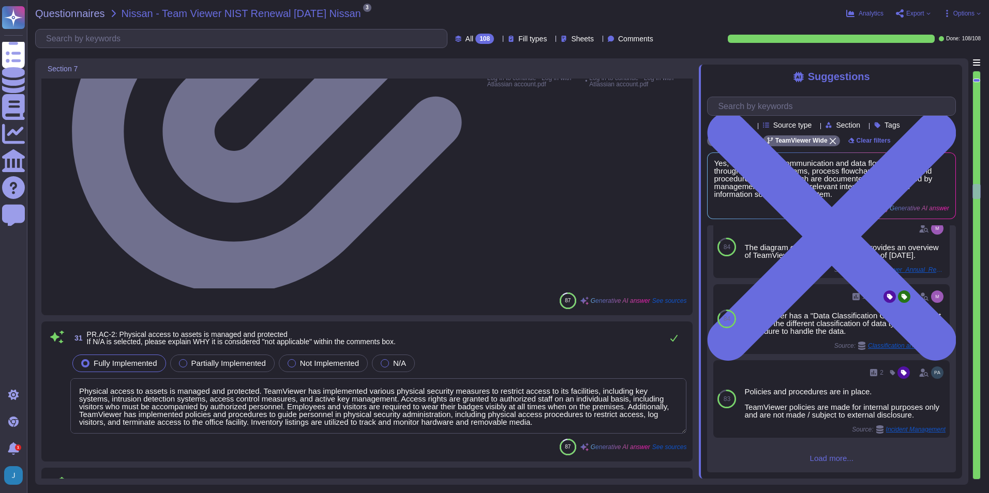
type textarea "Yes, TeamViewer ensures secure authentication through the use of Two-Factor Aut…"
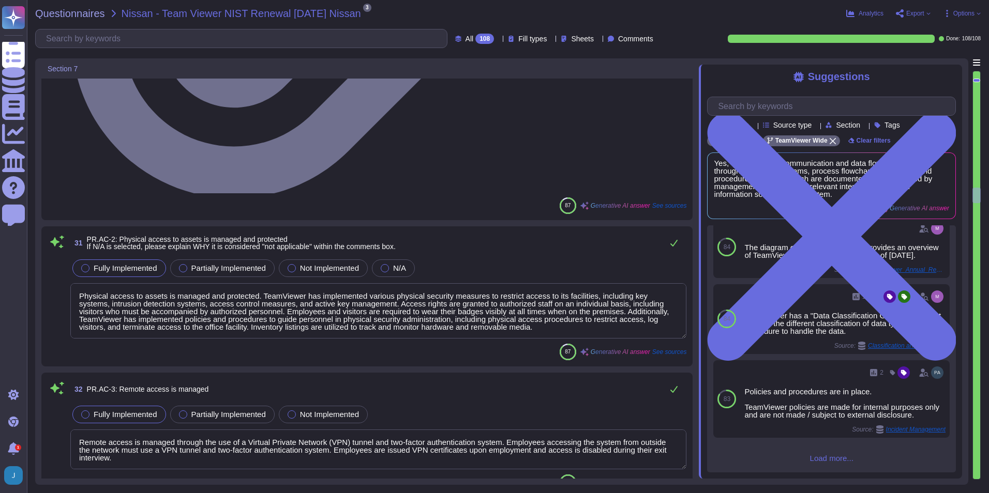
type textarea "Yes, all employees and contractors at TeamViewer receive comprehensive informat…"
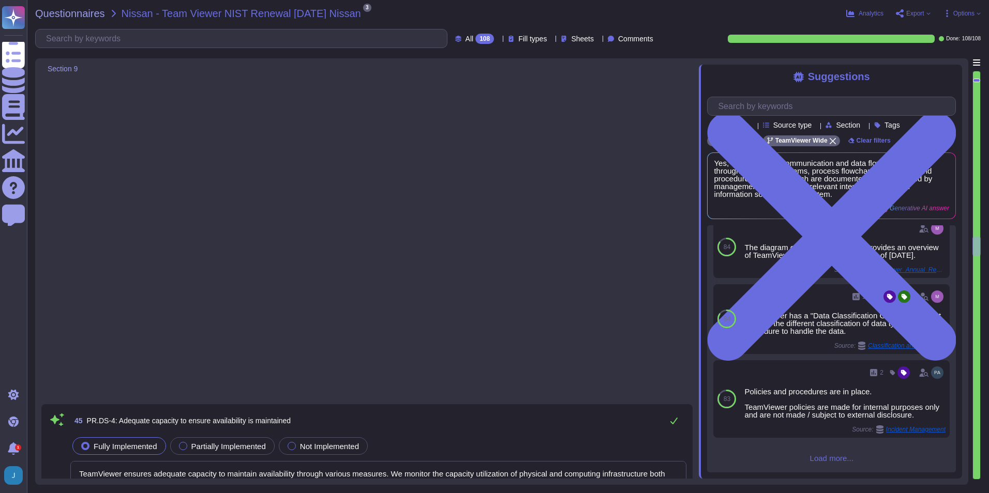
type textarea "Yes, TeamViewer has a common baseline hardening and a "System Hardening Policy"…"
type textarea "Yes, TeamViewer maintains documented Systems Development Life Cycle (SDLC) poli…"
type textarea "Yes, configuration change control processes are in place at TeamViewer. The com…"
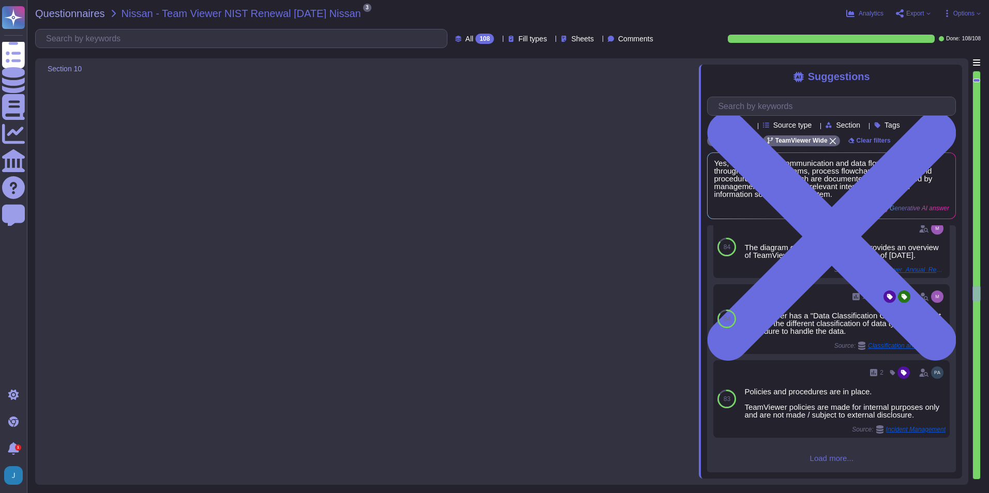
type textarea "TeamViewer shares the effectiveness of its protection technologies through vari…"
type textarea "Yes, TeamViewer has comprehensive incident response and business continuity pla…"
type textarea "Yes, TeamViewer's business continuity and disaster recovery plans are tested on…"
type textarea "Yes, cybersecurity is included in human resources practices at TeamViewer. Back…"
type textarea "Yes, TeamViewer has implemented a vulnerability management policy and categoriz…"
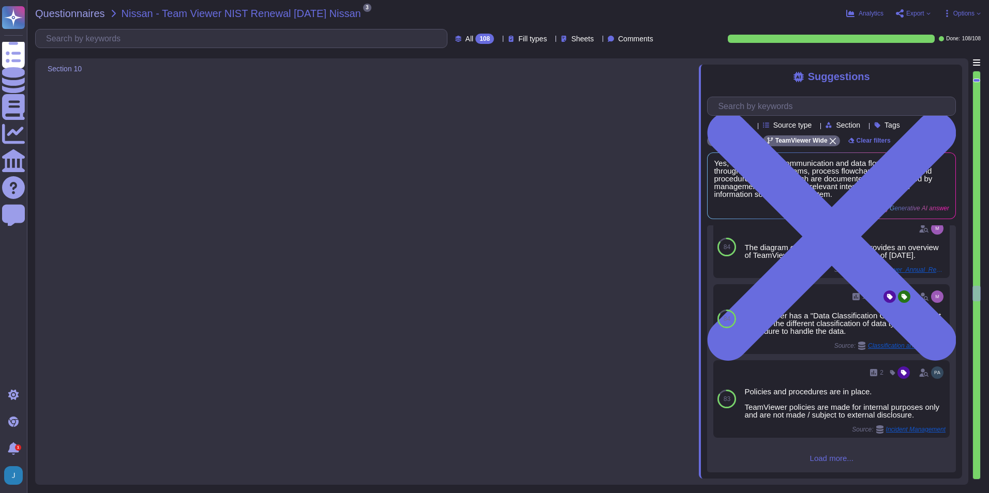
type textarea "Maintenance records are implemented to document repairs and modifications to th…"
type textarea "Yes, remote maintenance of organizational assets is approved, logged, and perfo…"
type textarea "Yes, TeamViewer has implemented audit logging settings that include but are not…"
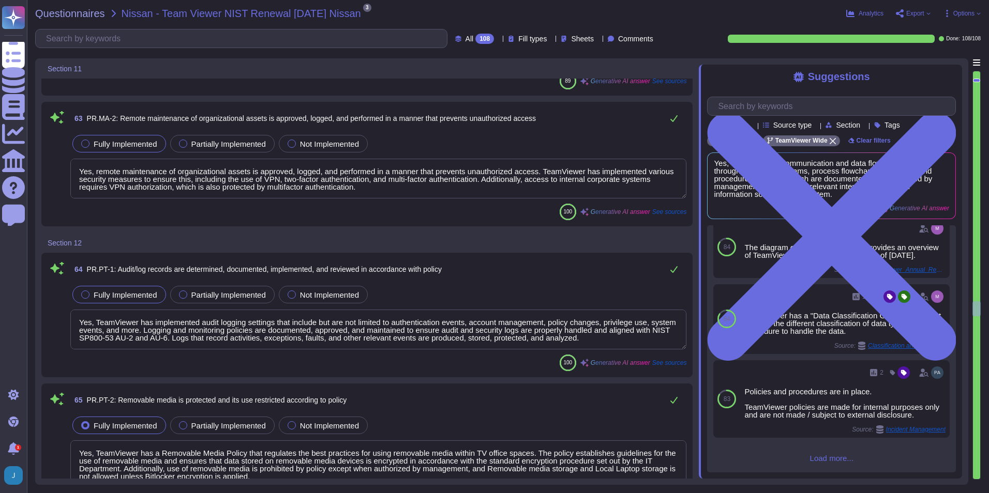
type textarea "Yes, TeamViewer has a Removable Media Policy that regulates the best practices …"
type textarea "The principle of least functionality is incorporated through the System Hardeni…"
type textarea "Yes, TeamViewer's communications and control networks are protected. The compan…"
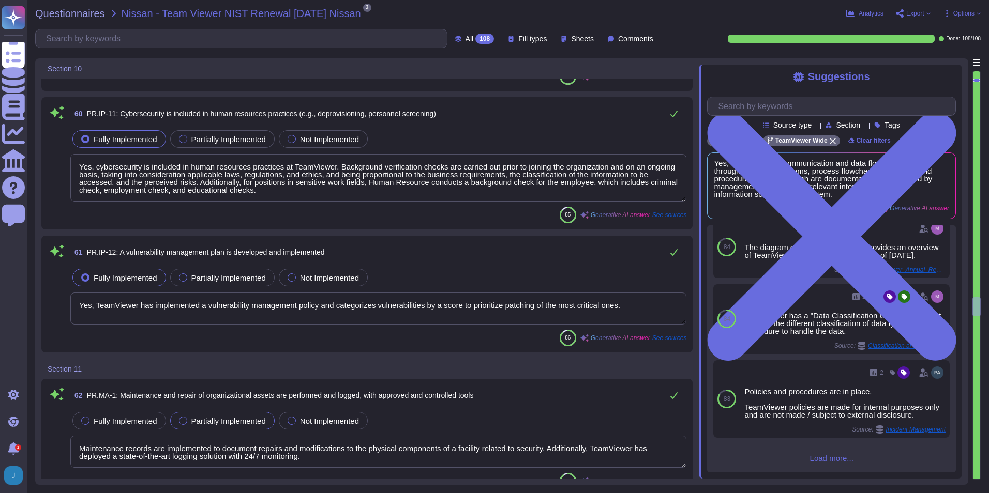
type textarea "Yes, TeamViewer has comprehensive incident response and business continuity pla…"
type textarea "Yes, TeamViewer's business continuity and disaster recovery plans are tested on…"
type textarea "Yes, cybersecurity is included in human resources practices at TeamViewer. Back…"
type textarea "Yes, TeamViewer has implemented a vulnerability management policy and categoriz…"
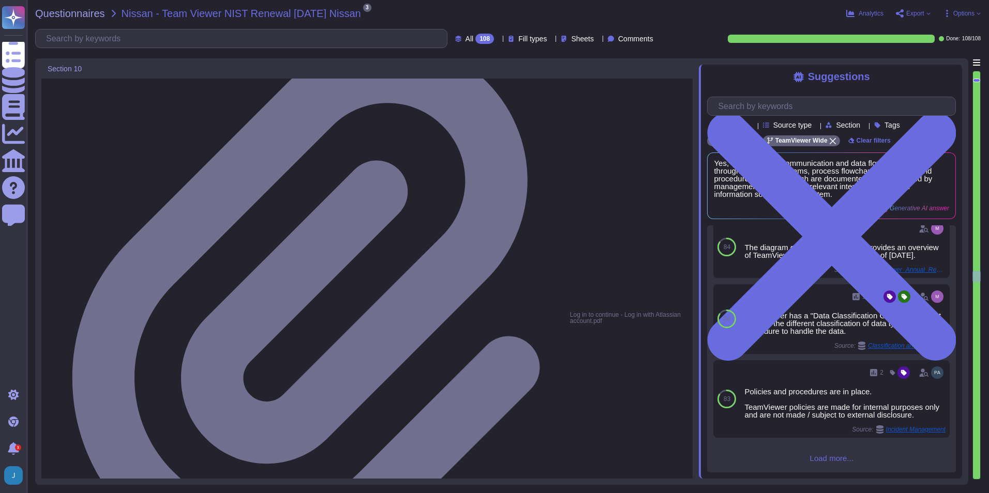
type textarea "Yes, TeamViewer maintains documented Systems Development Life Cycle (SDLC) poli…"
type textarea "Yes, configuration change control processes are in place at TeamViewer. The com…"
type textarea "Yes, backups of information are conducted, maintained, and tested. Backups are …"
type textarea "Yes, TeamViewer has policies and regulations in place to ensure the physical op…"
type textarea "Yes, TeamViewer has data destruction procedures in place to guide the secure di…"
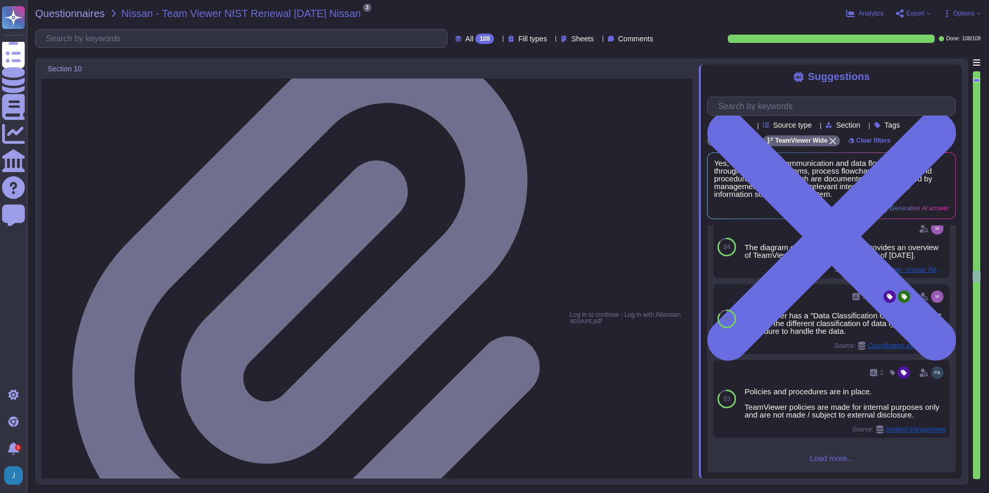
type textarea "TeamViewer continually invests in developing preventive measures and internal g…"
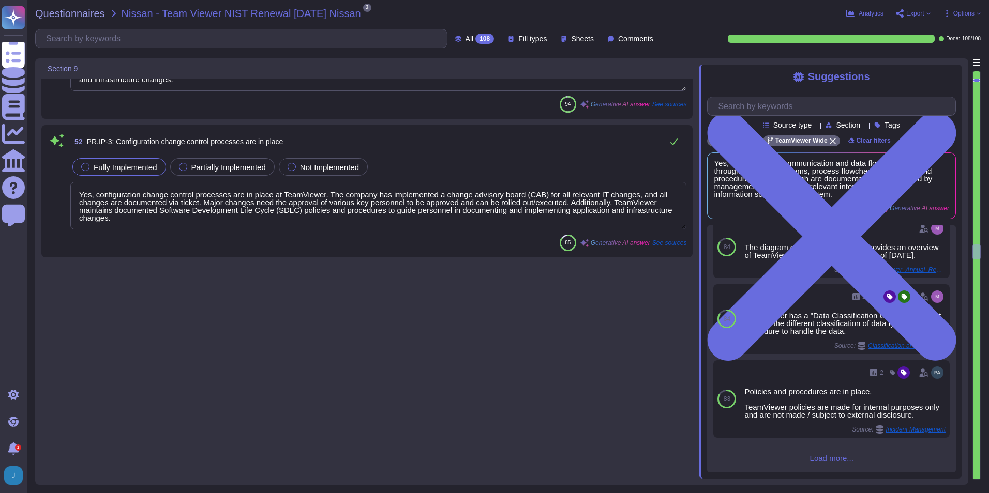
type textarea "TeamViewer ensures adequate capacity to maintain availability through various m…"
type textarea "Yes, TeamViewer has implemented data loss prevention capabilities to protect cu…"
type textarea "Yes, TeamViewer has implemented integrity checking mechanisms to verify softwar…"
type textarea "Yes, development, test, and staging environments are separate from the producti…"
type textarea "TeamViewer has implemented a patch management process to ensure contracted cust…"
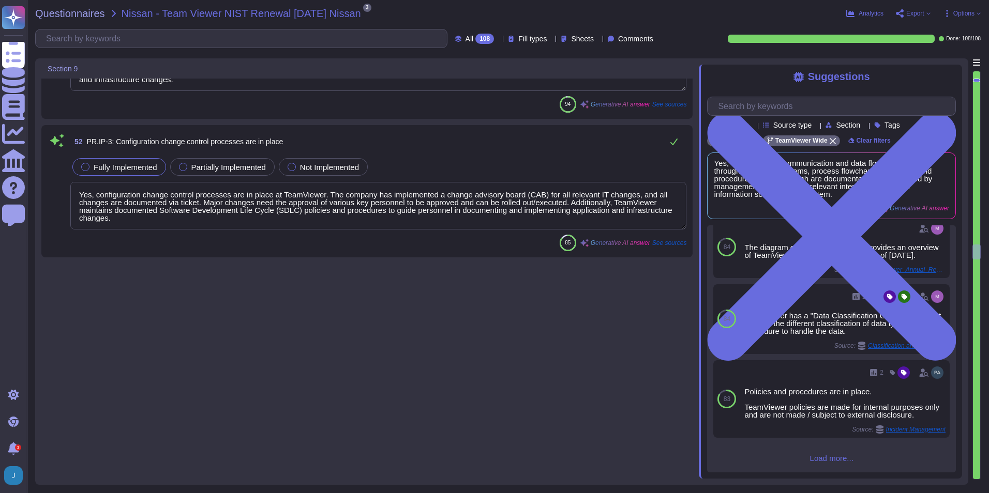
type textarea "Yes, TeamViewer has a common baseline hardening and a "System Hardening Policy"…"
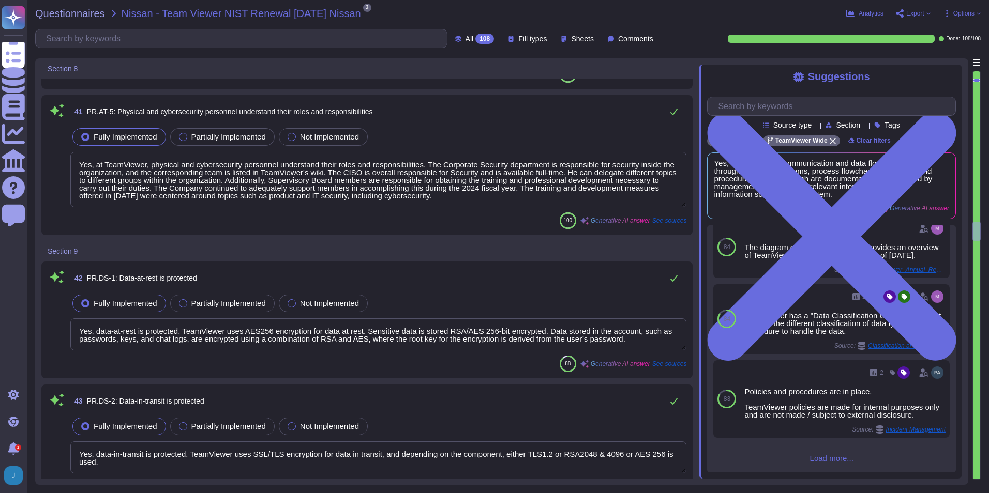
type textarea "Yes, TeamViewer ensures that third-party stakeholders, such as suppliers, custo…"
type textarea "Yes, senior executives lead the meetings with information gathered from formal …"
type textarea "Yes, at TeamViewer, physical and cybersecurity personnel understand their roles…"
type textarea "Yes, data-at-rest is protected. TeamViewer uses AES256 encryption for data at r…"
type textarea "Yes, data-in-transit is protected. TeamViewer uses SSL/TLS encryption for data …"
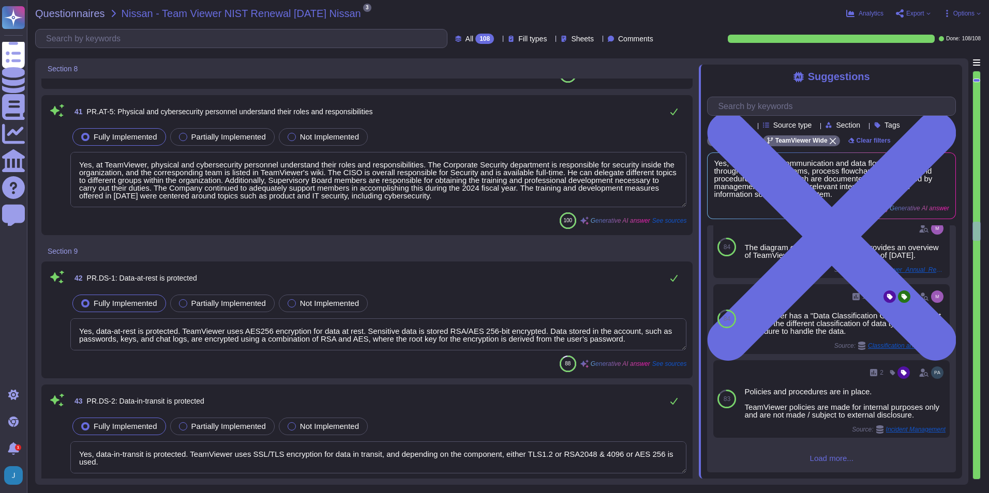
type textarea "Yes, TeamViewer formally manages assets throughout removal, transfers, and disp…"
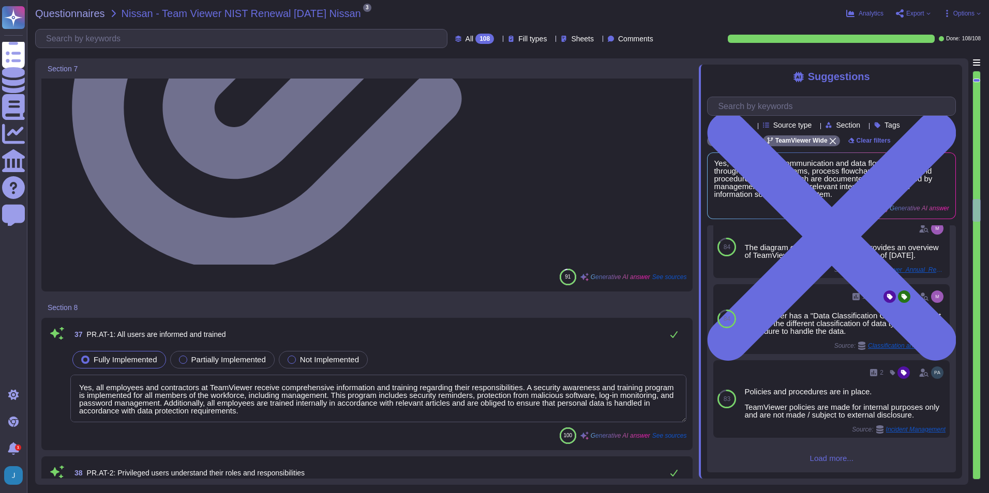
type textarea "Yes, TeamViewer ensures secure authentication through the use of Two-Factor Aut…"
type textarea "Yes, all employees and contractors at TeamViewer receive comprehensive informat…"
type textarea "Yes, TeamViewer ensures that privileged users understand their roles and respon…"
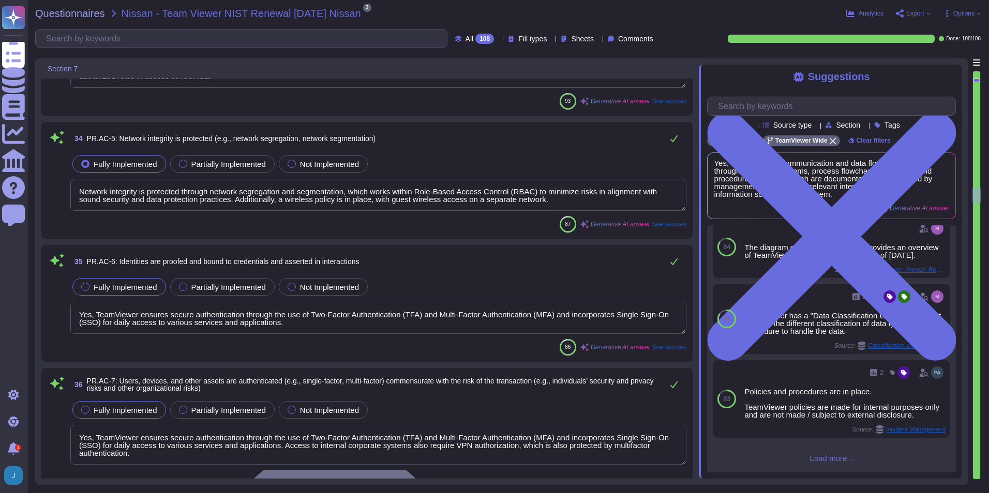
type textarea "Physical access to assets is managed and protected. TeamViewer has implemented …"
type textarea "Remote access is managed through the use of a Virtual Private Network (VPN) tun…"
type textarea "TeamViewer's access control policies adhere to industry best practices, includi…"
type textarea "Network integrity is protected through network segregation and segmentation, wh…"
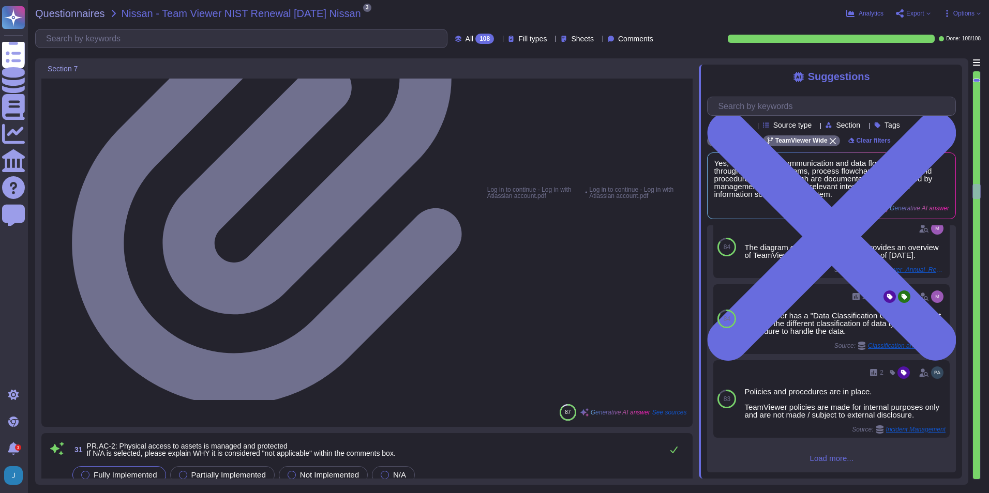
type textarea "TeamViewer issues, manages, verifies, revokes, and audits identities and creden…"
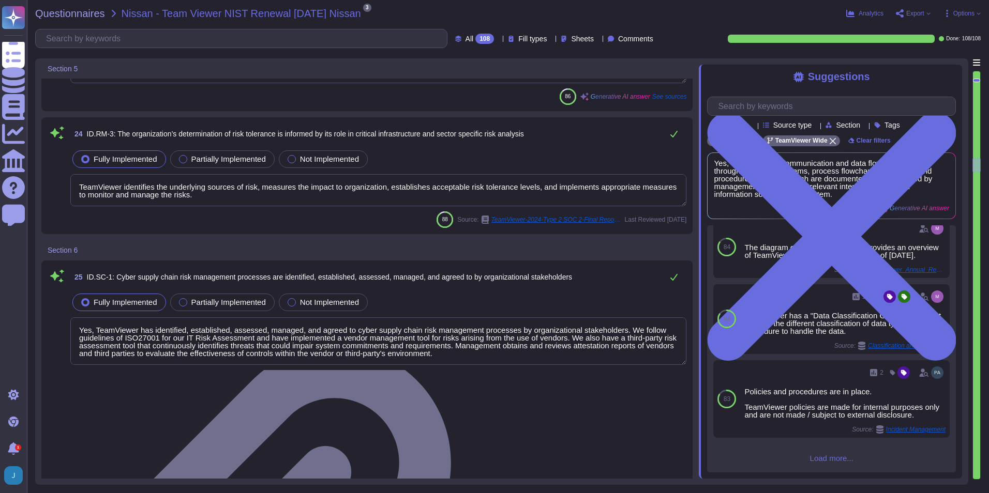
type textarea "Yes, TeamViewer has a Risk Management process in place, which follows guideline…"
type textarea "Yes, TeamViewer's risk assessment process establishes acceptable risk tolerance…"
type textarea "TeamViewer identifies the underlying sources of risk, measures the impact to or…"
type textarea "Yes, TeamViewer has identified, established, assessed, managed, and agreed to c…"
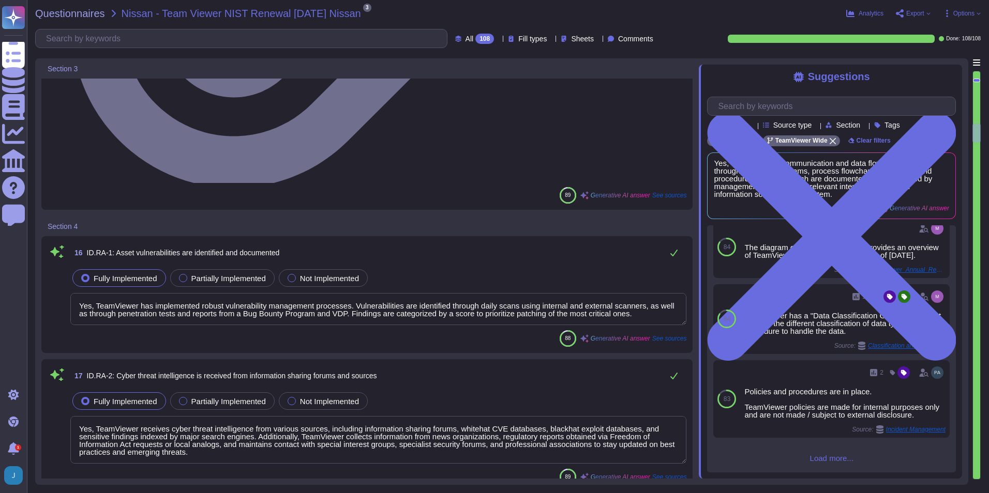
type textarea "TeamViewer understands and manages legal and regulatory requirements regarding …"
type textarea "Yes, TeamViewer has a Risk Management process in place, which follows guideline…"
type textarea "Yes, TeamViewer has implemented robust vulnerability management processes. Vuln…"
type textarea "Yes, TeamViewer receives cyber threat intelligence from various sources, includ…"
type textarea "Yes, TeamViewer identifies and documents both internal and external threats. Th…"
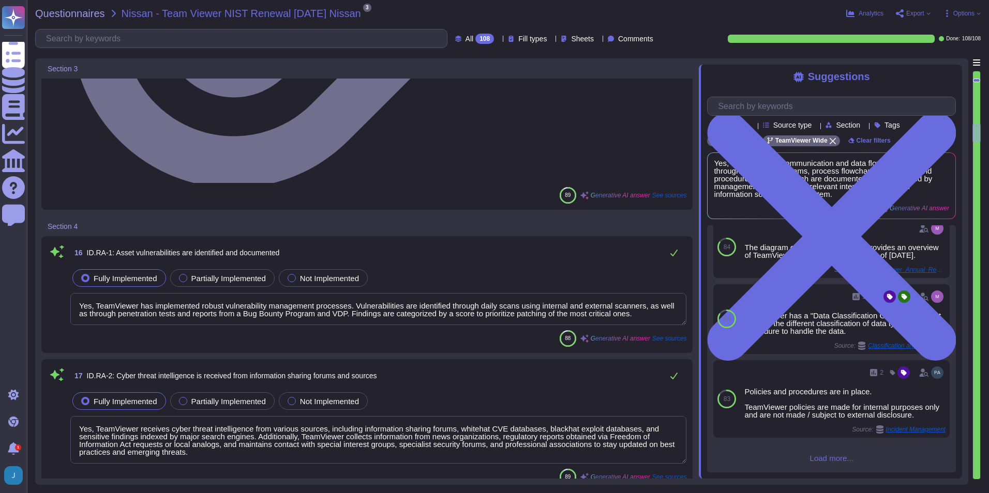
type textarea "Yes, potential business impacts and likelihoods are identified through TeamView…"
type textarea "Yes, TeamViewer's risk assessment process identifies and manages risks that cou…"
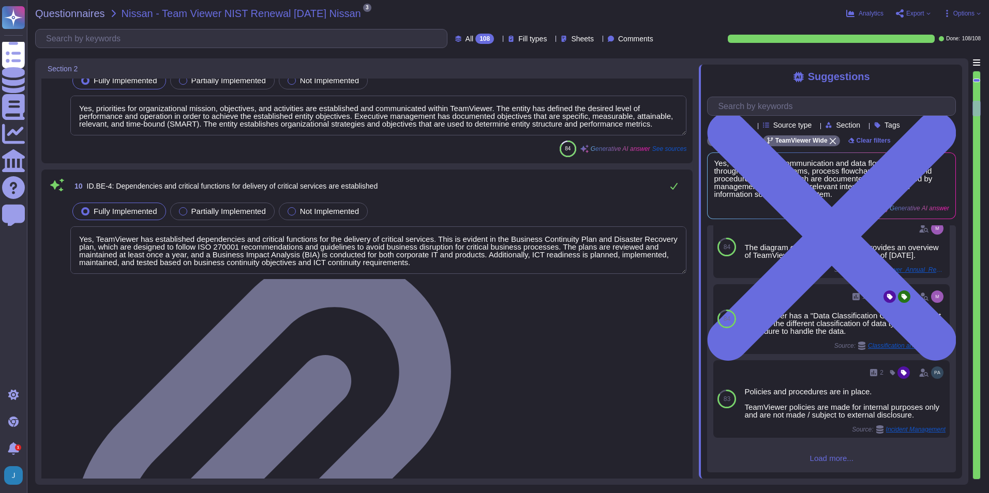
scroll to position [934, 0]
type textarea "The organization's role in the supply chain is identified and communicated. Tea…"
type textarea "TeamViewer has identified product, data, and IT security as material to its str…"
type textarea "Yes, priorities for organizational mission, objectives, and activities are esta…"
type textarea "Yes, TeamViewer has established dependencies and critical functions for the del…"
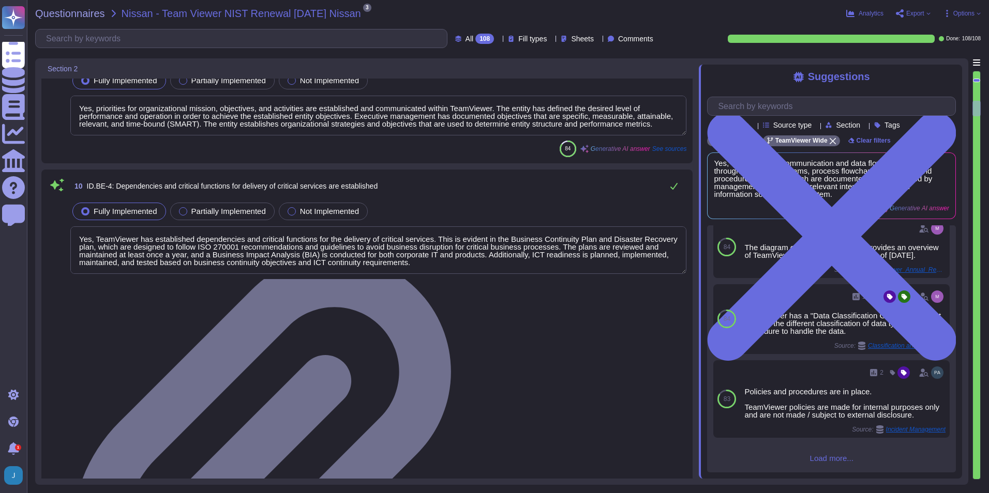
type textarea "Yes, TeamViewer has established resilience requirements to support the delivery…"
type textarea "Yes, TeamViewer has established and communicated an organizational cybersecurit…"
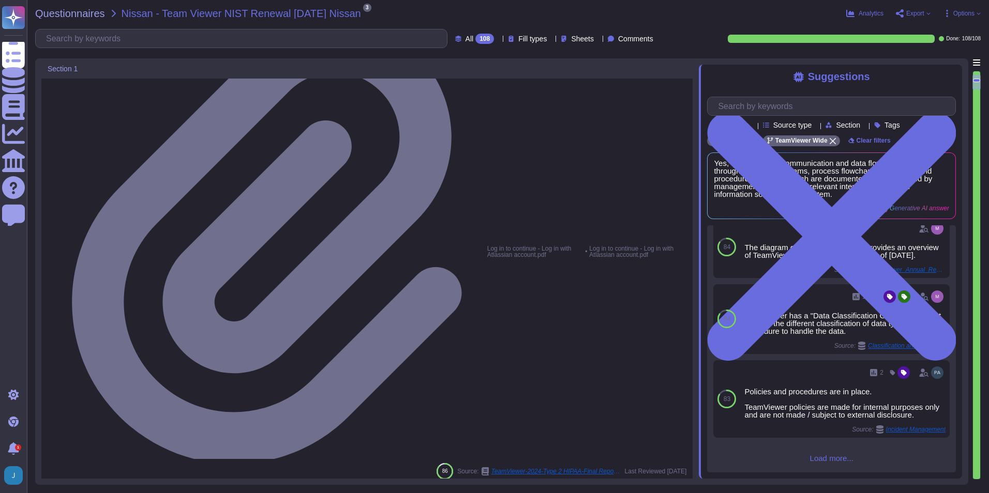
scroll to position [0, 0]
type textarea "Yes, TeamViewer has an asset inventory system that is used to manage all resour…"
type textarea "Yes, an inventory of system assets and components is maintained to classify and…"
type textarea "Yes, organizational communication and data flows are mapped through data flow d…"
type textarea "The entity maintains an asset inventory that categorizes and prioritizes system…"
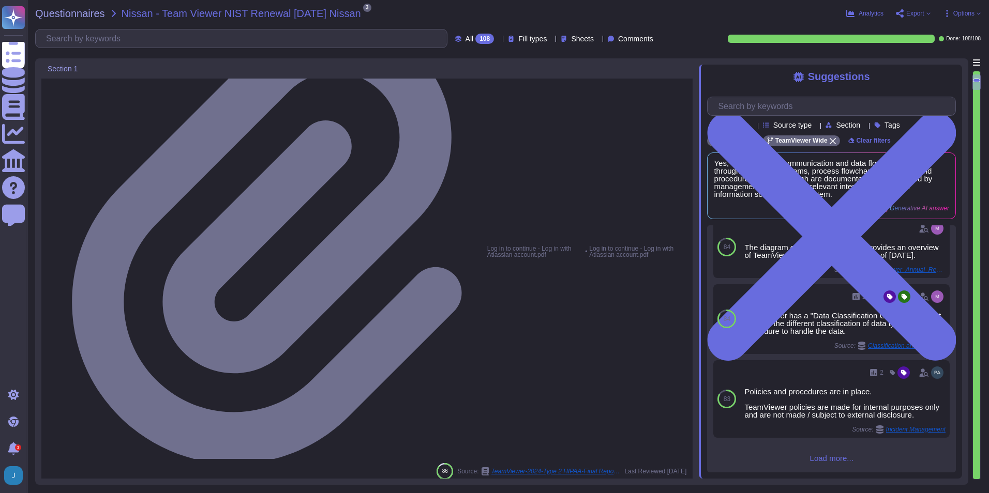
type textarea "Yes, TeamViewer prioritizes resources based on their classification, criticalit…"
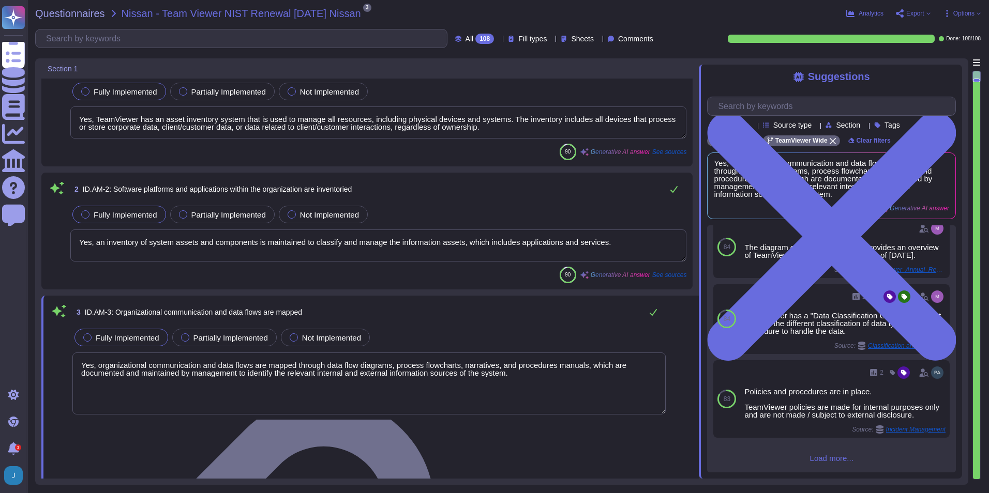
scroll to position [52, 0]
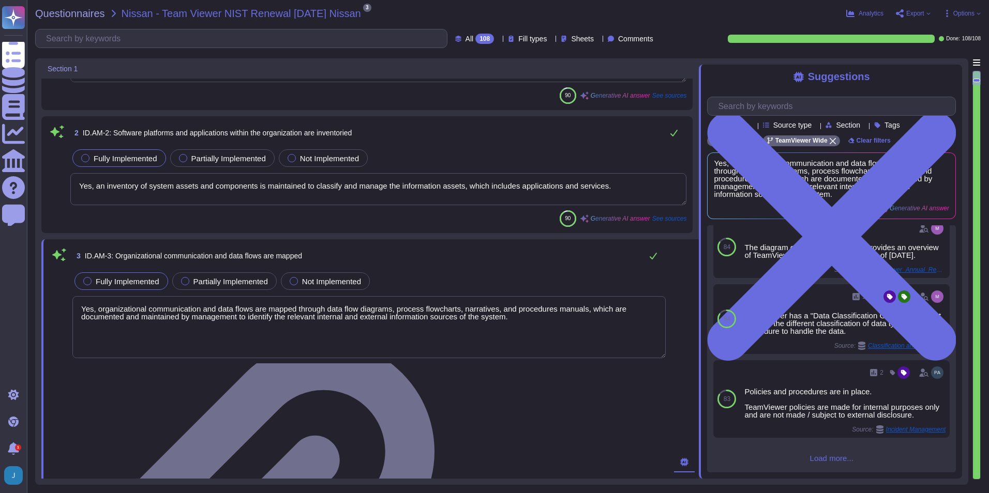
type textarea "Yes, TeamViewer has established cybersecurity roles and responsibilities for th…"
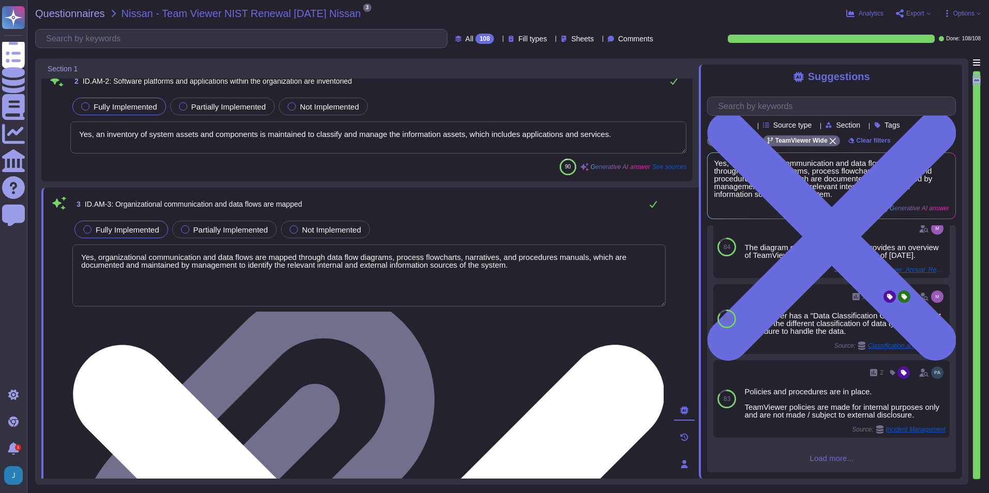
scroll to position [155, 0]
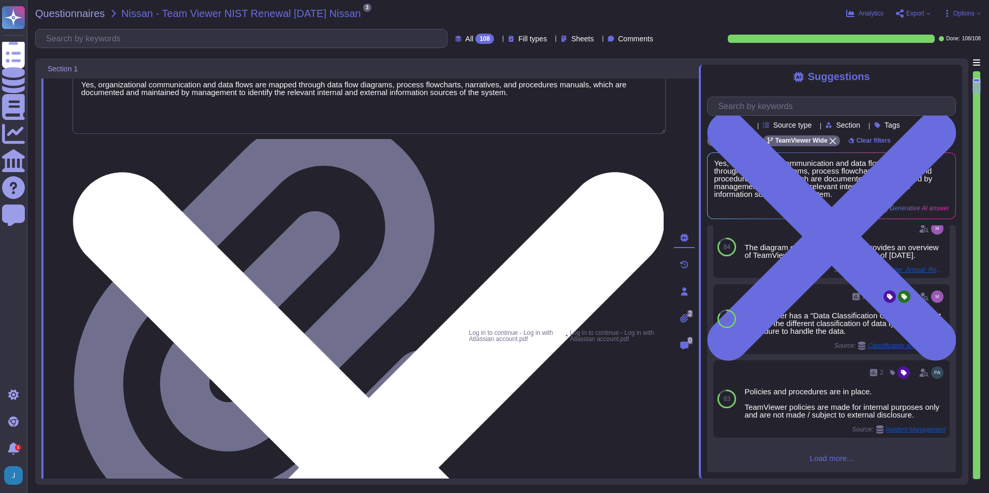
type textarea "The organization's role in the supply chain is identified and communicated. Tea…"
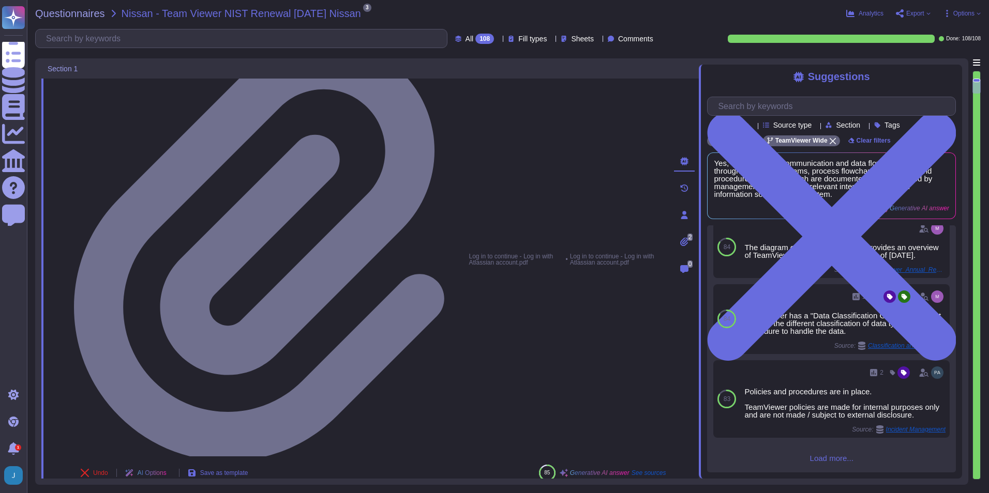
type textarea "TeamViewer has identified product, data, and IT security as material to its str…"
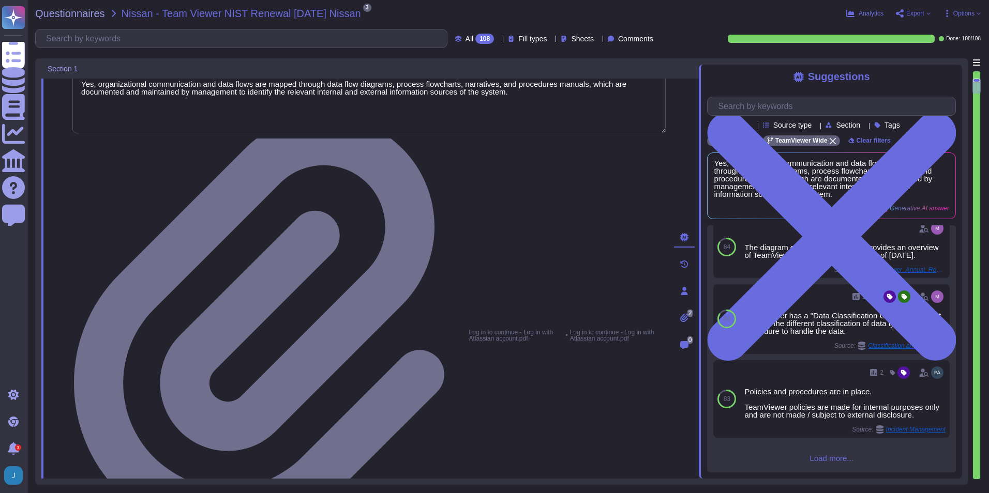
type textarea "Yes, TeamViewer has an asset inventory system that is used to manage all resour…"
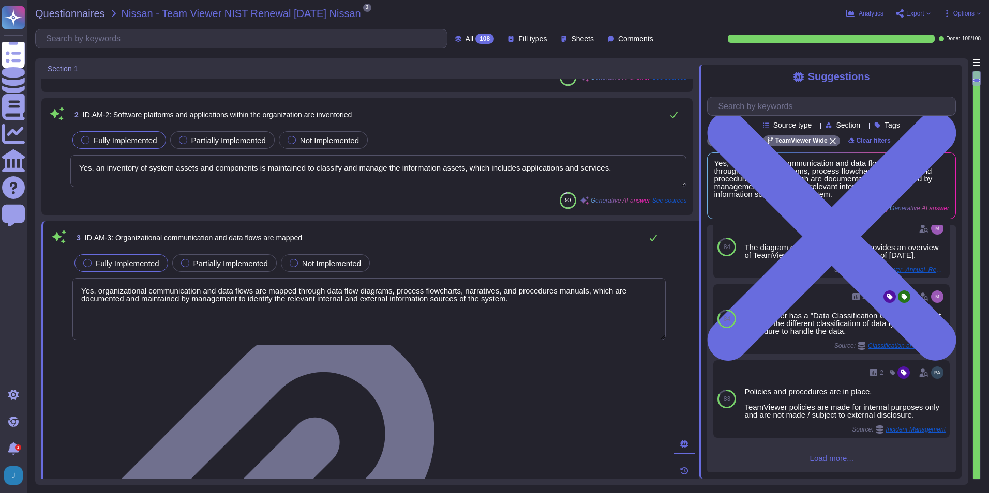
scroll to position [177, 0]
click at [830, 141] on icon at bounding box center [832, 141] width 6 height 6
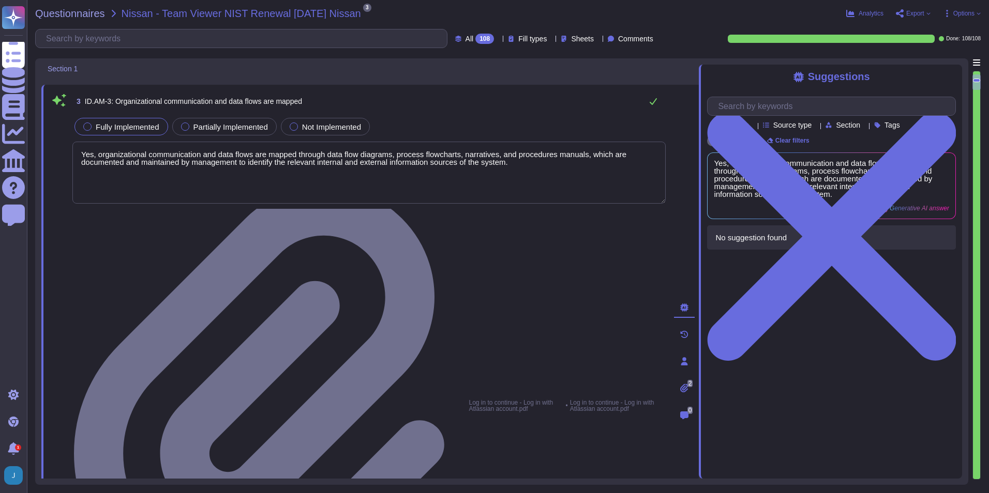
scroll to position [259, 0]
type textarea "Yes, TeamViewer has established cybersecurity roles and responsibilities for th…"
type textarea "The organization's role in the supply chain is identified and communicated. Tea…"
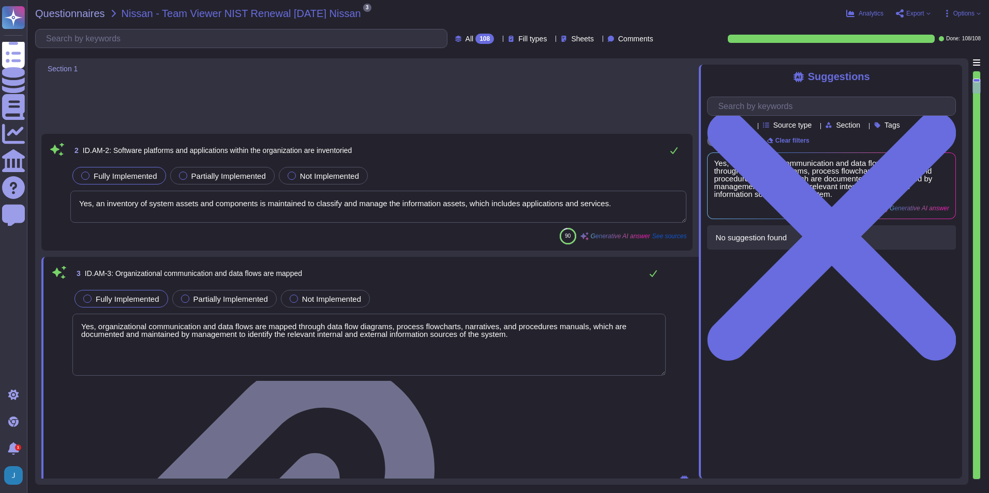
scroll to position [0, 0]
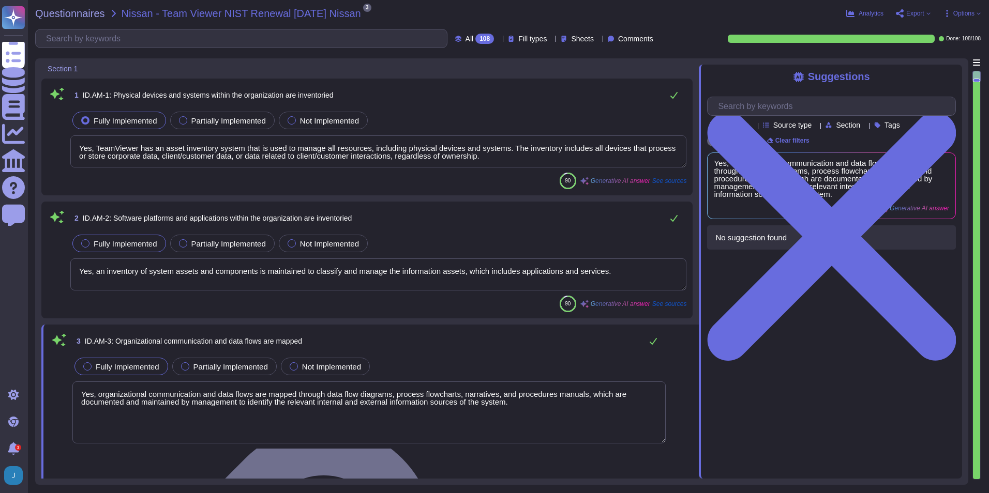
click at [974, 13] on span "Options" at bounding box center [963, 13] width 21 height 6
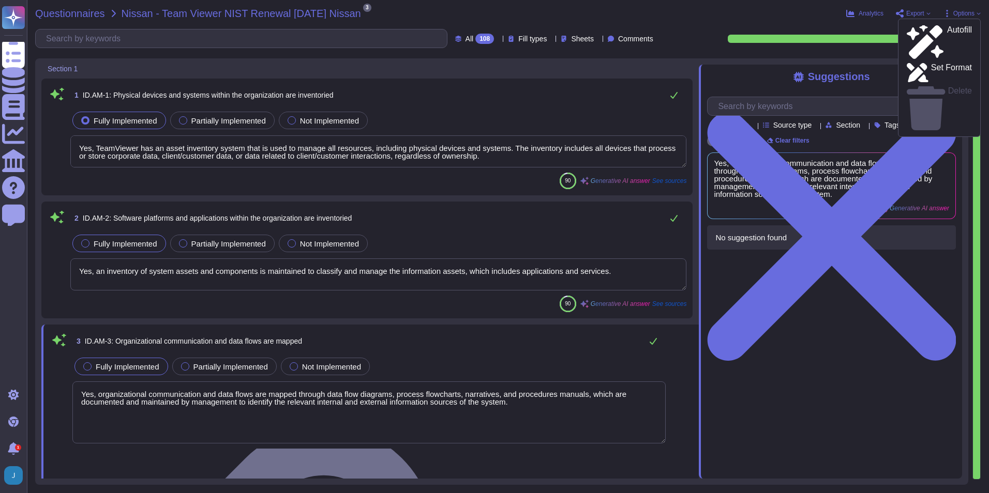
click at [86, 12] on span "Questionnaires" at bounding box center [70, 13] width 70 height 10
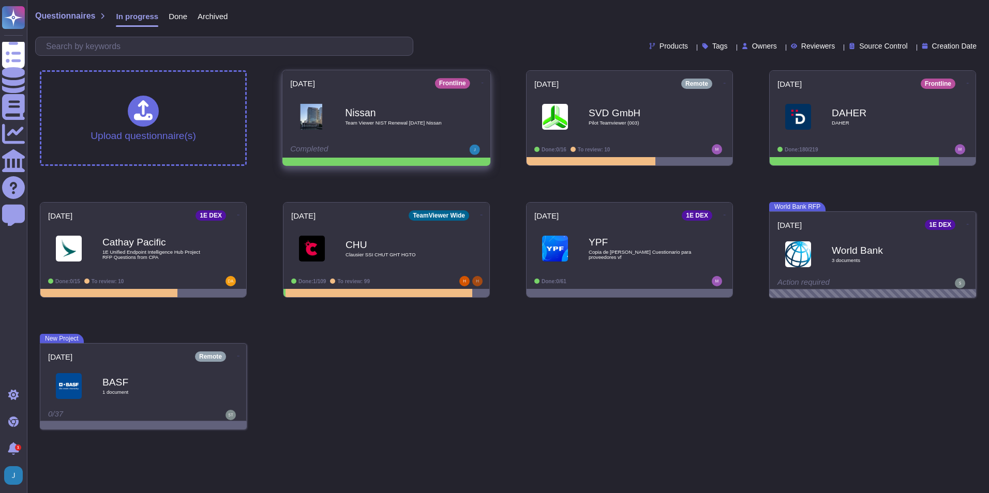
click at [481, 83] on icon at bounding box center [482, 83] width 2 height 1
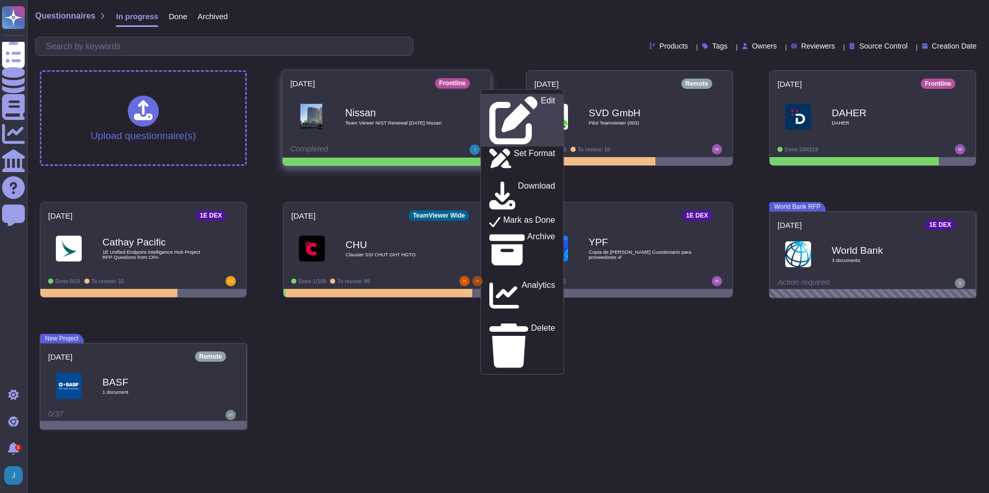
click at [490, 100] on icon at bounding box center [513, 120] width 49 height 49
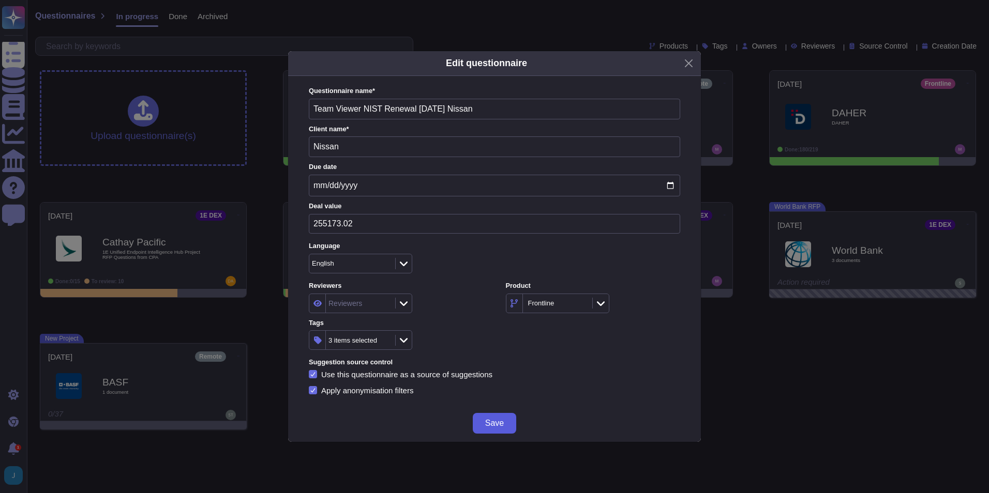
click at [495, 419] on span "Save" at bounding box center [494, 423] width 19 height 8
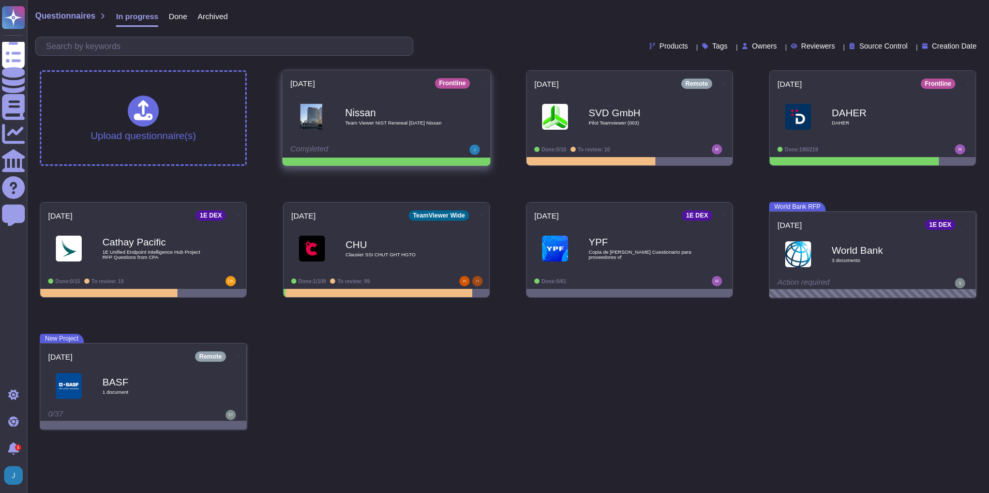
click at [372, 121] on span "Team Viewer NIST Renewal [DATE] Nissan" at bounding box center [397, 122] width 104 height 5
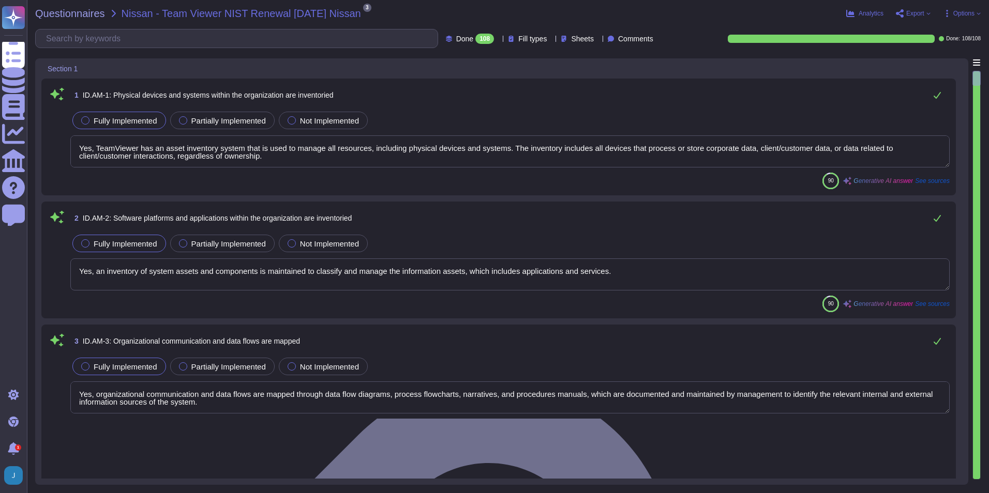
click at [551, 39] on icon at bounding box center [551, 39] width 0 height 0
click at [524, 20] on div "Questionnaires Nissan - Team Viewer NIST Renewal [DATE] Nissan 3 pdf Log in to …" at bounding box center [508, 246] width 962 height 493
click at [928, 14] on icon at bounding box center [928, 13] width 4 height 4
click at [933, 63] on p "Download" at bounding box center [951, 77] width 37 height 29
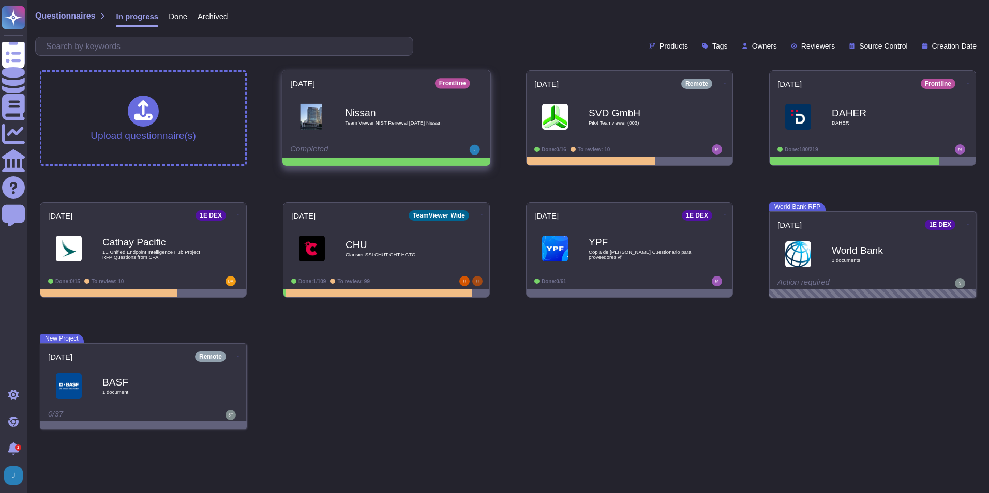
click at [481, 82] on icon at bounding box center [482, 83] width 2 height 3
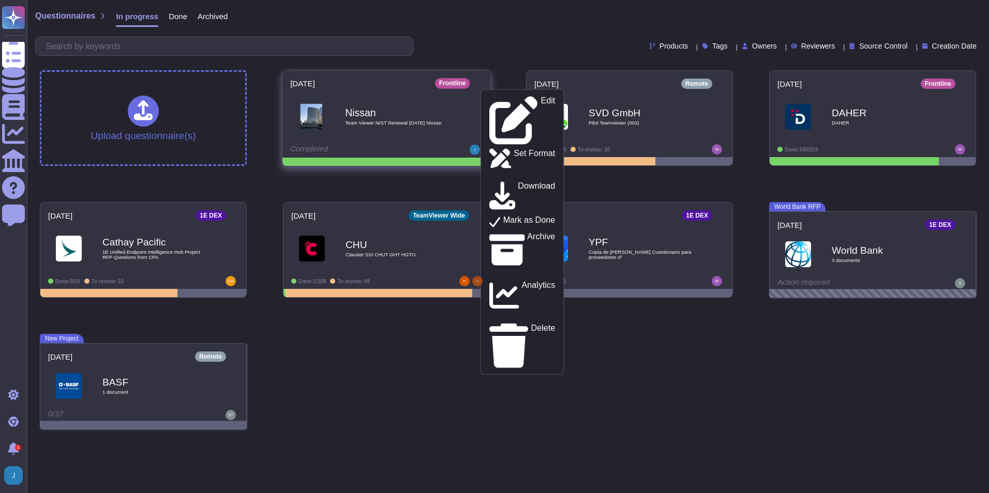
click at [332, 112] on span "Nissan Team Viewer NIST Renewal [DATE] Nissan" at bounding box center [386, 117] width 192 height 42
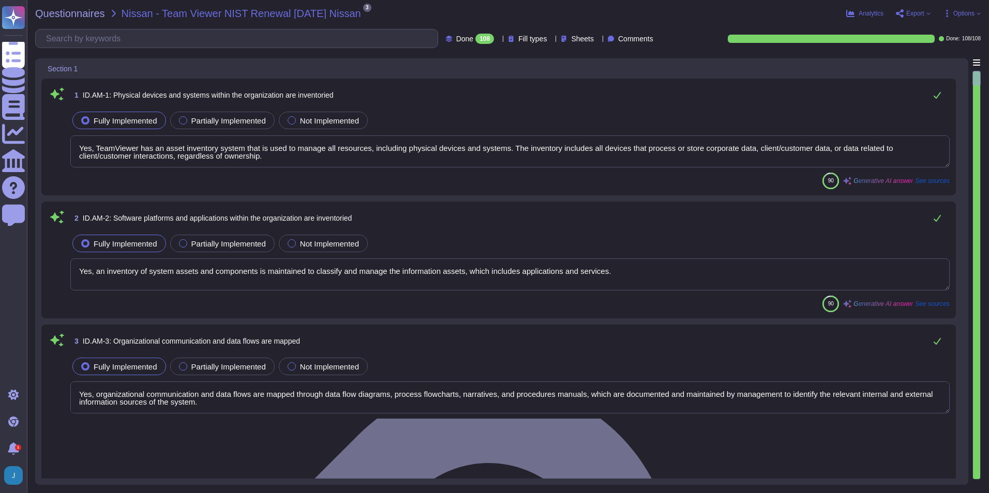
type textarea "Yes, TeamViewer has an asset inventory system that is used to manage all resour…"
type textarea "Yes, an inventory of system assets and components is maintained to classify and…"
type textarea "Yes, organizational communication and data flows are mapped through data flow d…"
type textarea "The entity maintains an asset inventory that categorizes and prioritizes system…"
type textarea "Yes, TeamViewer prioritizes resources based on their classification, criticalit…"
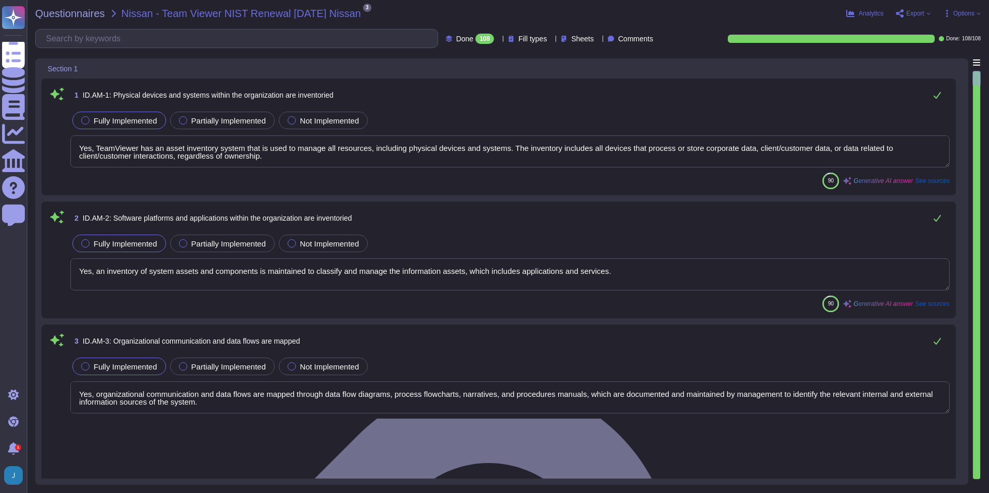
type textarea "Yes, TeamViewer has established cybersecurity roles and responsibilities for th…"
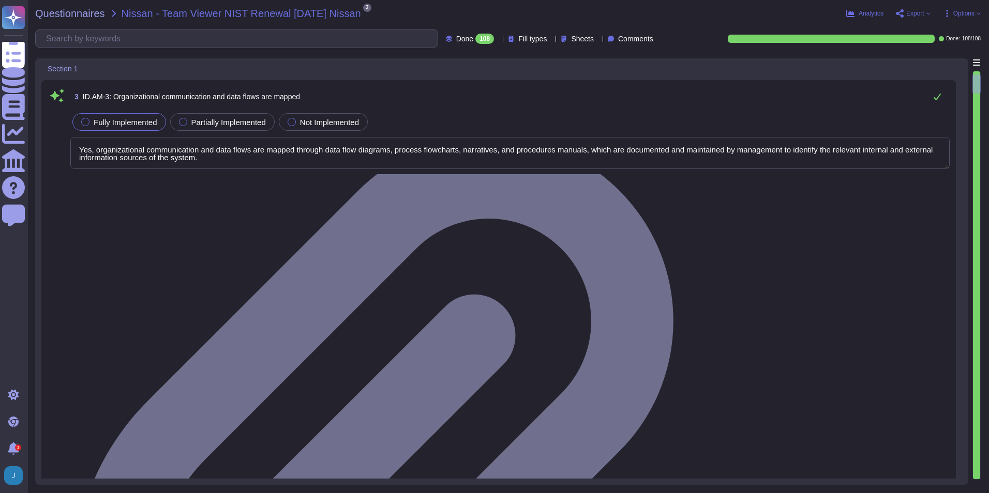
scroll to position [259, 0]
type textarea "The organization's role in the supply chain is identified and communicated. Tea…"
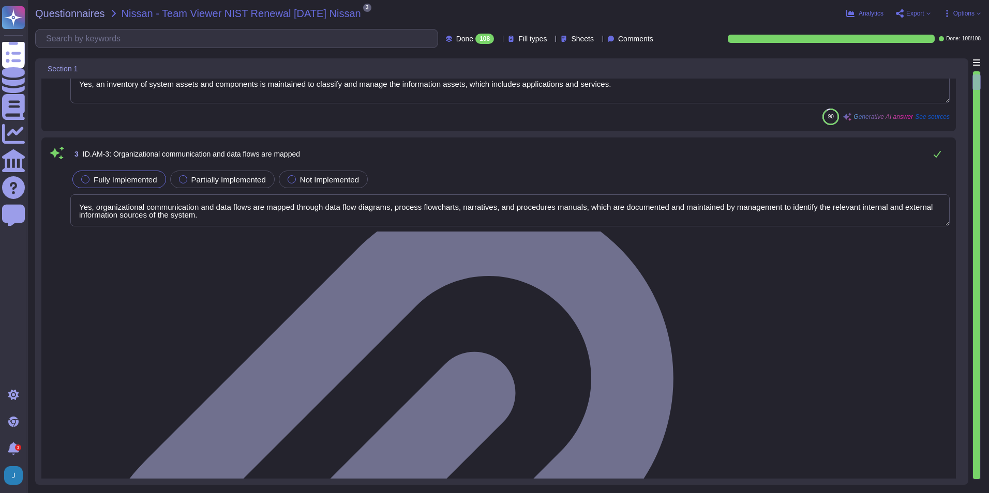
scroll to position [207, 0]
type textarea "The organization's role in the supply chain is identified and communicated. Tea…"
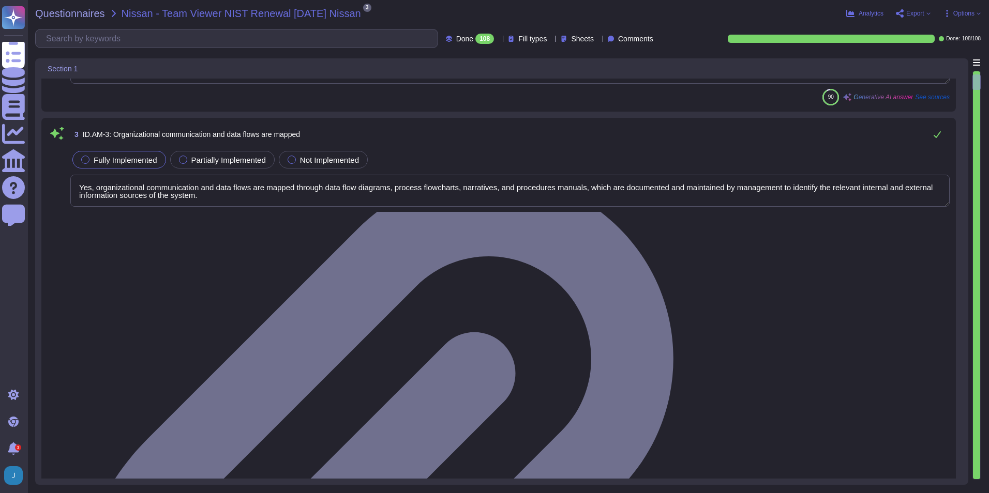
scroll to position [0, 0]
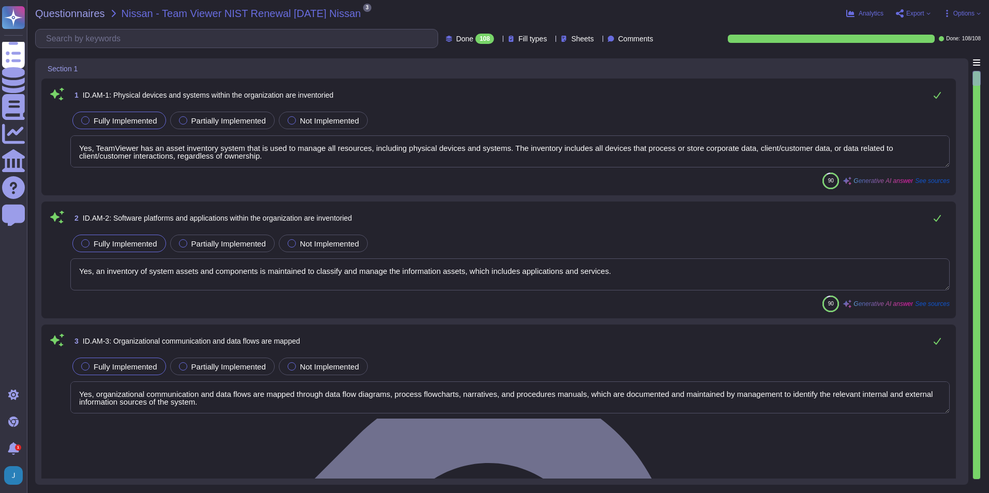
click at [526, 40] on span "Fill types" at bounding box center [532, 38] width 28 height 7
click at [689, 34] on div "Done 108 Fill types Sheets Comments Done: 108 / 108" at bounding box center [507, 38] width 945 height 19
click at [640, 36] on span "Comments" at bounding box center [635, 38] width 35 height 7
click at [689, 11] on div "Analytics Export Options" at bounding box center [829, 13] width 304 height 10
click at [475, 41] on div "108" at bounding box center [484, 39] width 19 height 10
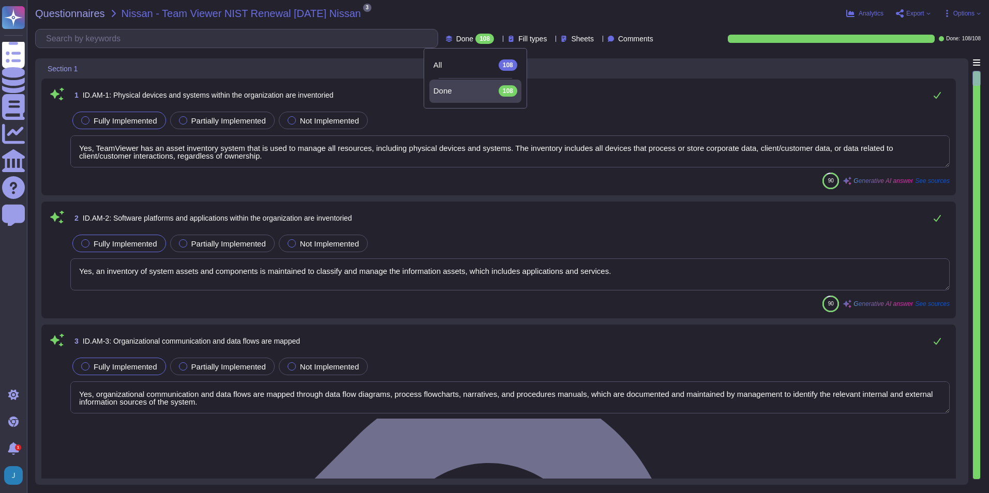
click at [473, 20] on div "Questionnaires Nissan - Team Viewer NIST Renewal [DATE] Nissan 3 pdf Log in to …" at bounding box center [508, 246] width 962 height 493
click at [971, 61] on div "Section 1 1 ID.AM-1: Physical devices and systems within the organization are i…" at bounding box center [507, 271] width 945 height 427
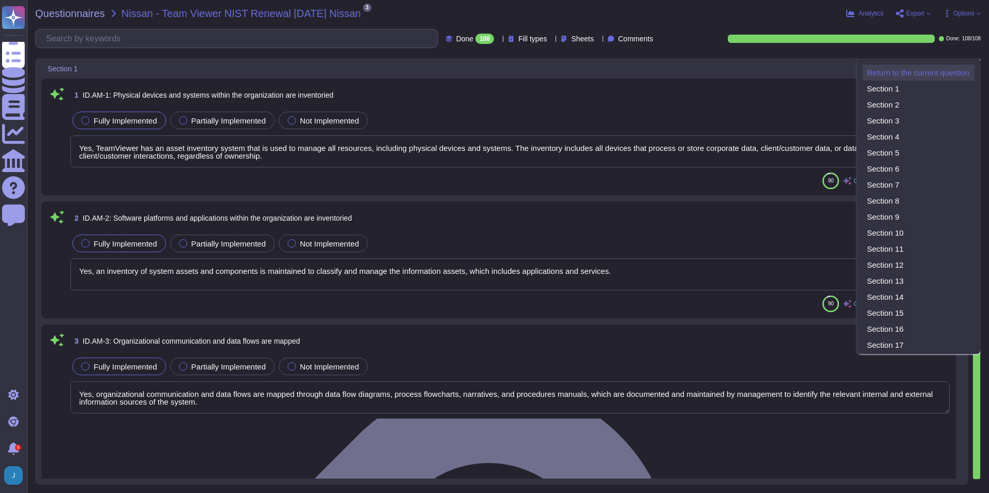
click at [897, 69] on span "Return to the current question" at bounding box center [918, 73] width 102 height 8
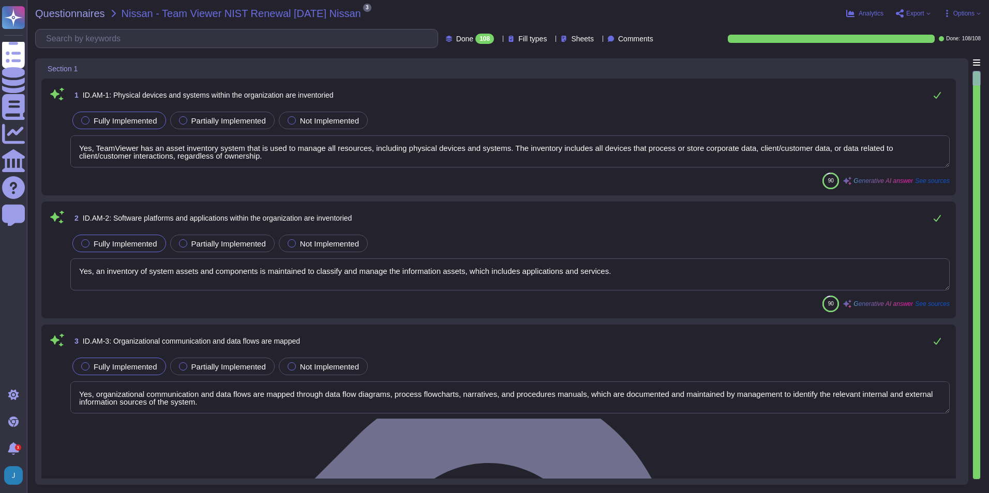
click at [365, 14] on icon at bounding box center [365, 14] width 0 height 0
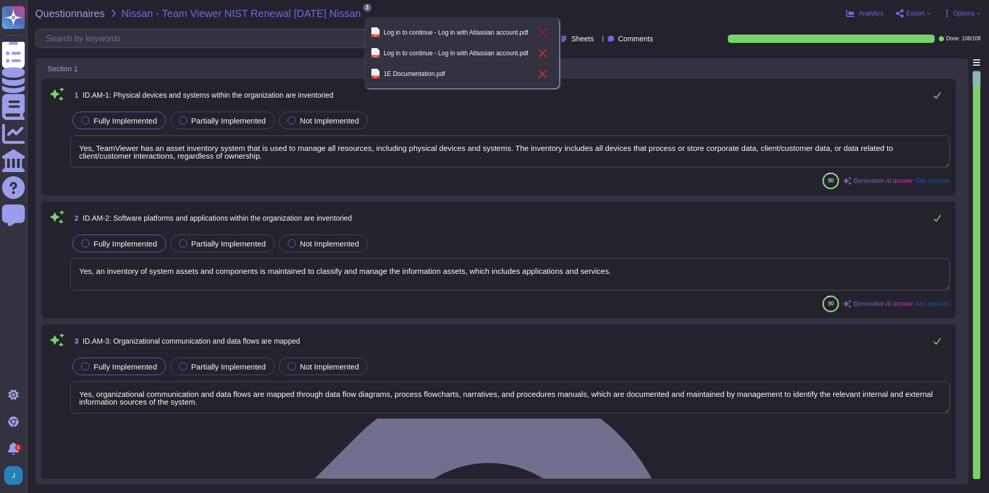
click at [543, 35] on icon at bounding box center [542, 32] width 8 height 8
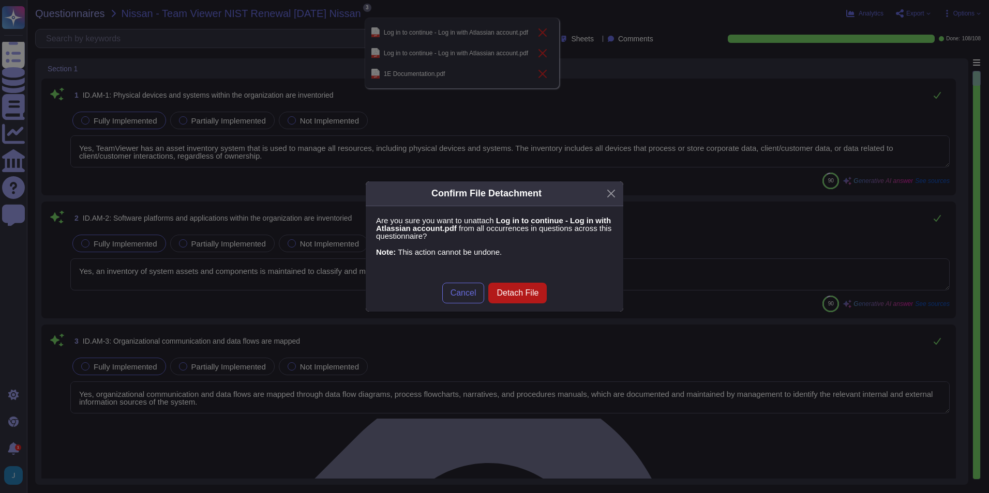
click at [521, 292] on span "Detach File" at bounding box center [517, 293] width 42 height 8
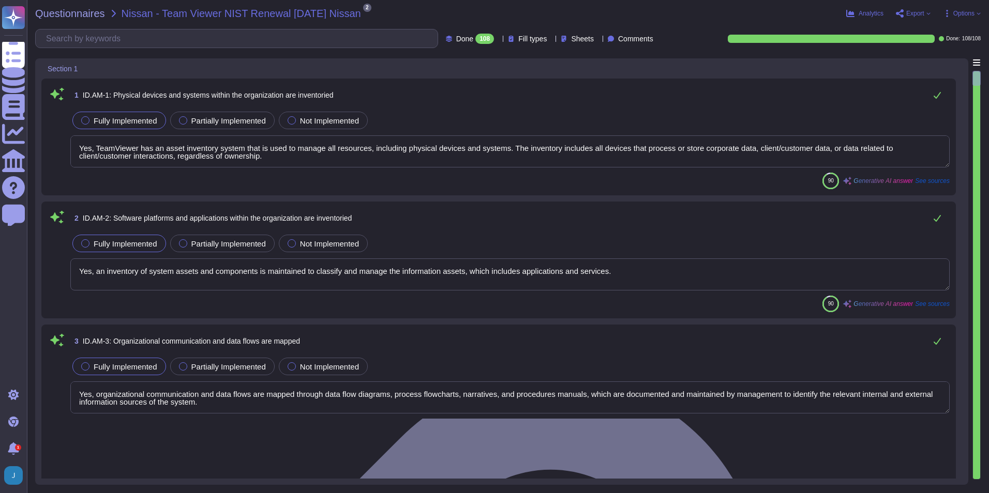
click at [365, 14] on icon at bounding box center [365, 14] width 0 height 0
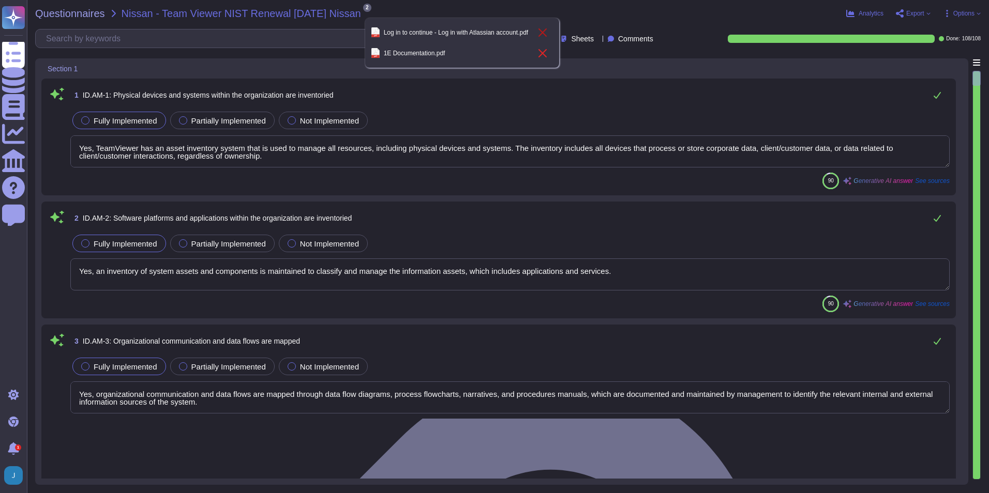
click at [541, 35] on icon at bounding box center [542, 32] width 8 height 8
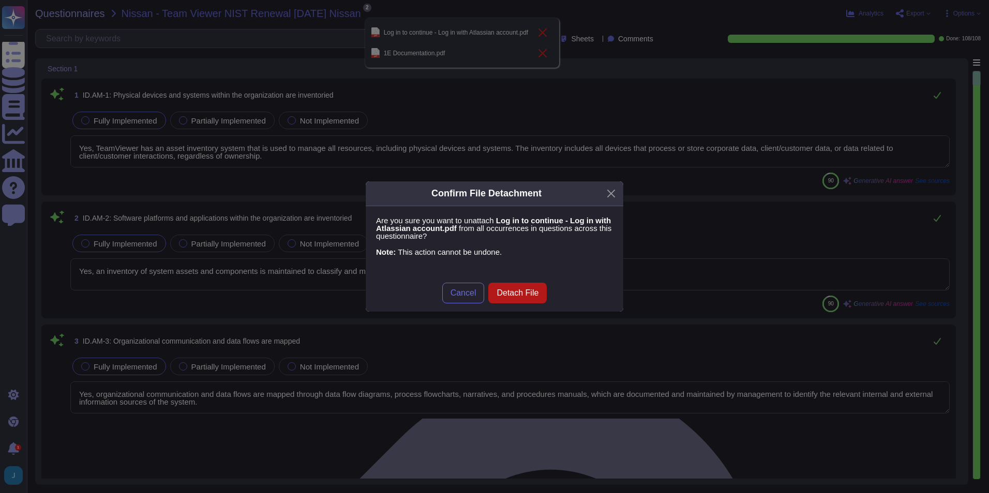
click at [505, 289] on span "Detach File" at bounding box center [517, 293] width 42 height 8
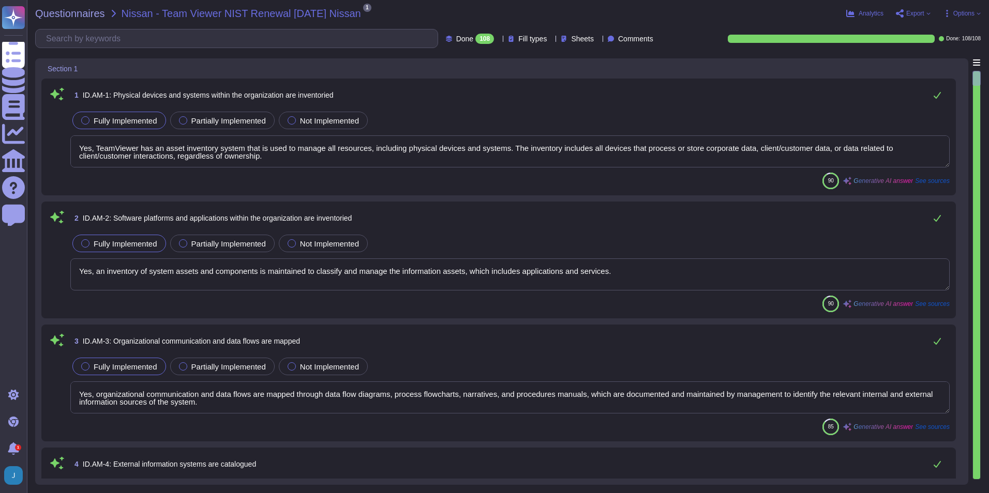
type textarea "Yes, TeamViewer has established cybersecurity roles and responsibilities for th…"
click at [365, 14] on icon at bounding box center [365, 14] width 0 height 0
click at [461, 32] on icon at bounding box center [459, 32] width 8 height 8
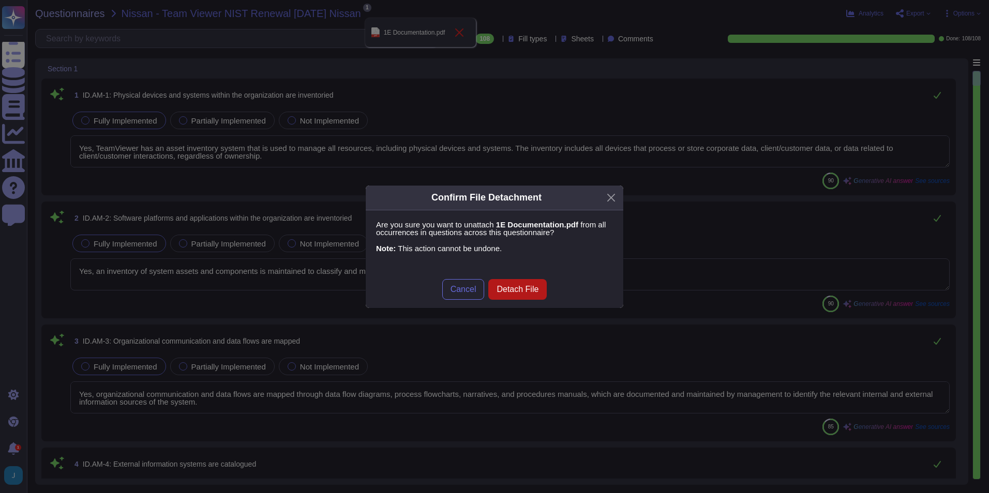
click at [526, 292] on span "Detach File" at bounding box center [517, 289] width 42 height 8
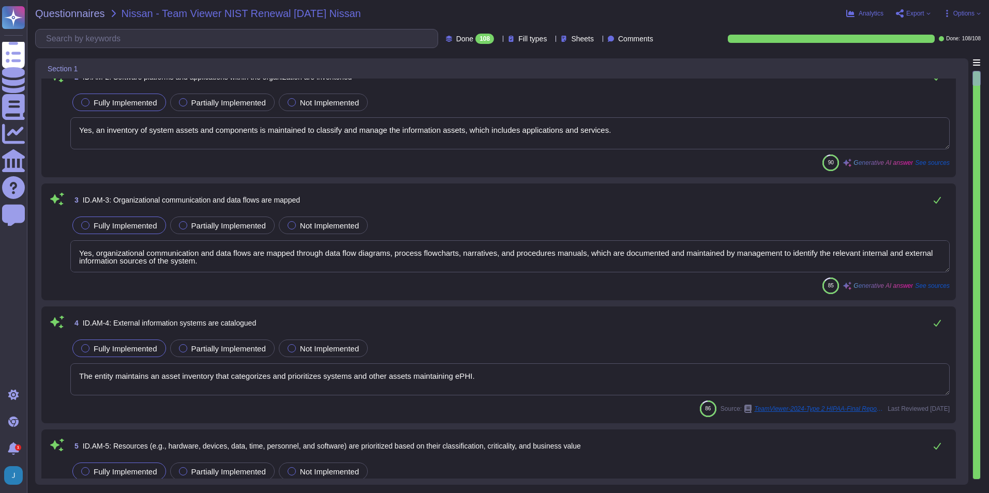
scroll to position [207, 0]
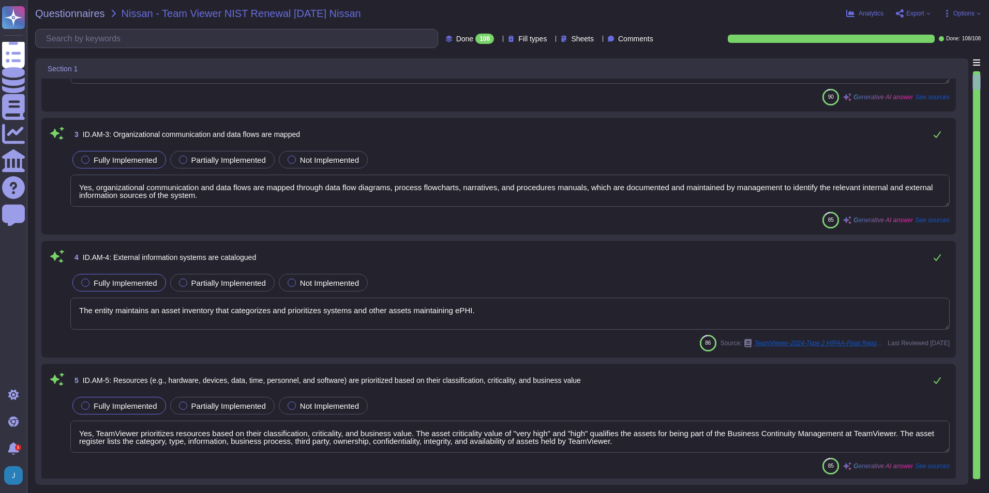
type textarea "The organization's role in the supply chain is identified and communicated. Tea…"
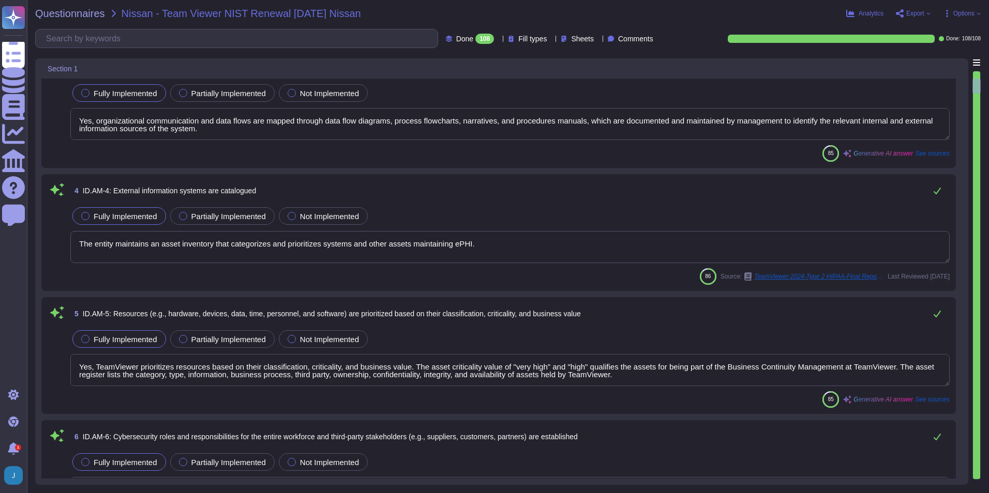
scroll to position [414, 0]
type textarea "TeamViewer has identified product, data, and IT security as material to its str…"
type textarea "Yes, priorities for organizational mission, objectives, and activities are esta…"
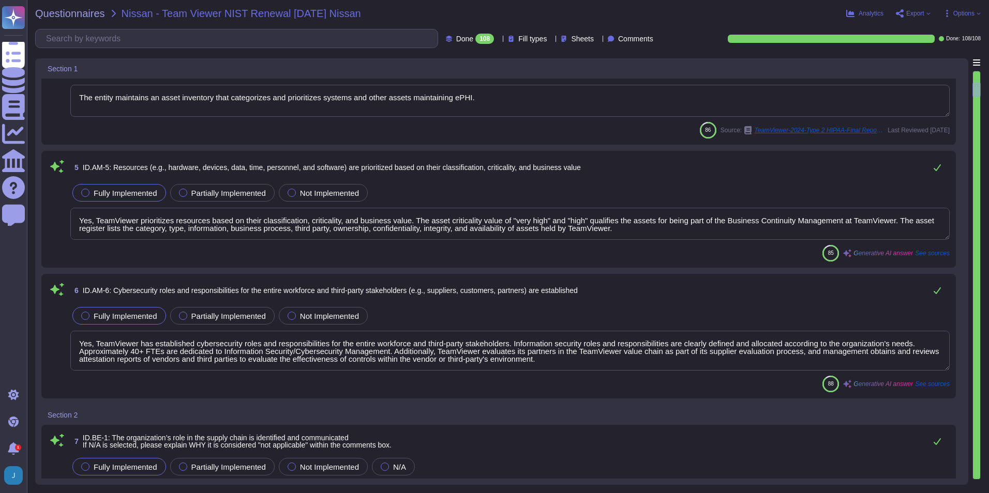
click at [937, 384] on span "See sources" at bounding box center [932, 384] width 35 height 6
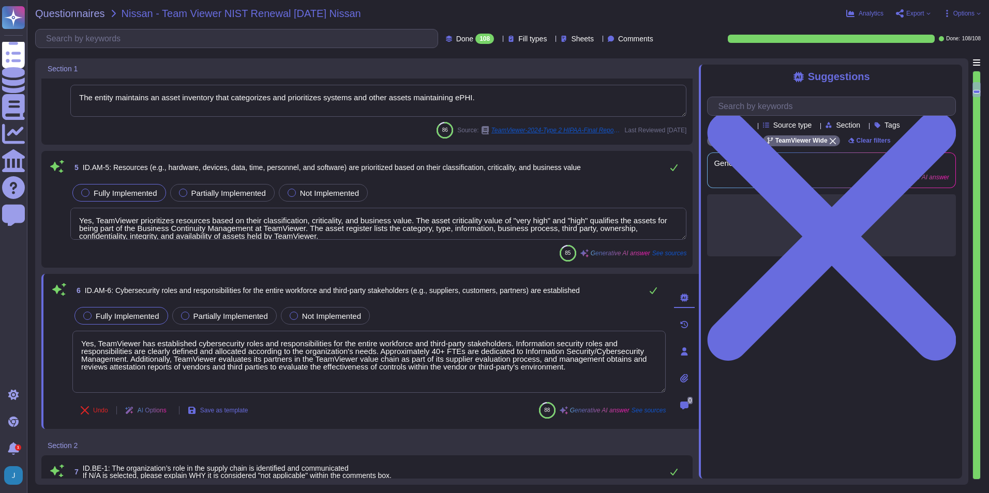
type textarea "Yes, priorities for organizational mission, objectives, and activities are esta…"
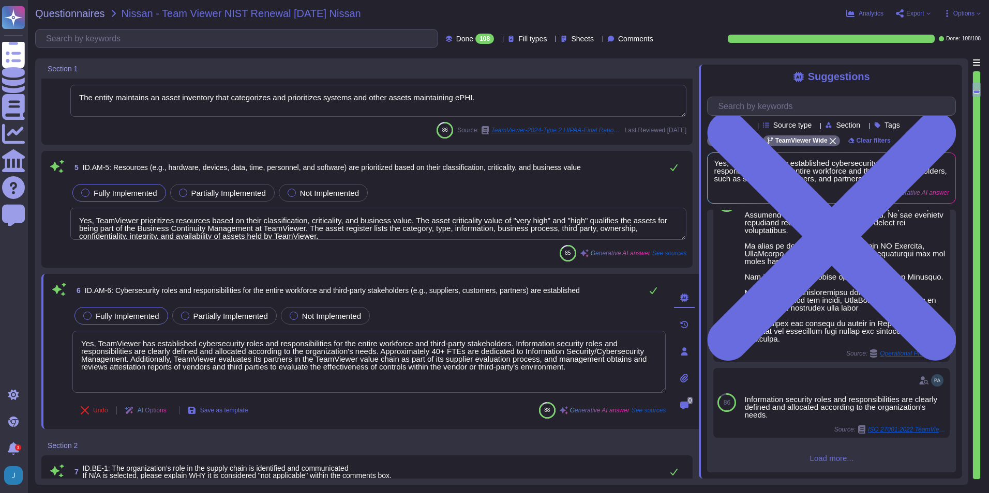
scroll to position [689, 0]
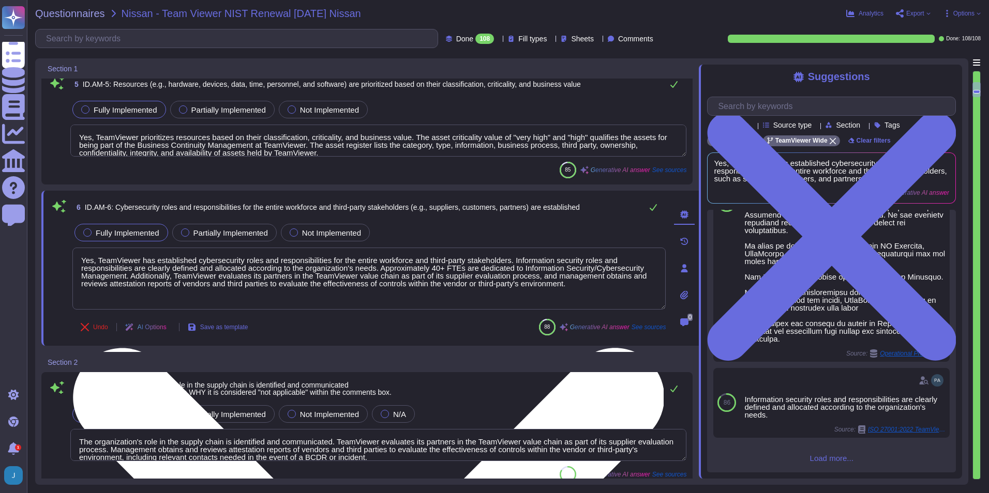
type textarea "Yes, TeamViewer has established dependencies and critical functions for the del…"
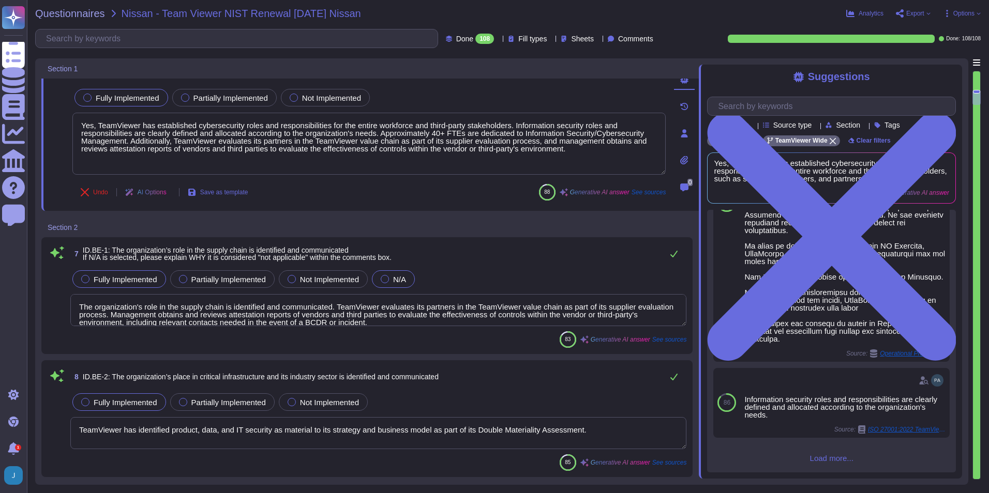
scroll to position [724, 0]
type textarea "Yes, TeamViewer has established resilience requirements to support the delivery…"
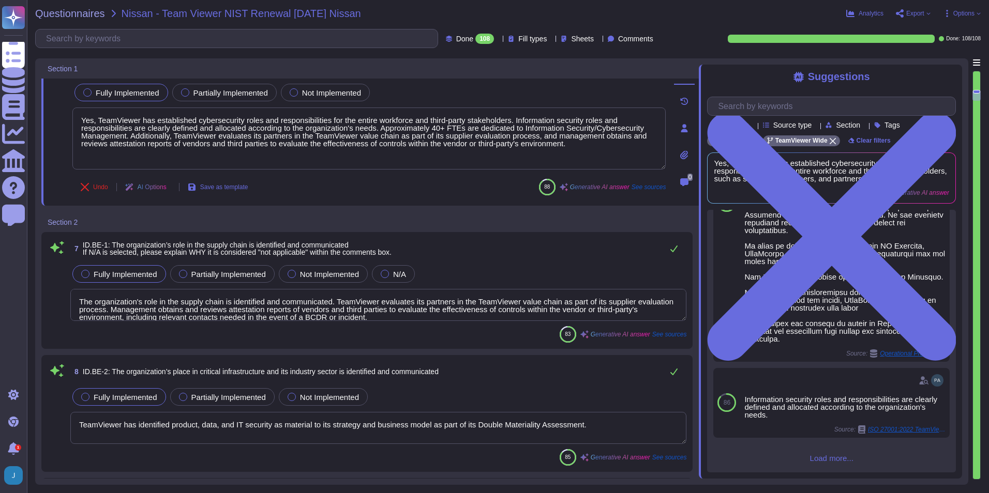
scroll to position [621, 0]
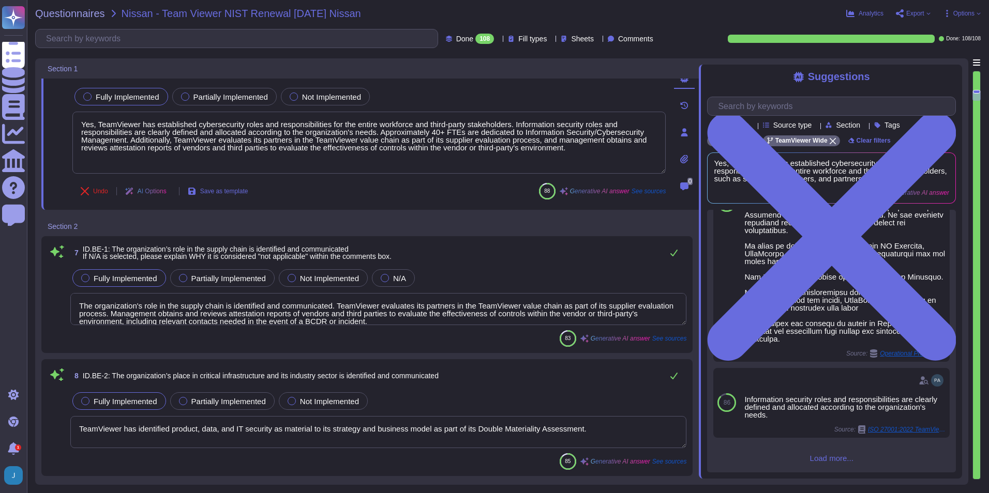
click at [674, 340] on span "See sources" at bounding box center [669, 339] width 35 height 6
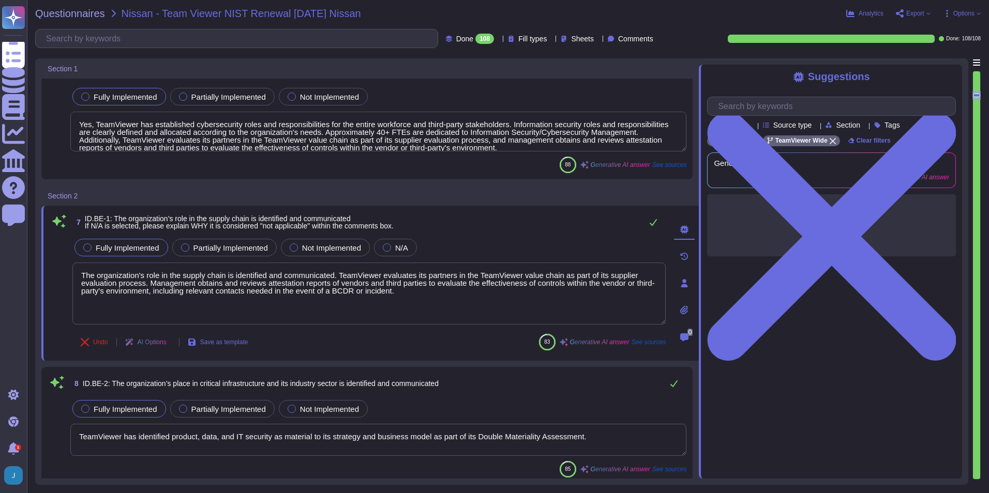
scroll to position [0, 0]
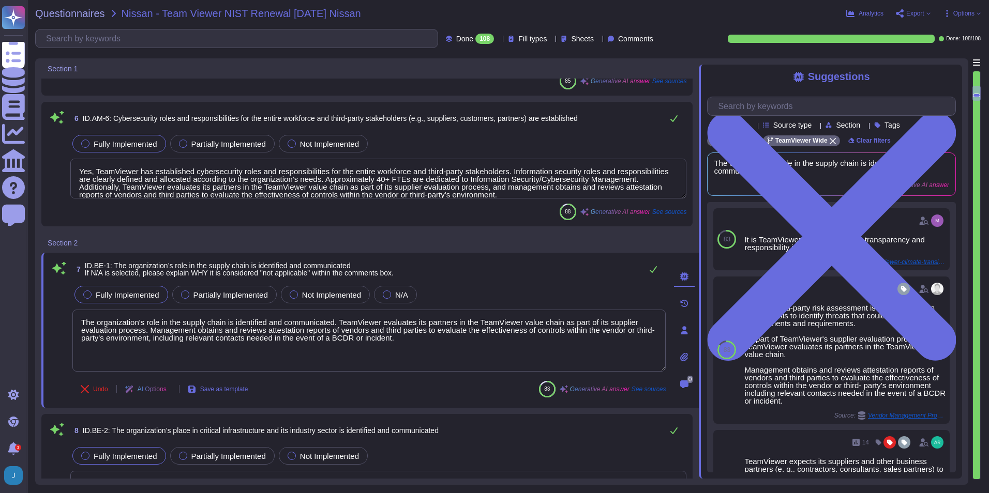
type textarea "Yes, organizational communication and data flows are mapped through data flow d…"
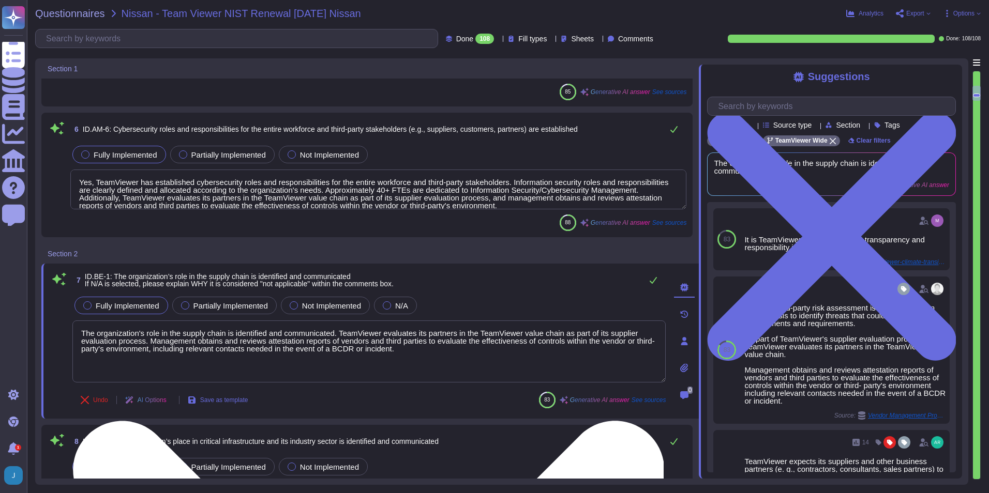
scroll to position [326, 0]
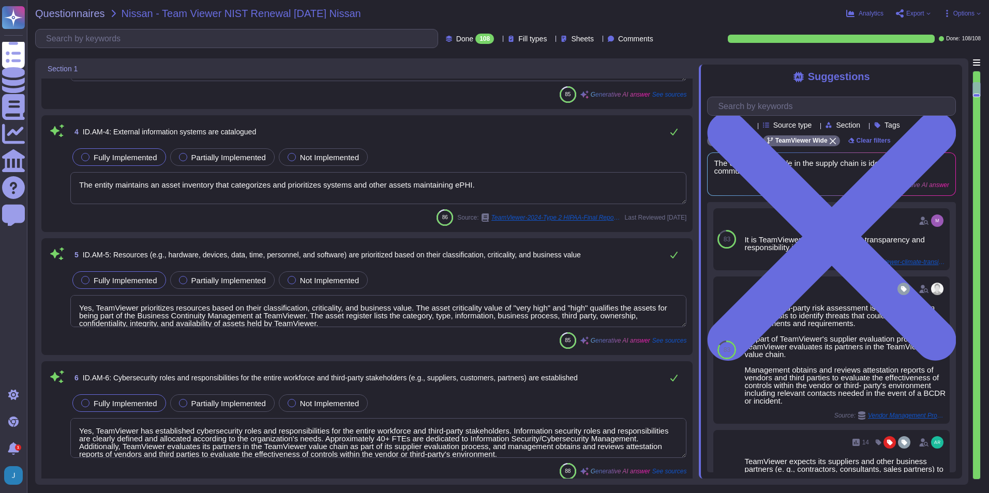
type textarea "Yes, an inventory of system assets and components is maintained to classify and…"
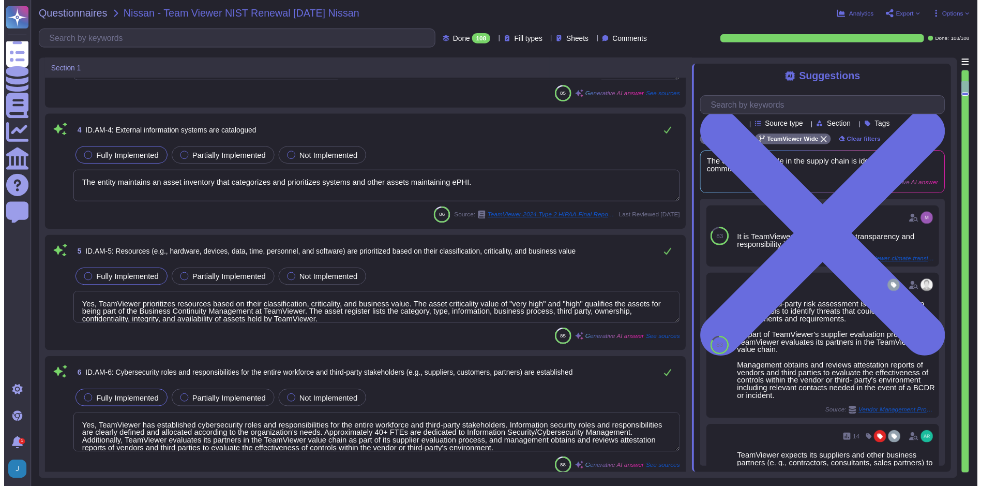
scroll to position [0, 0]
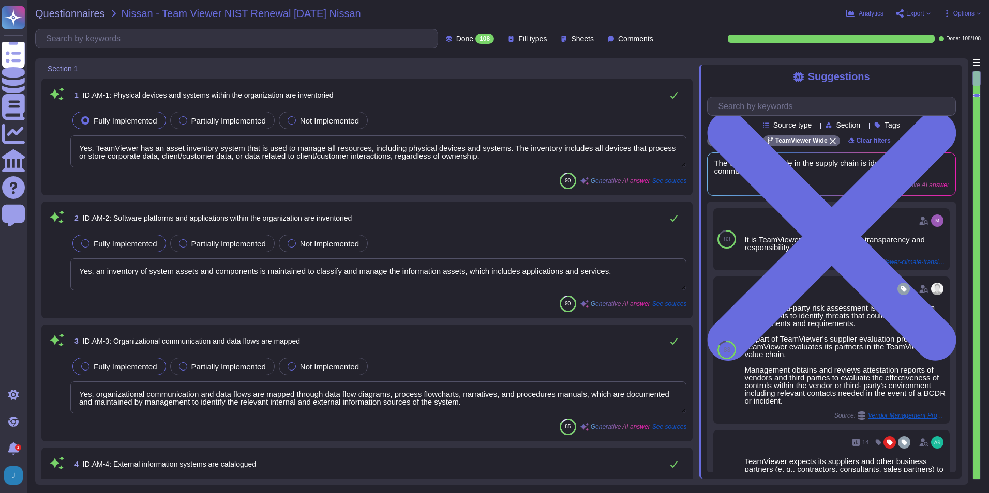
type textarea "Yes, TeamViewer has an asset inventory system that is used to manage all resour…"
click at [628, 39] on span "Comments" at bounding box center [635, 38] width 35 height 7
click at [620, 20] on div "Questionnaires Nissan - Team Viewer NIST Renewal [DATE] Nissan Analytics Export…" at bounding box center [508, 246] width 962 height 493
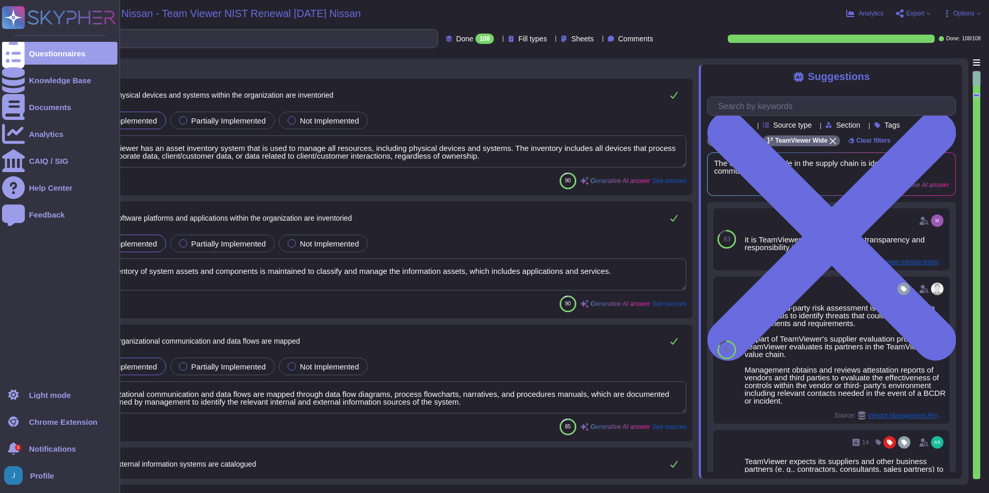
click at [19, 456] on div "1" at bounding box center [13, 448] width 23 height 23
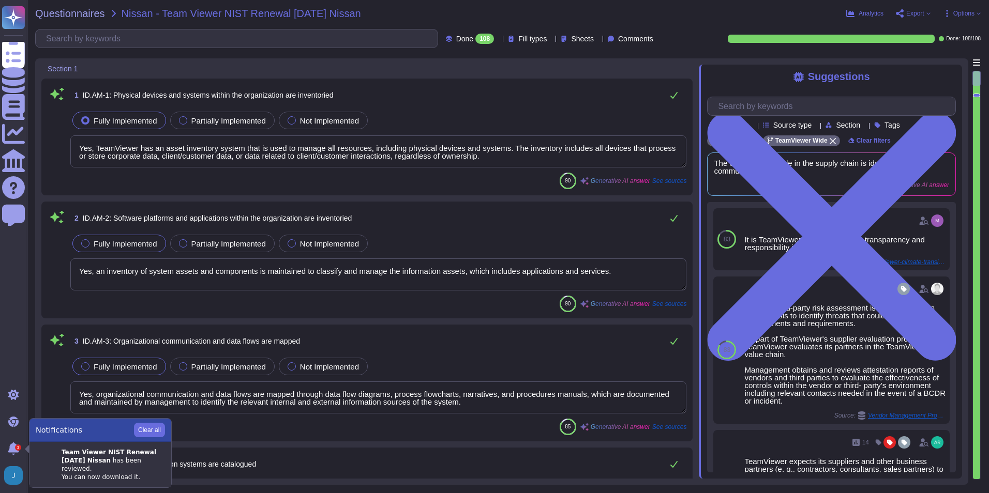
click at [244, 438] on div "3 ID.AM-3: Organizational communication and data flows are mapped Fully Impleme…" at bounding box center [366, 383] width 651 height 117
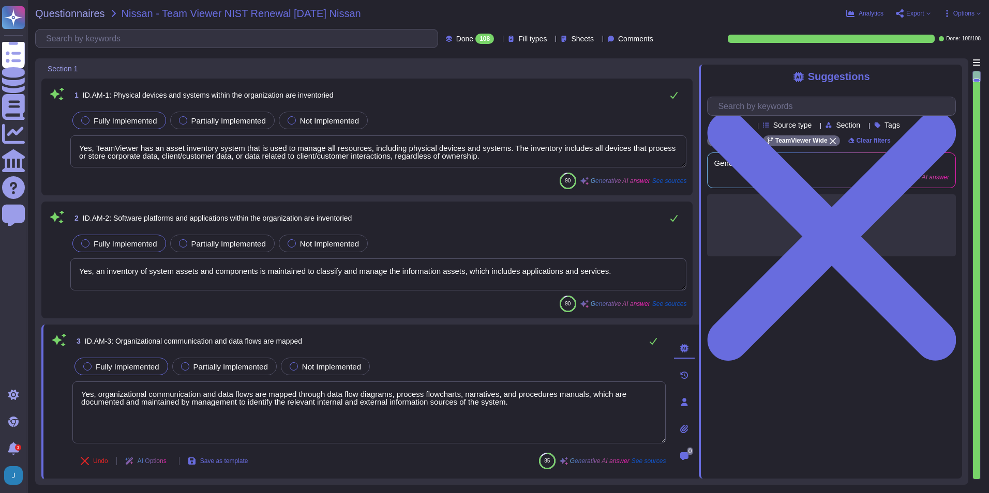
click at [269, 316] on div "2 ID.AM-2: Software platforms and applications within the organization are inve…" at bounding box center [366, 260] width 651 height 117
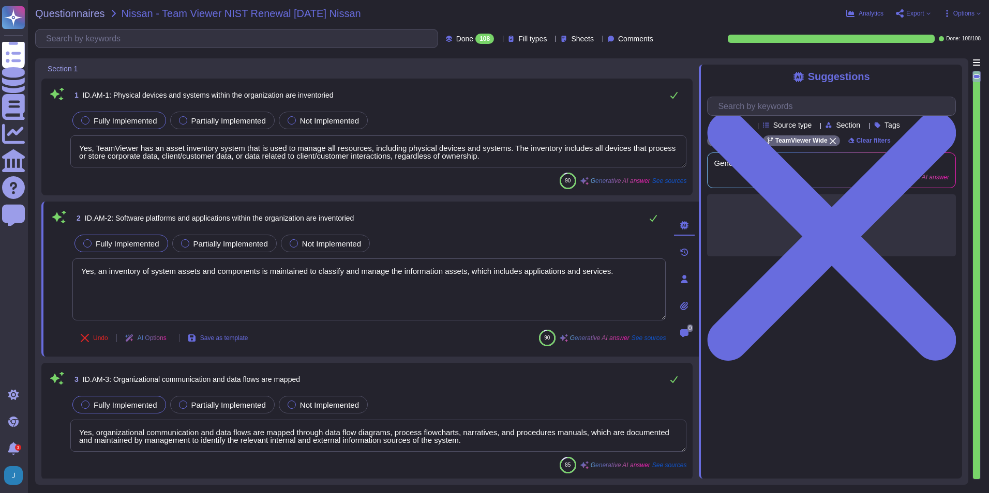
click at [81, 20] on div "Questionnaires Nissan - Team Viewer NIST Renewal [DATE] Nissan Analytics Export…" at bounding box center [508, 246] width 962 height 493
click at [82, 17] on span "Questionnaires" at bounding box center [70, 13] width 70 height 10
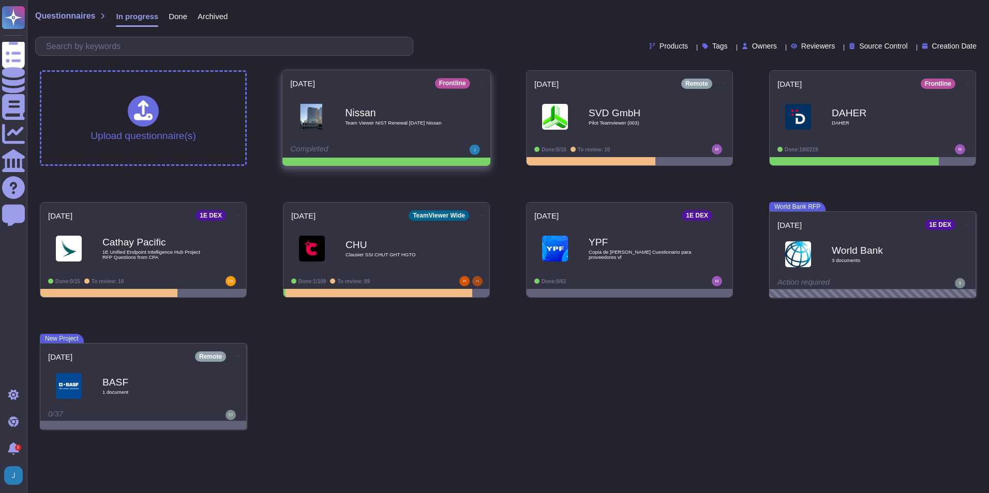
click at [481, 82] on icon at bounding box center [482, 83] width 2 height 3
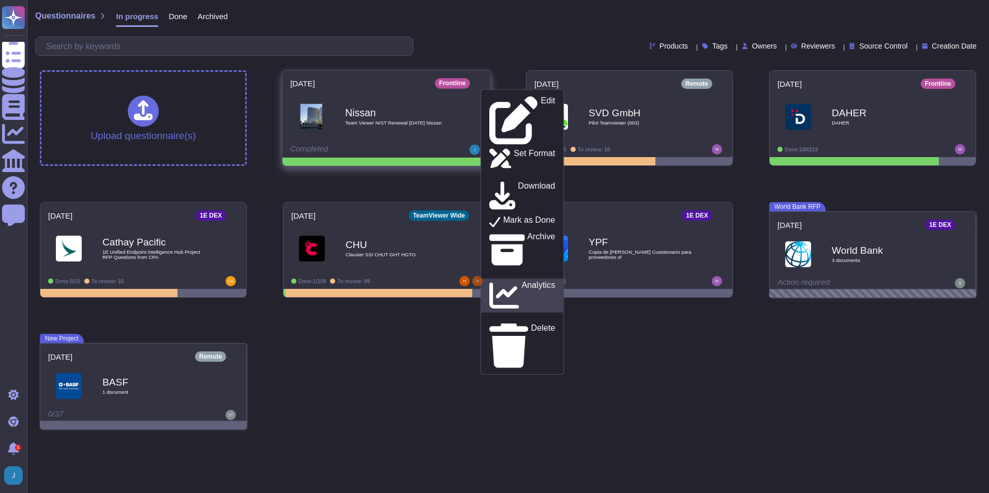
click at [522, 281] on p "Analytics" at bounding box center [539, 295] width 34 height 29
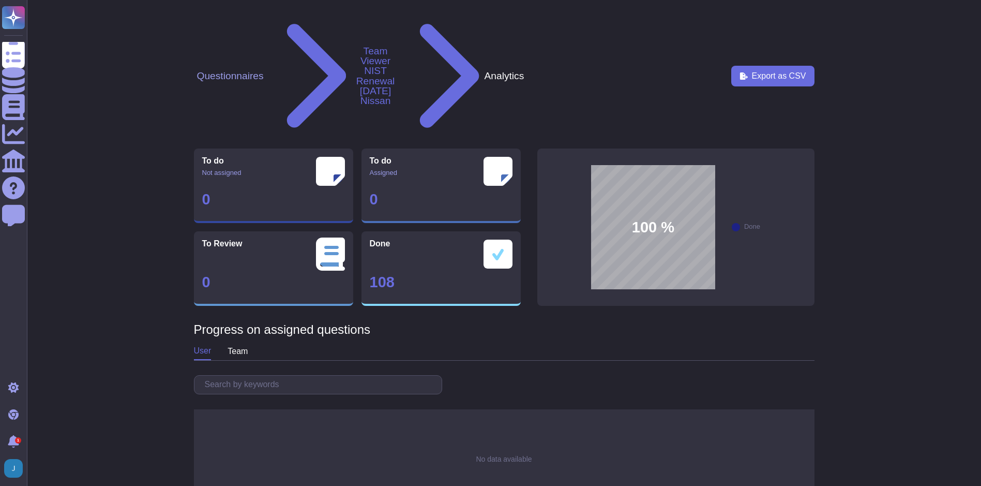
click at [400, 46] on button "Team Viewer NIST Renewal [DATE] Nissan" at bounding box center [375, 76] width 49 height 60
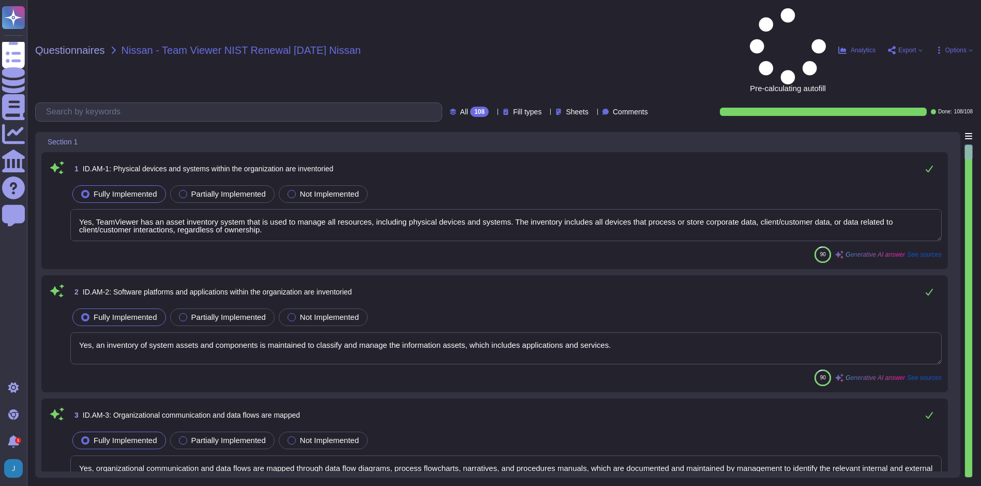
type textarea "Yes, TeamViewer has an asset inventory system that is used to manage all resour…"
type textarea "Yes, an inventory of system assets and components is maintained to classify and…"
type textarea "Yes, organizational communication and data flows are mapped through data flow d…"
type textarea "The entity maintains an asset inventory that categorizes and prioritizes system…"
type textarea "Yes, TeamViewer prioritizes resources based on their classification, criticalit…"
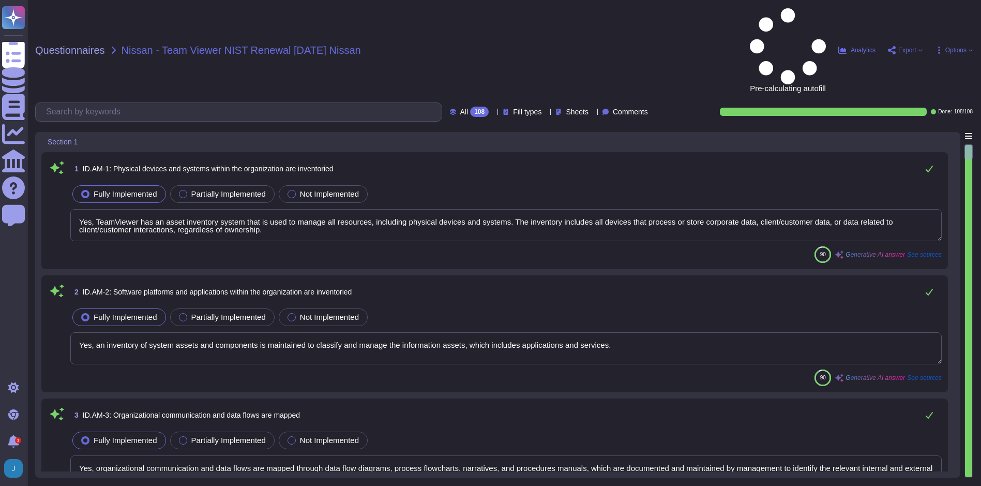
type textarea "Yes, TeamViewer has established cybersecurity roles and responsibilities for th…"
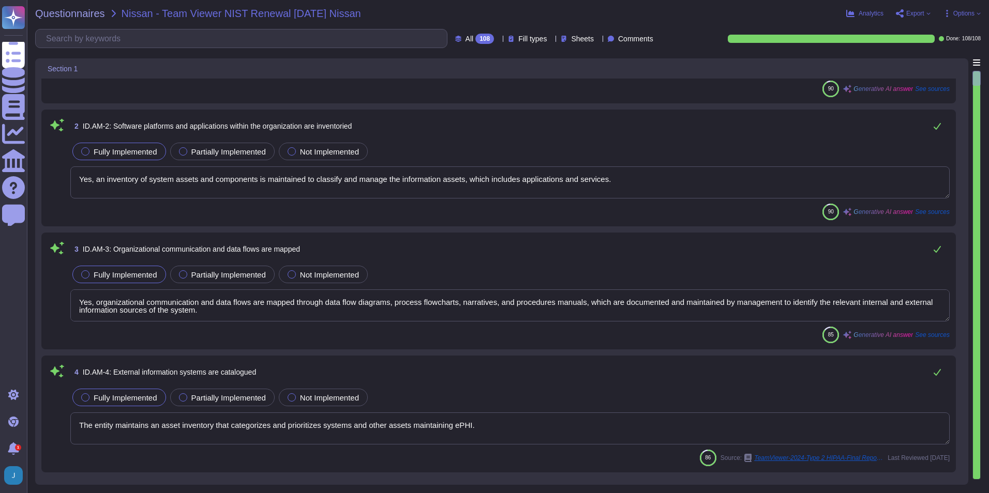
scroll to position [103, 0]
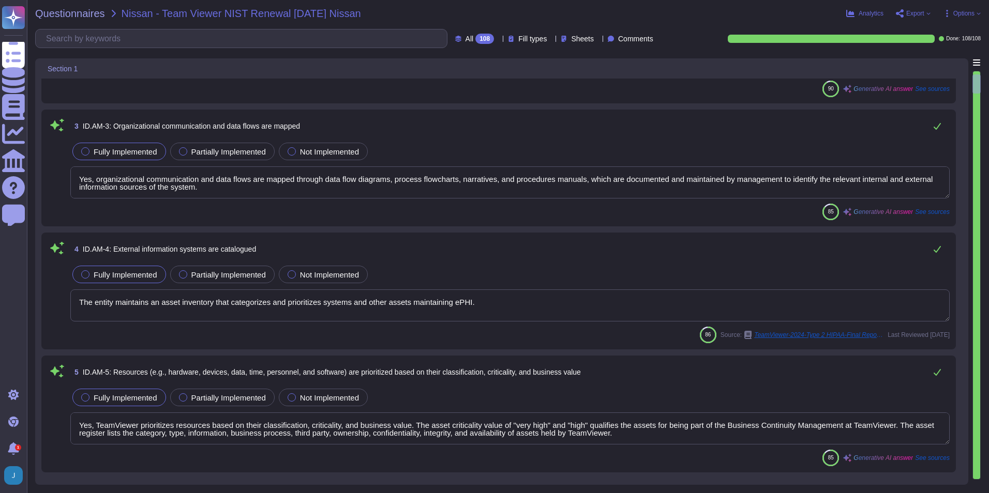
type textarea "The organization's role in the supply chain is identified and communicated. Tea…"
type textarea "TeamViewer has identified product, data, and IT security as material to its str…"
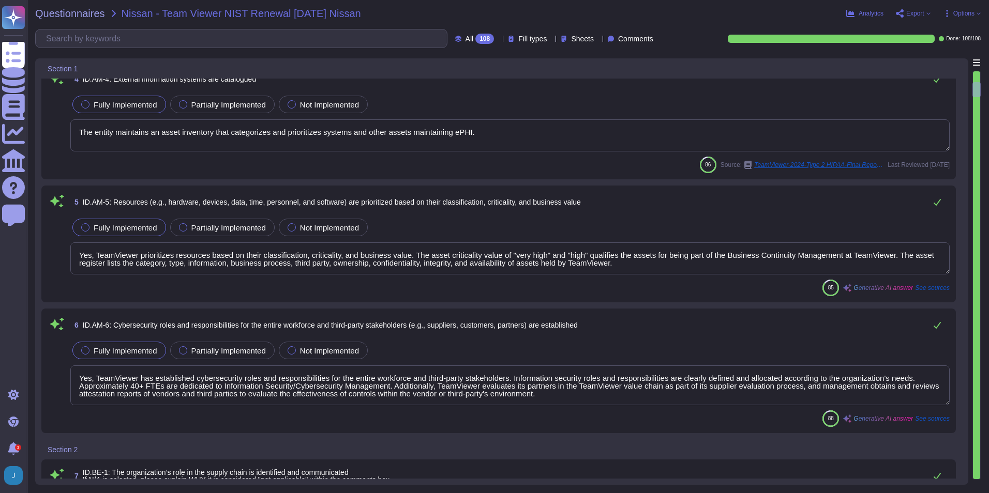
scroll to position [414, 0]
type textarea "Yes, priorities for organizational mission, objectives, and activities are esta…"
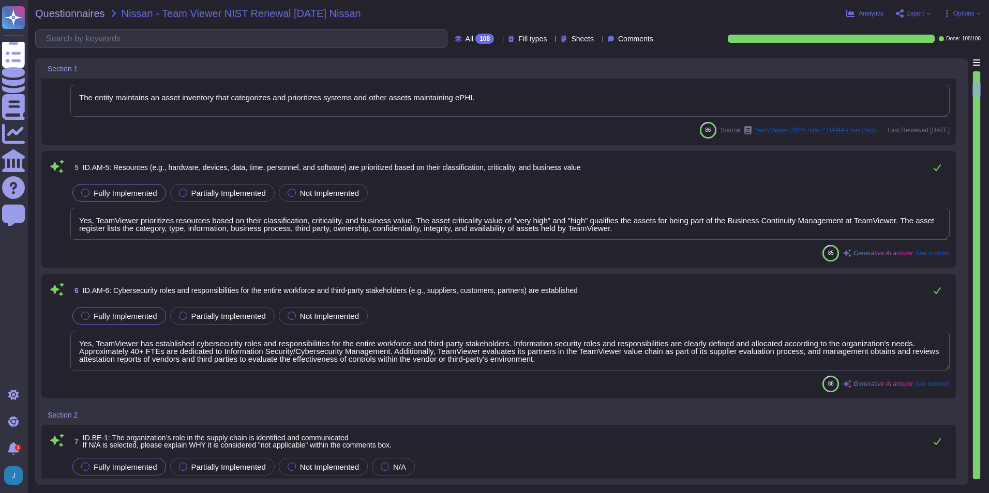
scroll to position [1, 0]
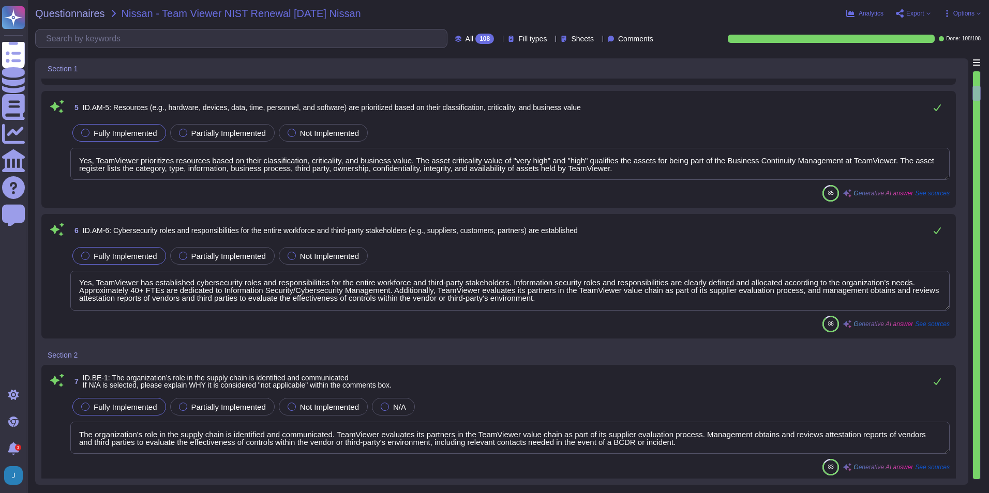
type textarea "Yes, TeamViewer has established dependencies and critical functions for the del…"
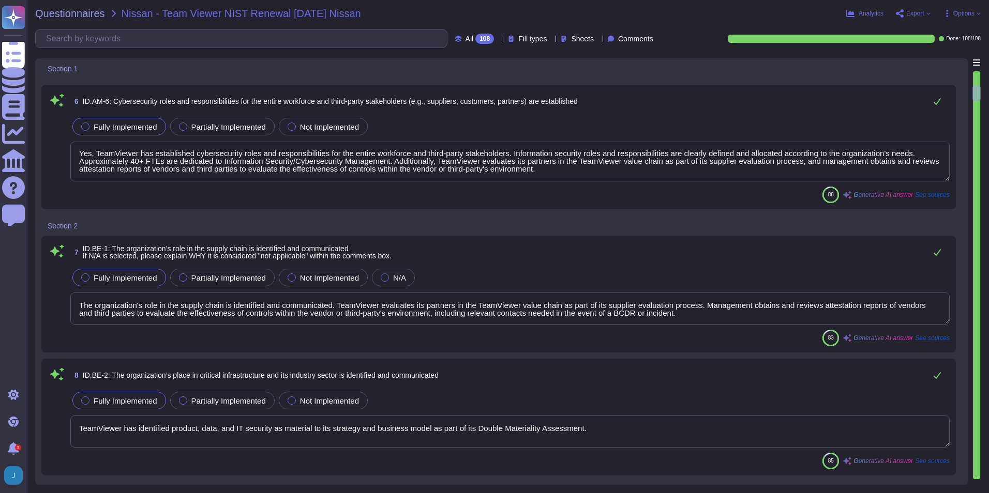
scroll to position [621, 0]
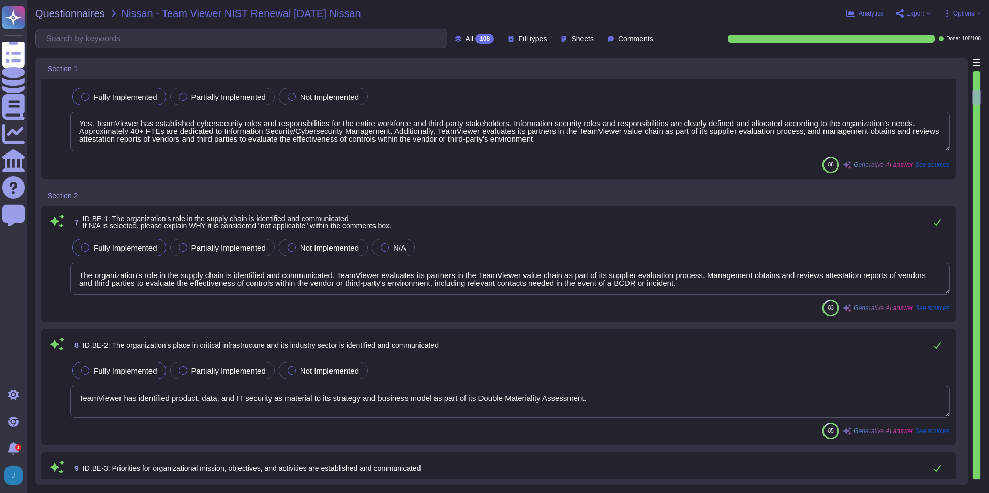
type textarea "Yes, TeamViewer has established resilience requirements to support the delivery…"
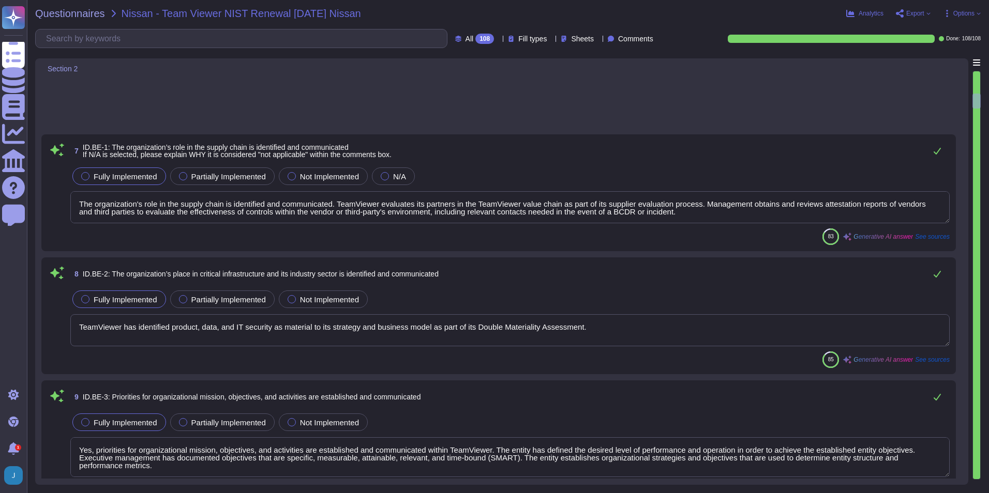
type textarea "Yes, TeamViewer has established and communicated an organizational cybersecurit…"
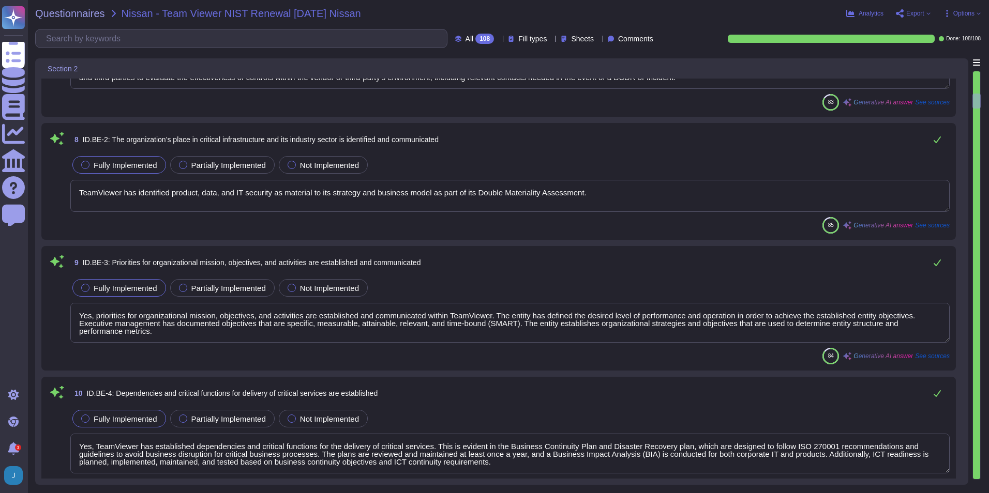
scroll to position [827, 0]
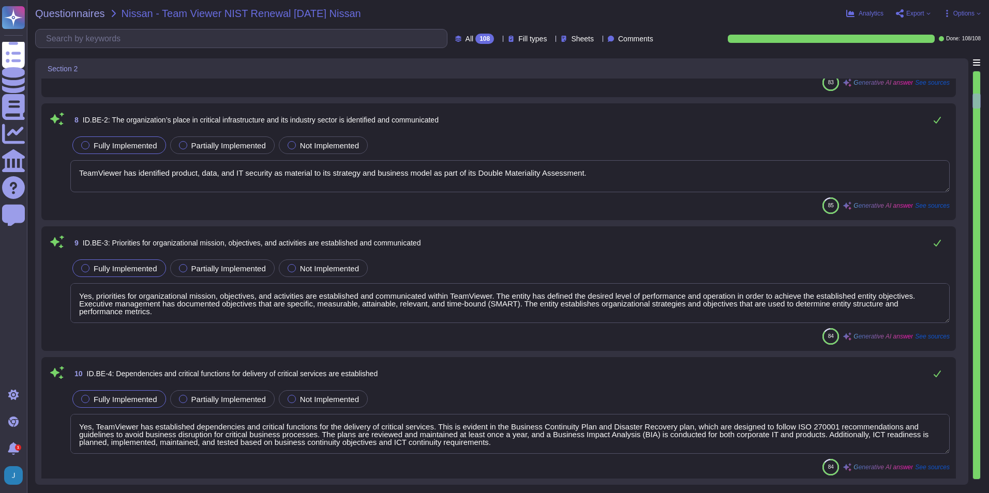
click at [551, 39] on icon at bounding box center [551, 39] width 0 height 0
click at [549, 19] on div "Questionnaires Nissan - Team Viewer NIST Renewal [DATE] Nissan Analytics Export…" at bounding box center [508, 246] width 962 height 493
click at [498, 39] on icon at bounding box center [498, 39] width 0 height 0
click at [667, 21] on div "Questionnaires Nissan - Team Viewer NIST Renewal [DATE] Nissan Analytics Export…" at bounding box center [508, 246] width 962 height 493
click at [648, 43] on div "Comments" at bounding box center [633, 39] width 50 height 10
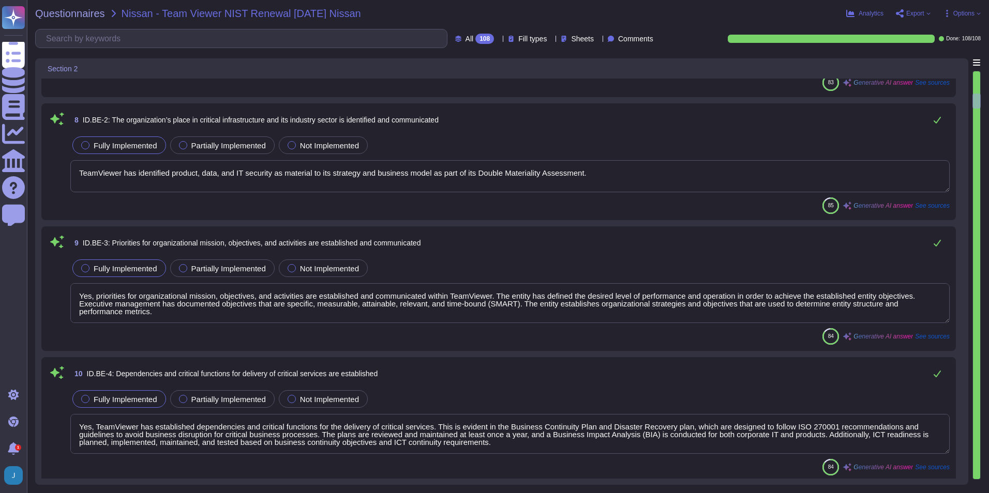
click at [657, 39] on icon at bounding box center [657, 39] width 0 height 0
click at [674, 23] on div "Questionnaires Nissan - Team Viewer NIST Renewal [DATE] Nissan Analytics Export…" at bounding box center [508, 246] width 962 height 493
click at [598, 39] on icon at bounding box center [598, 39] width 0 height 0
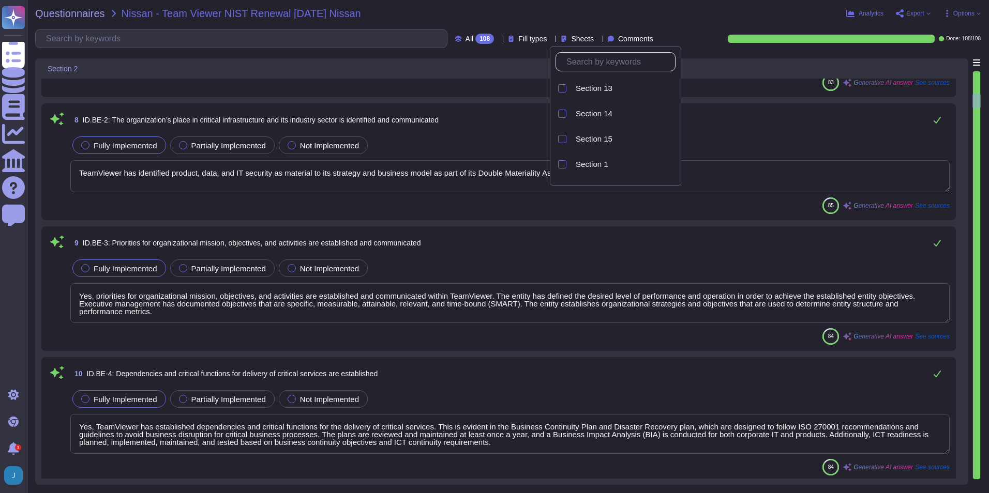
click at [691, 11] on div "Analytics Export Options" at bounding box center [828, 13] width 306 height 10
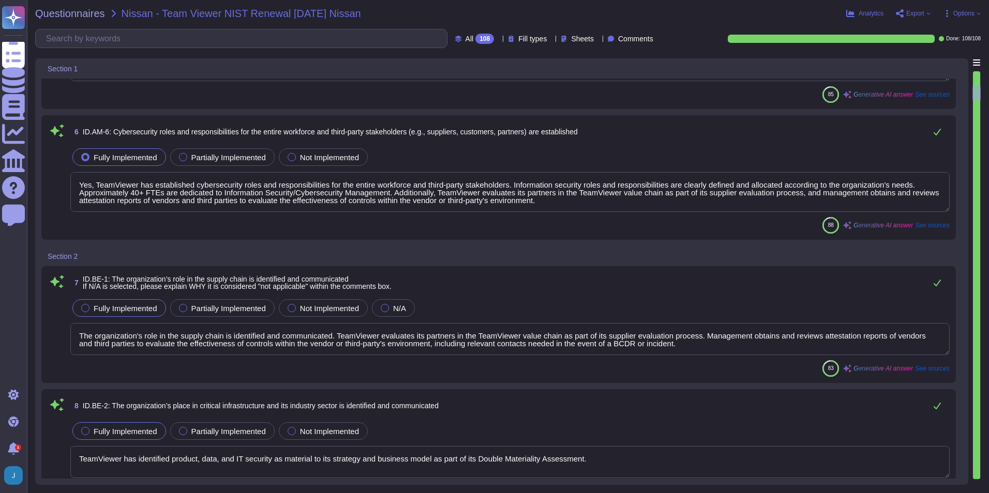
type textarea "Yes, organizational communication and data flows are mapped through data flow d…"
type textarea "The entity maintains an asset inventory that categorizes and prioritizes system…"
type textarea "Yes, TeamViewer prioritizes resources based on their classification, criticalit…"
type textarea "Yes, TeamViewer has established cybersecurity roles and responsibilities for th…"
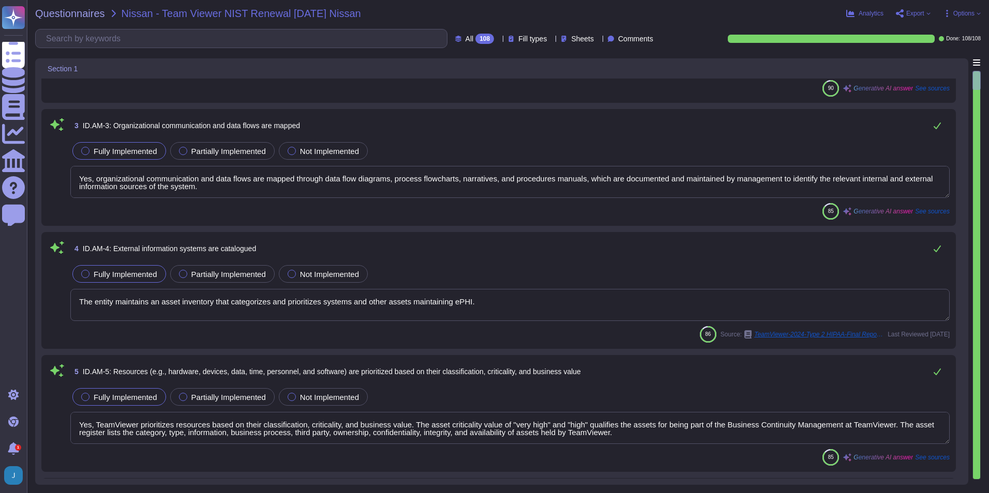
scroll to position [2, 0]
type textarea "Yes, TeamViewer has an asset inventory system that is used to manage all resour…"
type textarea "Yes, an inventory of system assets and components is maintained to classify and…"
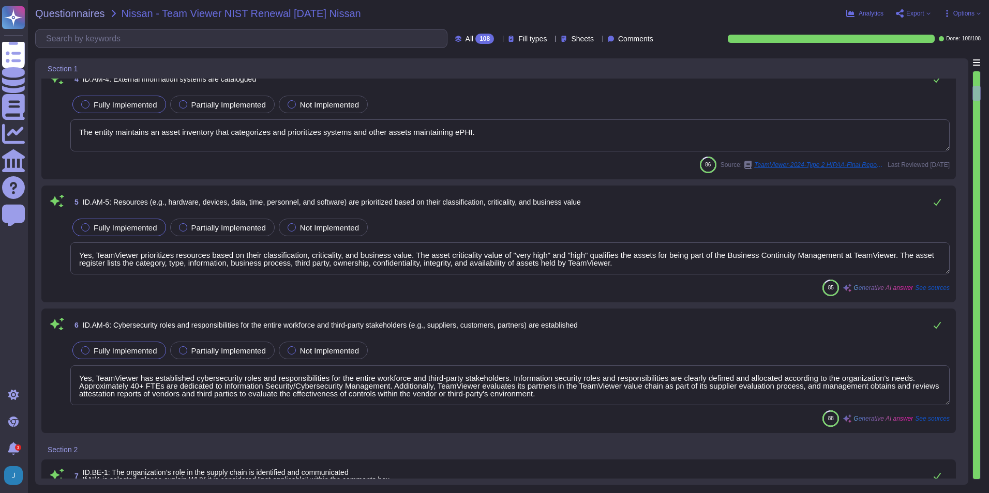
scroll to position [569, 0]
type textarea "The organization's role in the supply chain is identified and communicated. Tea…"
type textarea "TeamViewer has identified product, data, and IT security as material to its str…"
type textarea "Yes, priorities for organizational mission, objectives, and activities are esta…"
type textarea "Yes, TeamViewer has established dependencies and critical functions for the del…"
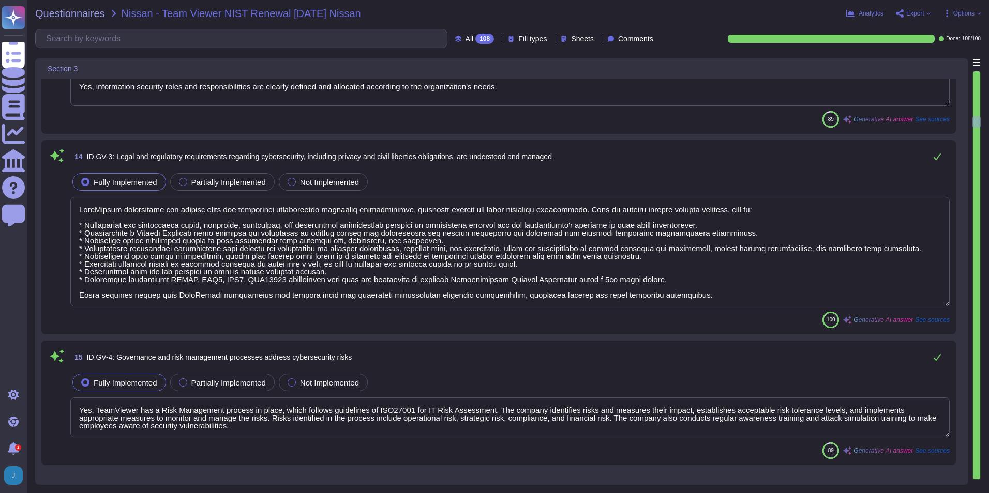
type textarea "Yes, information security roles and responsibilities are clearly defined and al…"
type textarea "TeamViewer understands and manages legal and regulatory requirements regarding …"
type textarea "Yes, TeamViewer has a Risk Management process in place, which follows guideline…"
type textarea "Yes, TeamViewer has implemented robust vulnerability management processes. Vuln…"
type textarea "Yes, TeamViewer receives cyber threat intelligence from various sources, includ…"
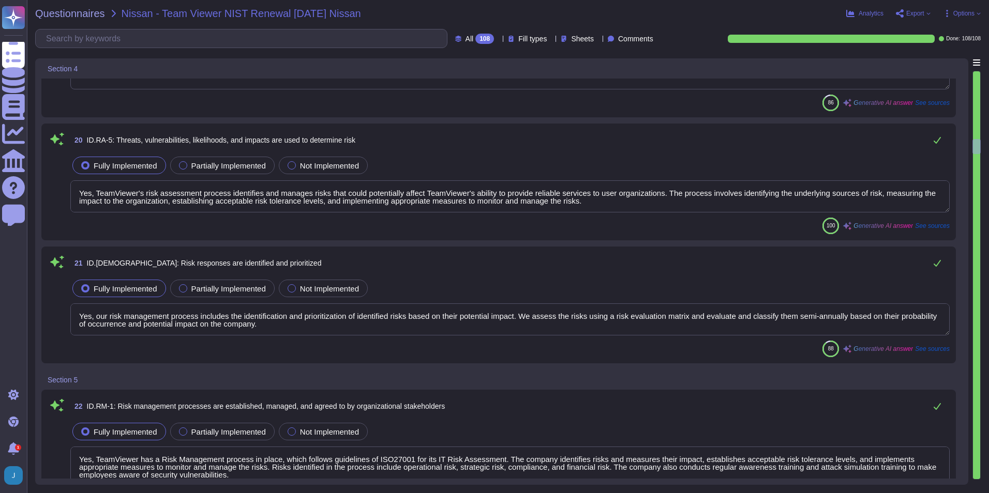
type textarea "Yes, TeamViewer identifies and documents both internal and external threats. Th…"
type textarea "Yes, potential business impacts and likelihoods are identified through TeamView…"
type textarea "Yes, TeamViewer's risk assessment process identifies and manages risks that cou…"
type textarea "Yes, our risk management process includes the identification and prioritization…"
type textarea "Yes, TeamViewer has a Risk Management process in place, which follows guideline…"
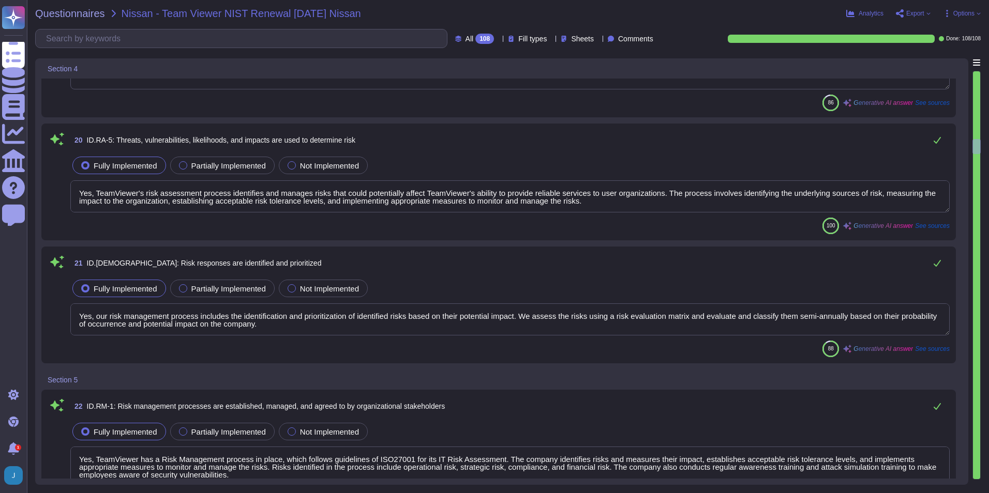
type textarea "Yes, TeamViewer's risk assessment process establishes acceptable risk tolerance…"
type textarea "TeamViewer identifies the underlying sources of risk, measures the impact to or…"
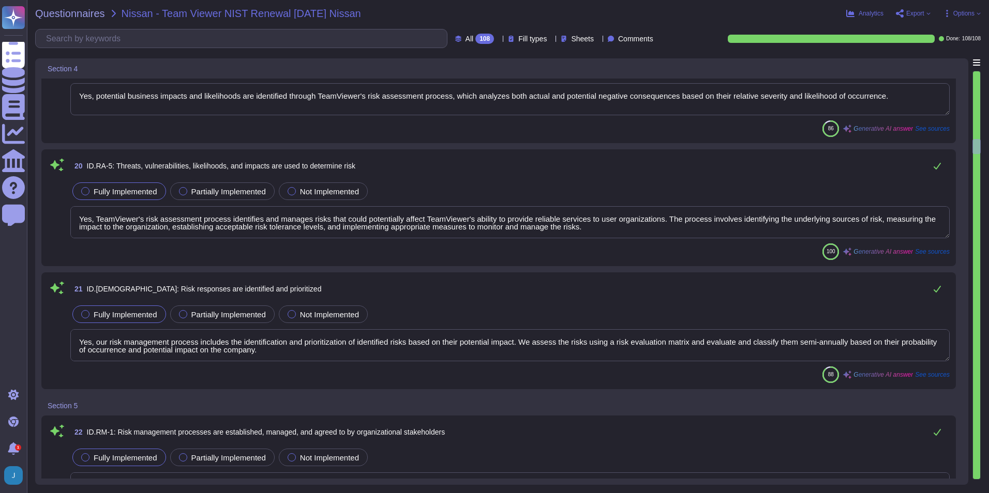
scroll to position [2327, 0]
